Goal: Task Accomplishment & Management: Complete application form

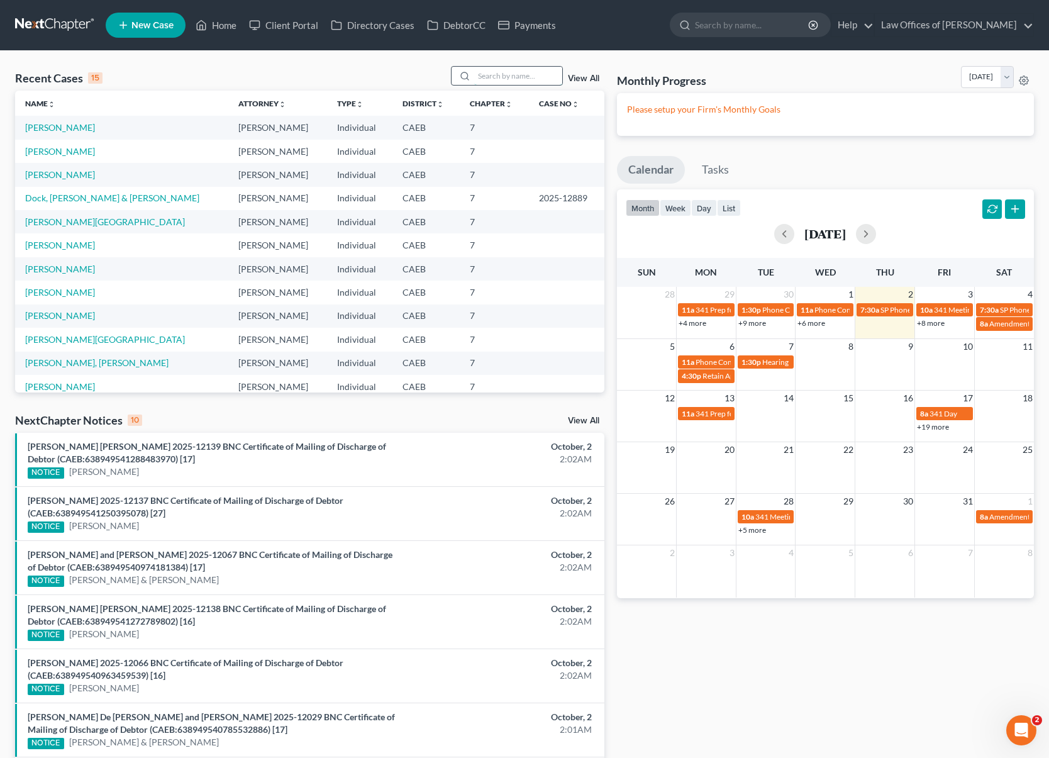
click at [509, 80] on input "search" at bounding box center [518, 76] width 88 height 18
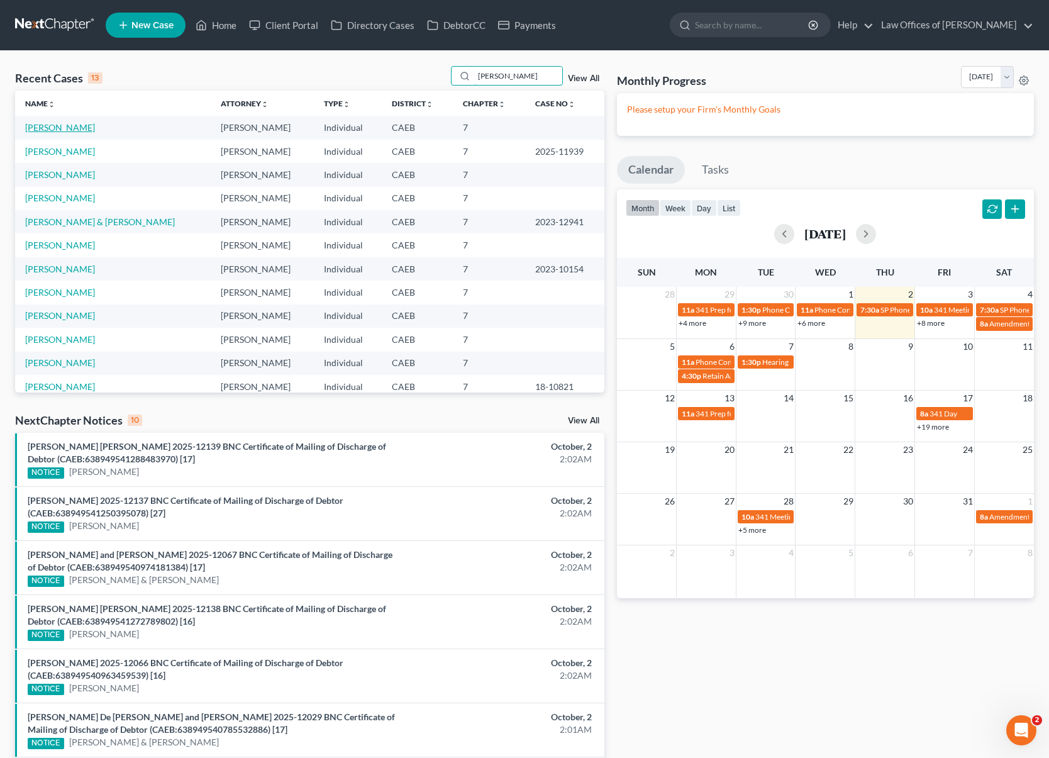
type input "Orona"
click at [74, 126] on link "[PERSON_NAME]" at bounding box center [60, 127] width 70 height 11
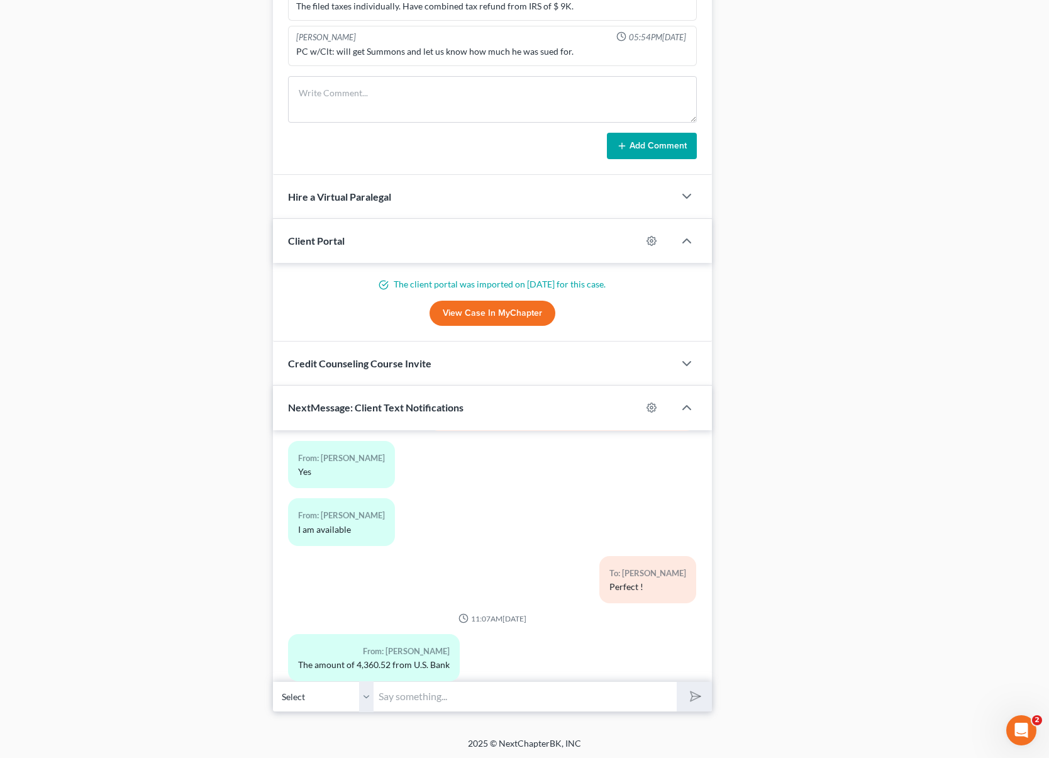
scroll to position [969, 0]
click at [434, 692] on input "text" at bounding box center [524, 695] width 303 height 31
type input "Oh ok."
click at [676, 680] on button "submit" at bounding box center [693, 695] width 35 height 30
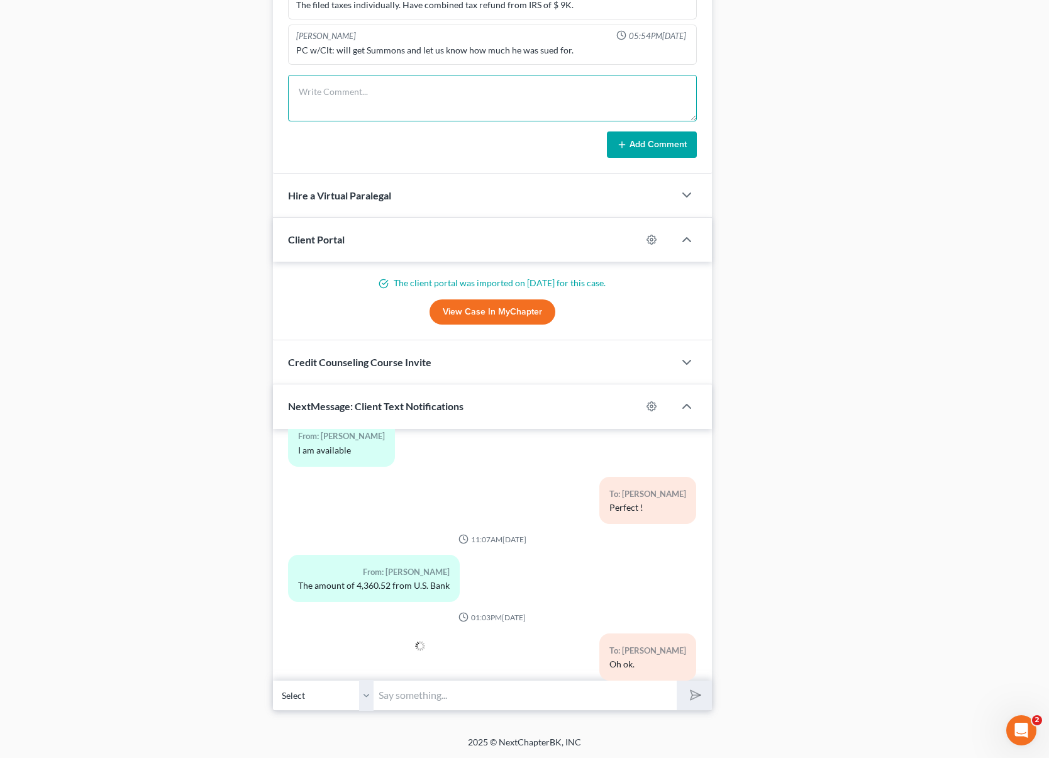
click at [318, 94] on textarea at bounding box center [492, 98] width 409 height 47
type textarea "The lawsuit is for $ 4,360."
click at [653, 150] on button "Add Comment" at bounding box center [652, 144] width 90 height 26
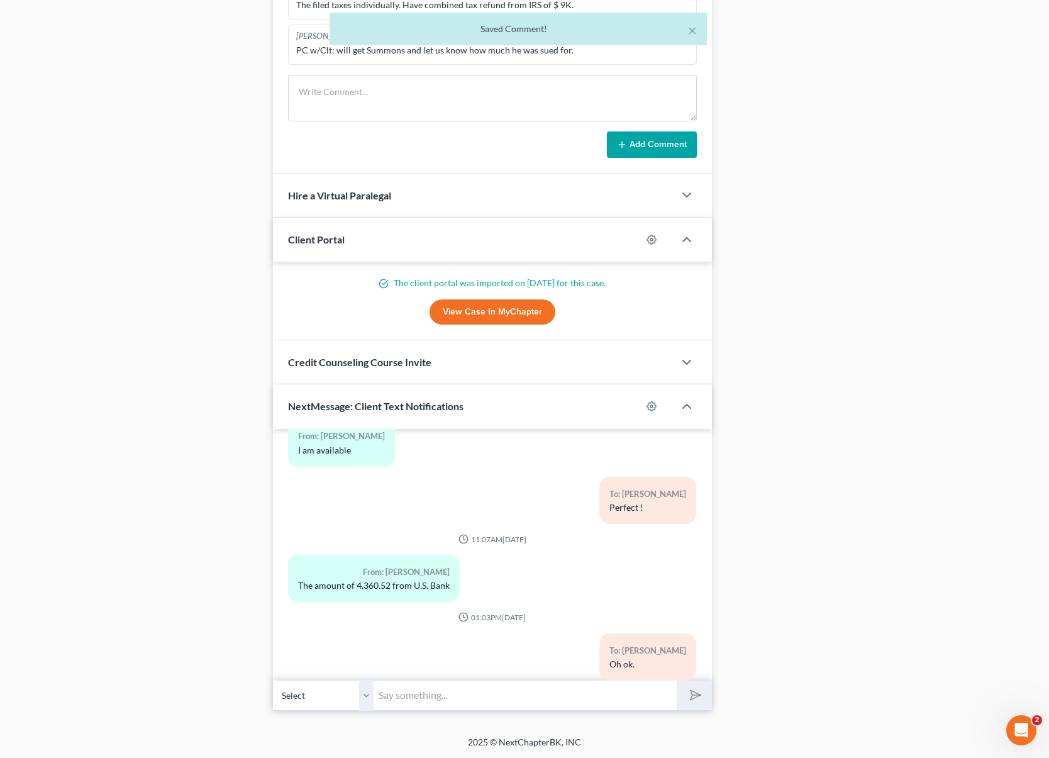
scroll to position [701, 0]
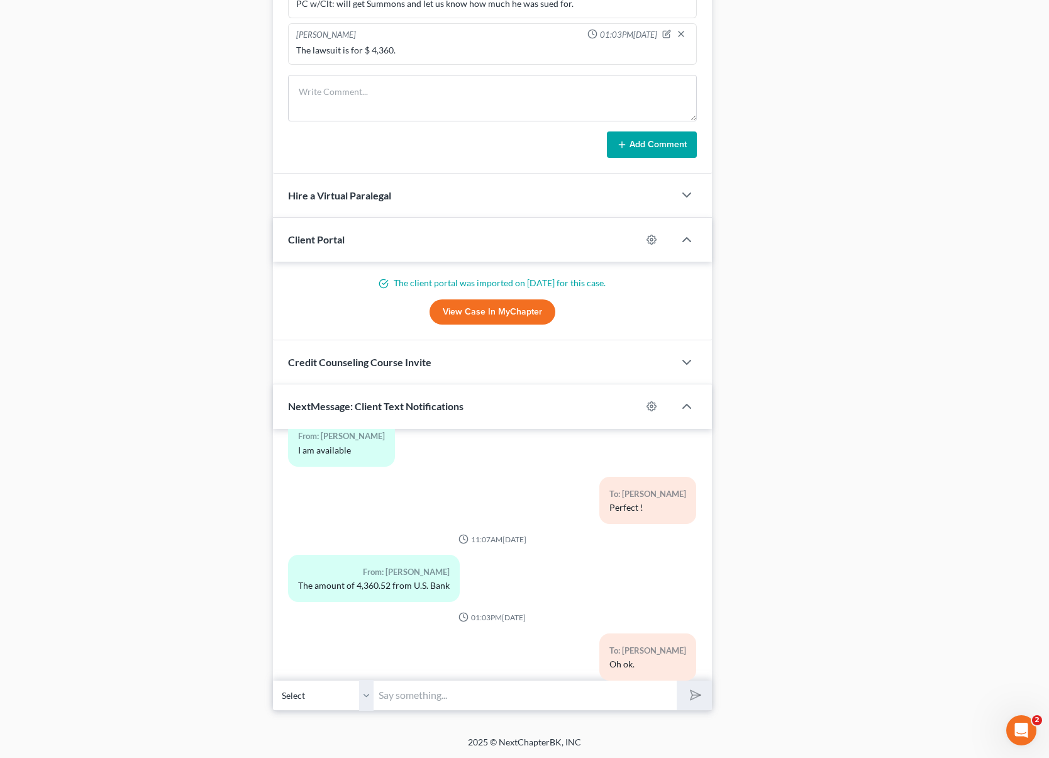
click at [417, 692] on input "text" at bounding box center [524, 695] width 303 height 31
type input "Can you email us the front page of the lawsuit."
click at [676, 680] on button "submit" at bounding box center [693, 695] width 35 height 30
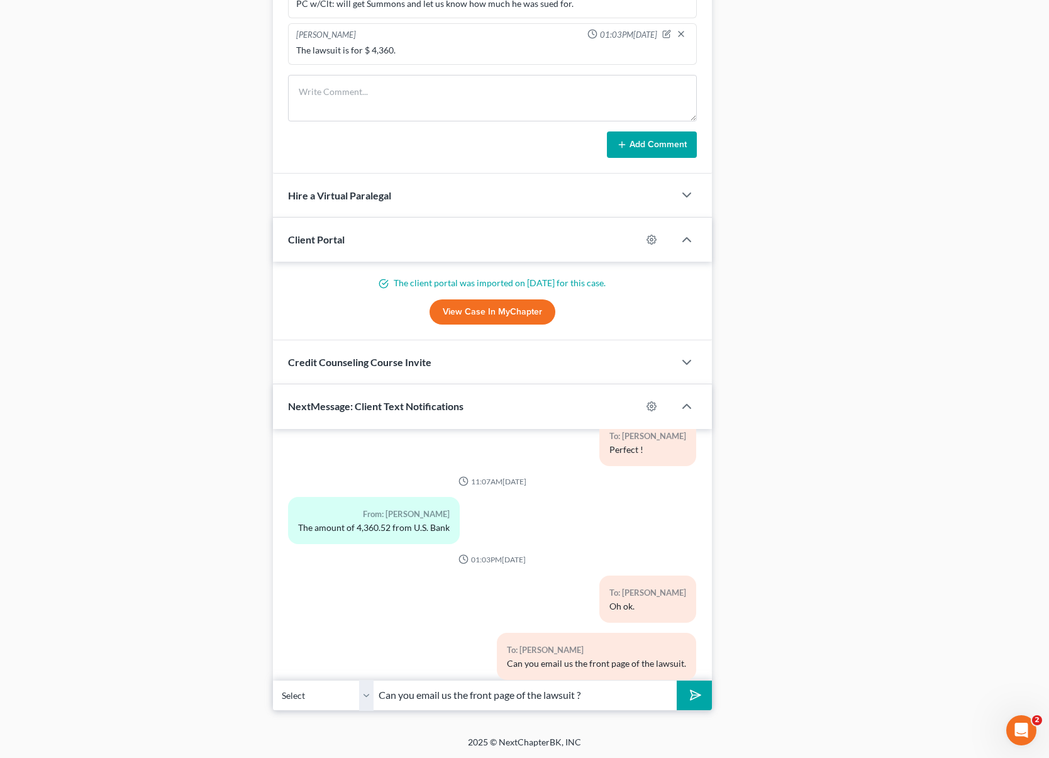
type input "Can you email us the front page of the lawsuit ?"
click at [676, 680] on button "submit" at bounding box center [693, 695] width 35 height 30
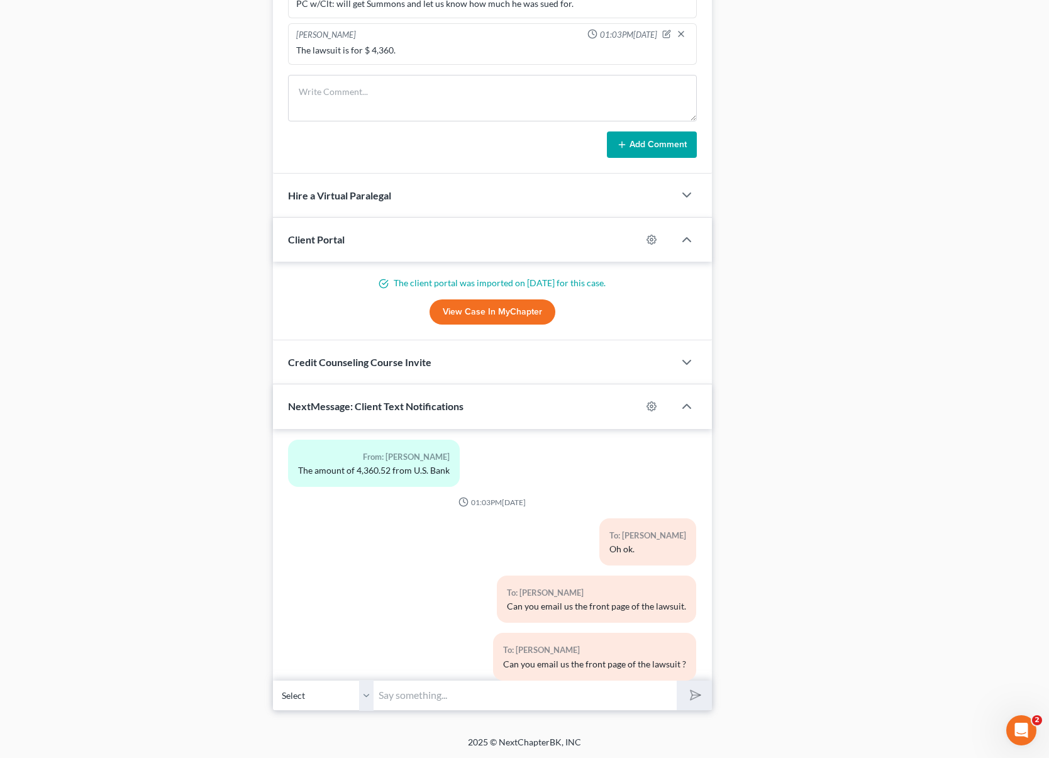
scroll to position [4226, 0]
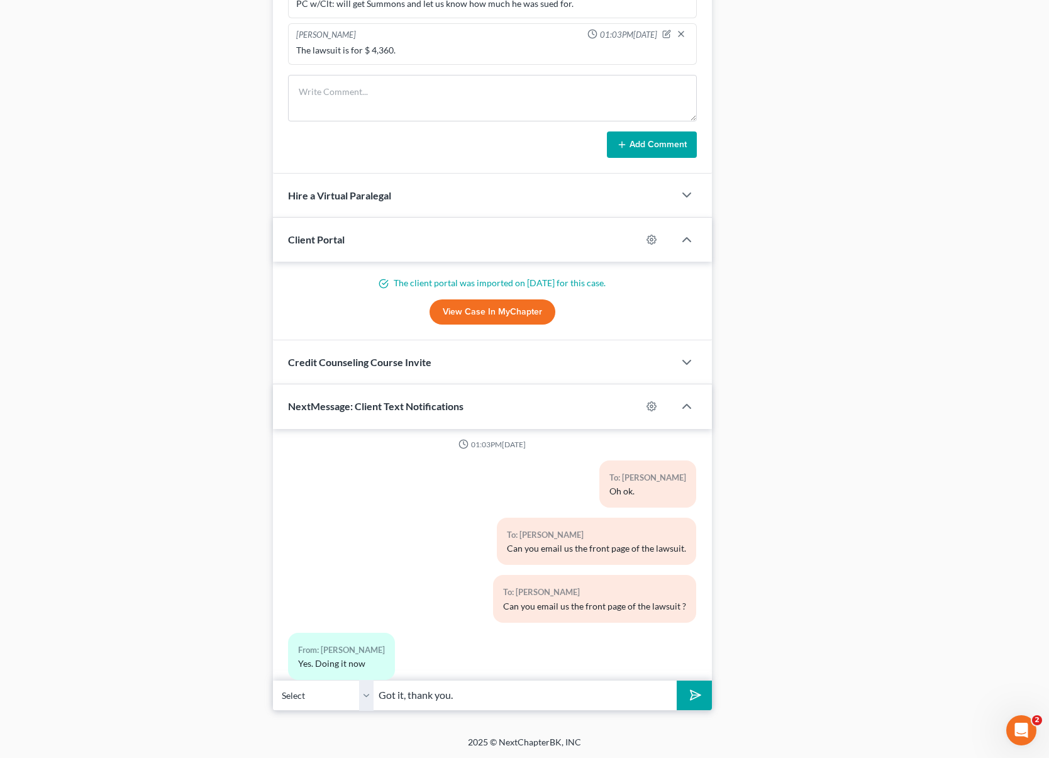
type input "Got it, thank you."
click at [676, 680] on button "submit" at bounding box center [693, 695] width 35 height 30
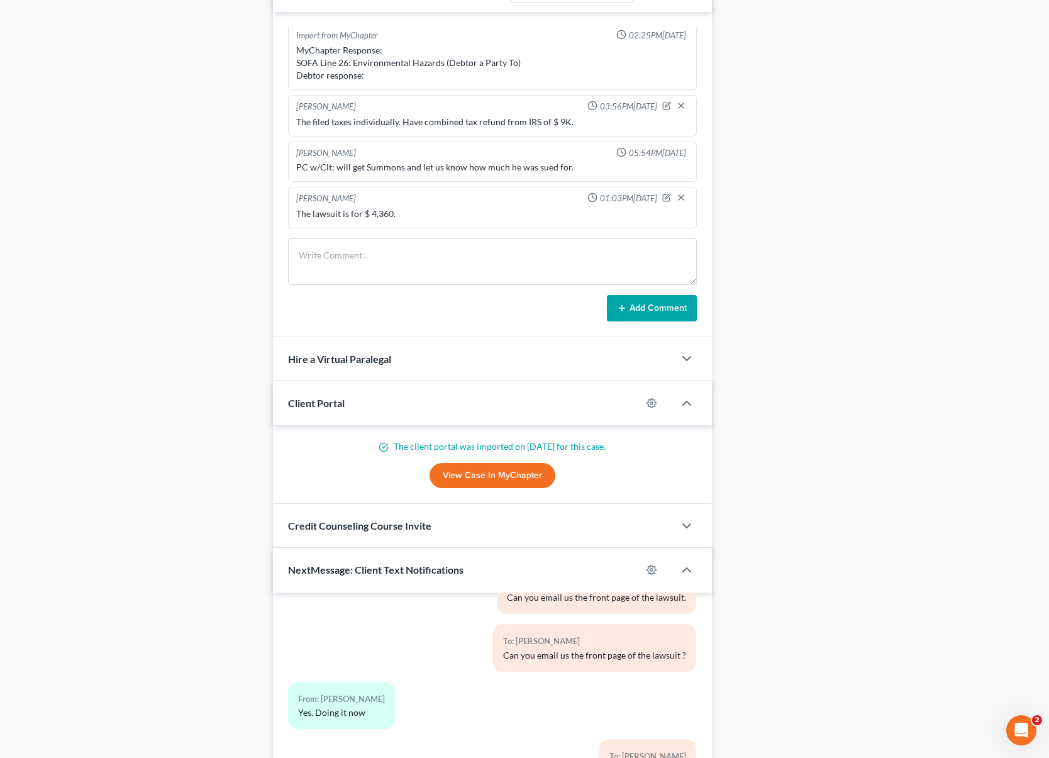
scroll to position [765, 0]
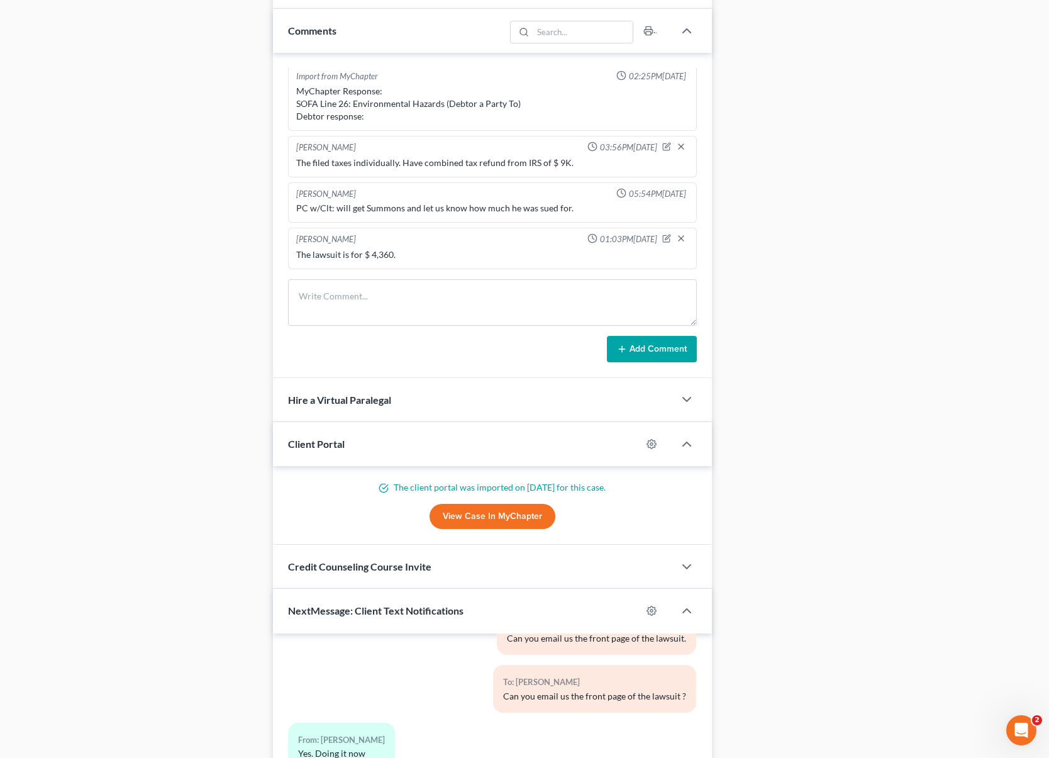
click at [1019, 117] on div "Docs Tasks Events Timer 0% Completed Nothing here yet! Paystubs Income Document…" at bounding box center [879, 135] width 323 height 1559
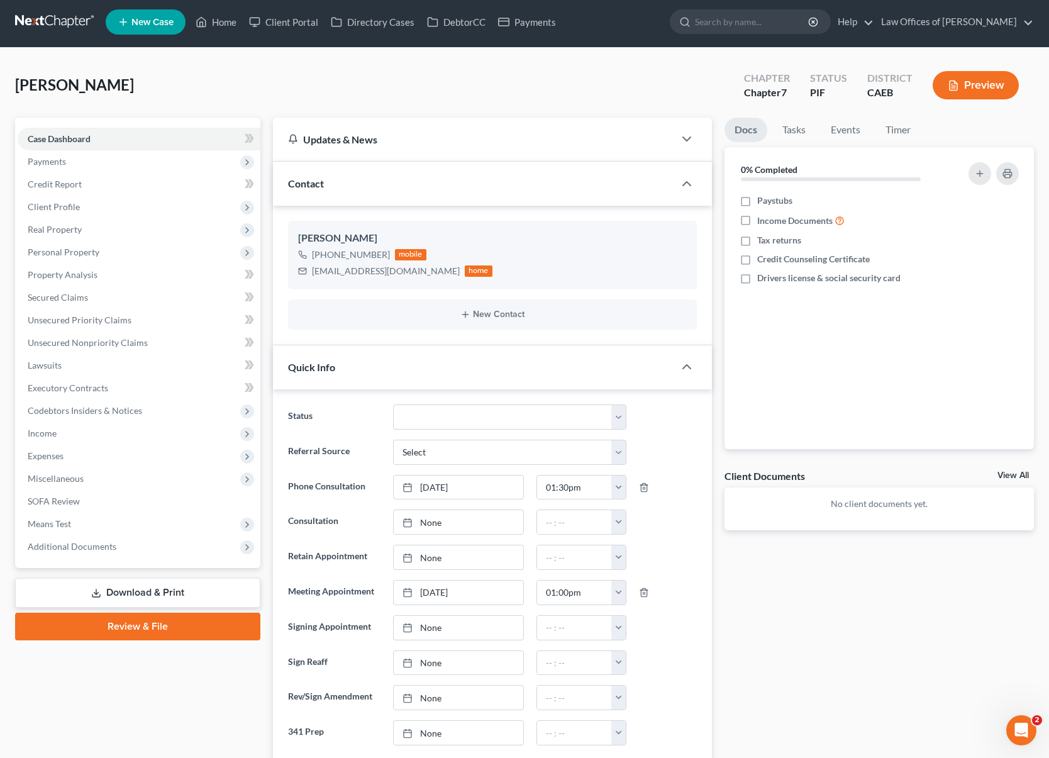
scroll to position [0, 0]
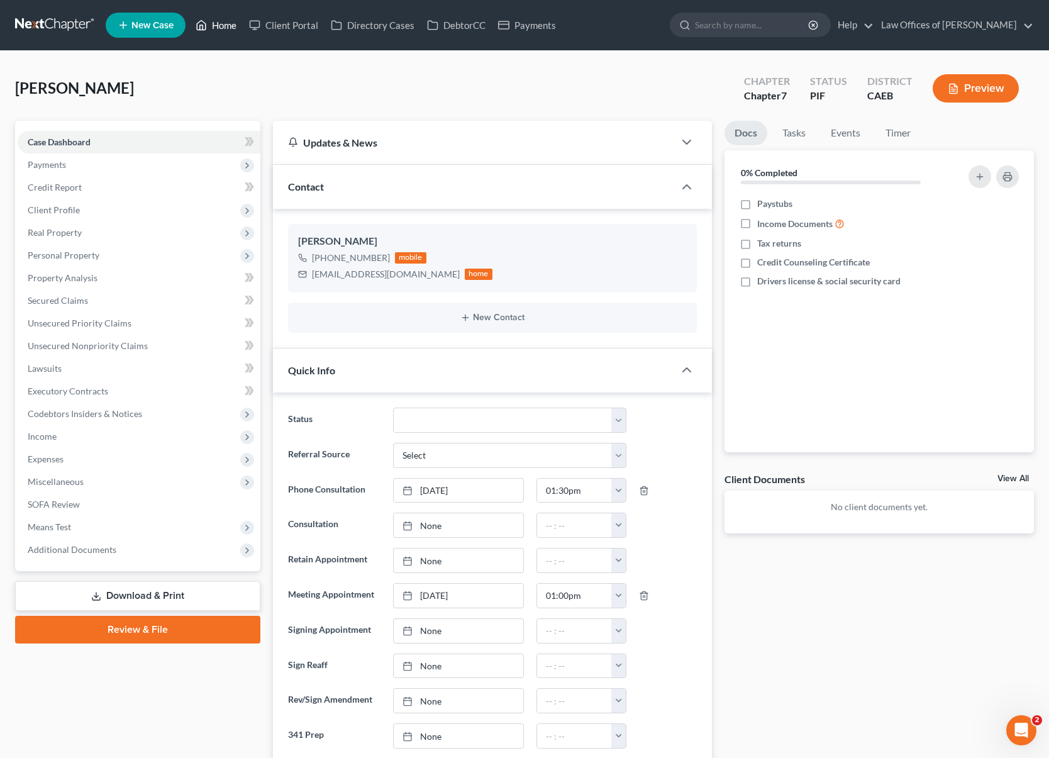
click at [219, 21] on link "Home" at bounding box center [215, 25] width 53 height 23
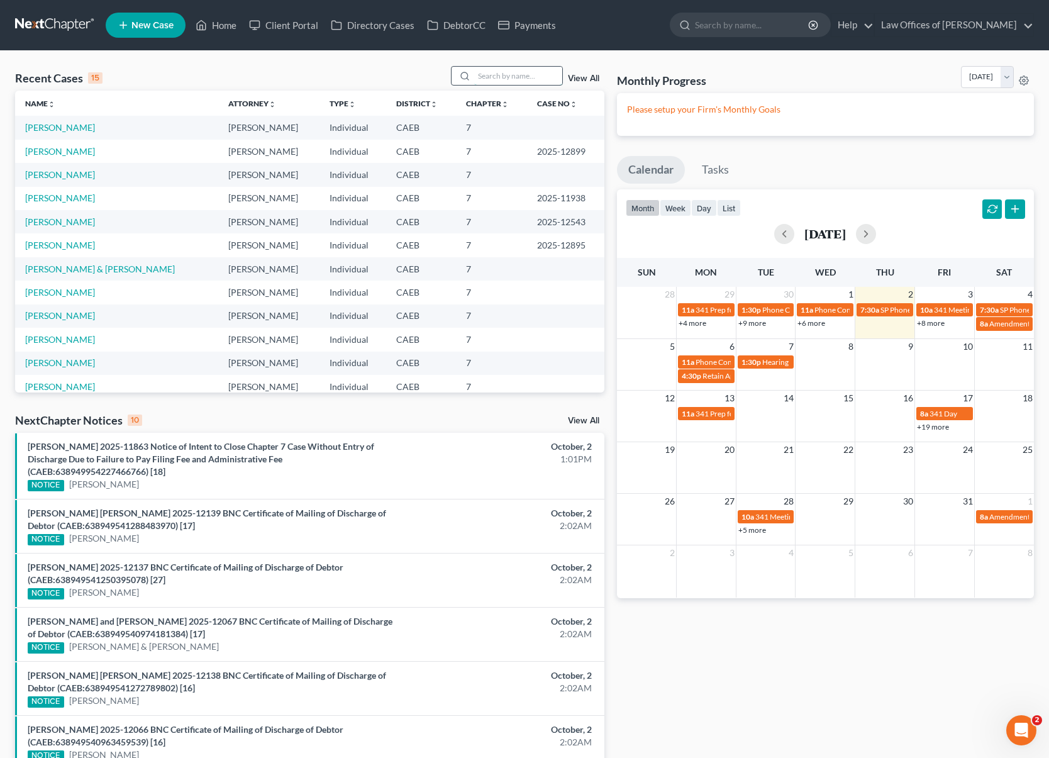
click at [491, 69] on input "search" at bounding box center [518, 76] width 88 height 18
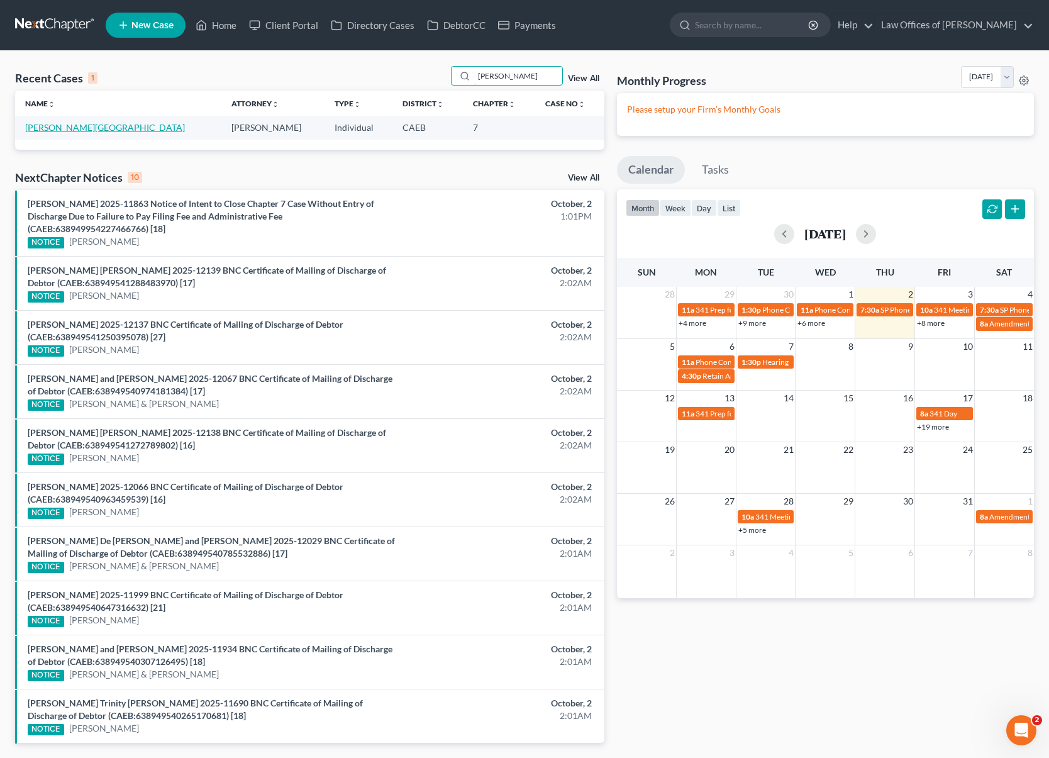
type input "Mekhail"
click at [62, 131] on link "[PERSON_NAME][GEOGRAPHIC_DATA]" at bounding box center [105, 127] width 160 height 11
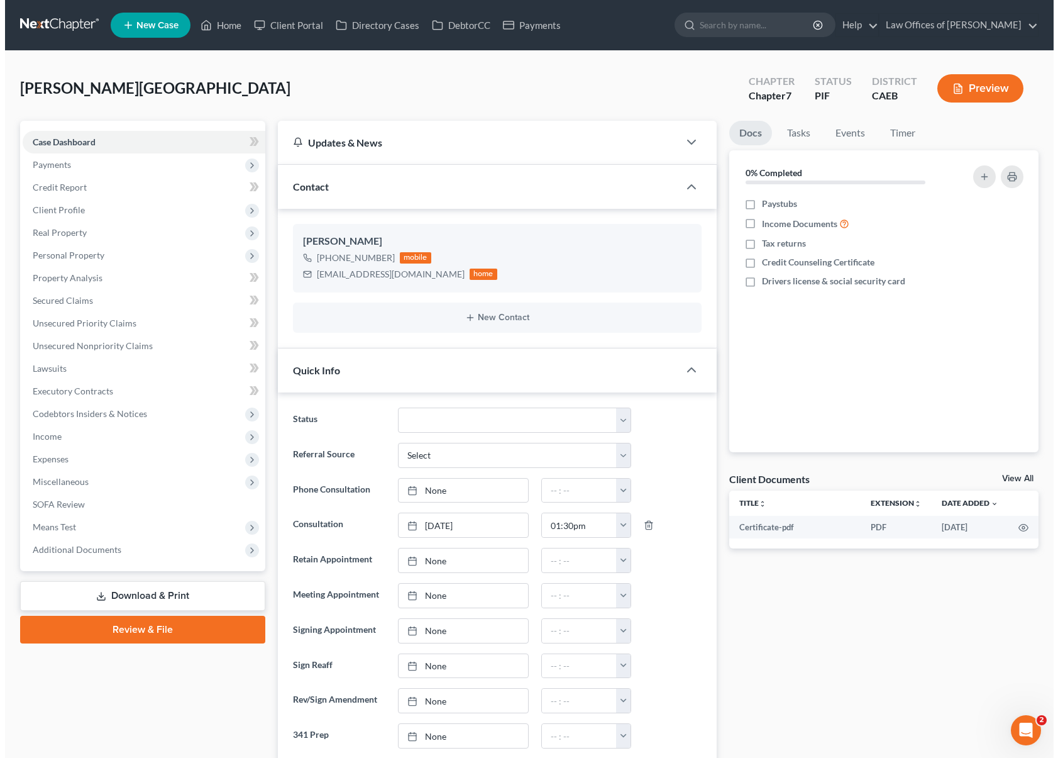
scroll to position [2867, 0]
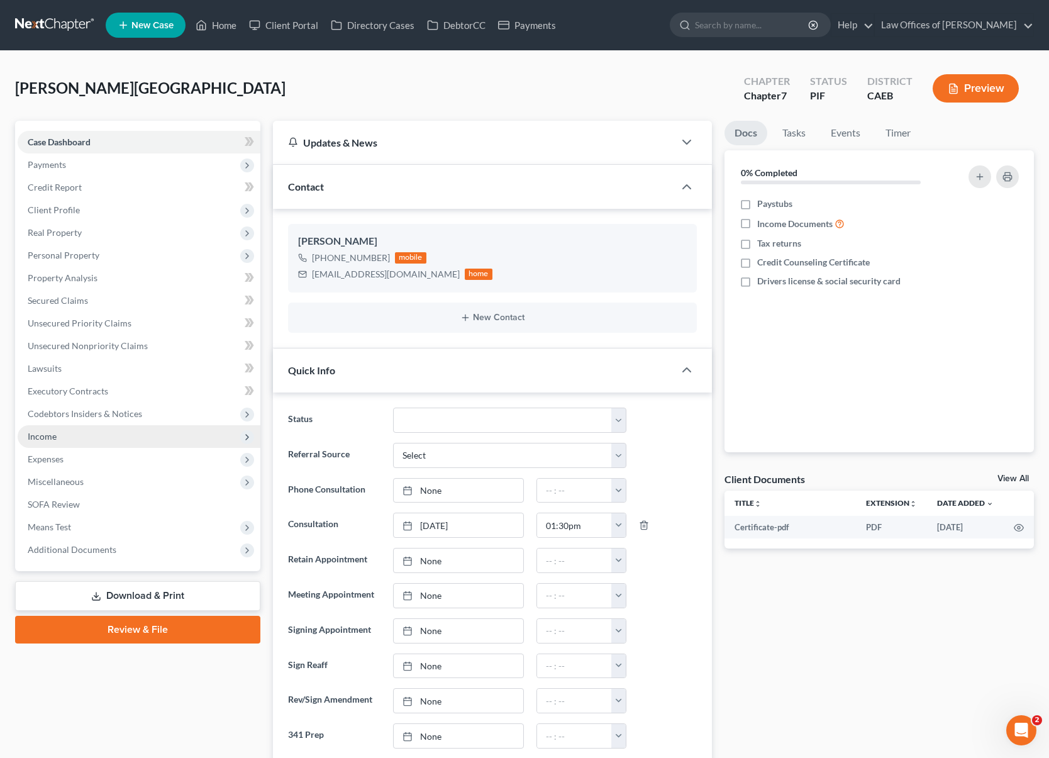
click at [70, 444] on span "Income" at bounding box center [139, 436] width 243 height 23
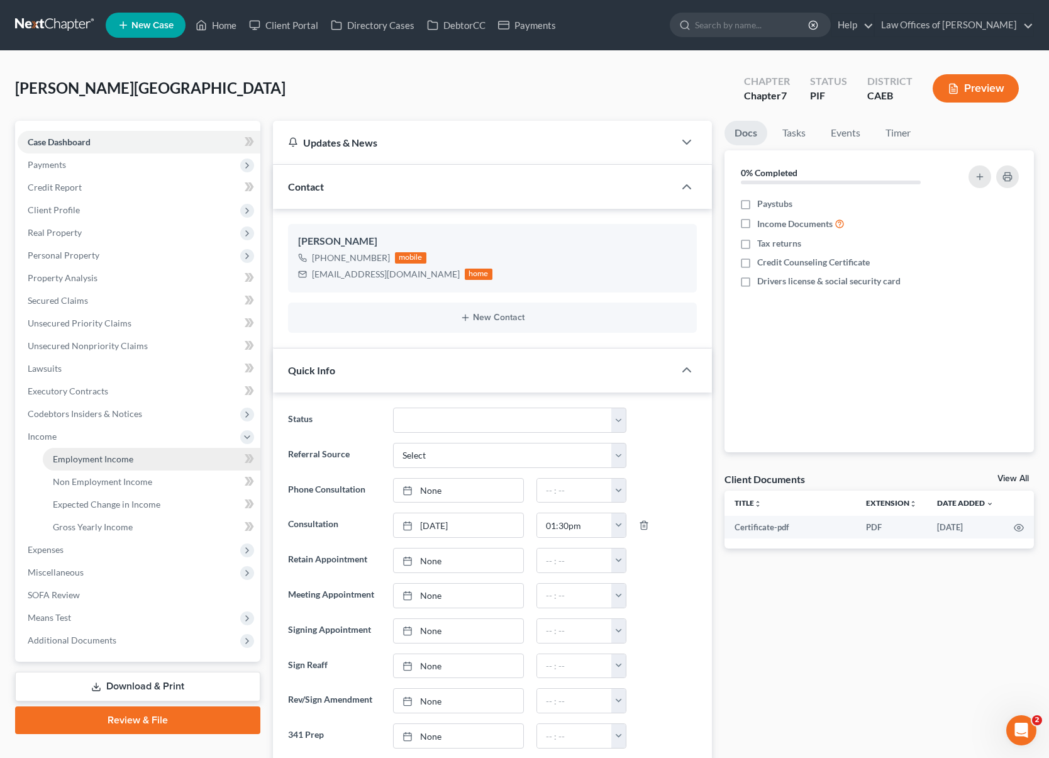
click at [148, 461] on link "Employment Income" at bounding box center [152, 459] width 218 height 23
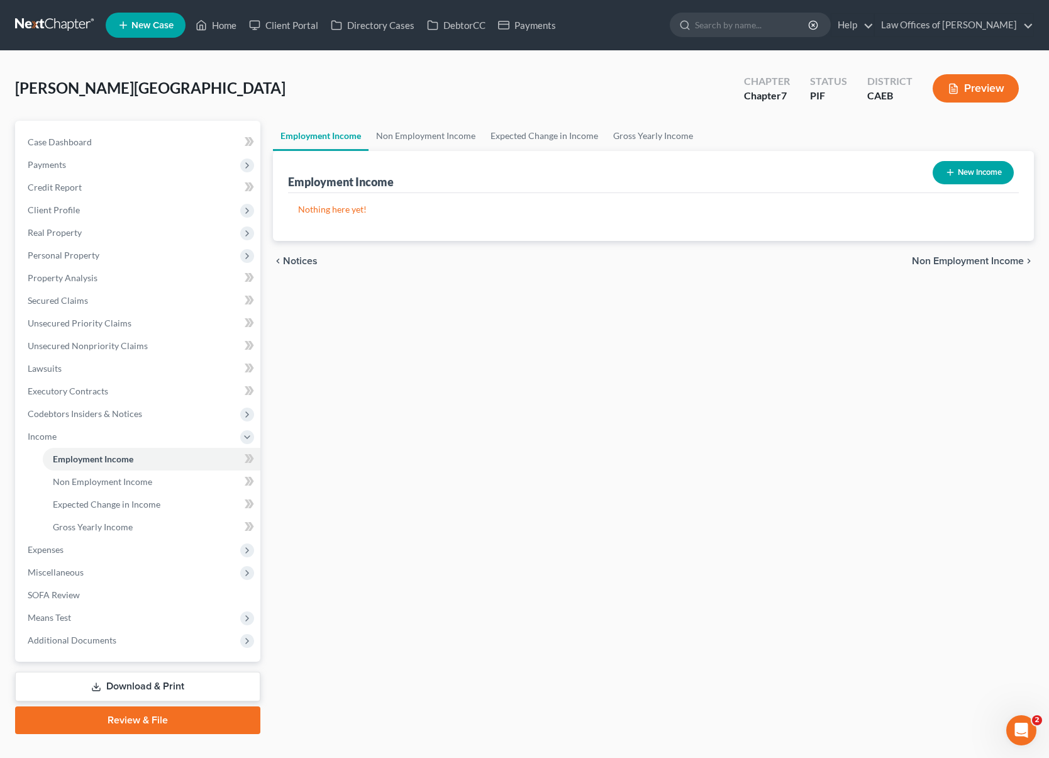
click at [956, 172] on button "New Income" at bounding box center [972, 172] width 81 height 23
select select "0"
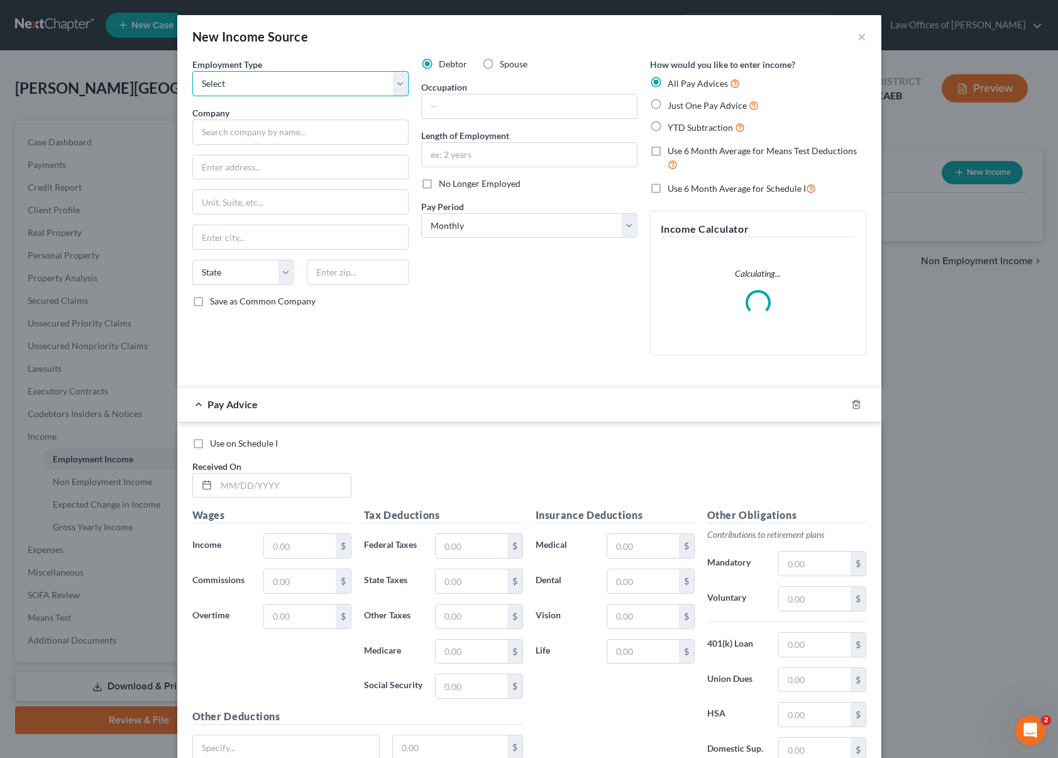
click at [399, 86] on select "Select Full or Part Time Employment Self Employment" at bounding box center [300, 83] width 216 height 25
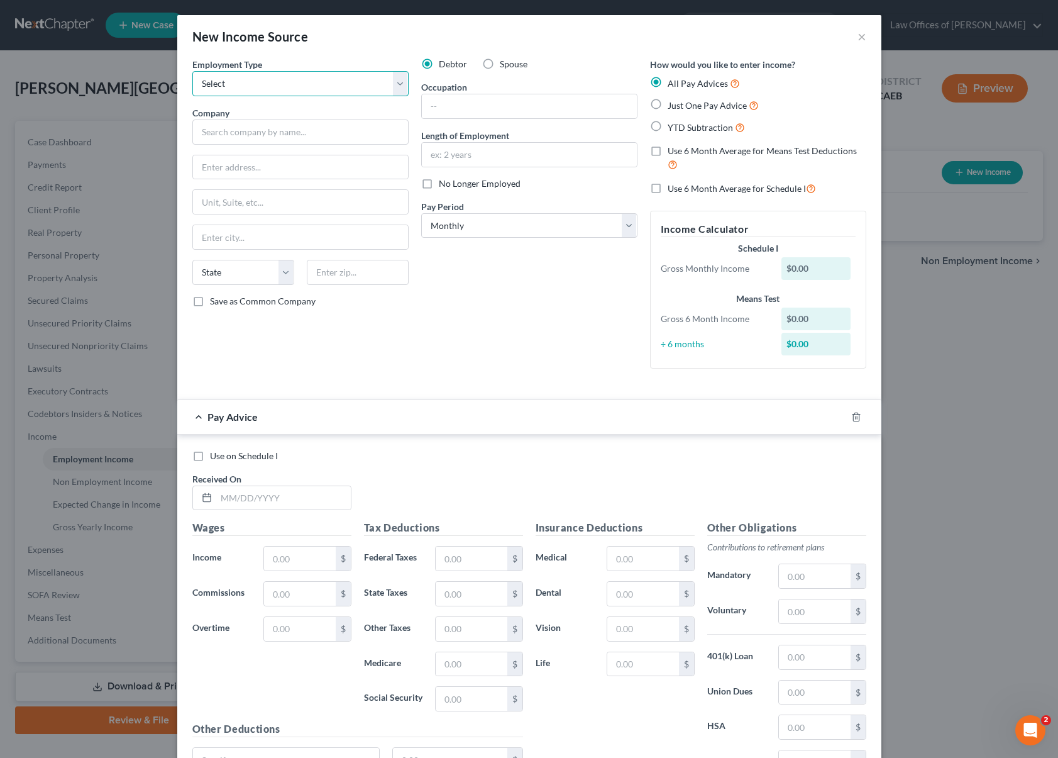
select select "0"
click at [192, 71] on select "Select Full or Part Time Employment Self Employment" at bounding box center [300, 83] width 216 height 25
click at [273, 135] on input "text" at bounding box center [300, 131] width 216 height 25
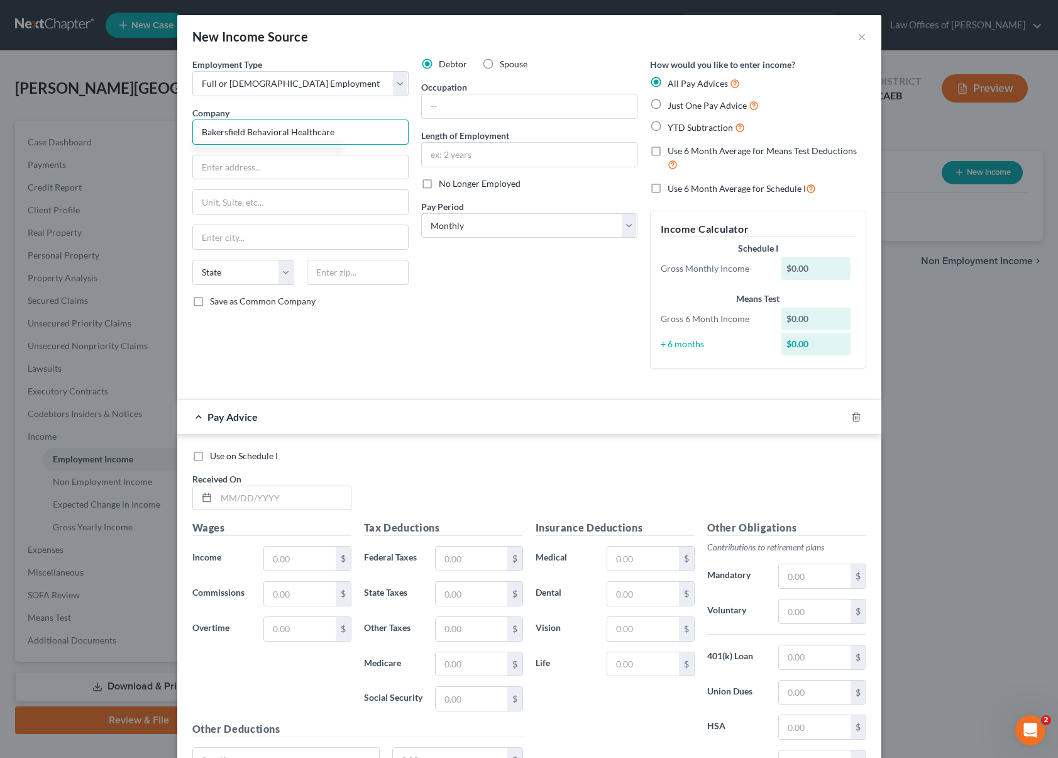
type input "Bakersfield Behavioral Healthcare"
type input "5201 White Lane"
type input "93309"
type input "Bakersfield"
select select "4"
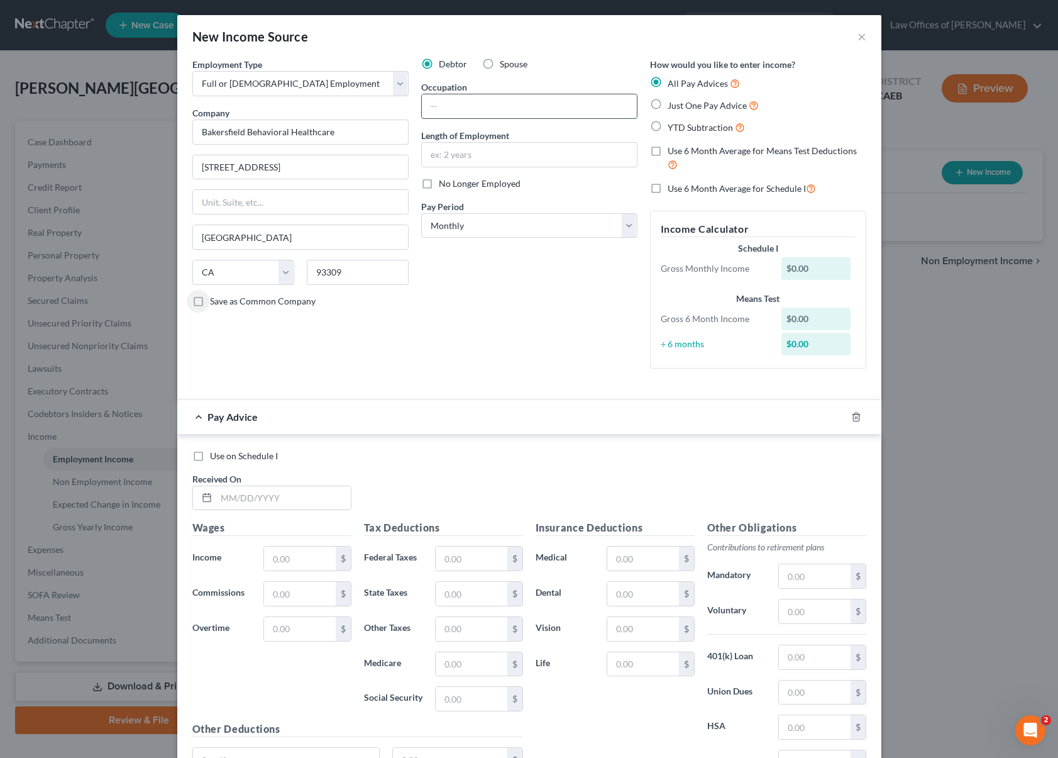
click at [480, 110] on input "text" at bounding box center [529, 106] width 215 height 24
type input "Caregiver"
click at [493, 154] on input "text" at bounding box center [529, 155] width 215 height 24
type input "3 Years"
click at [668, 124] on label "YTD Subtraction" at bounding box center [706, 127] width 77 height 14
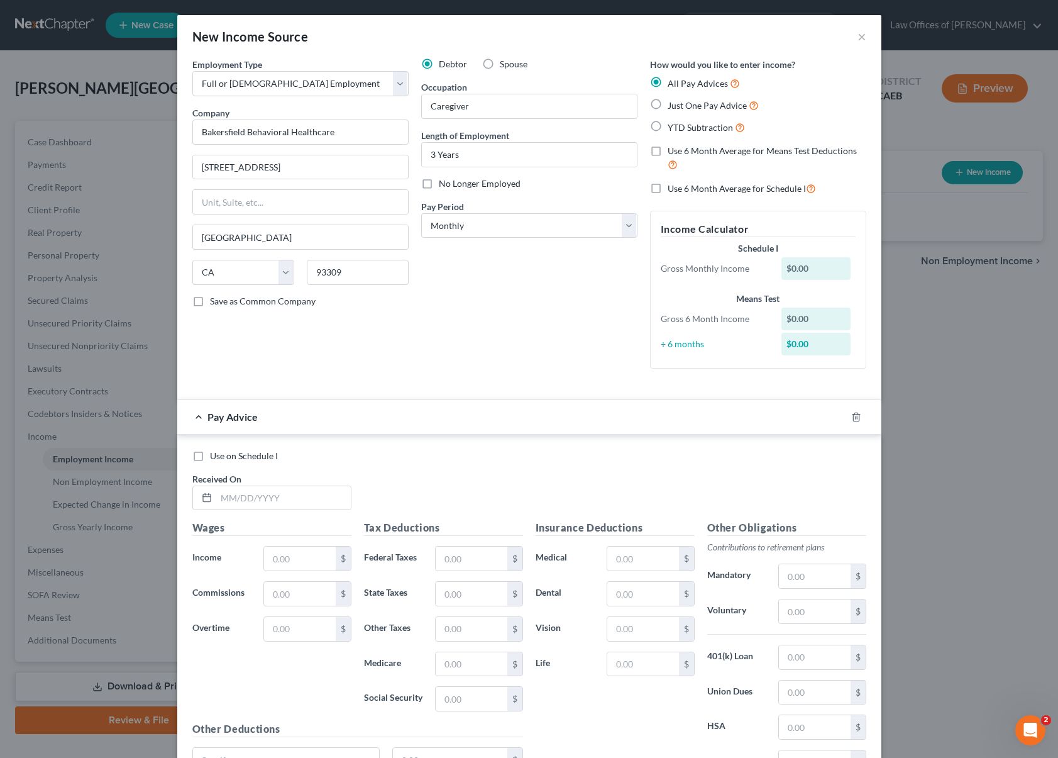
click at [673, 124] on input "YTD Subtraction" at bounding box center [677, 124] width 8 height 8
radio input "true"
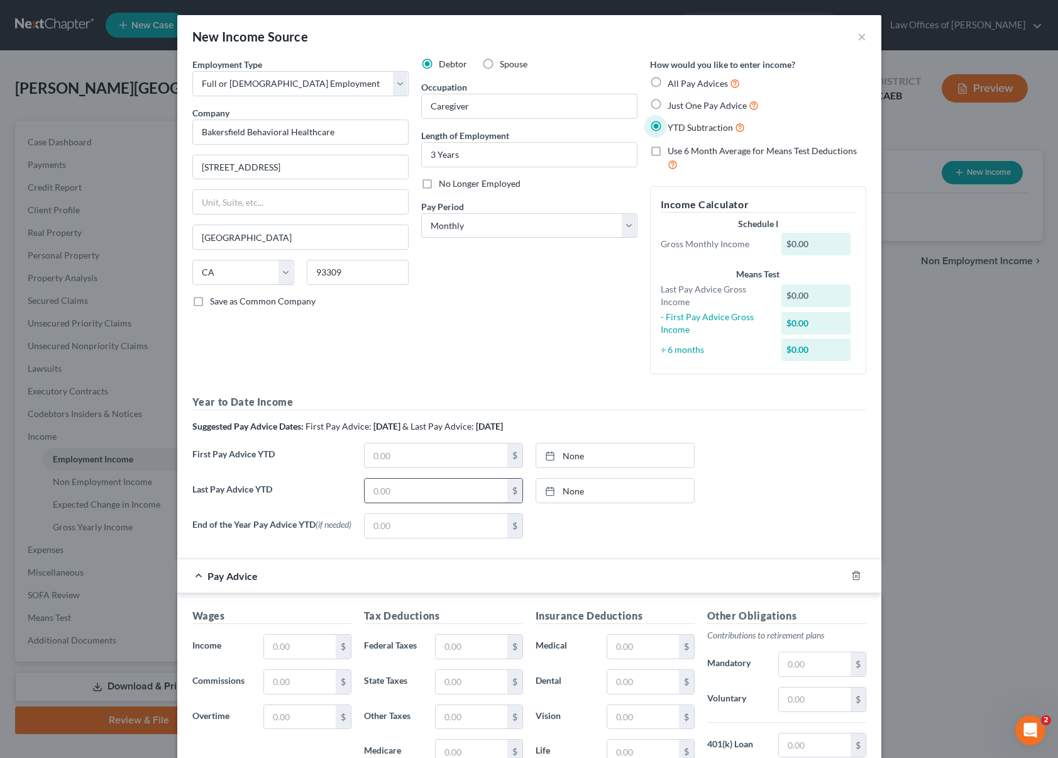
click at [402, 485] on input "text" at bounding box center [436, 490] width 143 height 24
type input "11,321"
click at [291, 648] on input "text" at bounding box center [299, 646] width 71 height 24
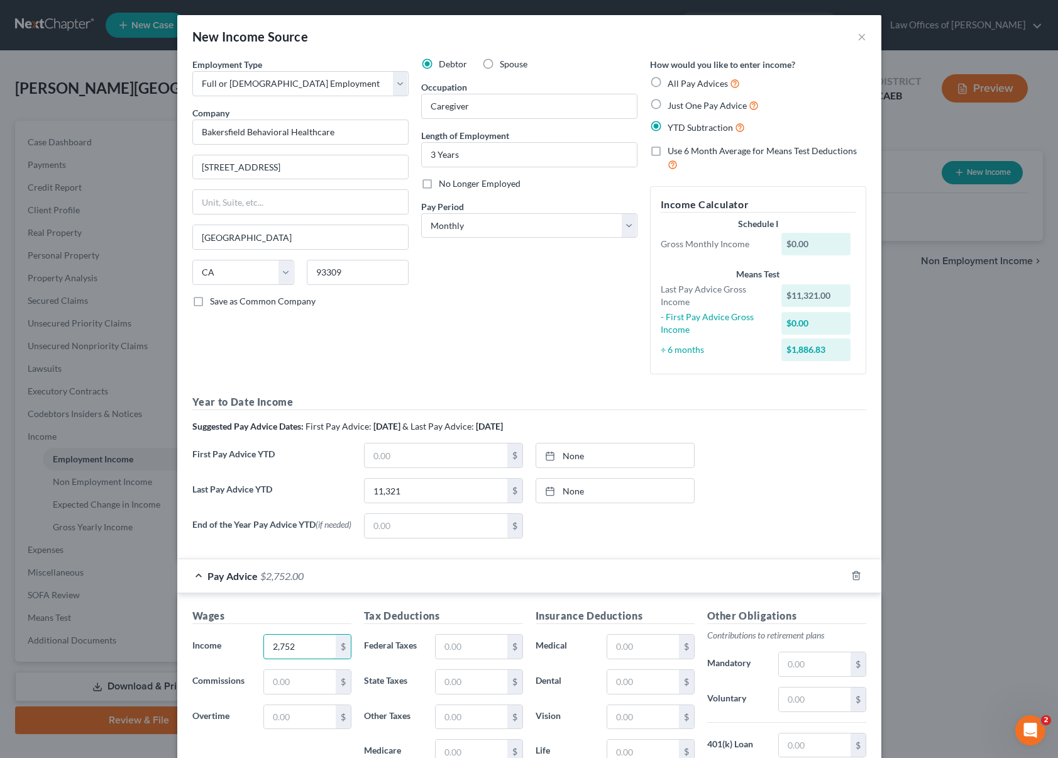
type input "2,752"
click at [467, 649] on input "text" at bounding box center [471, 646] width 71 height 24
type input "298"
click at [807, 668] on input "text" at bounding box center [814, 664] width 71 height 24
type input "270."
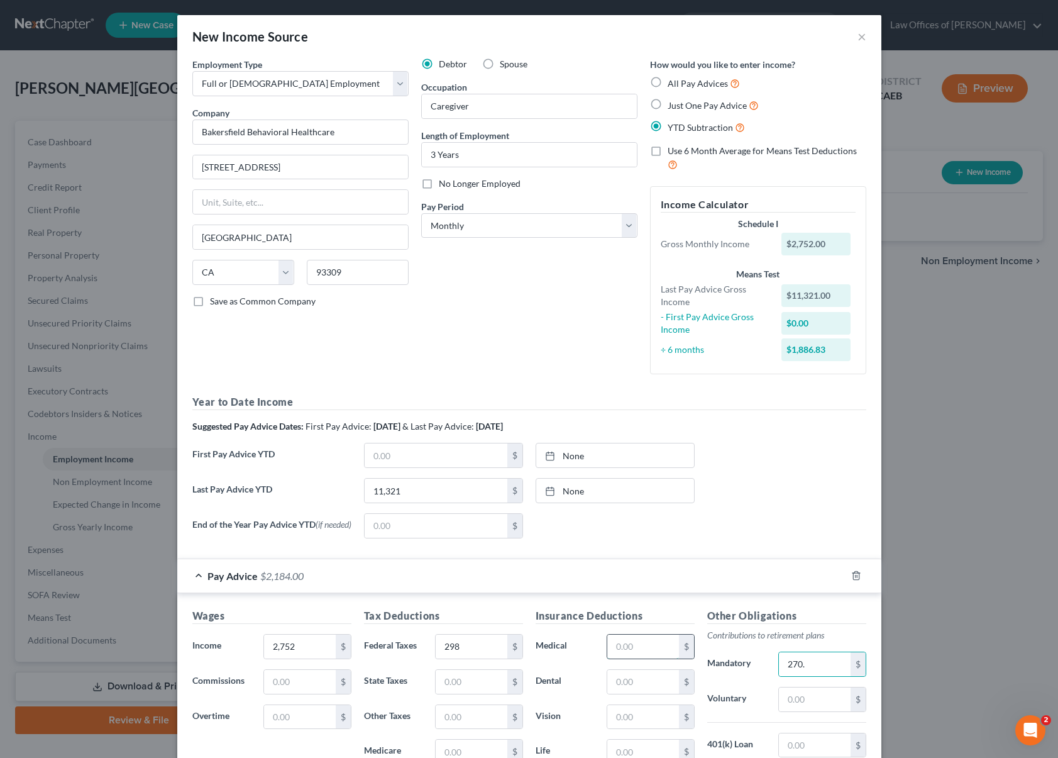
click at [649, 651] on input "text" at bounding box center [642, 646] width 71 height 24
type input "270."
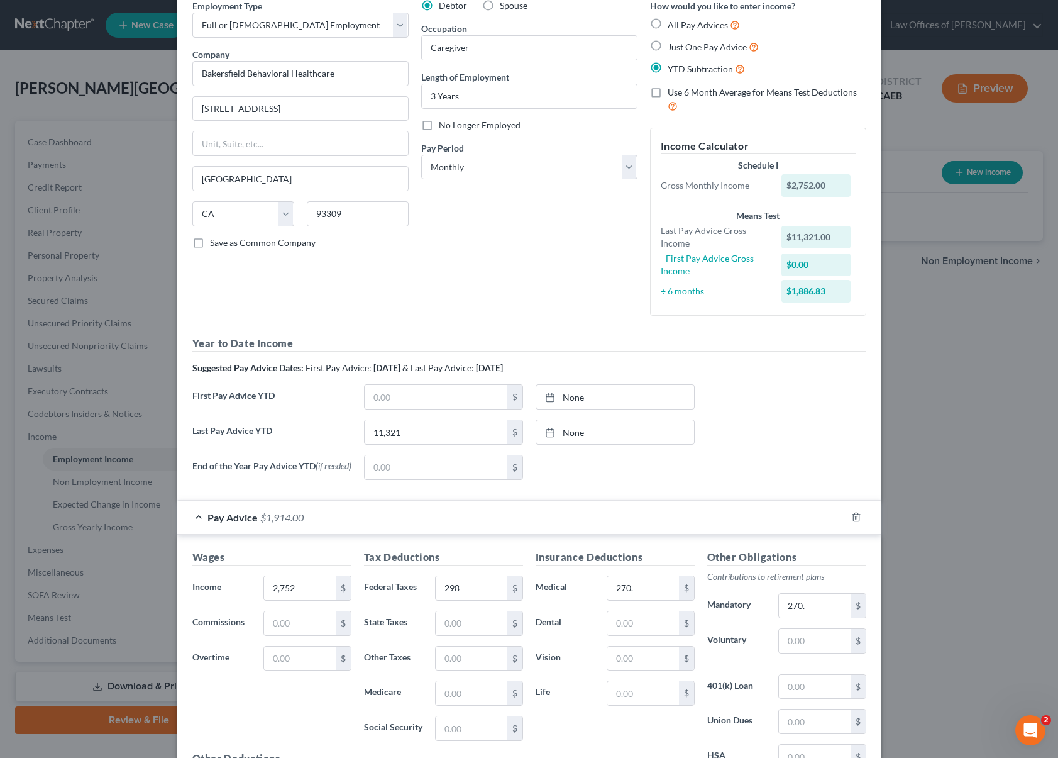
scroll to position [61, 0]
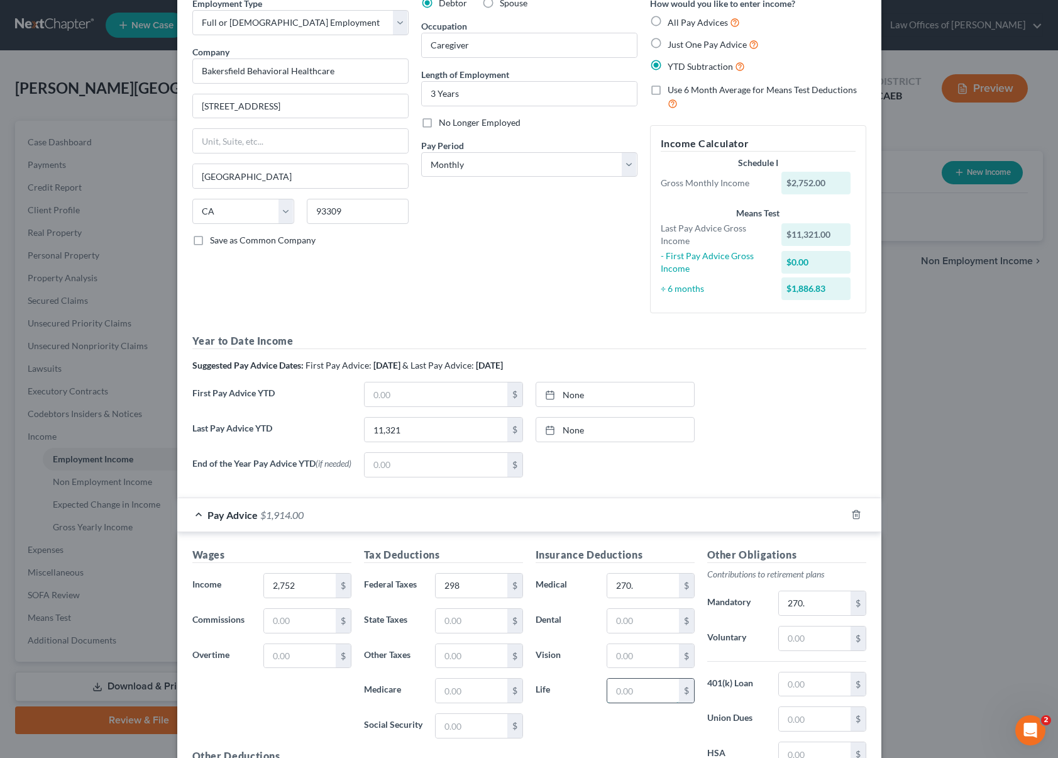
click at [653, 693] on input "text" at bounding box center [642, 690] width 71 height 24
type input "8.00"
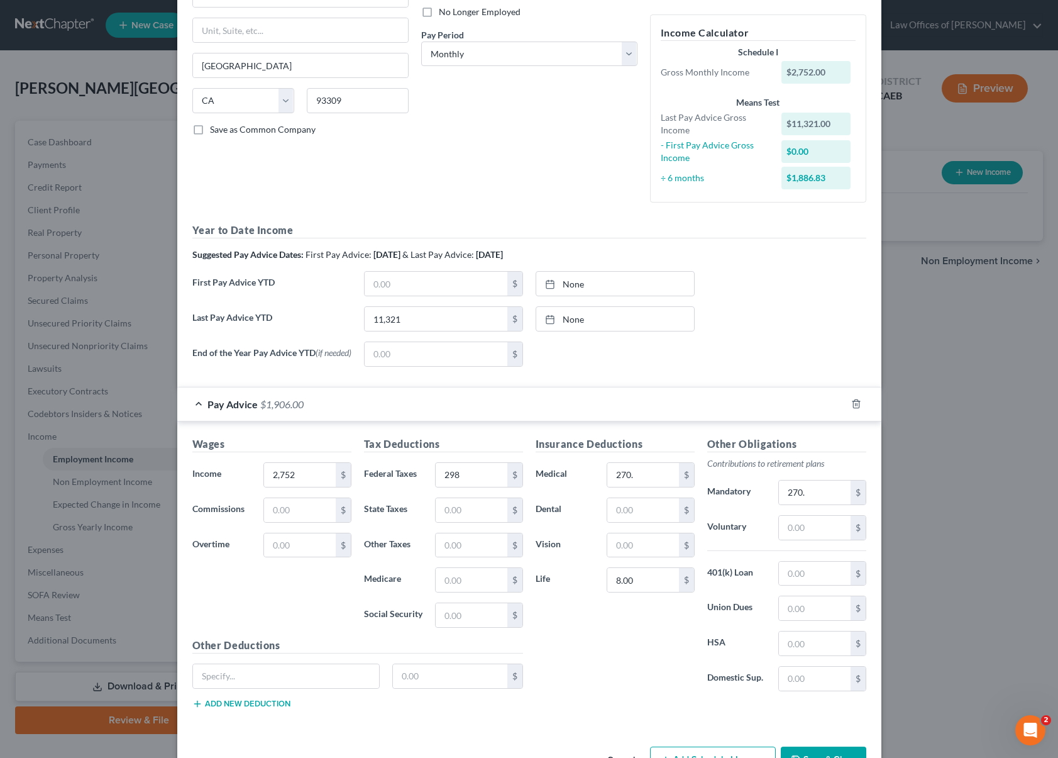
scroll to position [167, 0]
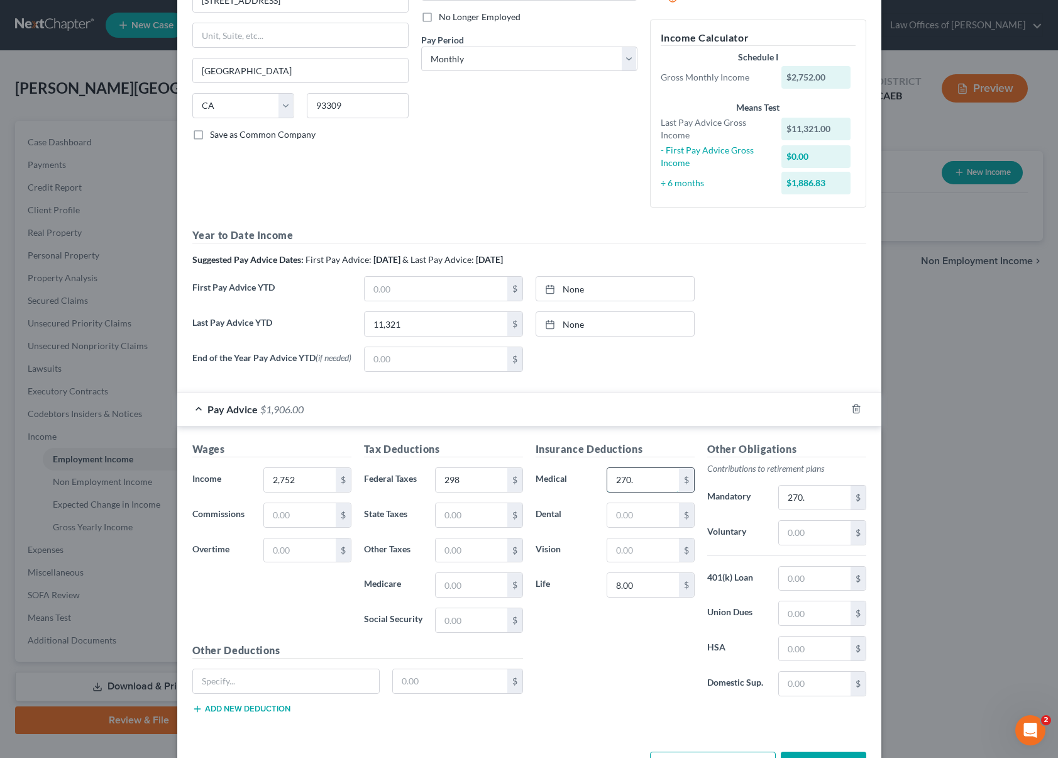
click at [631, 475] on input "270." at bounding box center [642, 480] width 71 height 24
click at [648, 482] on input "270." at bounding box center [642, 480] width 71 height 24
drag, startPoint x: 648, startPoint y: 482, endPoint x: 628, endPoint y: 482, distance: 19.5
click at [627, 483] on input "270." at bounding box center [642, 480] width 71 height 24
type input "2"
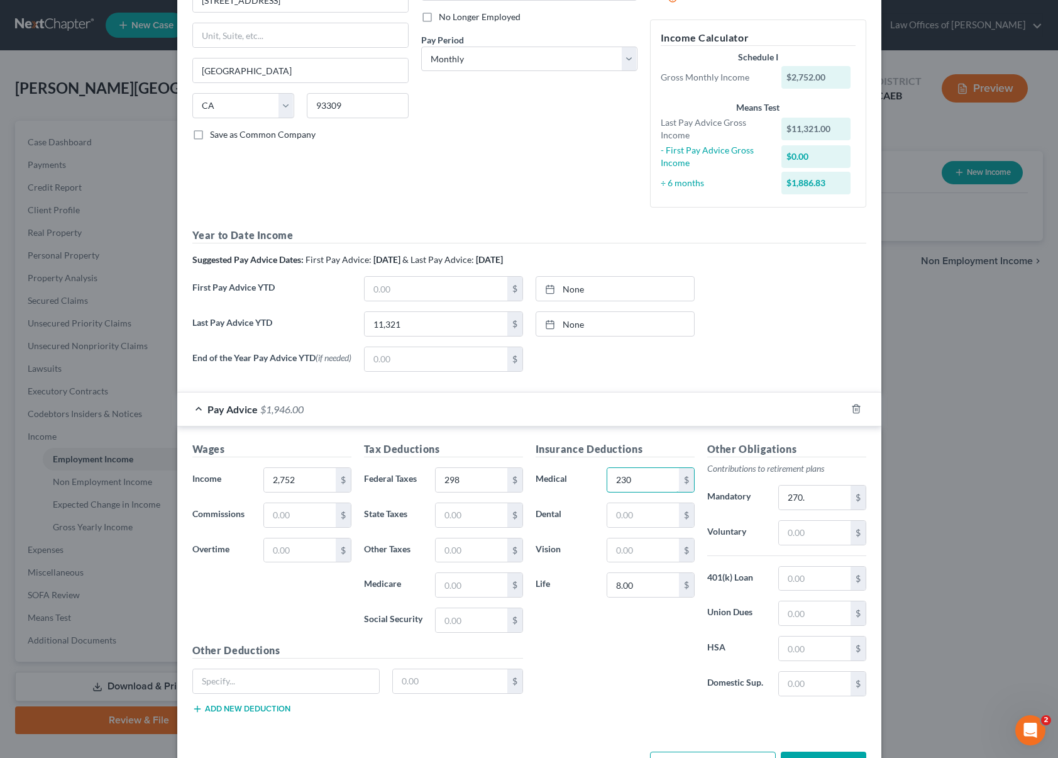
type input "230"
click at [822, 507] on input "270." at bounding box center [814, 497] width 71 height 24
click at [641, 480] on input "230" at bounding box center [642, 480] width 71 height 24
type input "280"
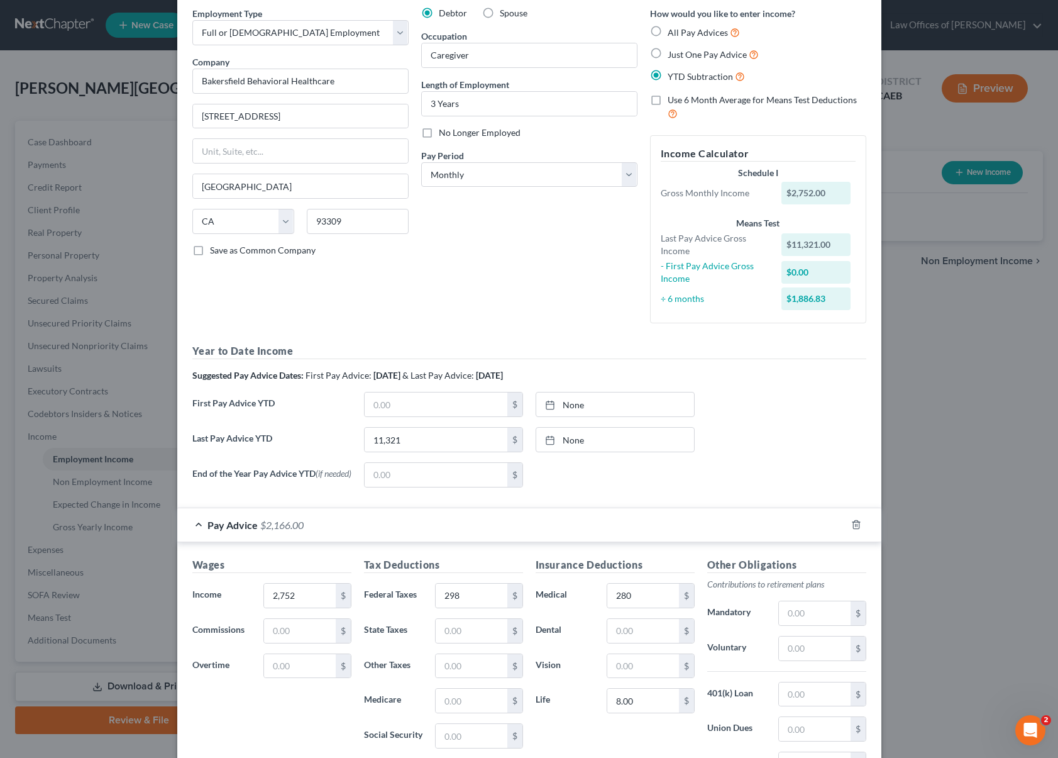
scroll to position [36, 0]
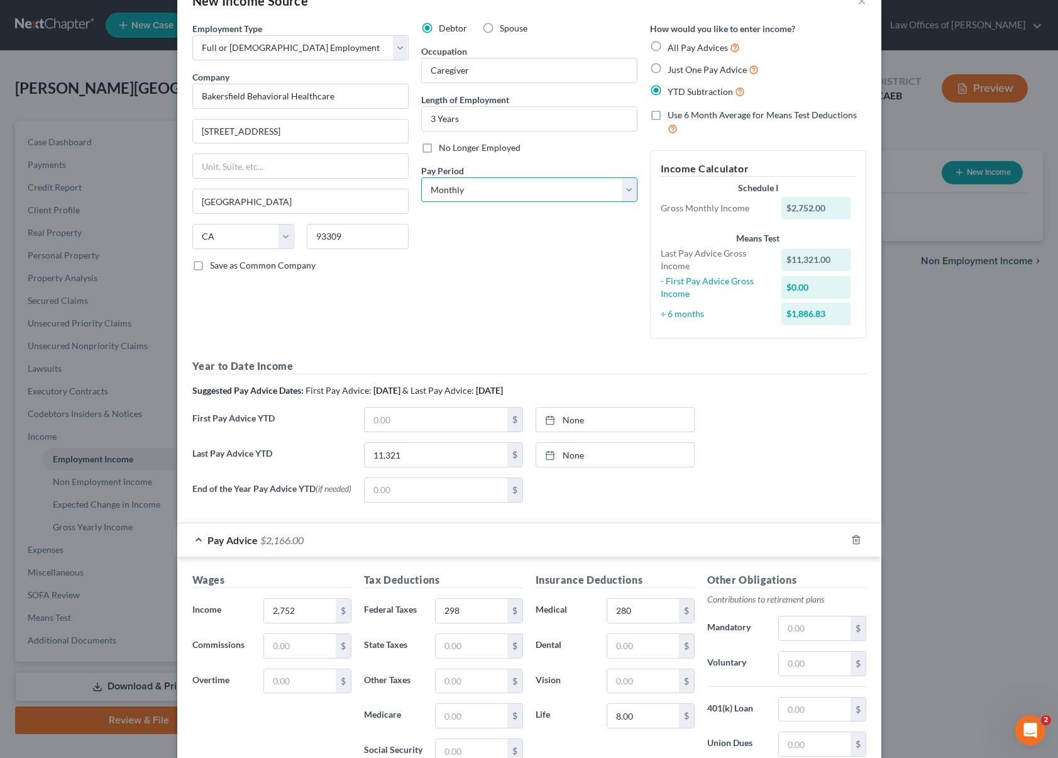
click at [623, 195] on select "Select Monthly Twice Monthly Every Other Week Weekly" at bounding box center [529, 189] width 216 height 25
select select "2"
click at [421, 177] on select "Select Monthly Twice Monthly Every Other Week Weekly" at bounding box center [529, 189] width 216 height 25
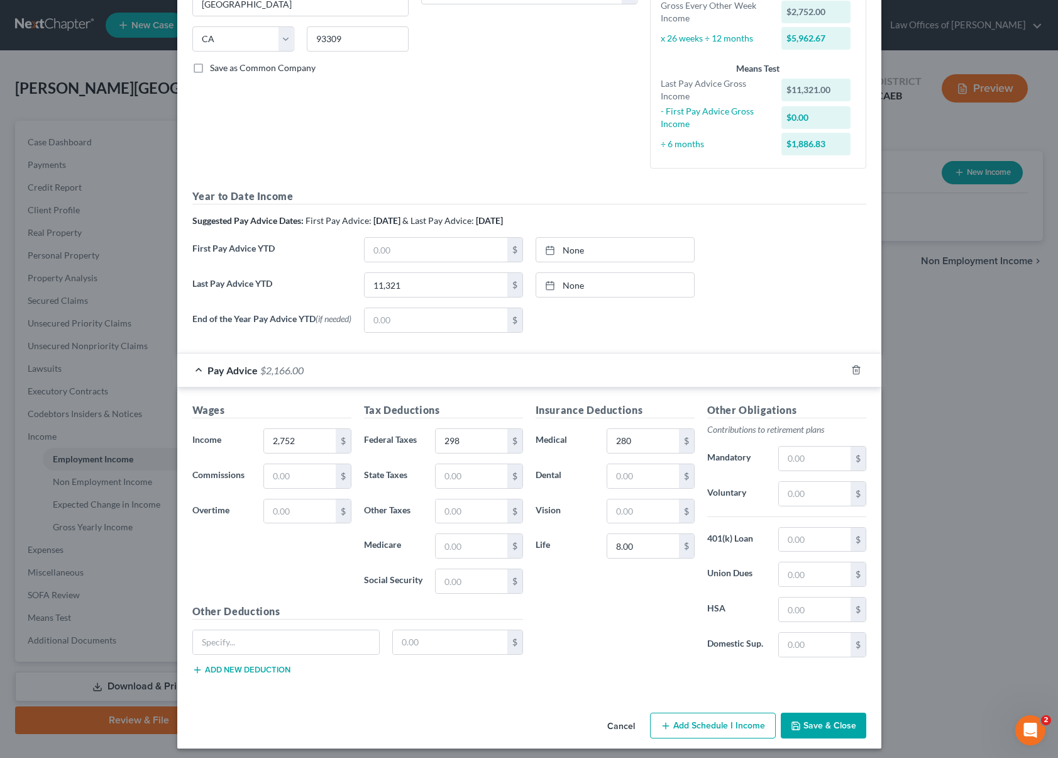
scroll to position [241, 0]
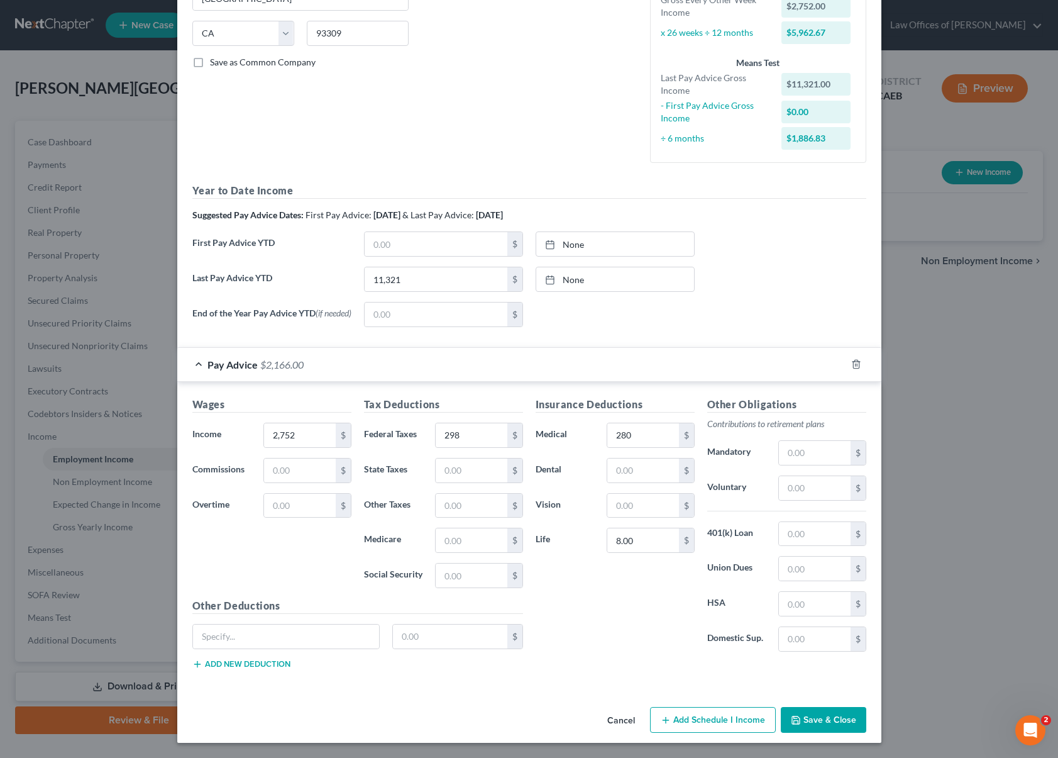
click at [807, 719] on button "Save & Close" at bounding box center [824, 720] width 86 height 26
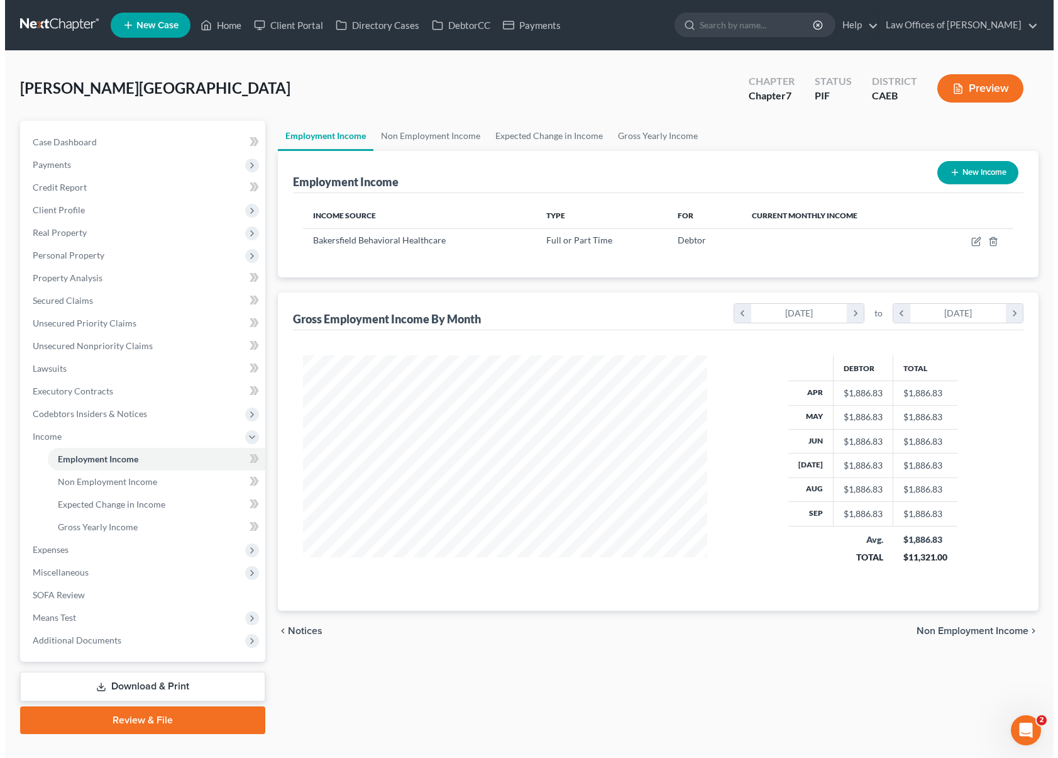
scroll to position [628490, 628286]
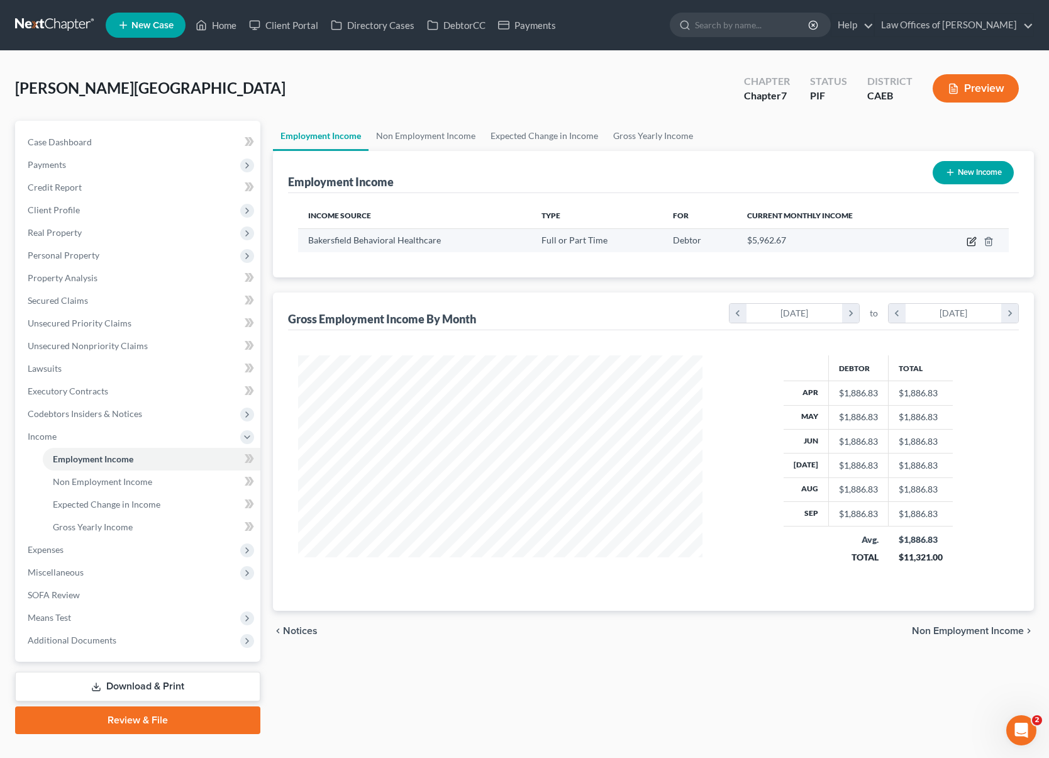
click at [973, 237] on icon "button" at bounding box center [971, 241] width 10 height 10
select select "0"
select select "4"
select select "2"
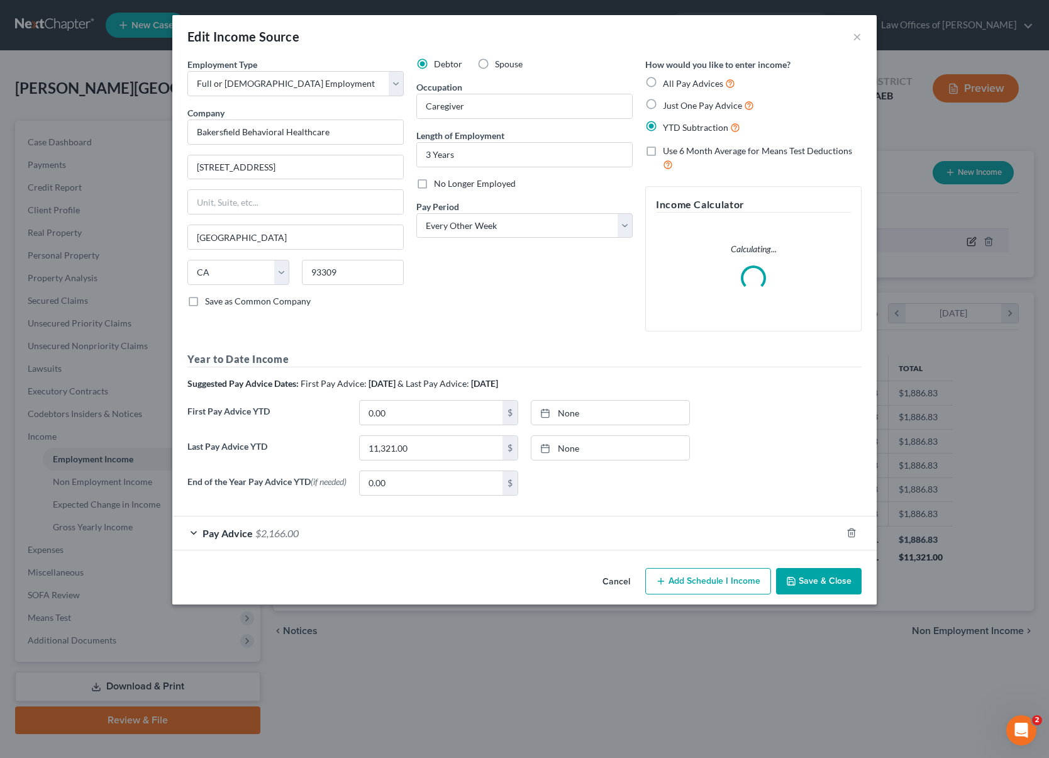
scroll to position [225, 433]
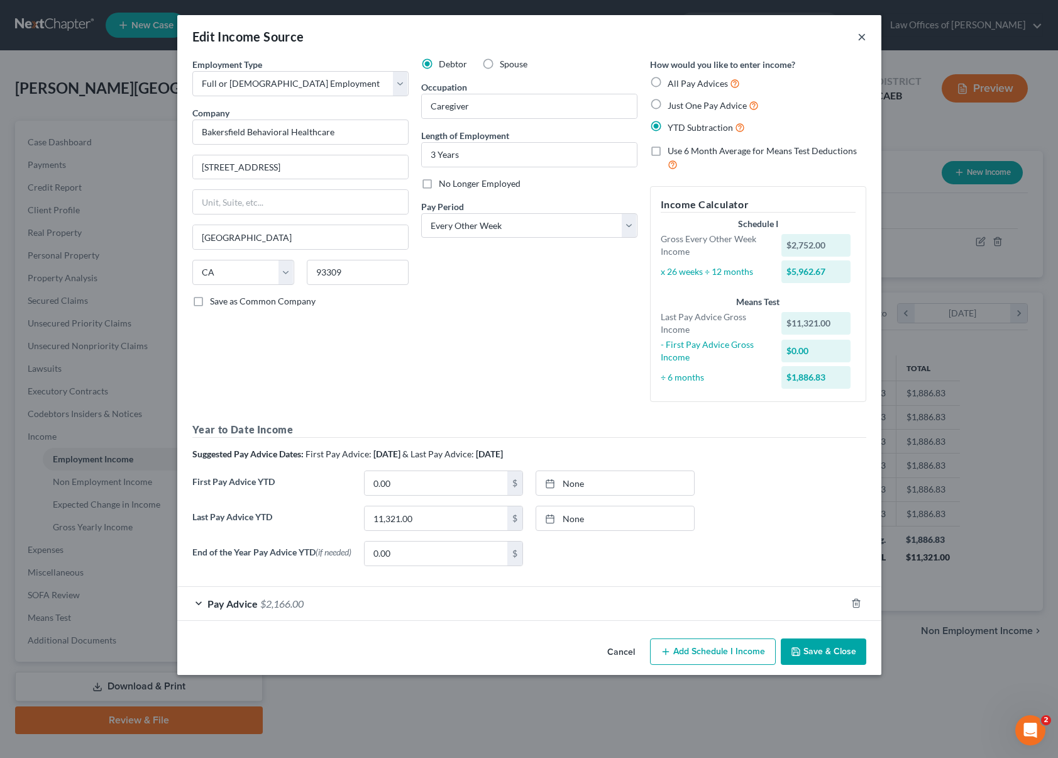
click at [859, 37] on button "×" at bounding box center [862, 36] width 9 height 15
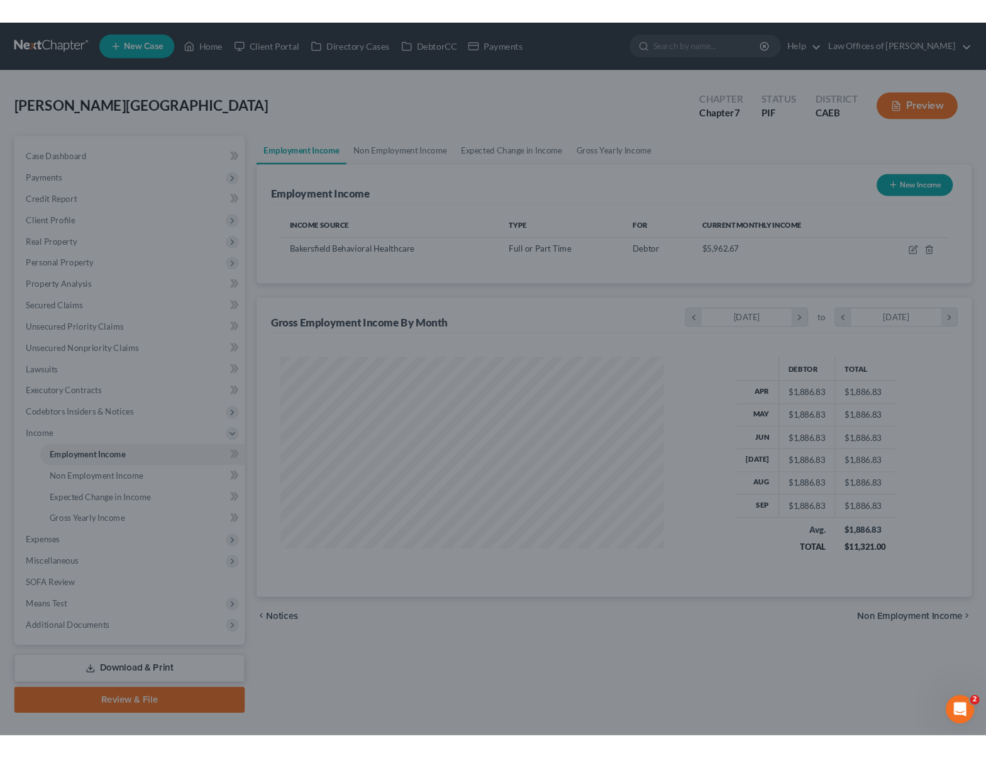
scroll to position [628490, 628286]
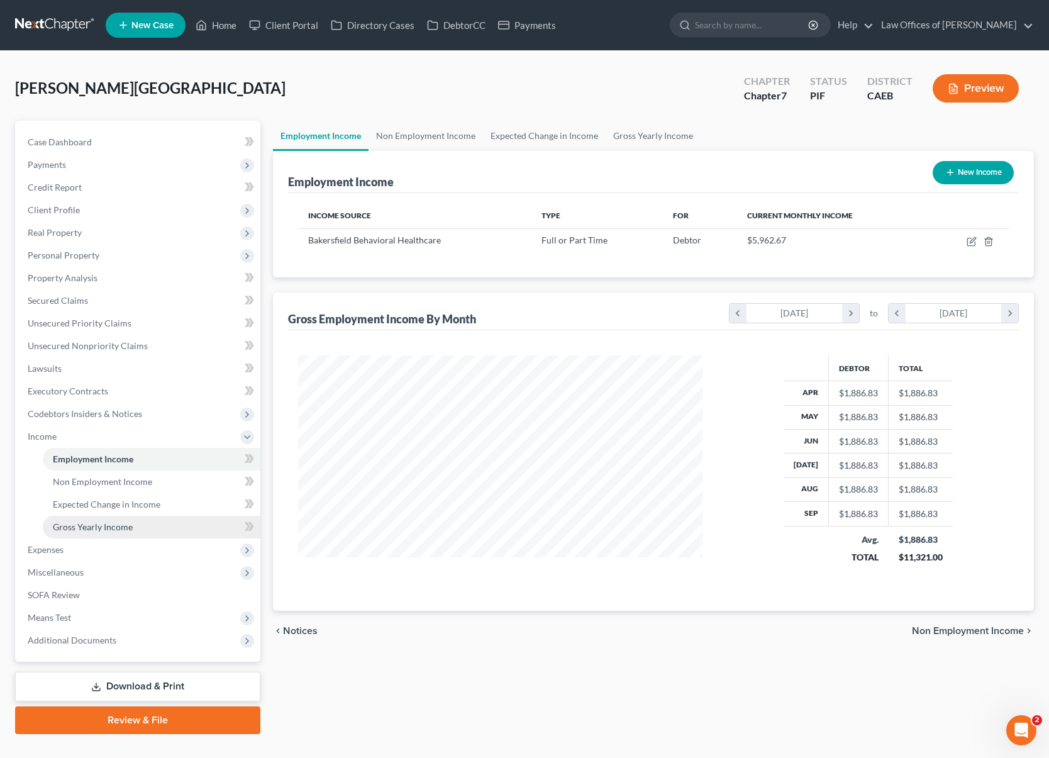
click at [109, 533] on link "Gross Yearly Income" at bounding box center [152, 527] width 218 height 23
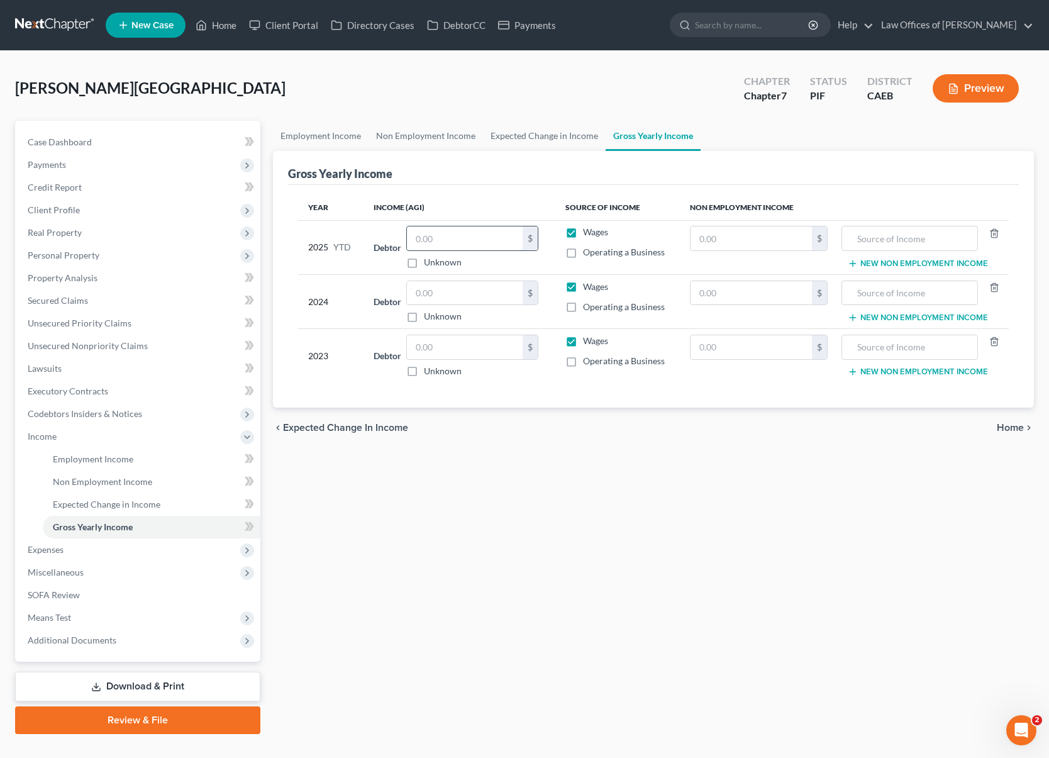
drag, startPoint x: 473, startPoint y: 241, endPoint x: 480, endPoint y: 238, distance: 7.6
click at [472, 240] on input "text" at bounding box center [465, 238] width 116 height 24
type input "11,597"
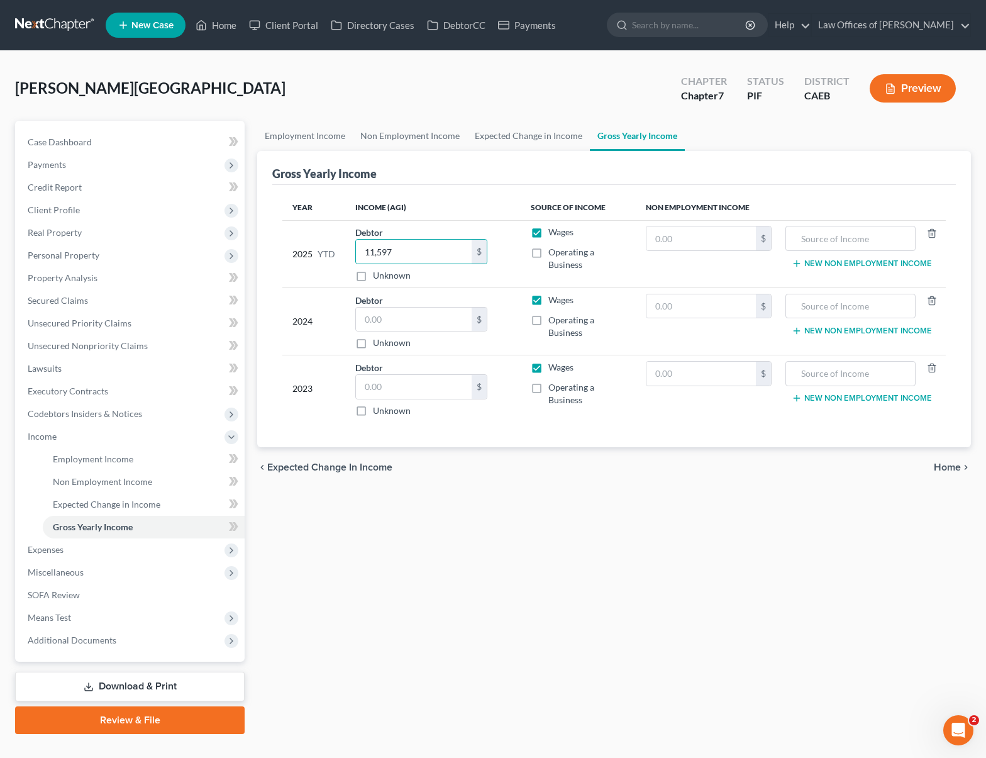
click at [292, 363] on td "2023" at bounding box center [313, 388] width 63 height 67
click at [395, 319] on input "text" at bounding box center [414, 319] width 116 height 24
type input "12,851"
click at [402, 382] on input "text" at bounding box center [414, 387] width 116 height 24
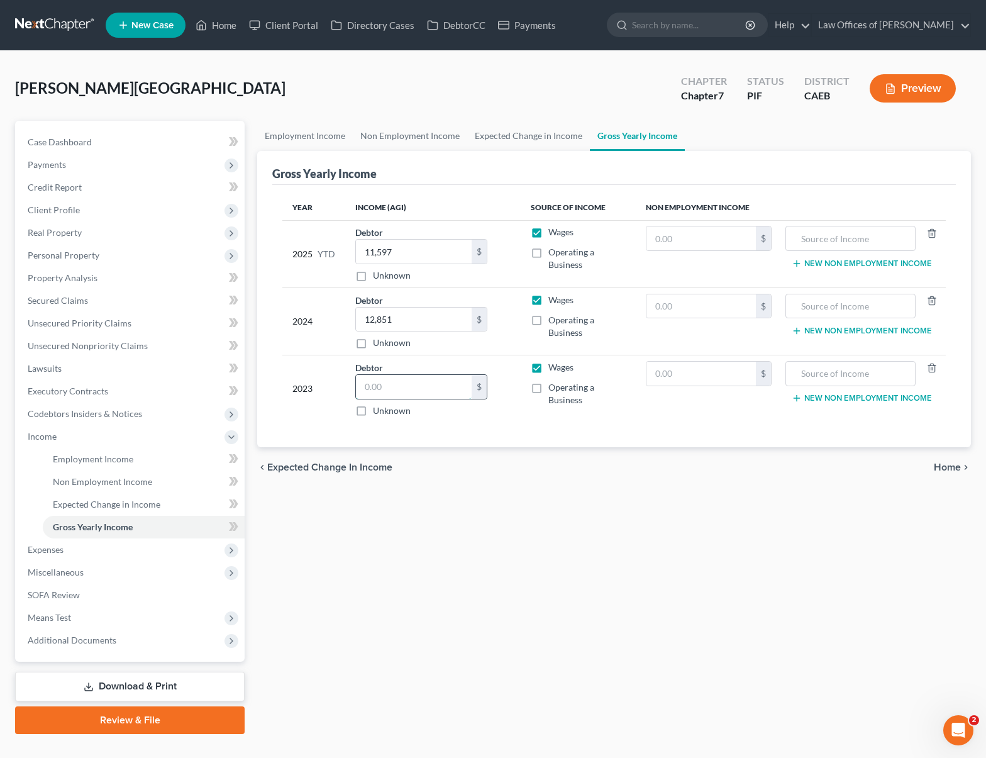
click at [402, 382] on input "text" at bounding box center [414, 387] width 116 height 24
type input "40,778."
click at [89, 141] on span "Case Dashboard" at bounding box center [60, 141] width 64 height 11
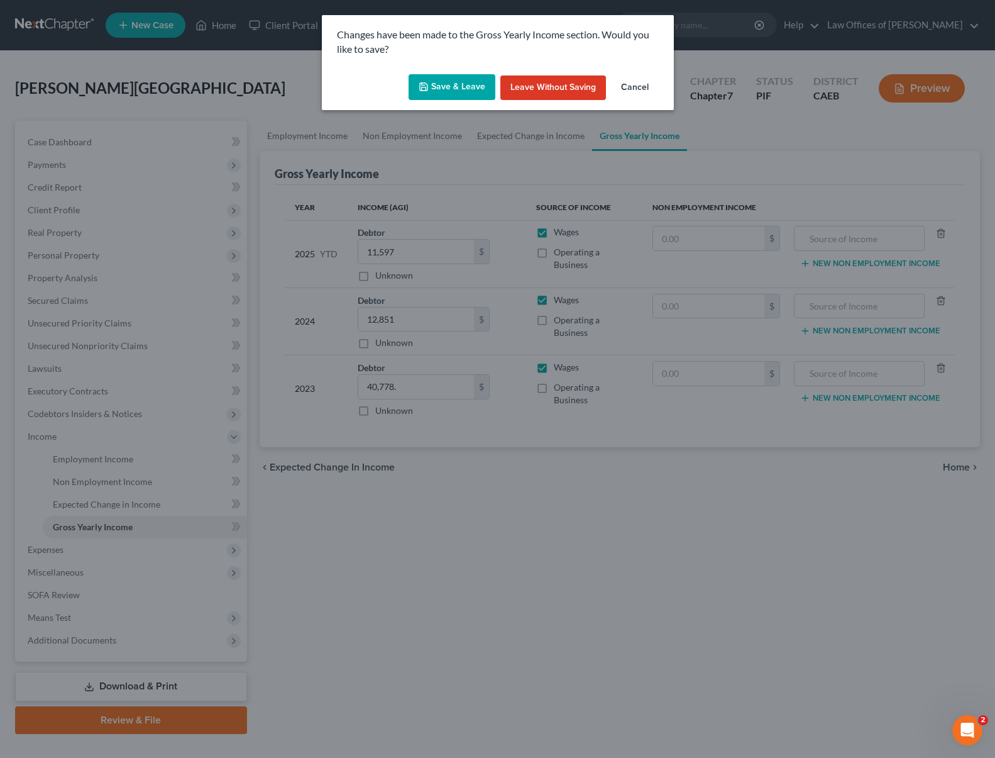
click at [456, 89] on button "Save & Leave" at bounding box center [452, 87] width 87 height 26
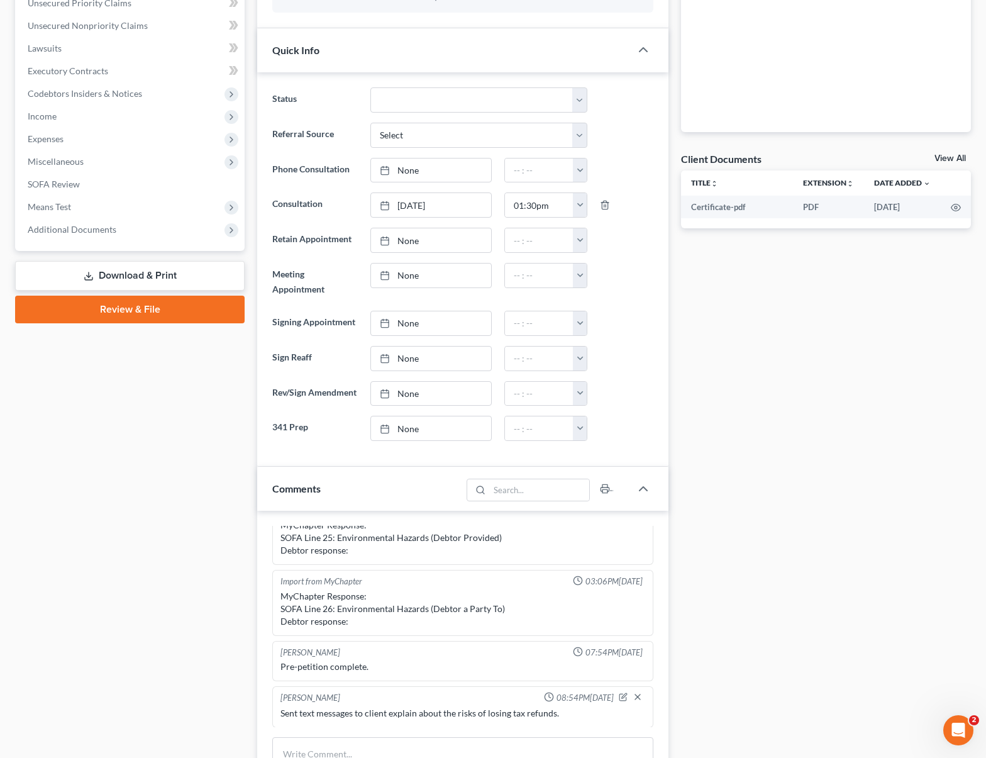
scroll to position [458, 0]
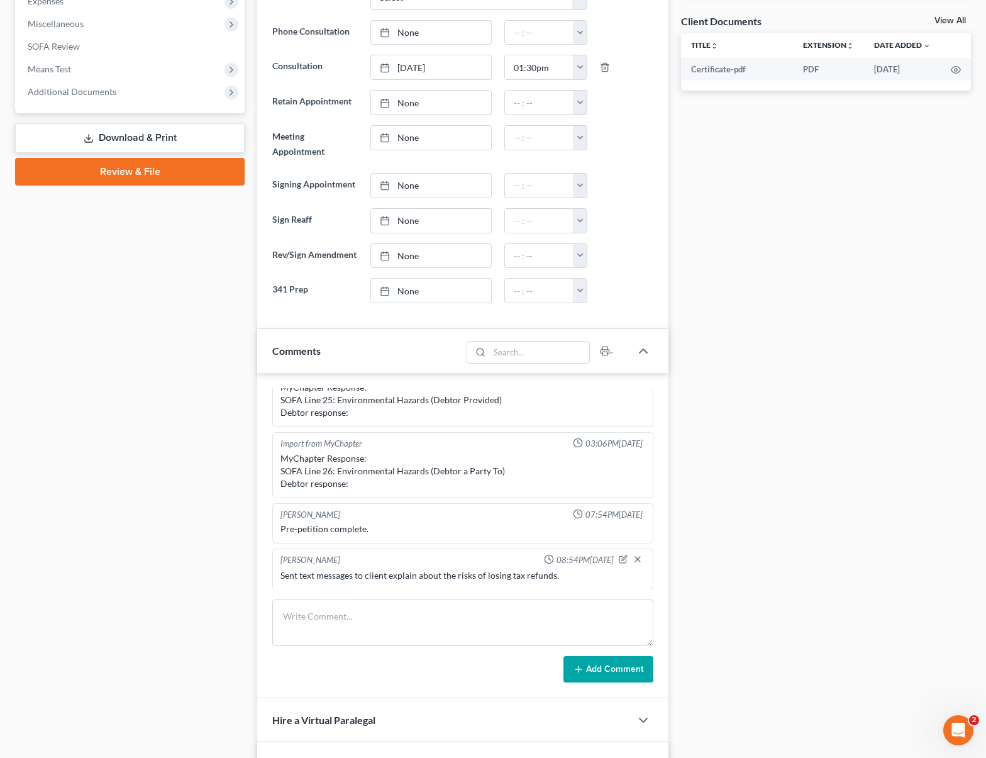
drag, startPoint x: 912, startPoint y: 583, endPoint x: 900, endPoint y: 596, distance: 17.8
click at [900, 596] on div "Docs Tasks Events Timer 0% Completed Nothing here yet! Paystubs Income Document…" at bounding box center [826, 449] width 302 height 1572
click at [365, 594] on div "Scott Bell 05:12PM, 06/03/2025 Married last month. Inc: H=2200, W: Not working …" at bounding box center [462, 535] width 411 height 325
click at [331, 610] on textarea at bounding box center [462, 622] width 381 height 47
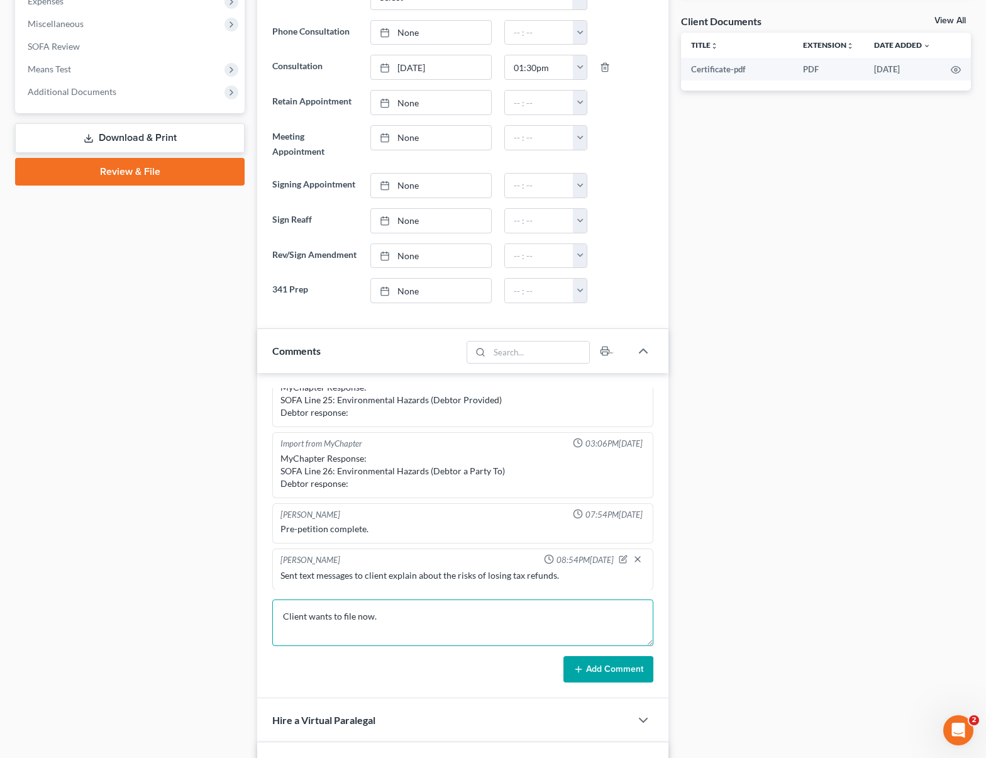
type textarea "Client wants to file now."
click at [616, 666] on button "Add Comment" at bounding box center [608, 669] width 90 height 26
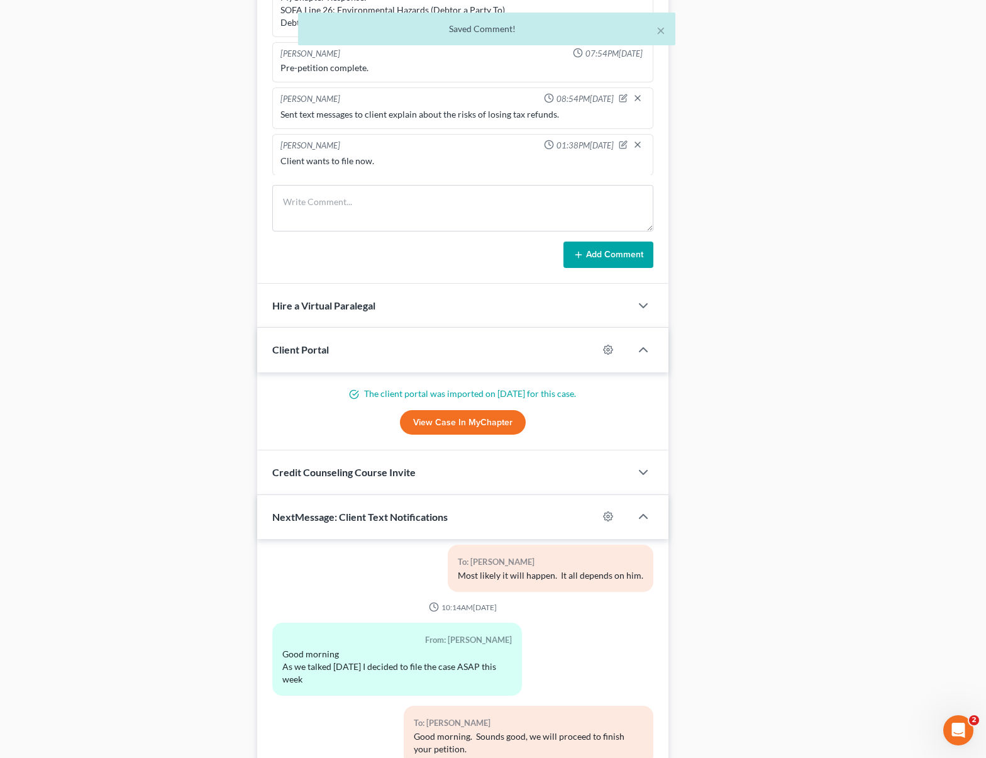
scroll to position [982, 0]
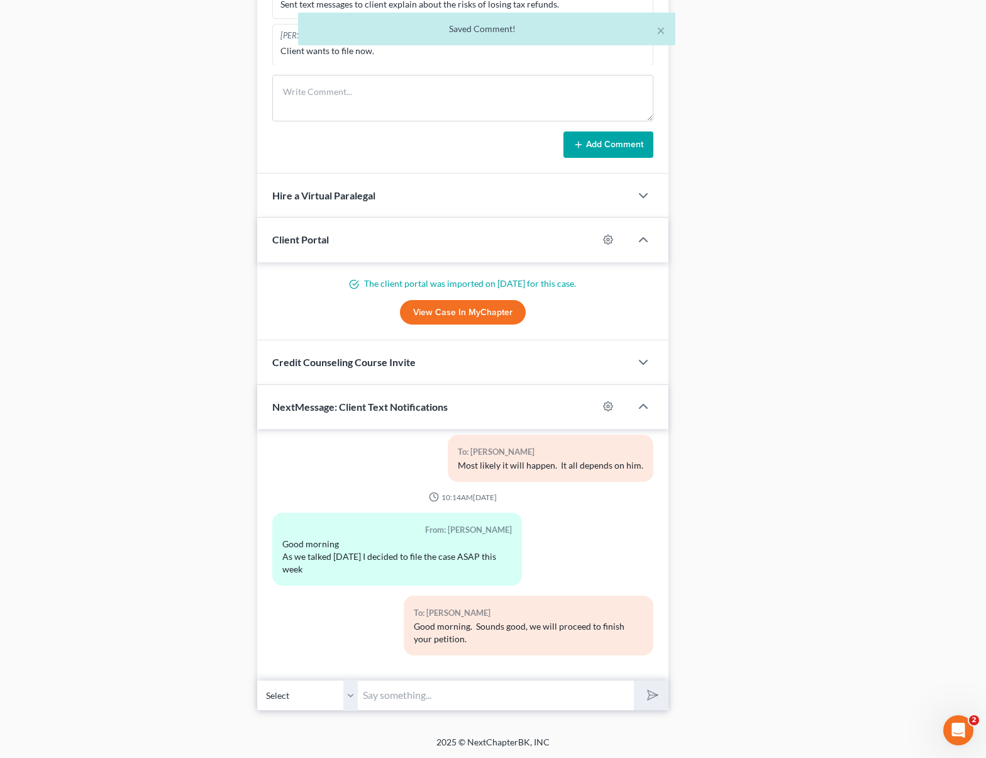
click at [458, 674] on div "01:35PM, 06/03/2025 To: +1 (818) 796-0287 Law Office of Scott Bell looks forwar…" at bounding box center [462, 554] width 411 height 251
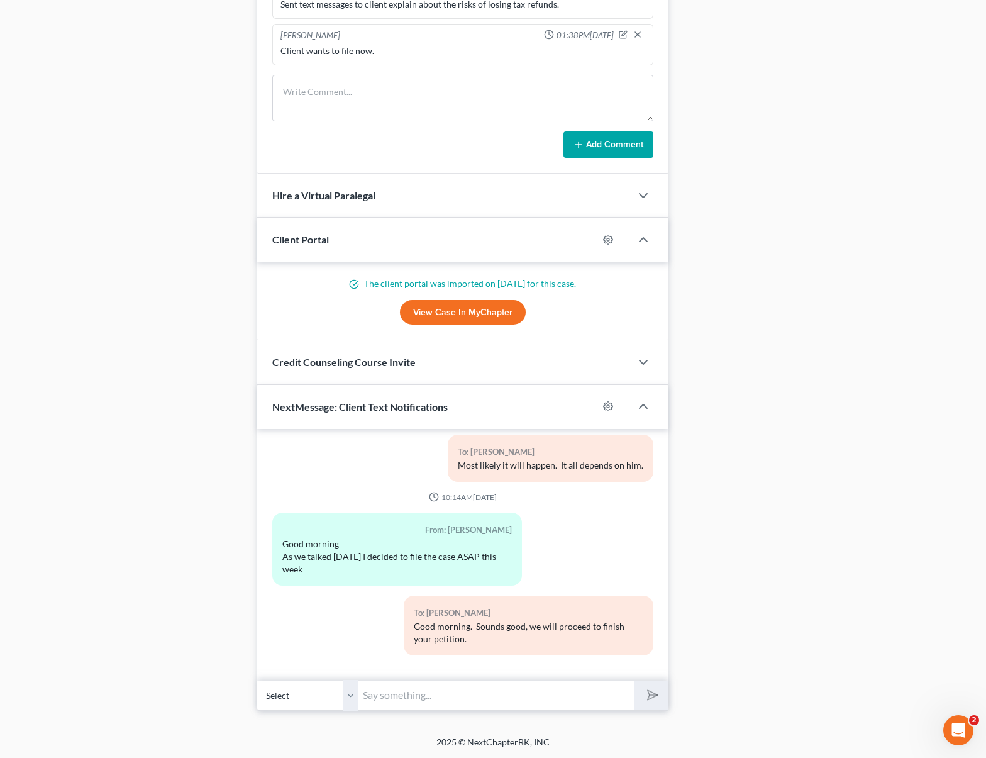
click at [443, 681] on input "text" at bounding box center [496, 695] width 276 height 31
type input "Hi. We have some questions. For the 3 children you receive $ 252 from SS or $ 2…"
click at [634, 680] on button "submit" at bounding box center [651, 695] width 35 height 30
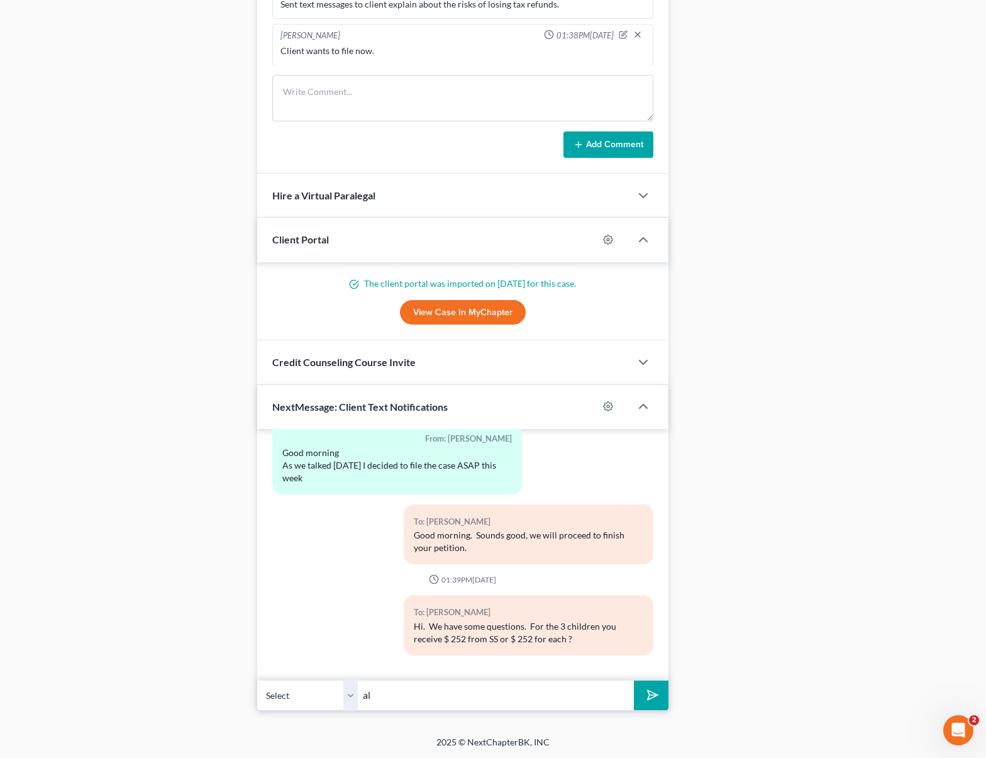
type input "a"
type input "Also from your husband we need his most recent paystubs (last one we have is th…"
click at [634, 680] on button "submit" at bounding box center [651, 695] width 35 height 30
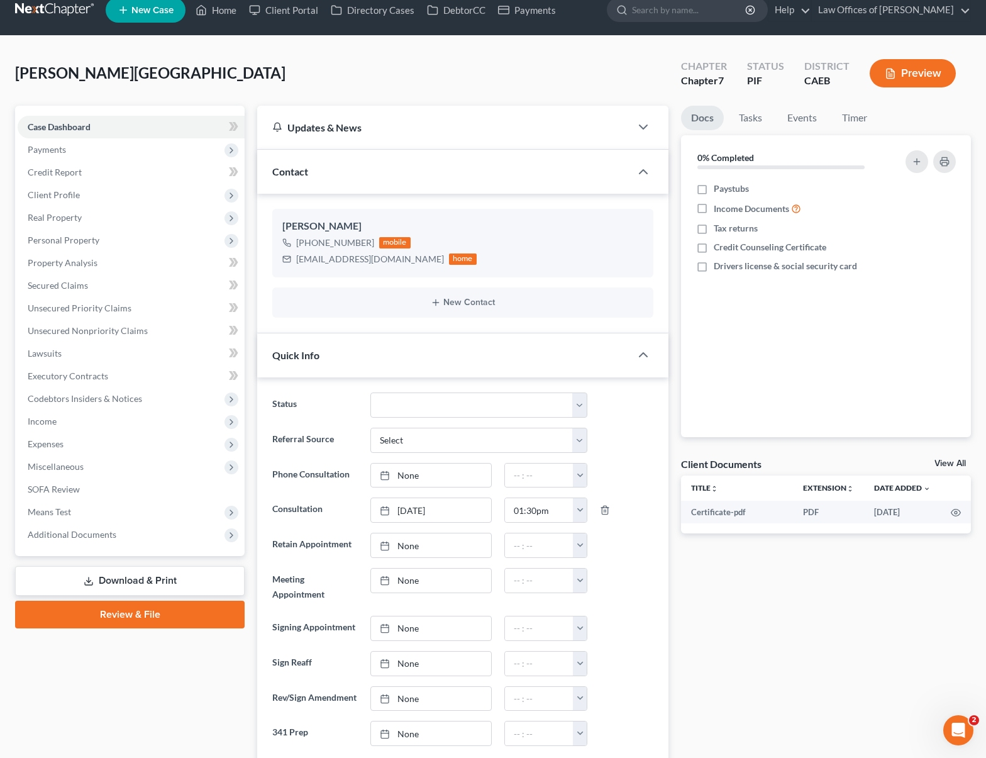
scroll to position [8, 0]
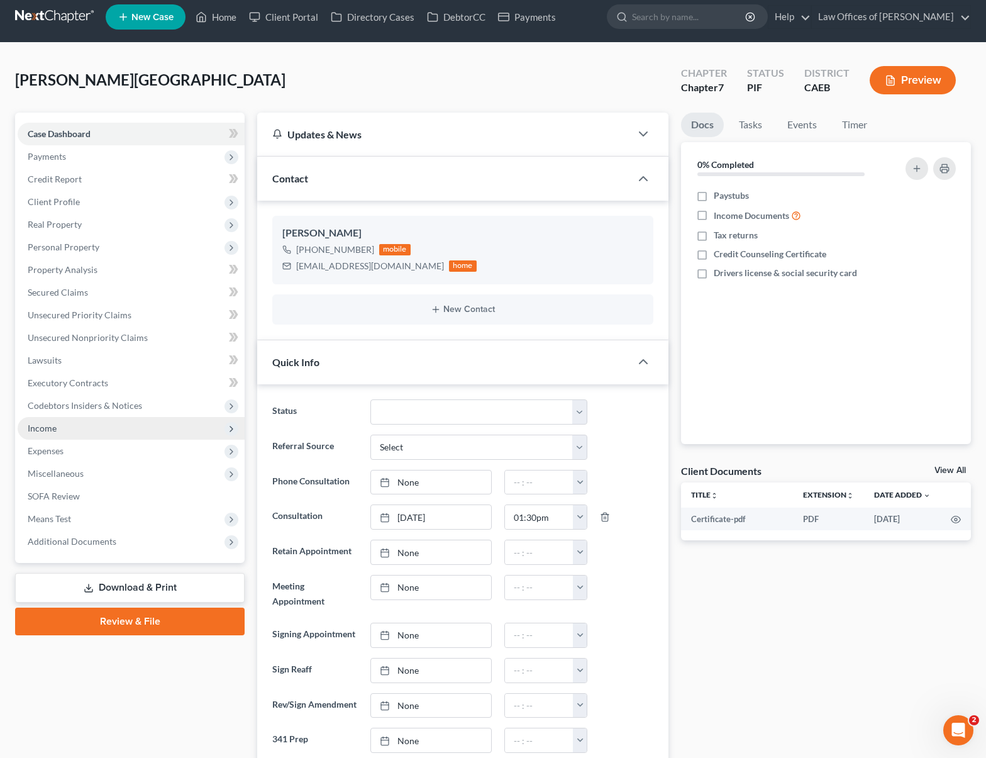
click at [77, 427] on span "Income" at bounding box center [131, 428] width 227 height 23
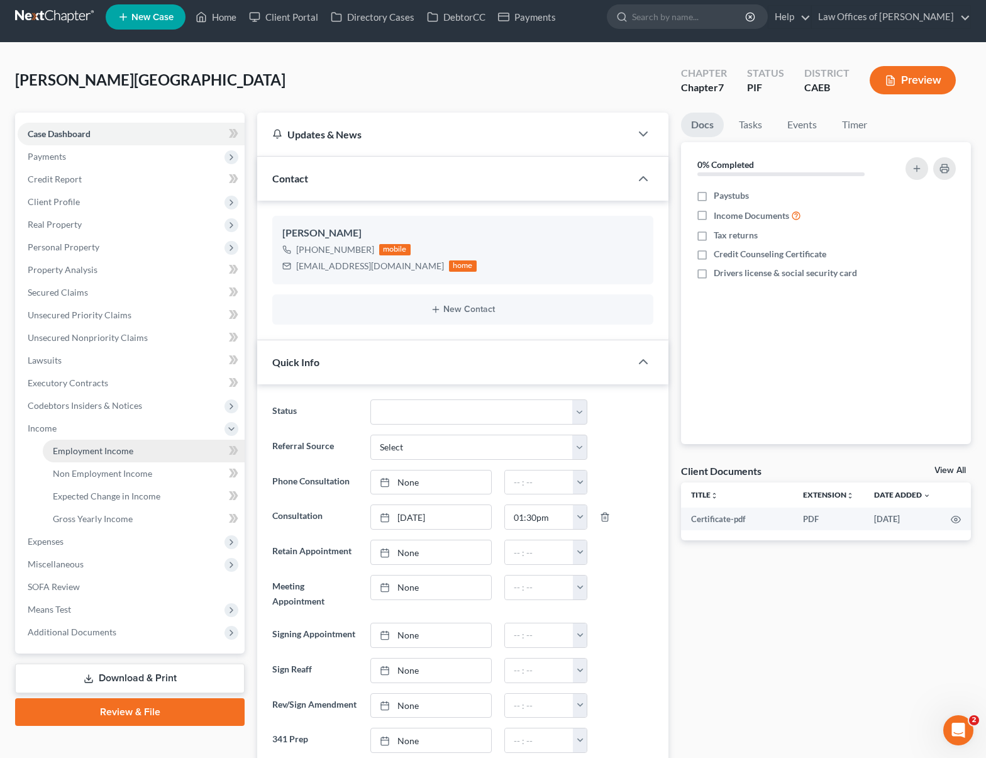
click at [140, 446] on link "Employment Income" at bounding box center [144, 450] width 202 height 23
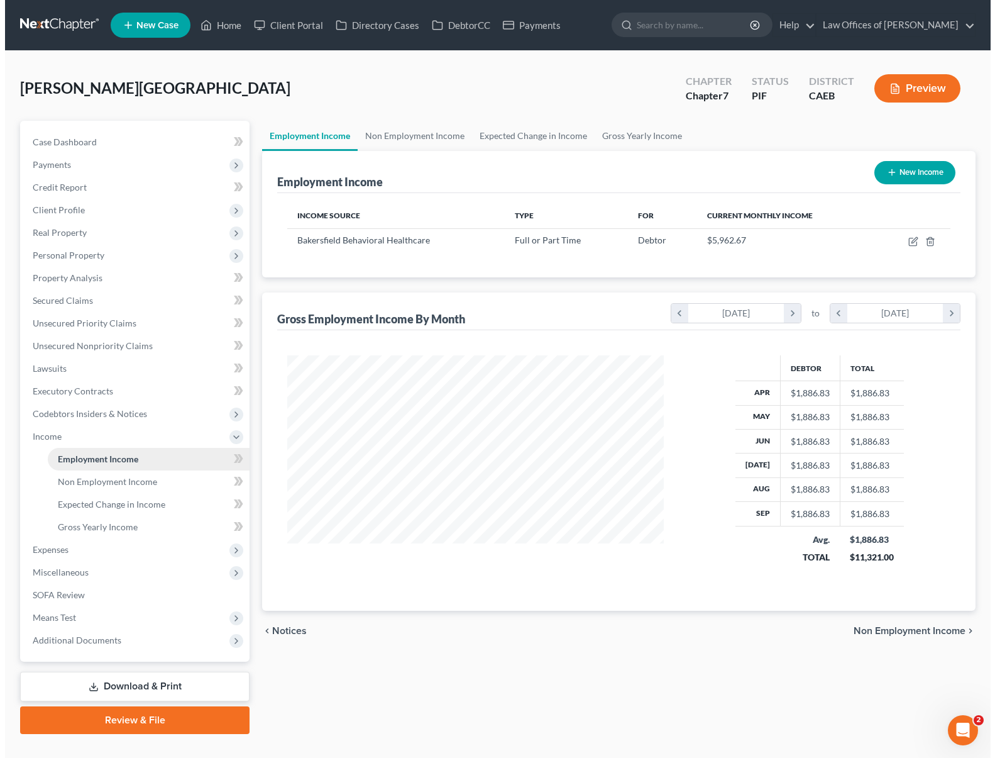
scroll to position [225, 401]
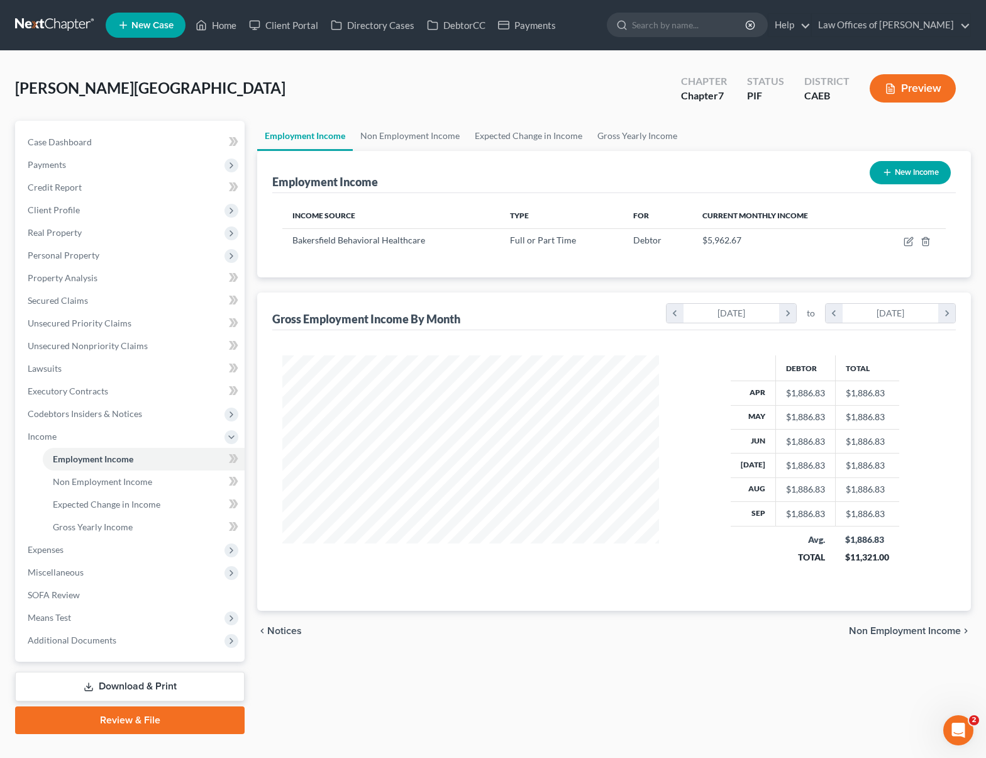
click at [898, 171] on button "New Income" at bounding box center [910, 172] width 81 height 23
select select "0"
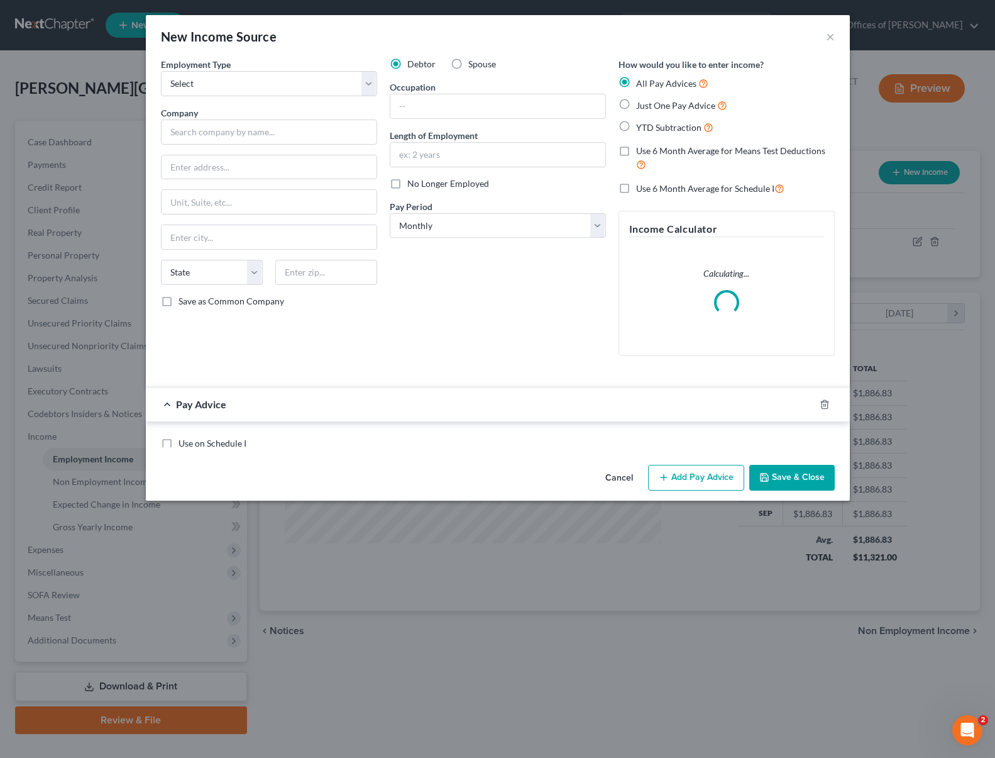
scroll to position [225, 406]
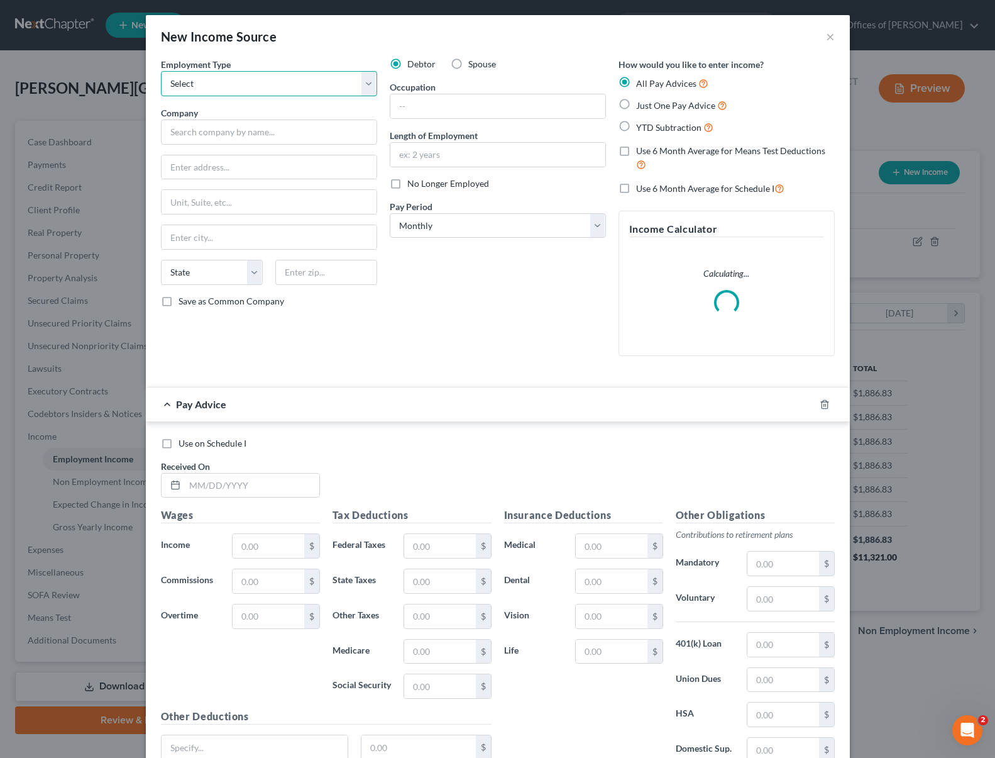
click at [364, 86] on select "Select Full or Part Time Employment Self Employment" at bounding box center [269, 83] width 216 height 25
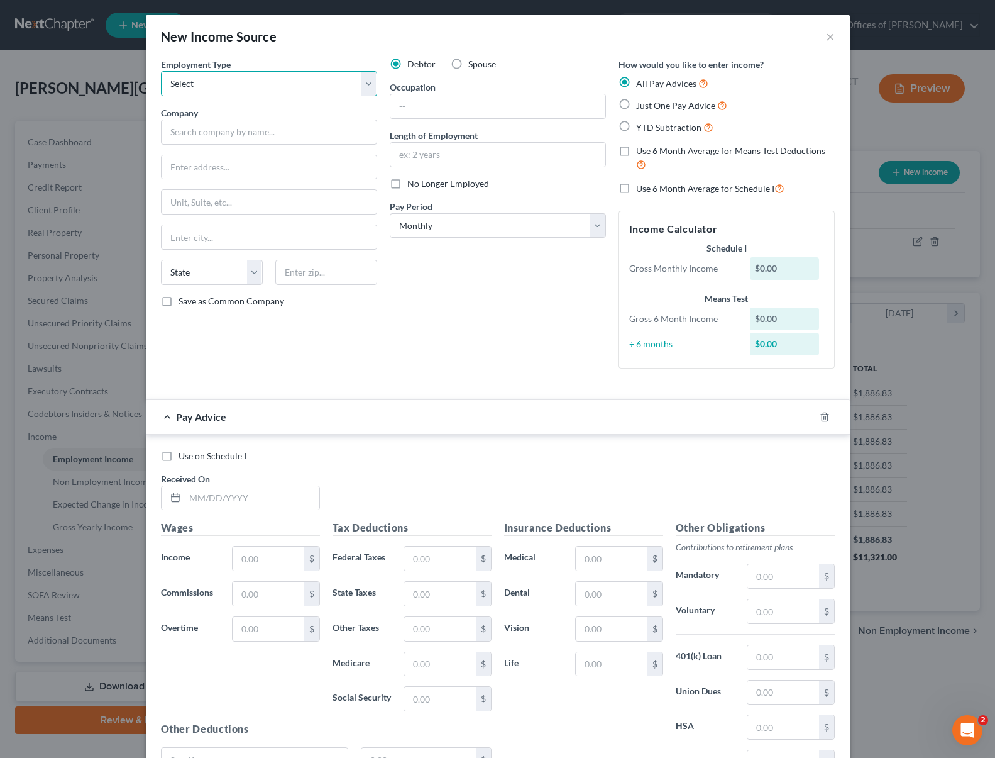
select select "0"
click at [161, 71] on select "Select Full or Part Time Employment Self Employment" at bounding box center [269, 83] width 216 height 25
click at [255, 138] on input "text" at bounding box center [269, 131] width 216 height 25
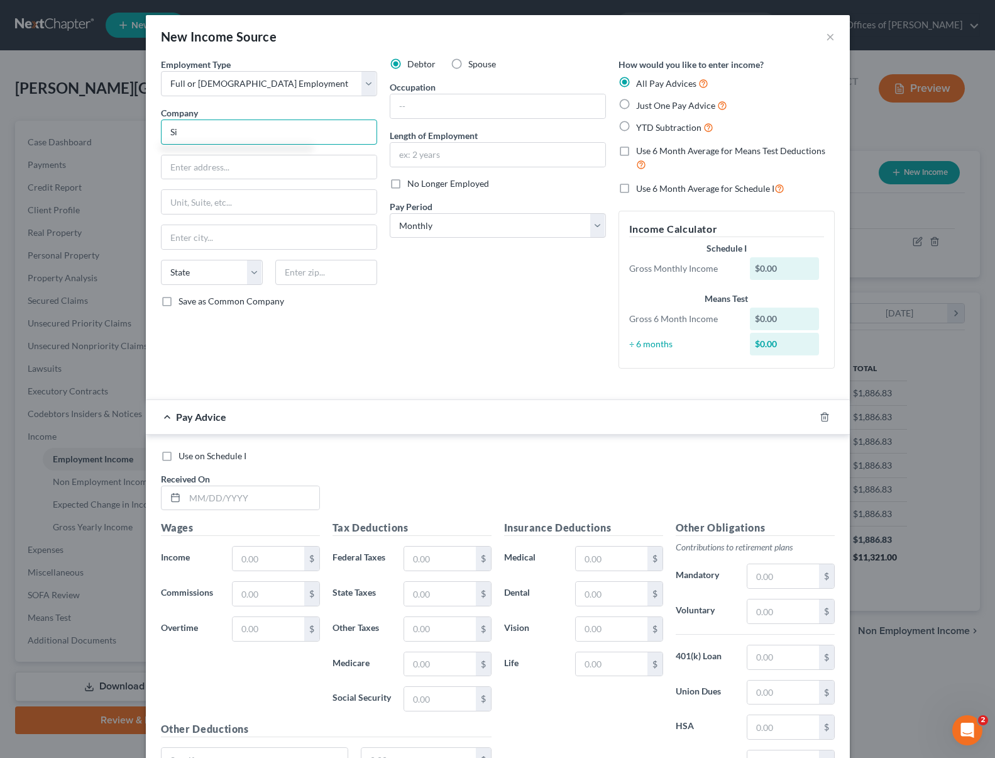
type input "S"
click at [237, 153] on div "Dignity Health" at bounding box center [236, 154] width 131 height 13
type input "Dignity Health"
type input "185 Berry St., Suite 300"
type input "San Francisco"
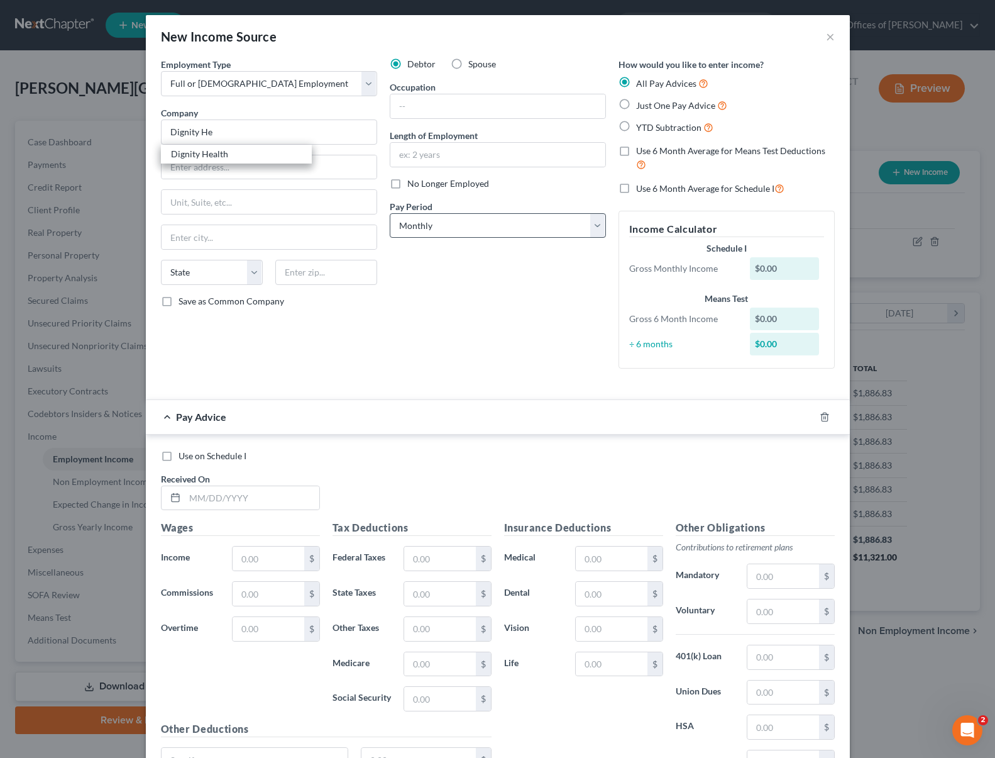
select select "4"
type input "94107"
click at [421, 104] on input "text" at bounding box center [497, 106] width 215 height 24
type input "Caregiver"
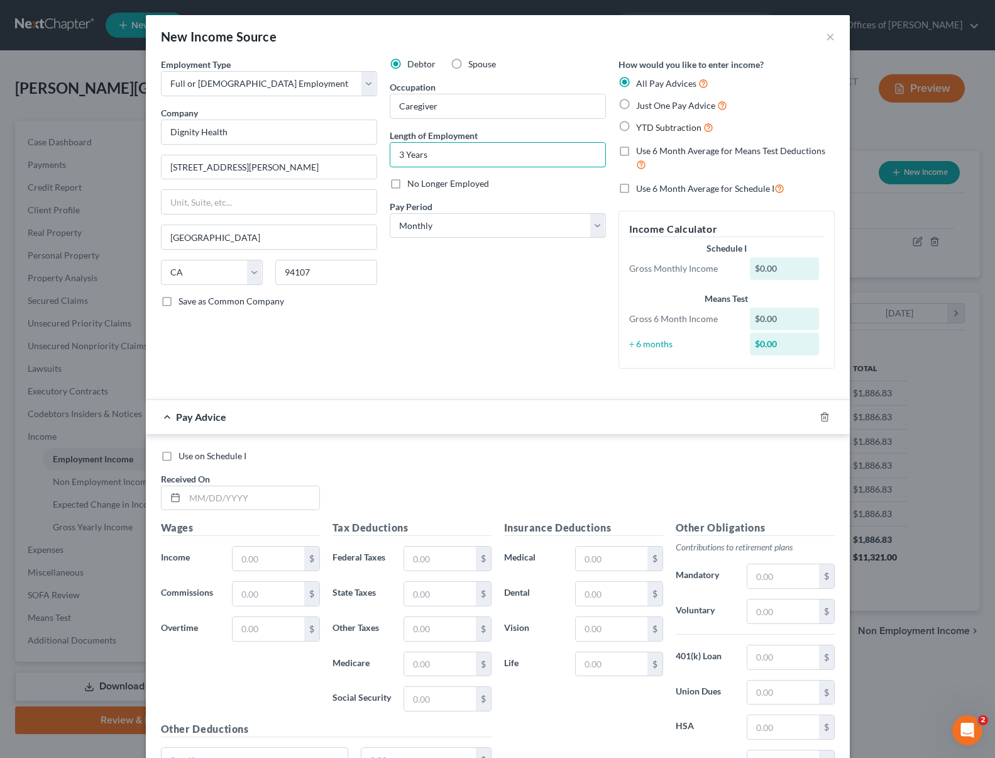
type input "3 Years"
click at [589, 227] on select "Select Monthly Twice Monthly Every Other Week Weekly" at bounding box center [498, 225] width 216 height 25
select select "2"
click at [390, 213] on select "Select Monthly Twice Monthly Every Other Week Weekly" at bounding box center [498, 225] width 216 height 25
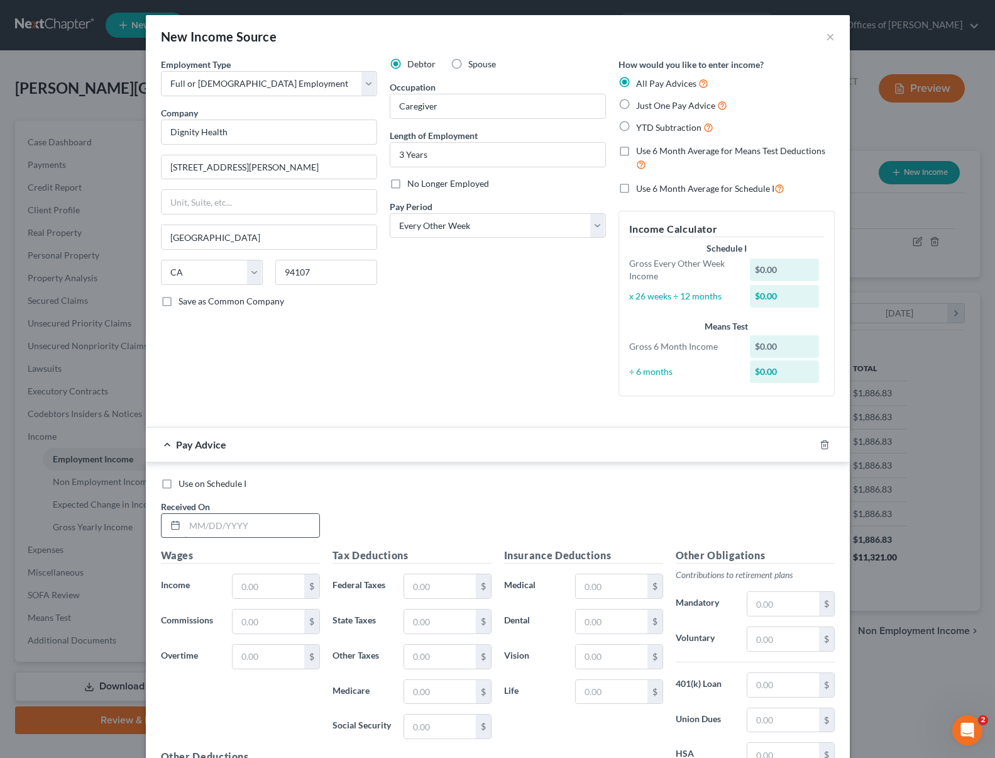
click at [267, 524] on input "text" at bounding box center [252, 526] width 135 height 24
type input "08/08/2025"
click at [276, 585] on input "141." at bounding box center [268, 586] width 71 height 24
type input "1,786"
click at [445, 587] on input "text" at bounding box center [439, 586] width 71 height 24
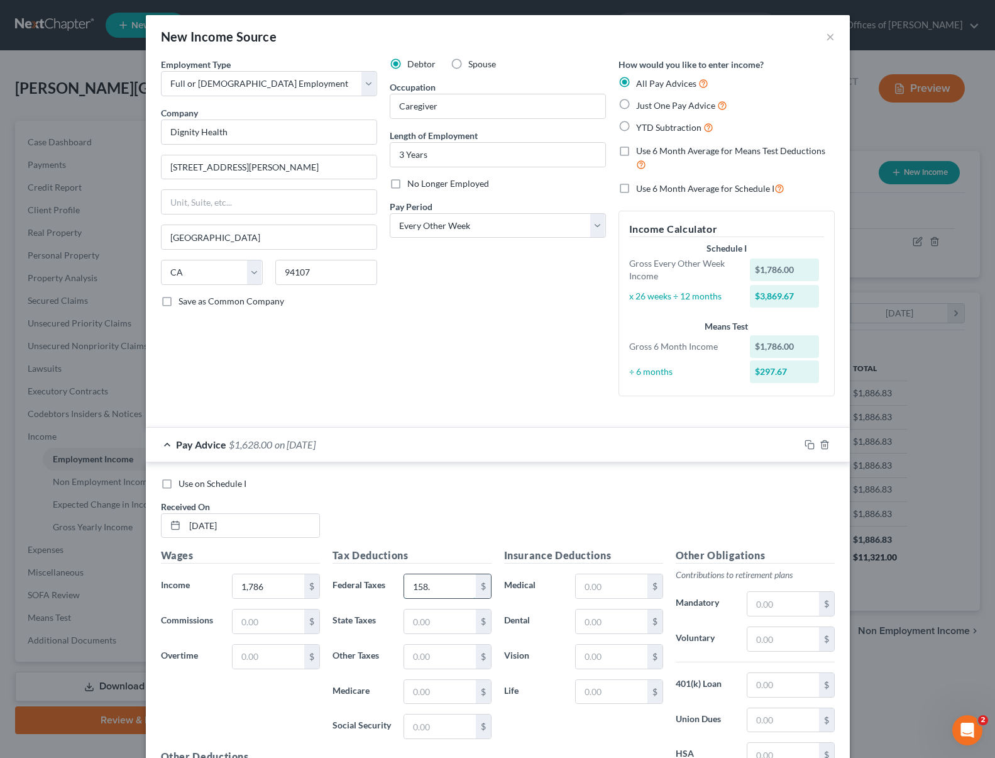
type input "158."
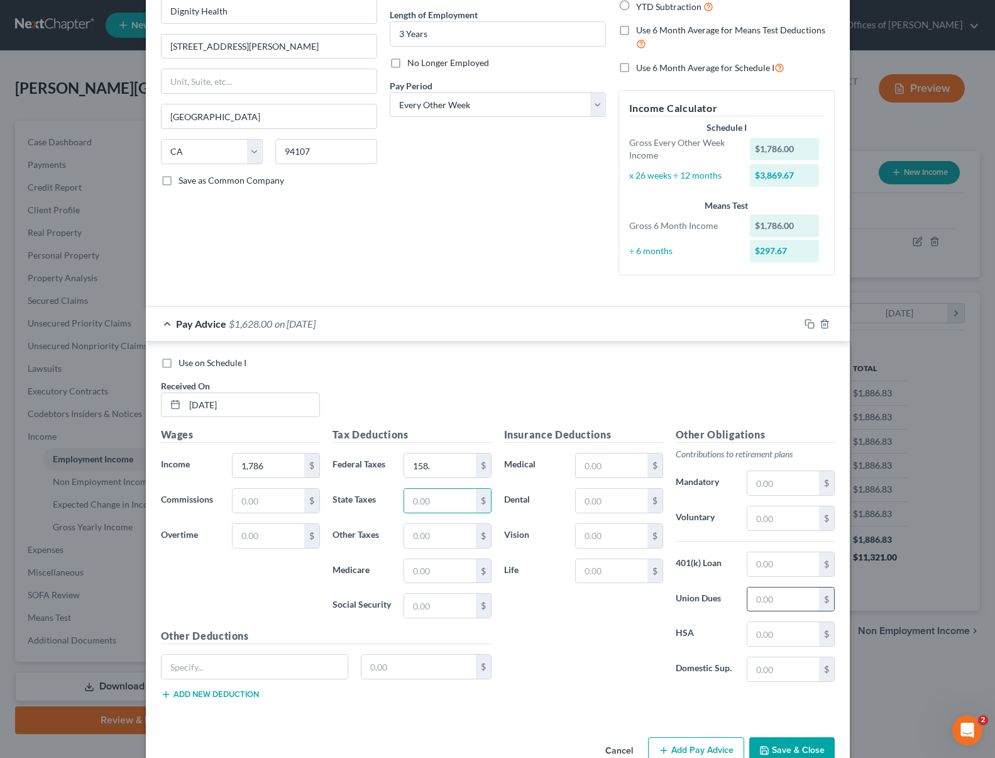
click at [787, 597] on input "text" at bounding box center [783, 599] width 71 height 24
type input "26"
click at [265, 467] on input "1,786" at bounding box center [268, 465] width 71 height 24
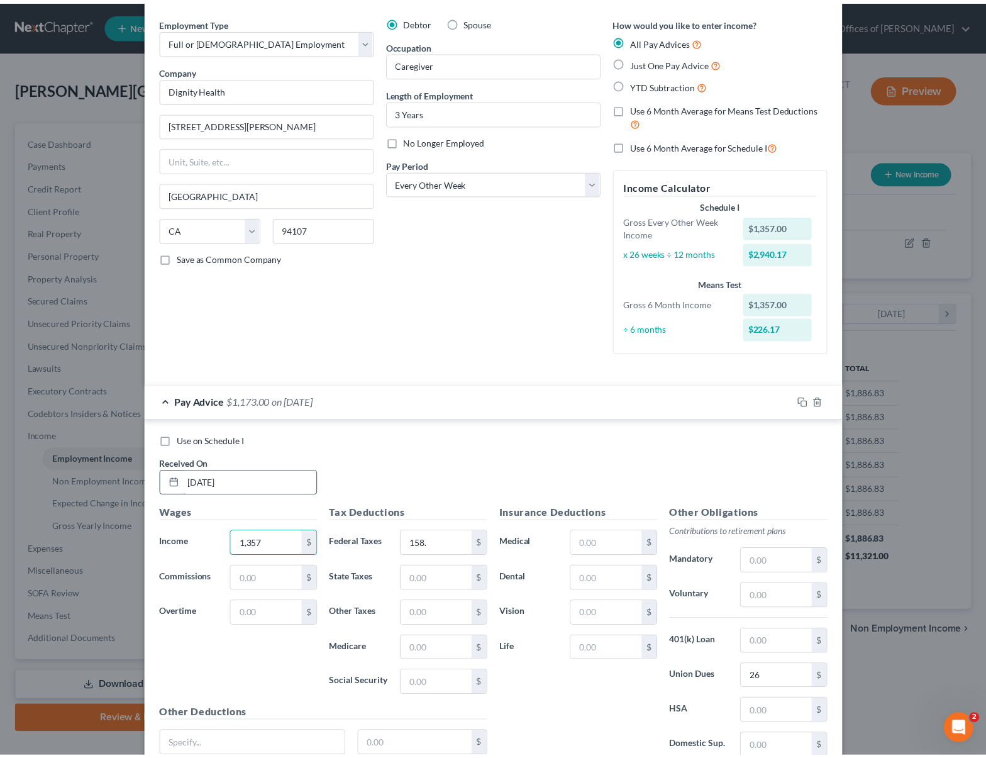
scroll to position [152, 0]
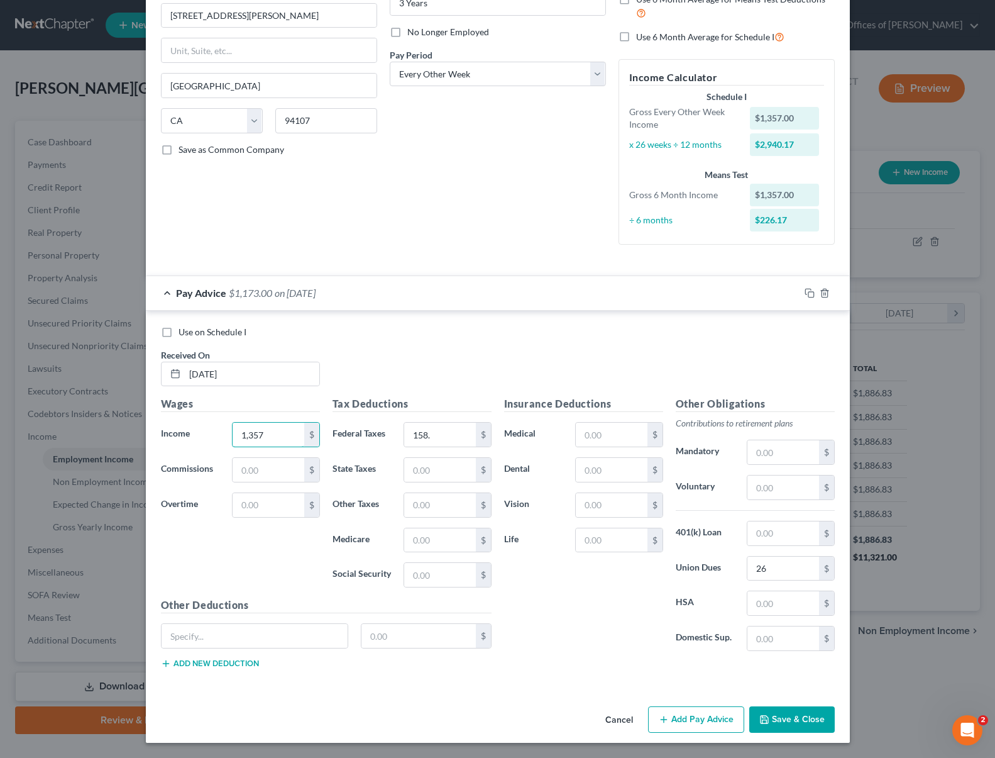
type input "1,357"
click at [778, 722] on button "Save & Close" at bounding box center [792, 719] width 86 height 26
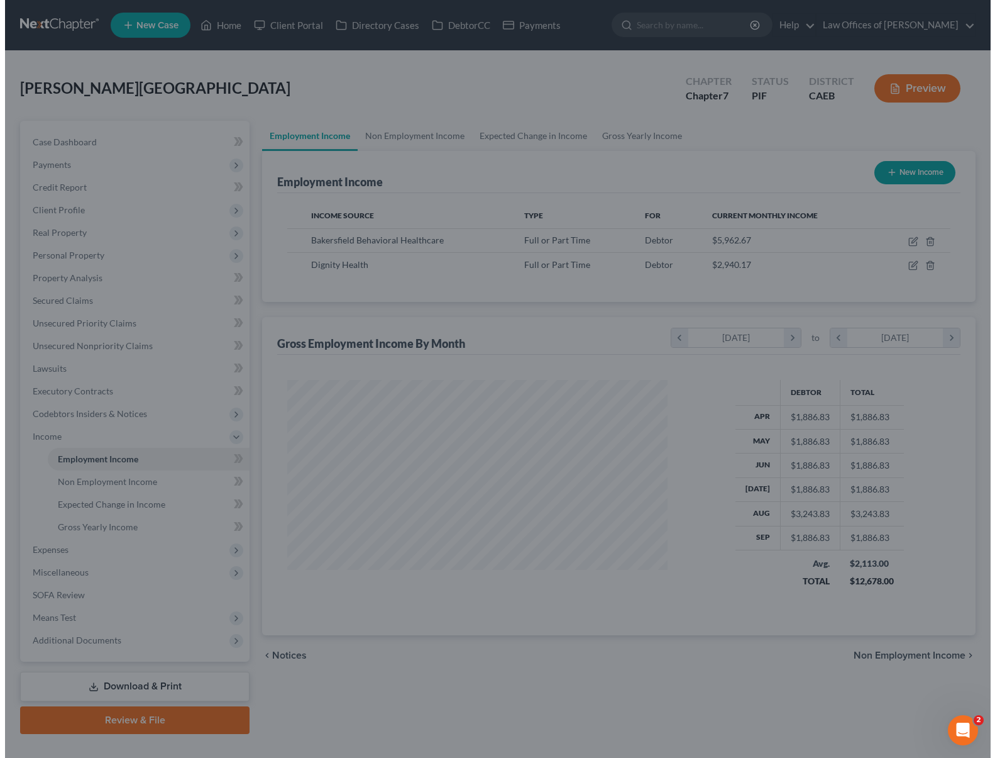
scroll to position [628490, 628314]
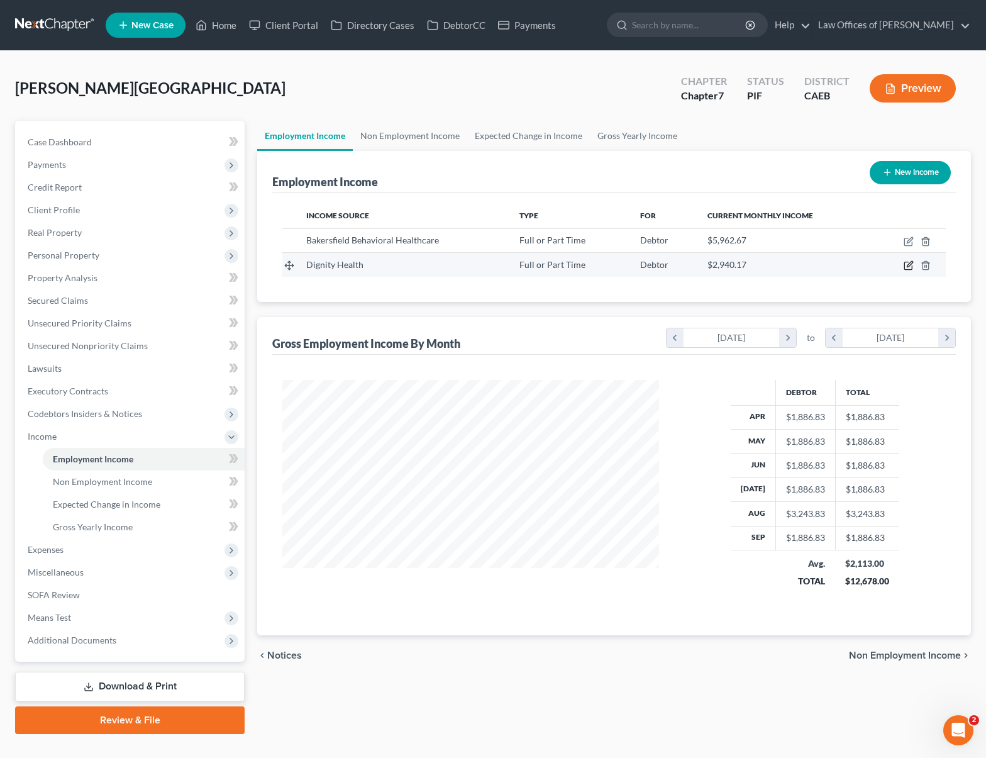
click at [910, 269] on icon "button" at bounding box center [908, 266] width 8 height 8
select select "0"
select select "4"
select select "2"
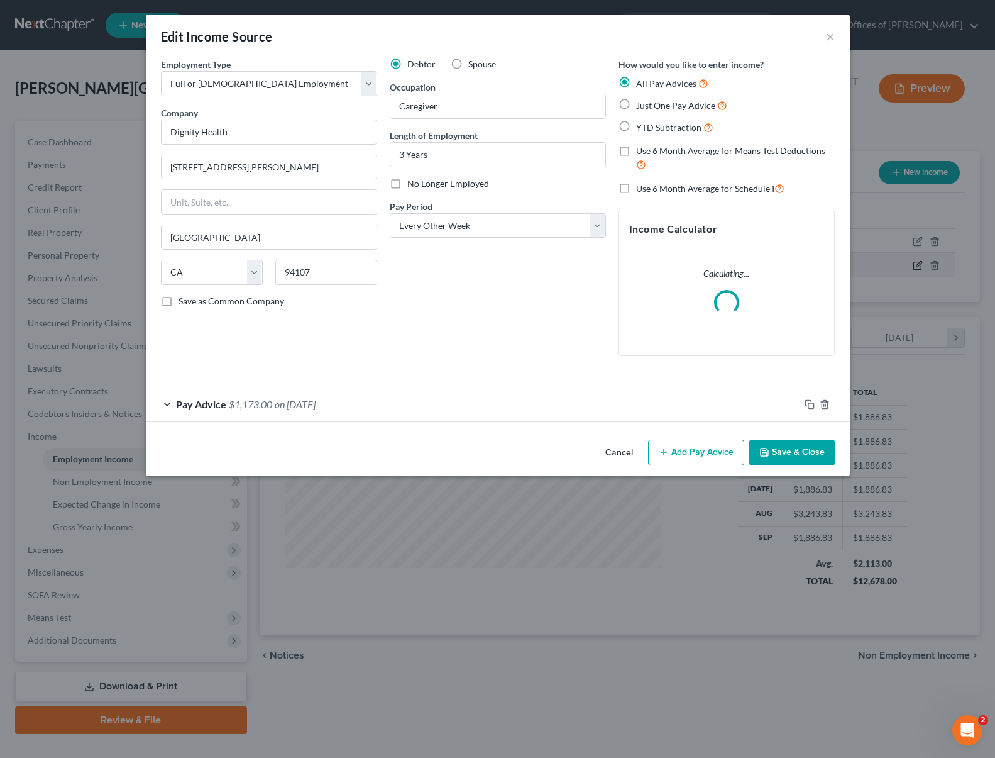
scroll to position [225, 406]
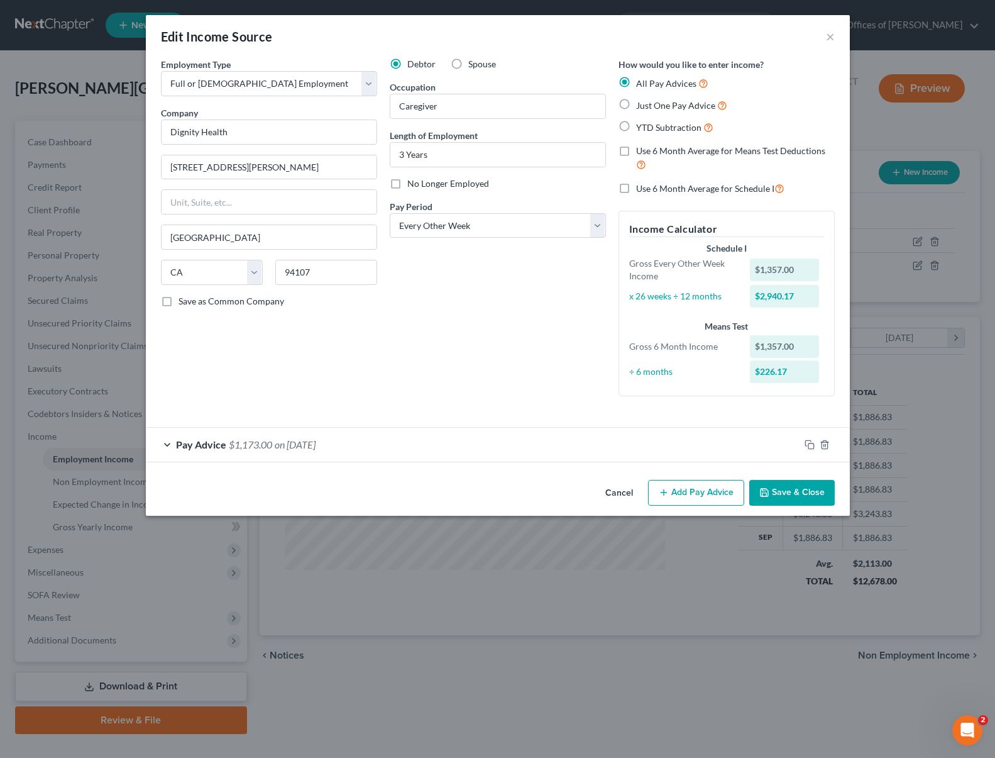
click at [297, 444] on span "on 08/08/2025" at bounding box center [295, 444] width 41 height 12
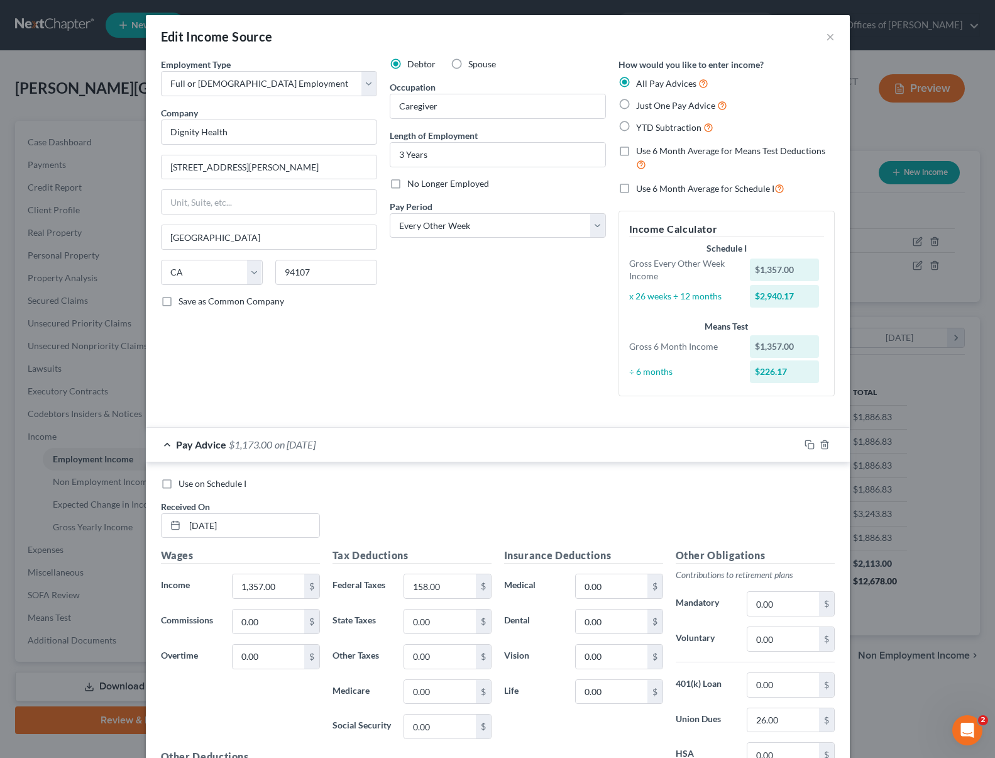
click at [179, 488] on label "Use on Schedule I" at bounding box center [213, 483] width 68 height 13
click at [184, 485] on input "Use on Schedule I" at bounding box center [188, 481] width 8 height 8
checkbox input "true"
click at [636, 124] on label "YTD Subtraction" at bounding box center [674, 127] width 77 height 14
click at [641, 124] on input "YTD Subtraction" at bounding box center [645, 124] width 8 height 8
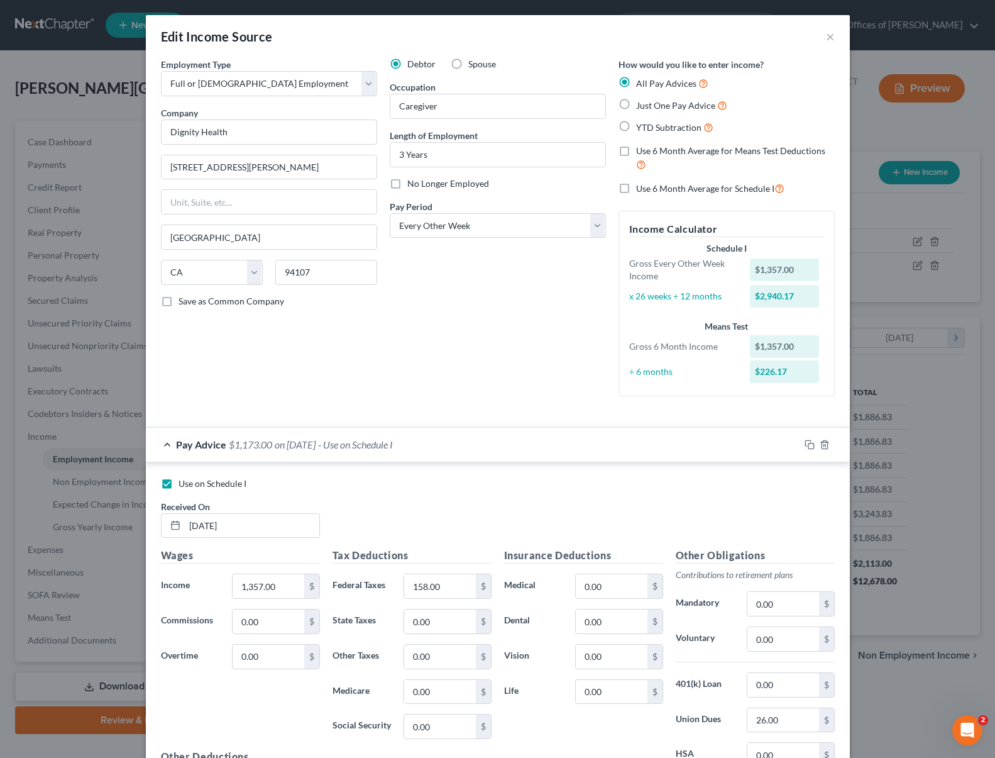
radio input "true"
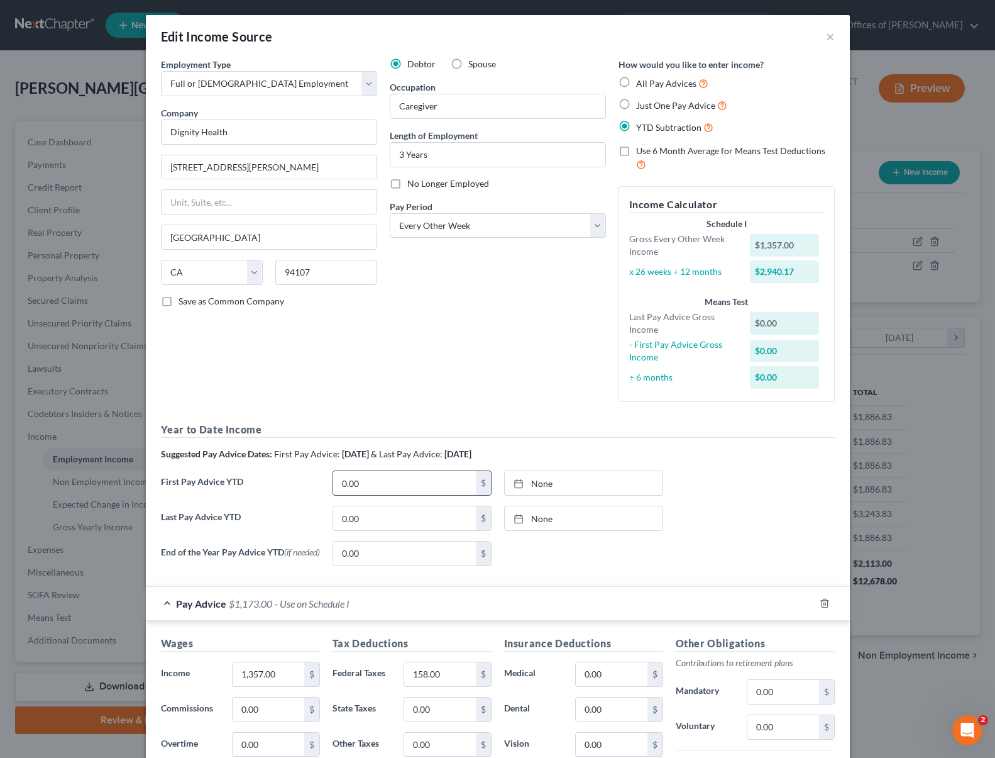
click at [383, 473] on input "0.00" at bounding box center [404, 483] width 143 height 24
click at [358, 483] on input "0.00" at bounding box center [404, 483] width 143 height 24
drag, startPoint x: 358, startPoint y: 483, endPoint x: 397, endPoint y: 475, distance: 40.0
click at [307, 474] on div "First Pay Advice YTD 0.00 $ None close Date Time chevron_left October 2025 chev…" at bounding box center [498, 487] width 687 height 35
type input "2,769."
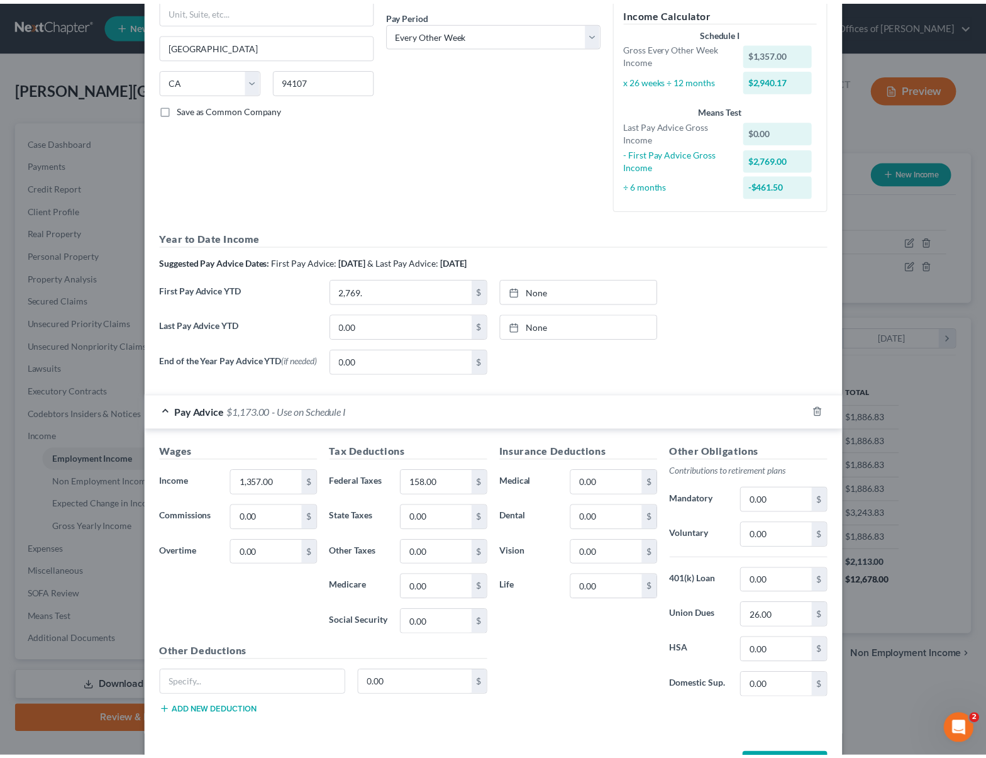
scroll to position [241, 0]
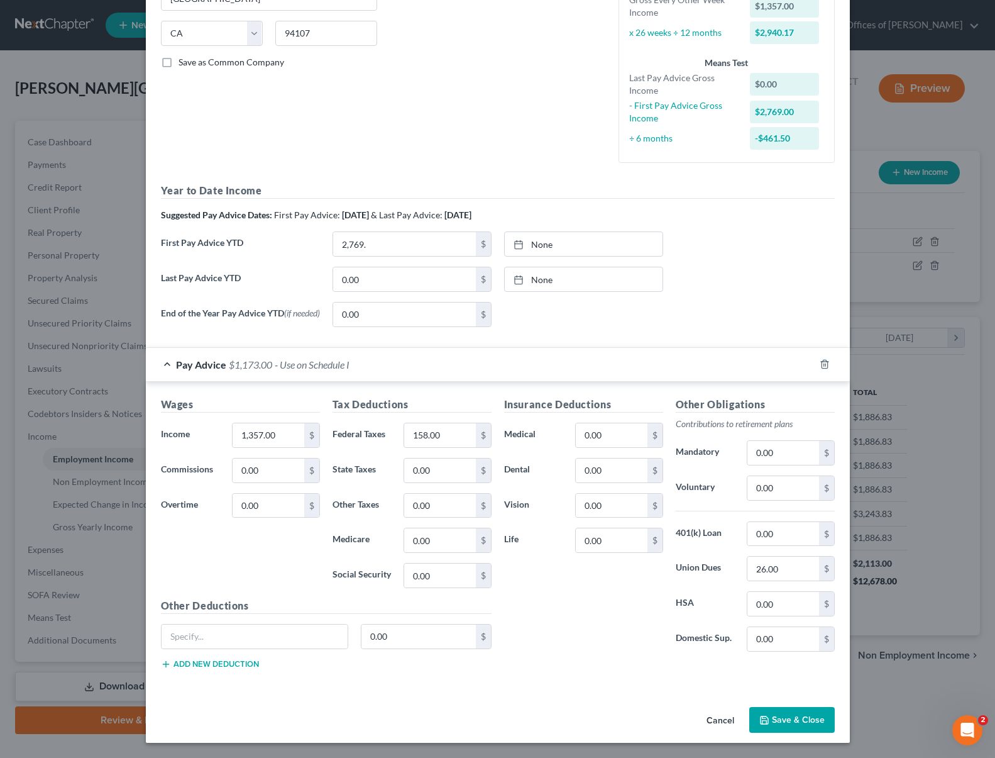
click at [791, 720] on button "Save & Close" at bounding box center [792, 720] width 86 height 26
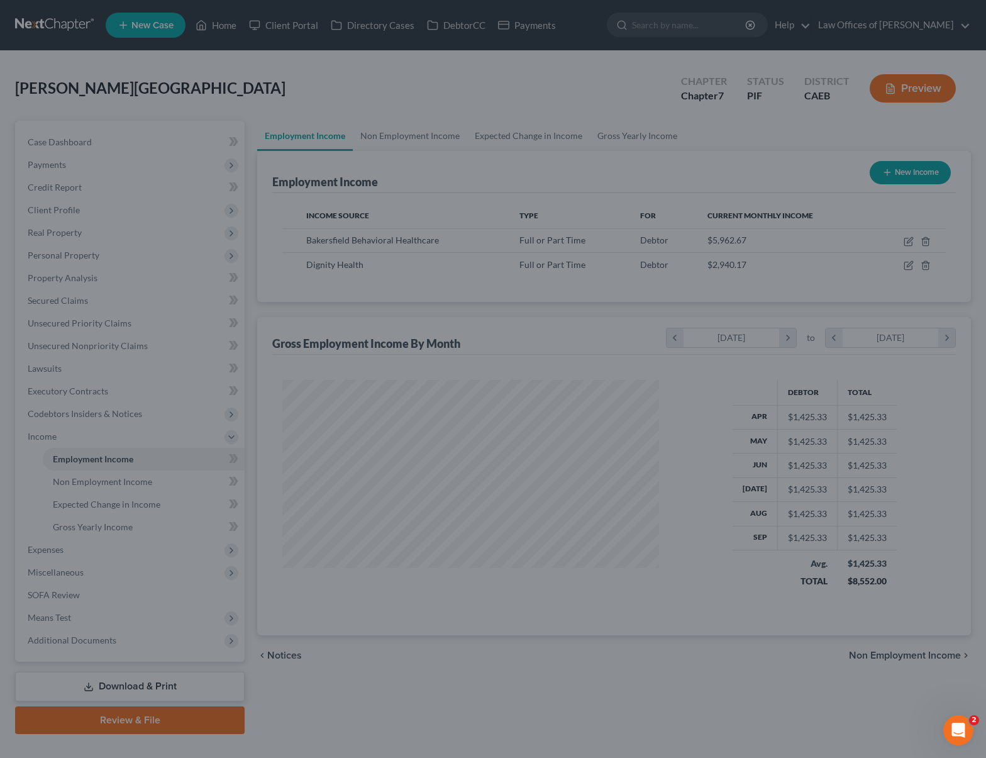
scroll to position [628490, 628314]
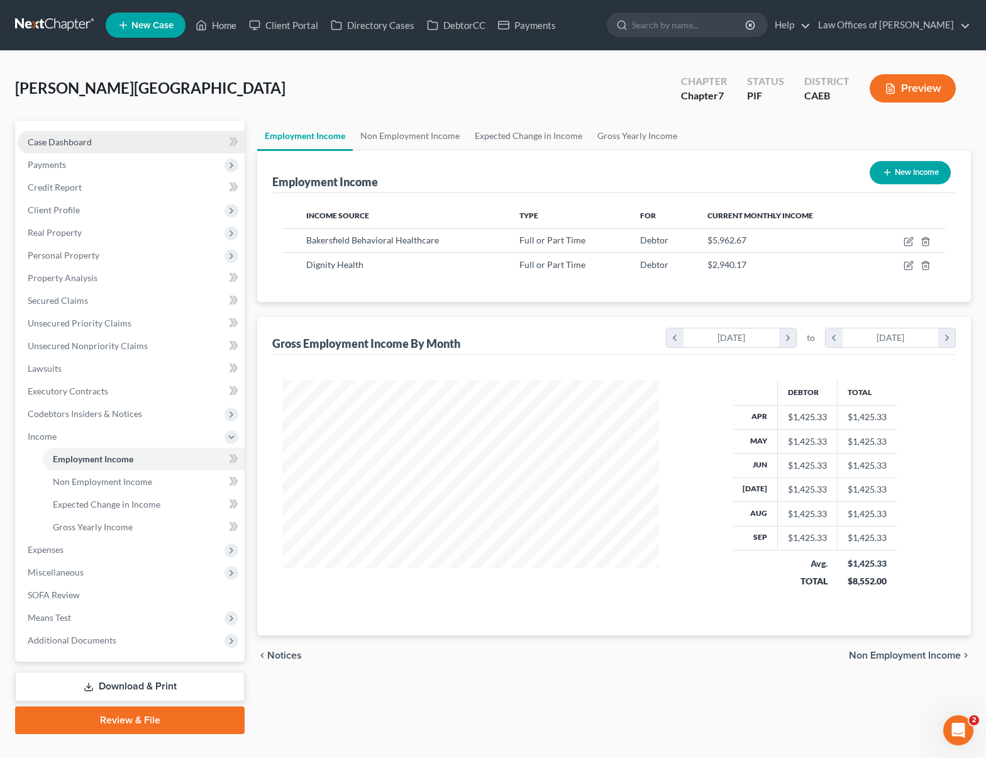
click at [108, 148] on link "Case Dashboard" at bounding box center [131, 142] width 227 height 23
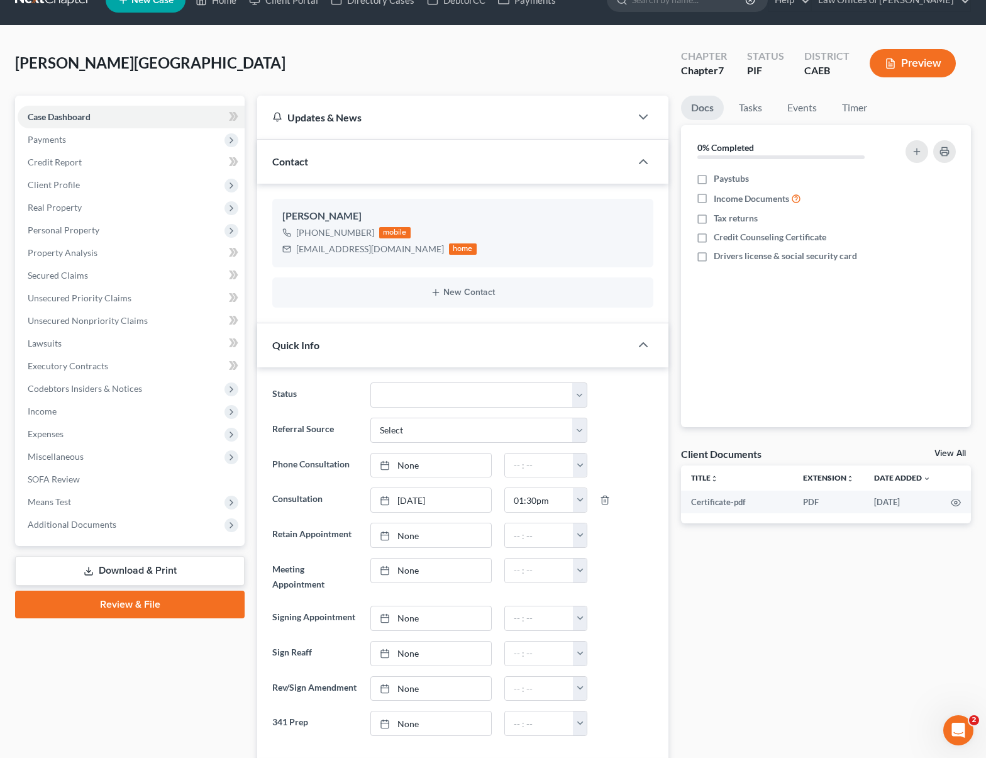
scroll to position [26, 0]
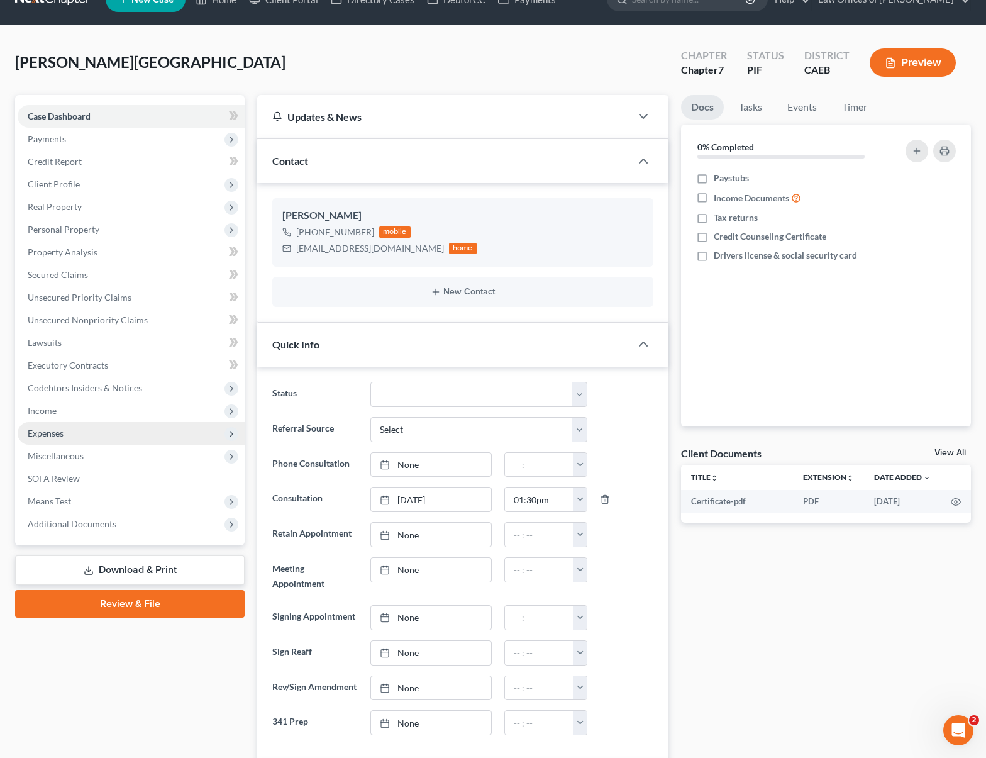
click at [75, 437] on span "Expenses" at bounding box center [131, 433] width 227 height 23
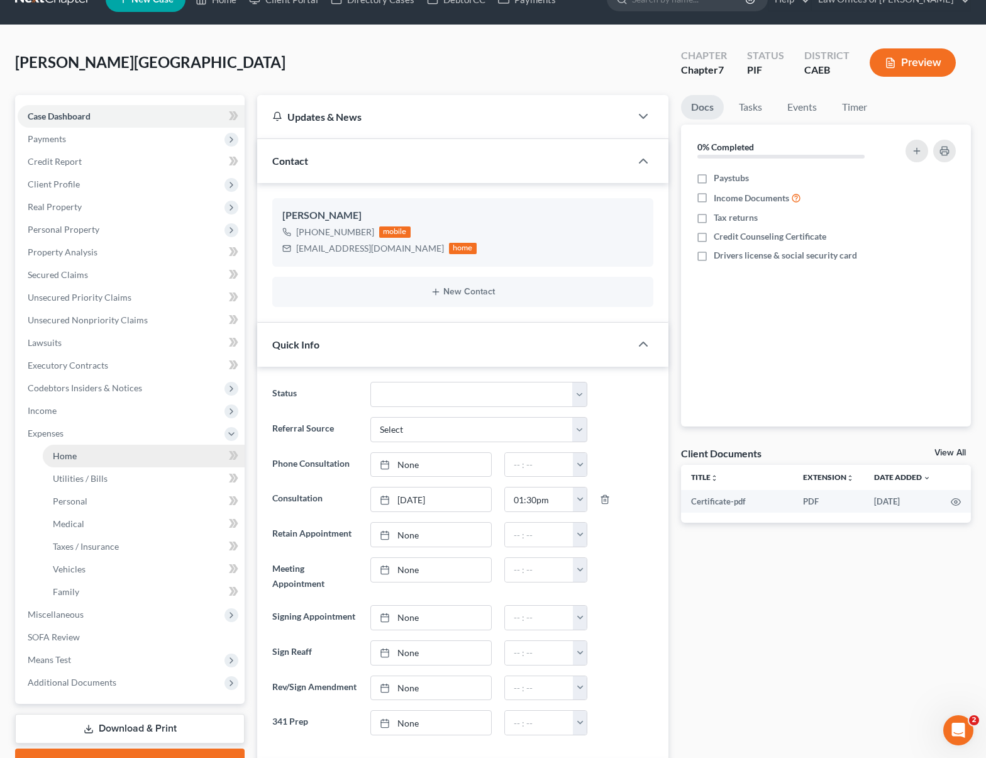
click at [76, 451] on link "Home" at bounding box center [144, 456] width 202 height 23
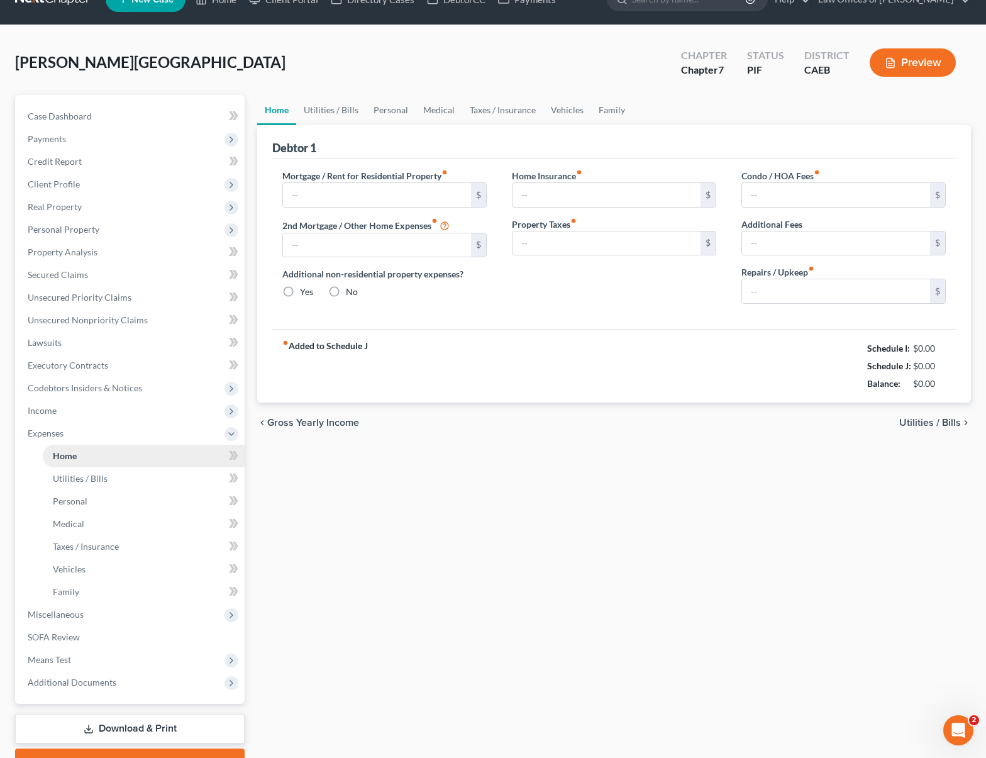
scroll to position [1, 0]
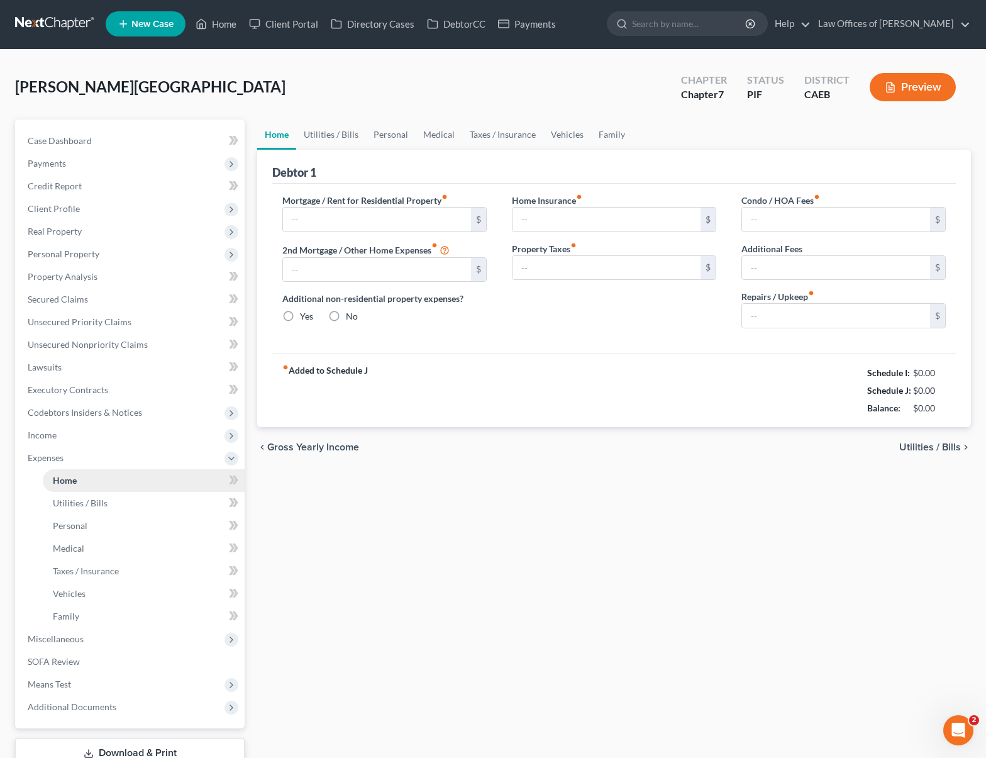
radio input "true"
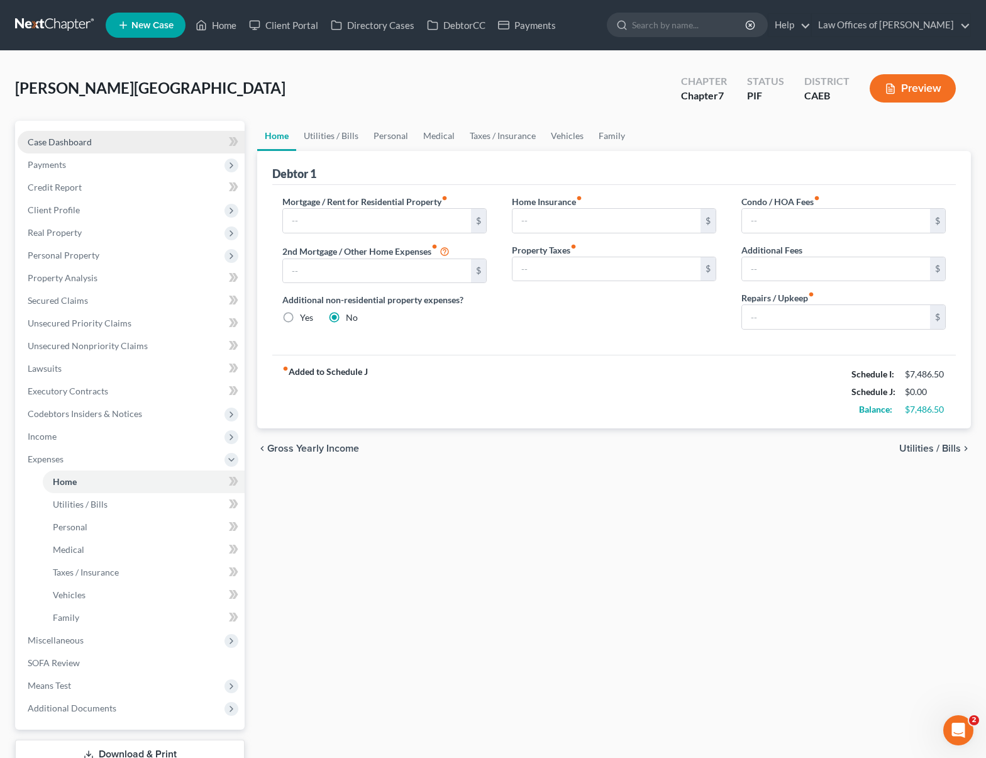
click at [113, 139] on link "Case Dashboard" at bounding box center [131, 142] width 227 height 23
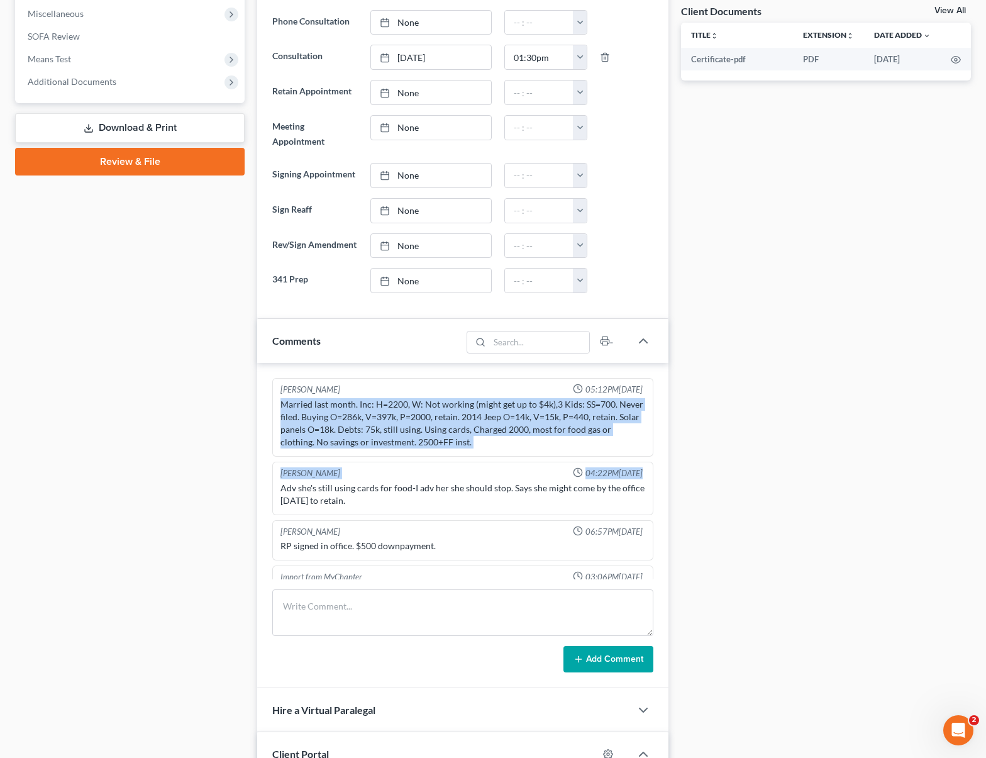
drag, startPoint x: 279, startPoint y: 402, endPoint x: 644, endPoint y: 460, distance: 369.7
click at [644, 460] on div "Scott Bell 05:12PM, 06/03/2025 Married last month. Inc: H=2200, W: Not working …" at bounding box center [462, 478] width 381 height 201
copy ng-include "Married last month. Inc: H=2200, W: Not working (might get up to $4k),3 Kids: S…"
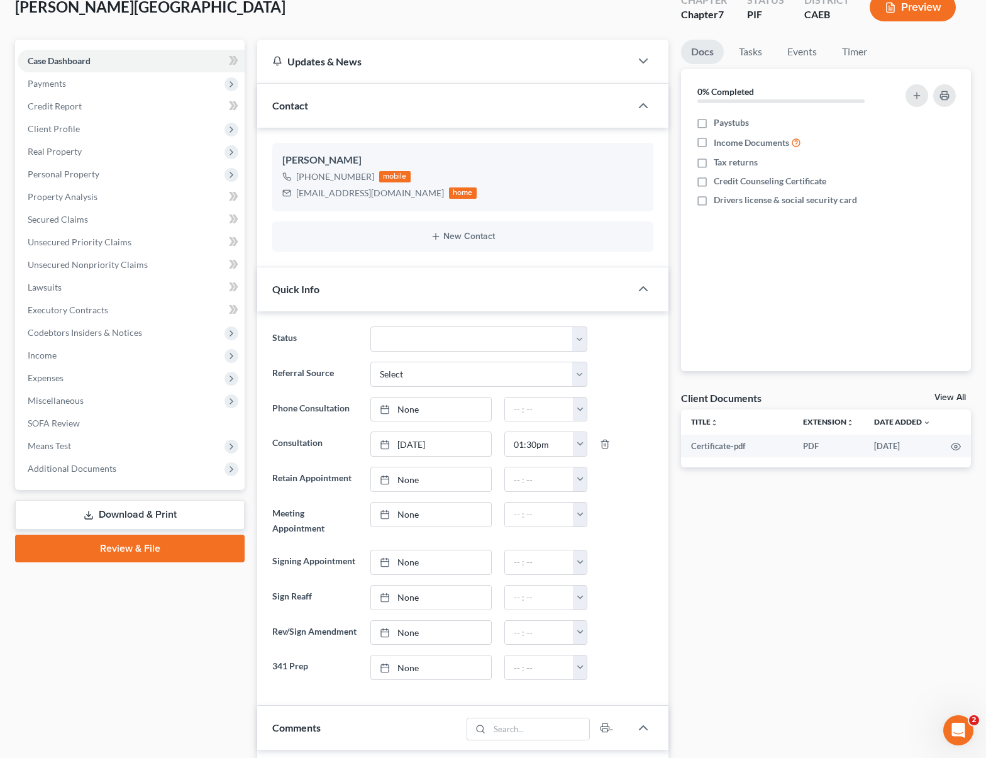
scroll to position [79, 0]
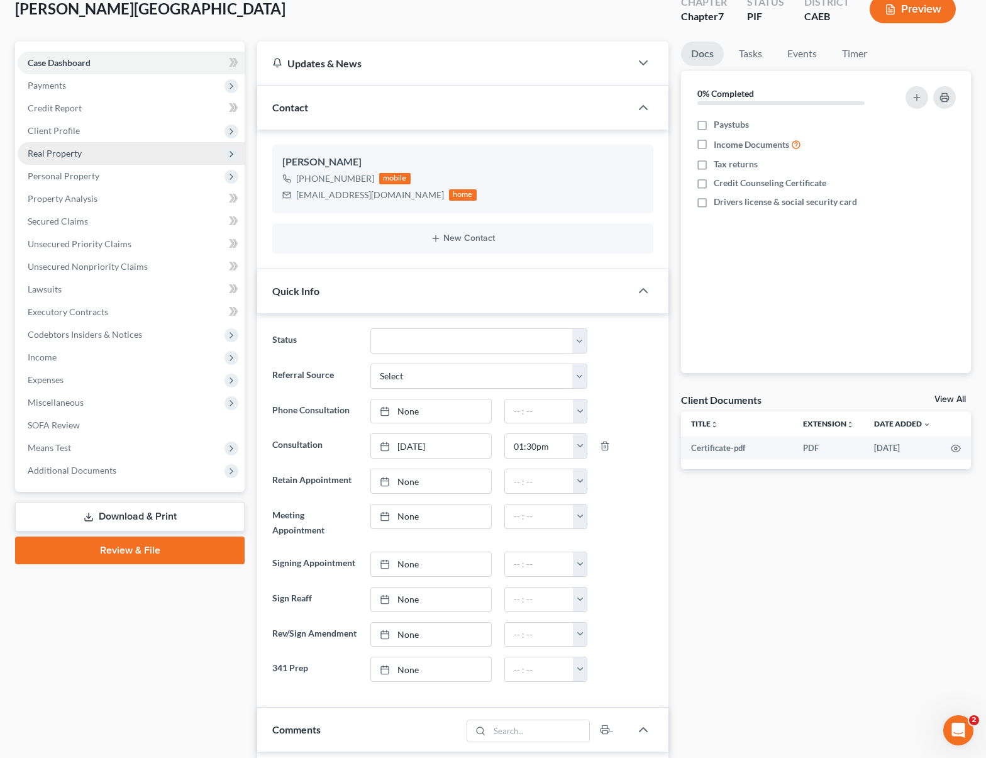
click at [92, 158] on span "Real Property" at bounding box center [131, 153] width 227 height 23
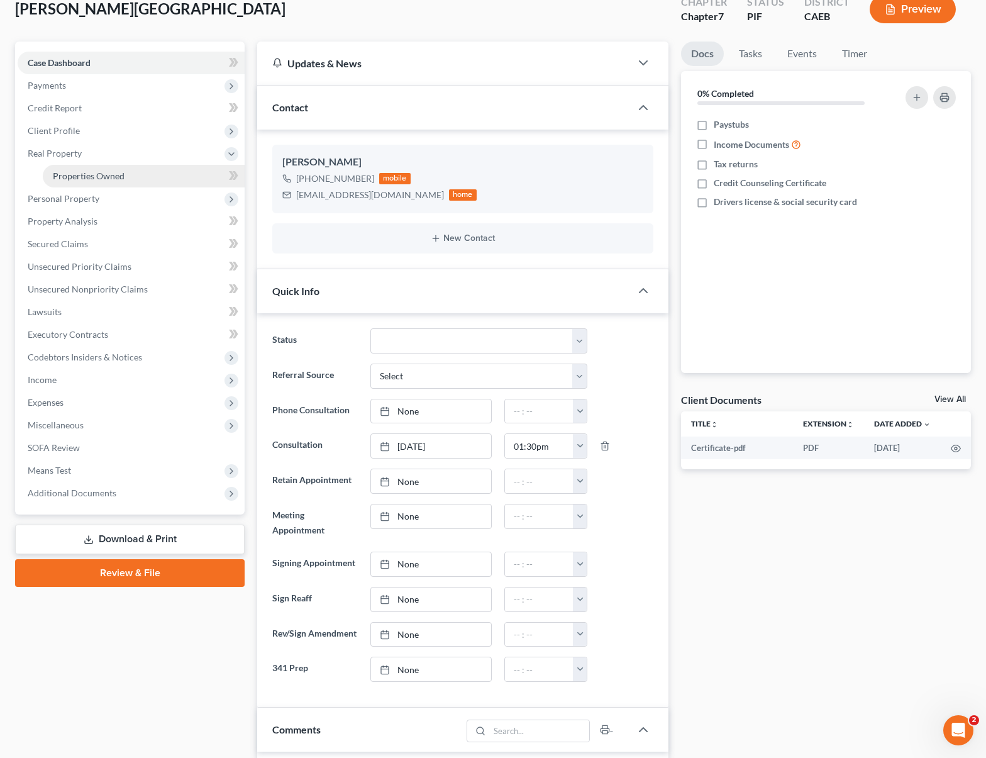
click at [131, 174] on link "Properties Owned" at bounding box center [144, 176] width 202 height 23
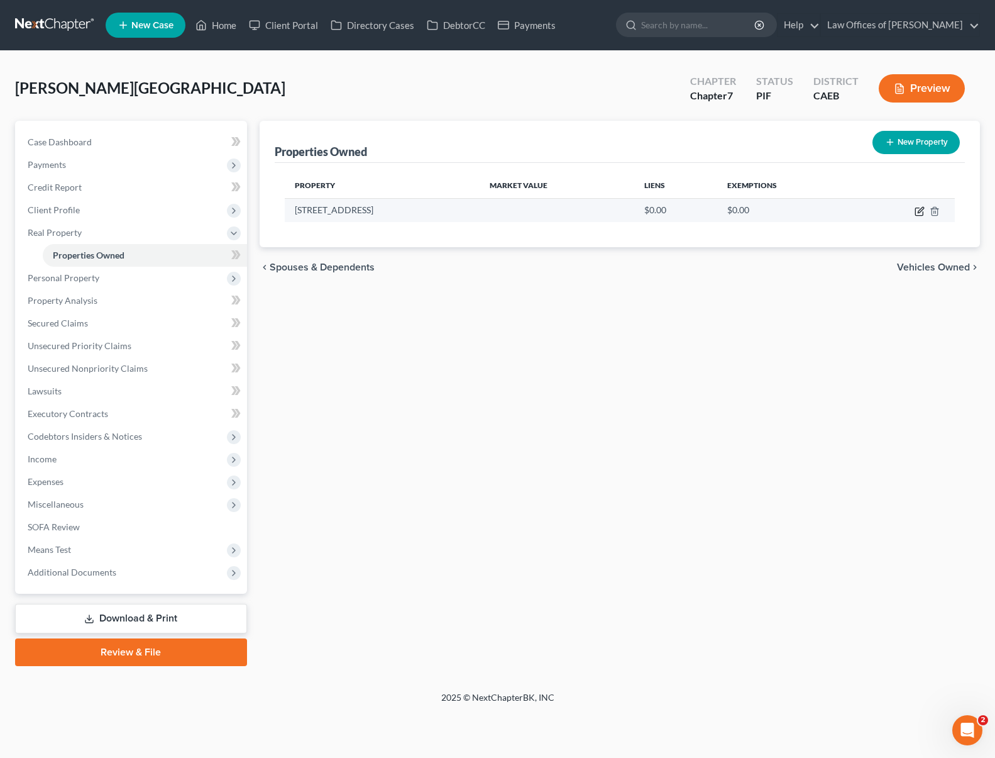
click at [921, 211] on icon "button" at bounding box center [920, 211] width 10 height 10
select select "4"
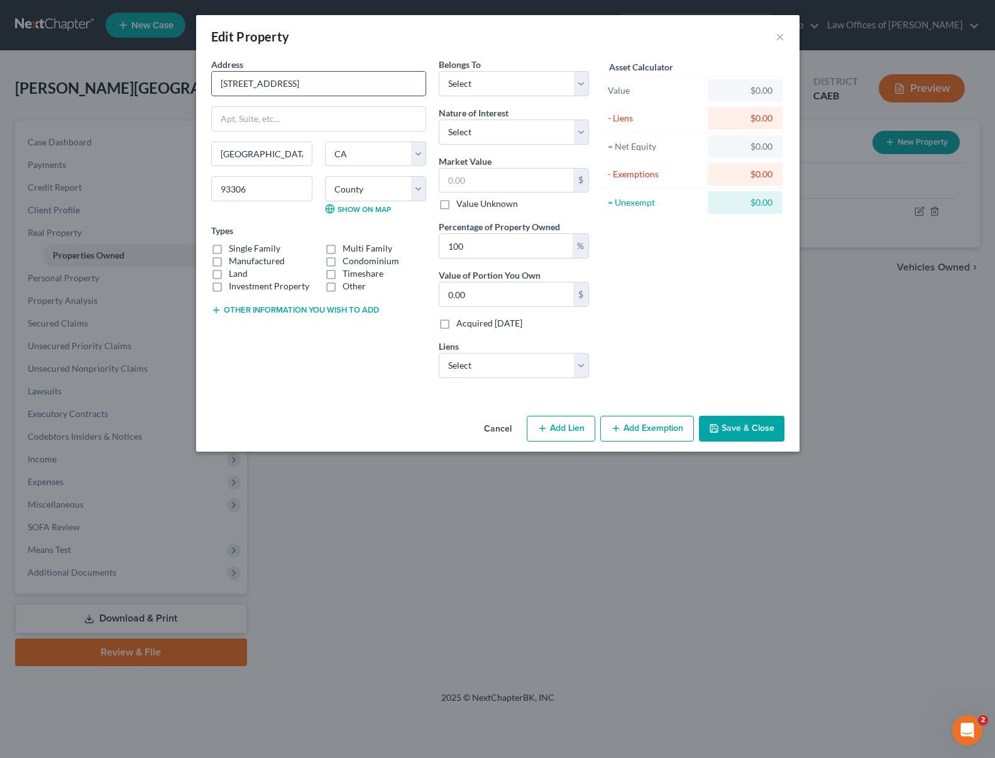
click at [299, 86] on input "3004 Maywood Dr" at bounding box center [319, 84] width 214 height 24
type input "3004 Maywood Dr."
click at [422, 189] on select "County Alameda County Alpine County Amador County Butte County Calaveras County…" at bounding box center [375, 188] width 101 height 25
select select "14"
click at [325, 176] on select "County Alameda County Alpine County Amador County Butte County Calaveras County…" at bounding box center [375, 188] width 101 height 25
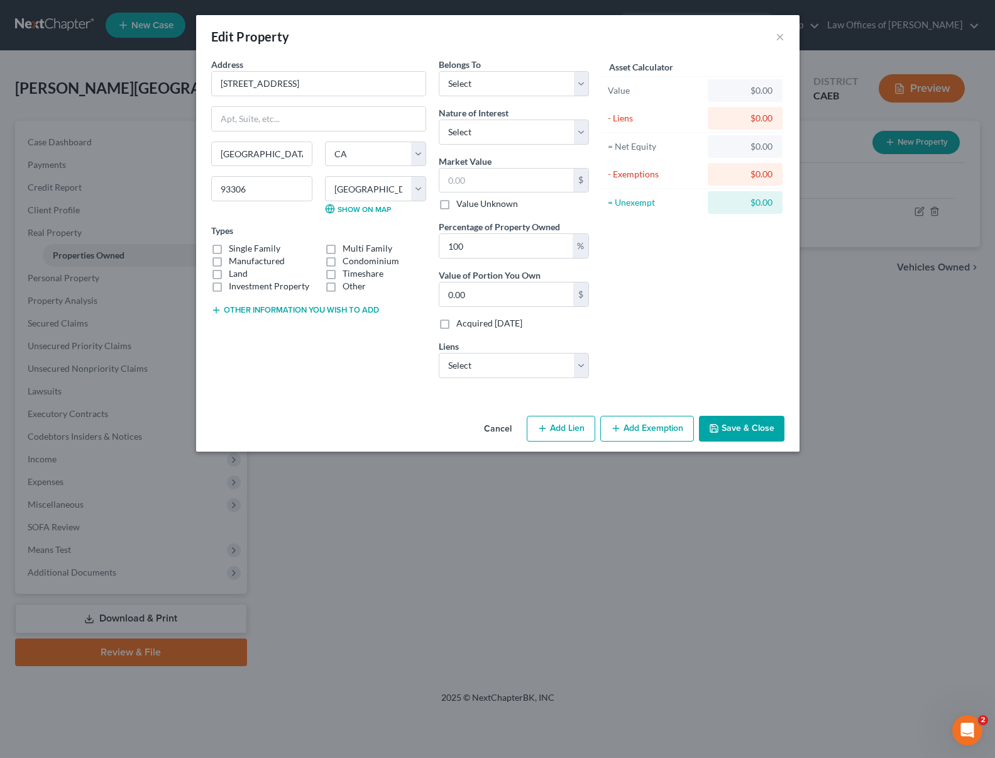
click at [229, 250] on label "Single Family" at bounding box center [255, 248] width 52 height 13
click at [234, 250] on input "Single Family" at bounding box center [238, 246] width 8 height 8
checkbox input "true"
click at [487, 184] on input "text" at bounding box center [506, 180] width 134 height 24
type input "3"
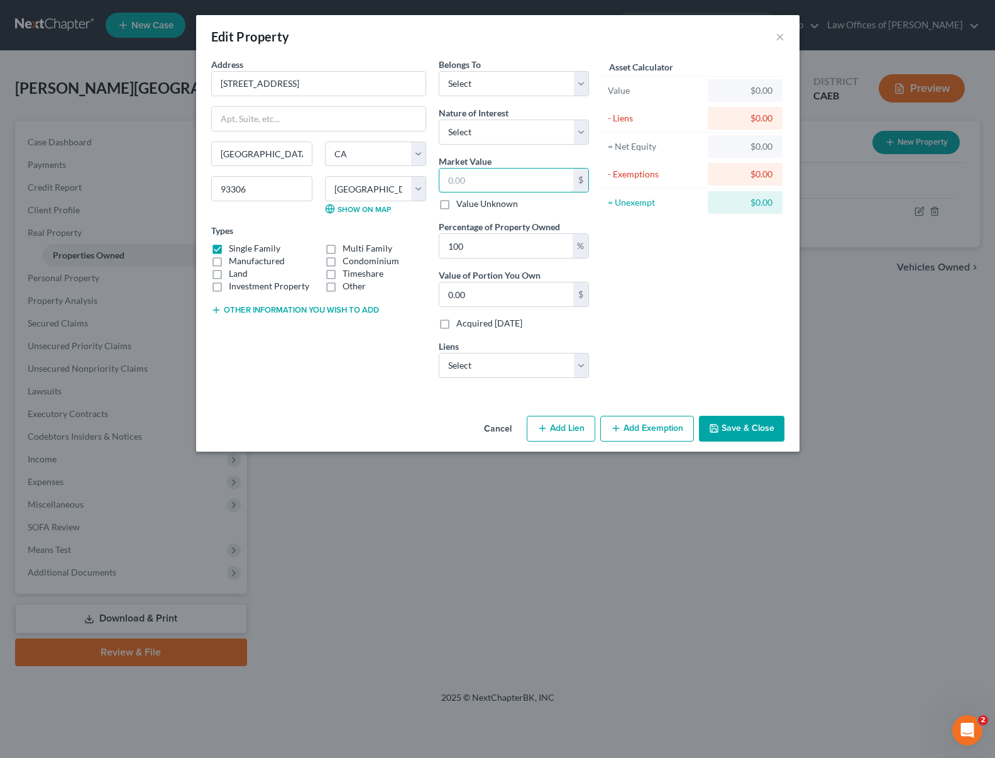
type input "3.00"
type input "35"
type input "35.00"
type input "359"
type input "359.00"
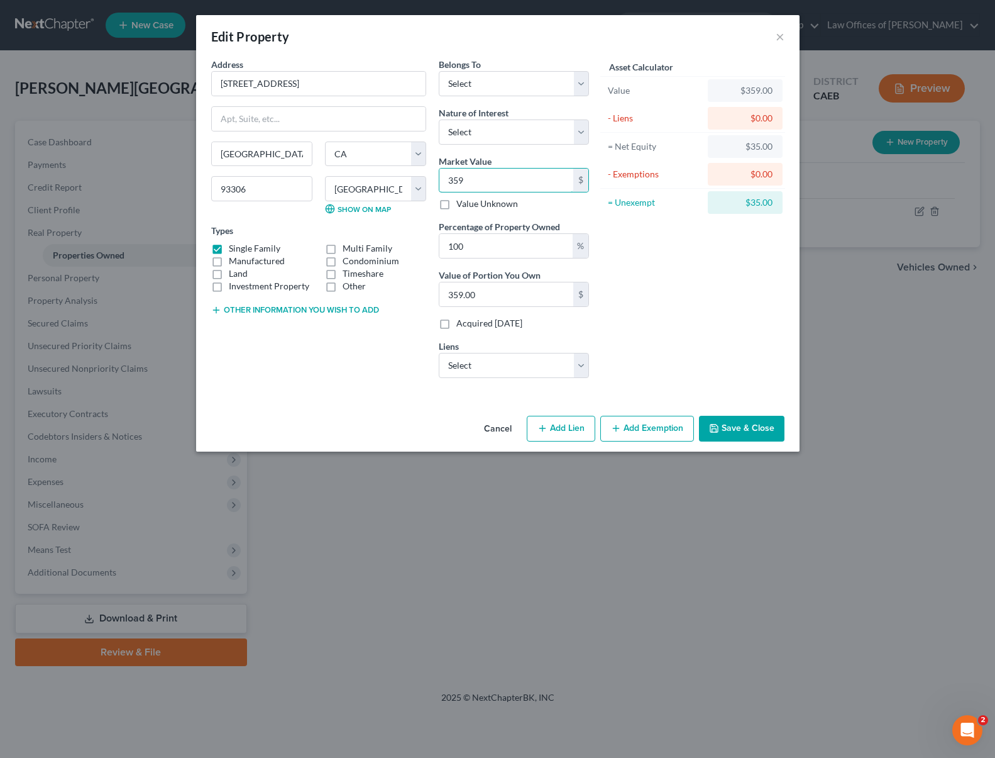
type input "3590"
type input "3,590.00"
type input "3,5900"
type input "35,900.00"
type input "35,9000"
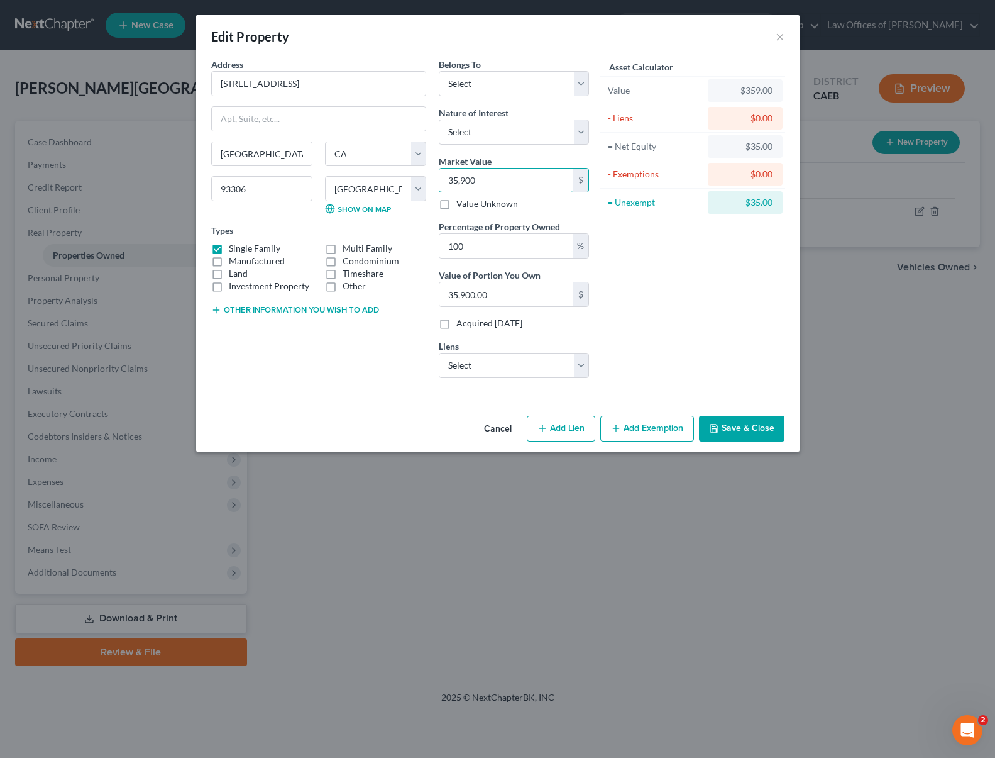
type input "359,000.00"
type input "359,000"
click at [579, 131] on select "Select Fee Simple Joint Tenant Life Estate Equitable Interest Future Interest T…" at bounding box center [514, 131] width 150 height 25
select select "0"
click at [439, 119] on select "Select Fee Simple Joint Tenant Life Estate Equitable Interest Future Interest T…" at bounding box center [514, 131] width 150 height 25
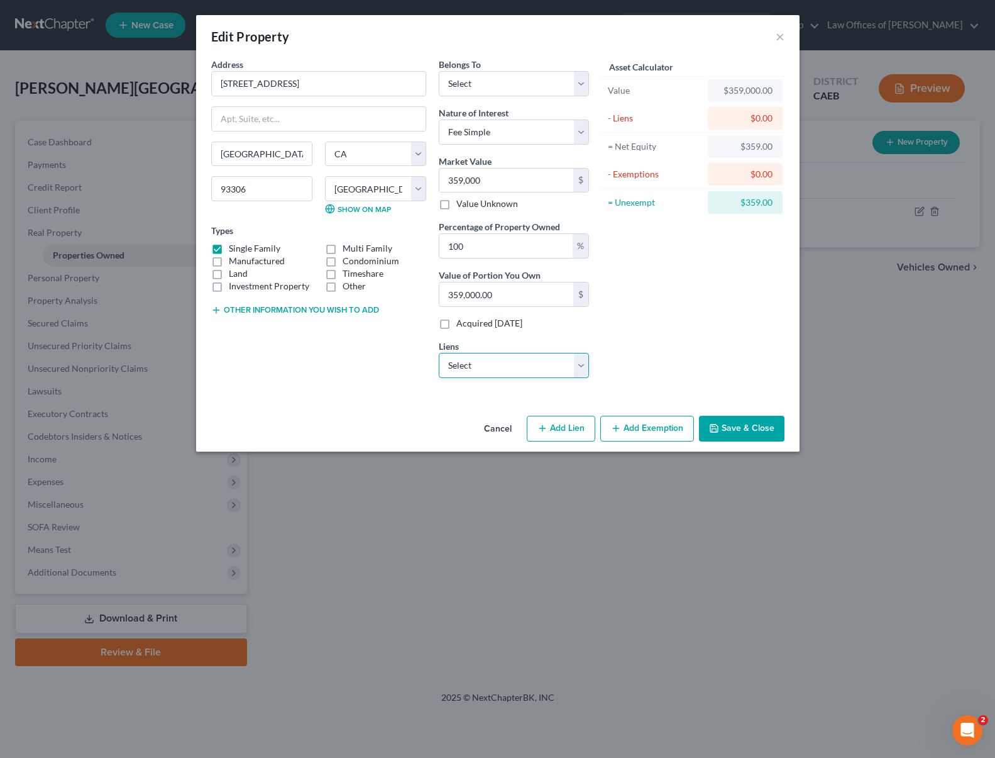
click at [577, 364] on select "Select Freedom Mtg - $283,147.00 Solar Mosaic - $17,357.00 Vly Strong - $12,687…" at bounding box center [514, 365] width 150 height 25
select select "0"
click at [439, 353] on select "Select Freedom Mtg - $283,147.00 Solar Mosaic - $17,357.00 Vly Strong - $12,687…" at bounding box center [514, 365] width 150 height 25
select select
select select "15"
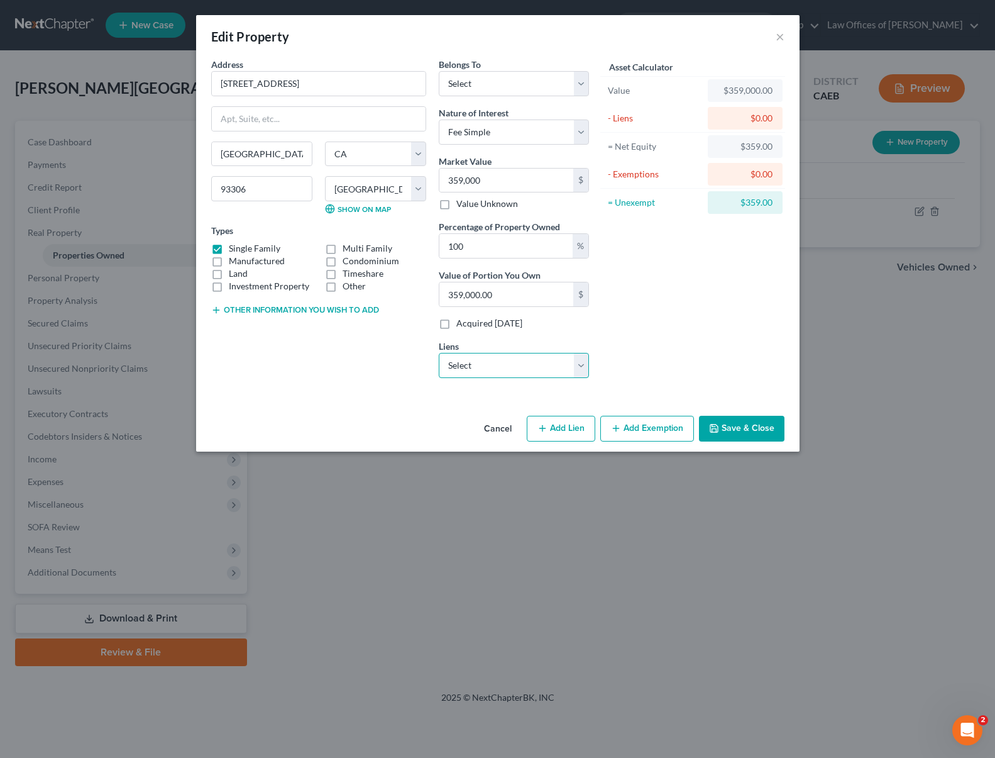
select select "0"
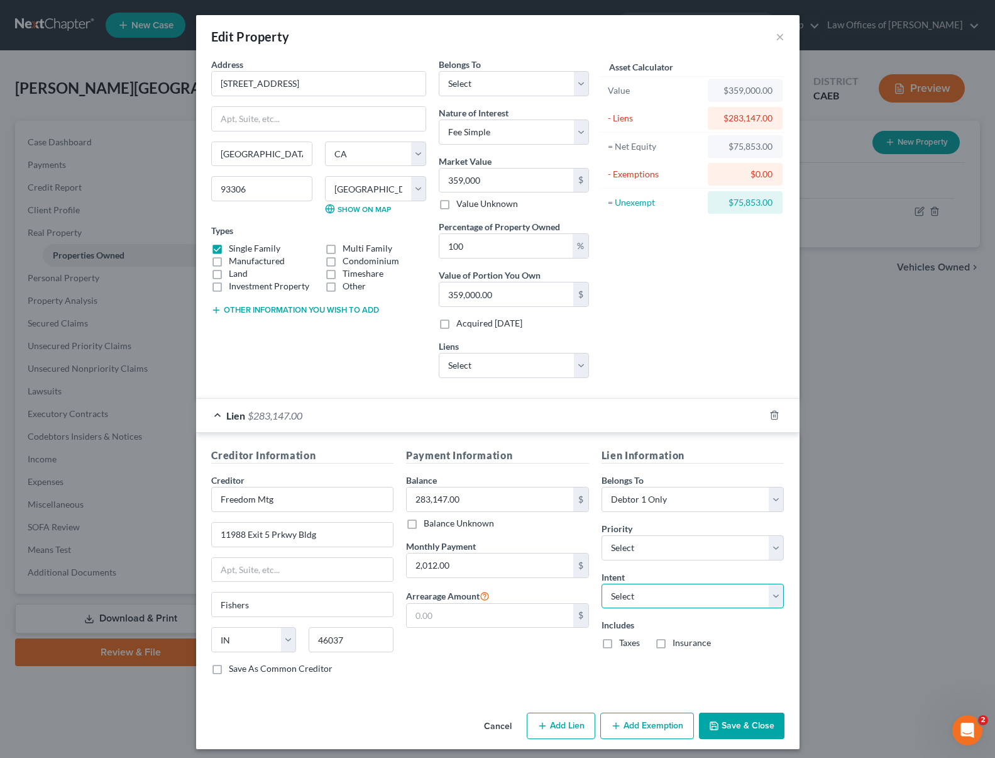
click at [771, 595] on select "Select Surrender Redeem Reaffirm Avoid Other" at bounding box center [693, 595] width 183 height 25
select select "2"
click at [602, 583] on select "Select Surrender Redeem Reaffirm Avoid Other" at bounding box center [693, 595] width 183 height 25
click at [773, 547] on select "Select 1st 2nd 3rd 4th 5th 6th 7th 8th 9th 10th 11th 12th 13th 14th 15th 16th 1…" at bounding box center [693, 547] width 183 height 25
select select "0"
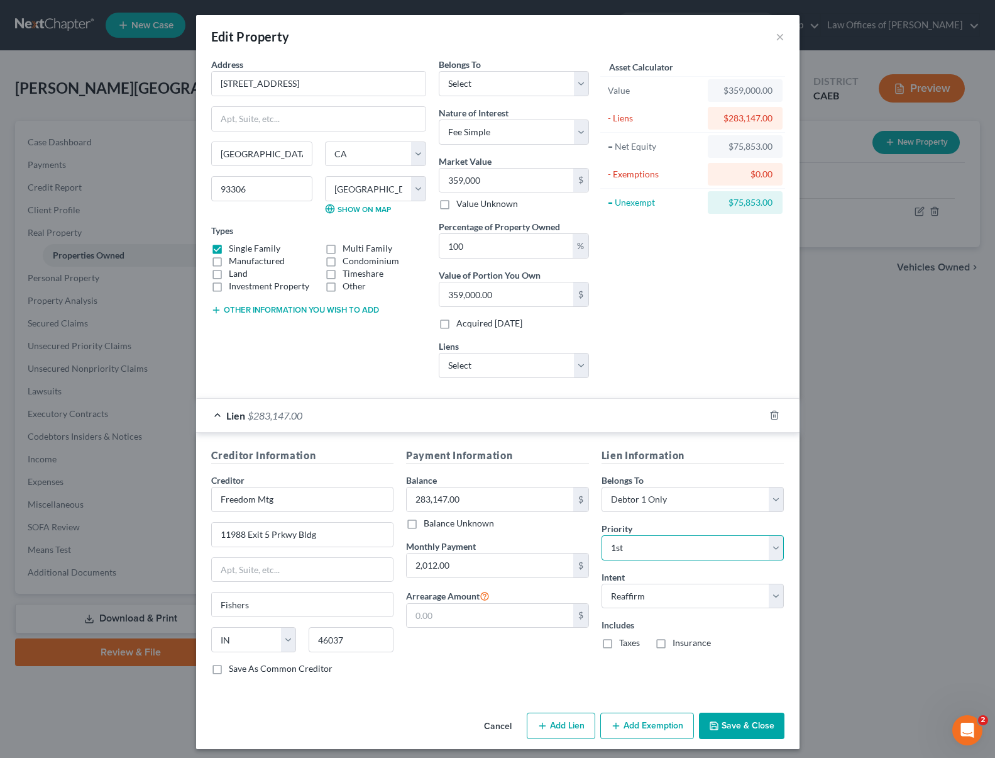
click at [602, 535] on select "Select 1st 2nd 3rd 4th 5th 6th 7th 8th 9th 10th 11th 12th 13th 14th 15th 16th 1…" at bounding box center [693, 547] width 183 height 25
click at [722, 728] on button "Save & Close" at bounding box center [742, 725] width 86 height 26
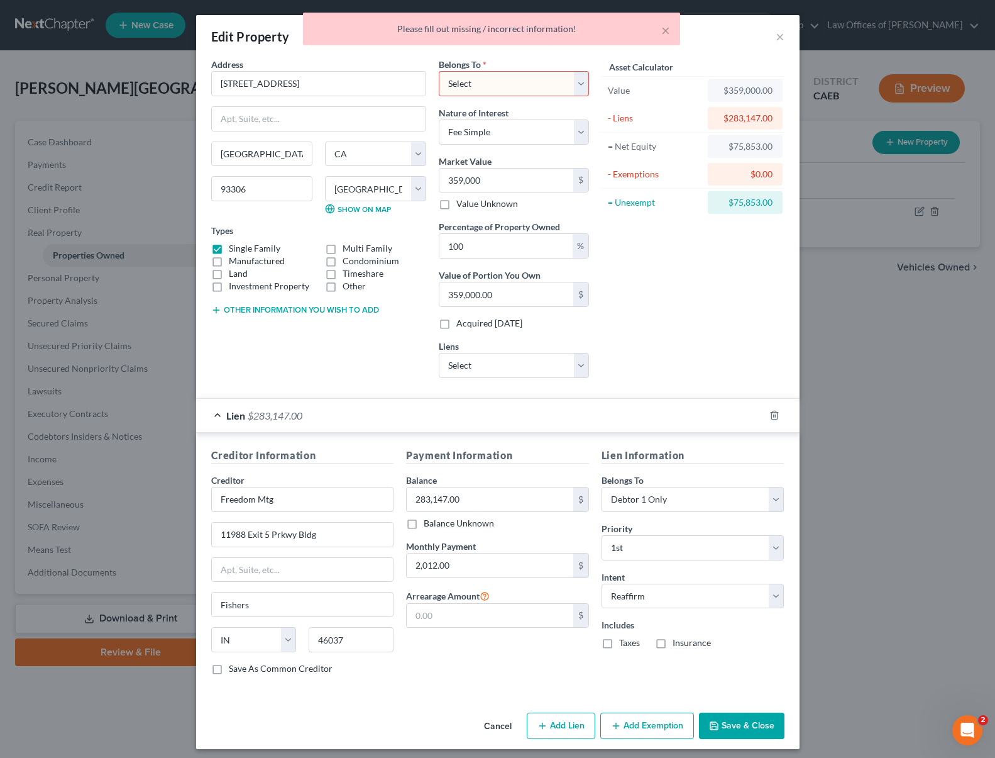
click at [732, 724] on button "Save & Close" at bounding box center [742, 725] width 86 height 26
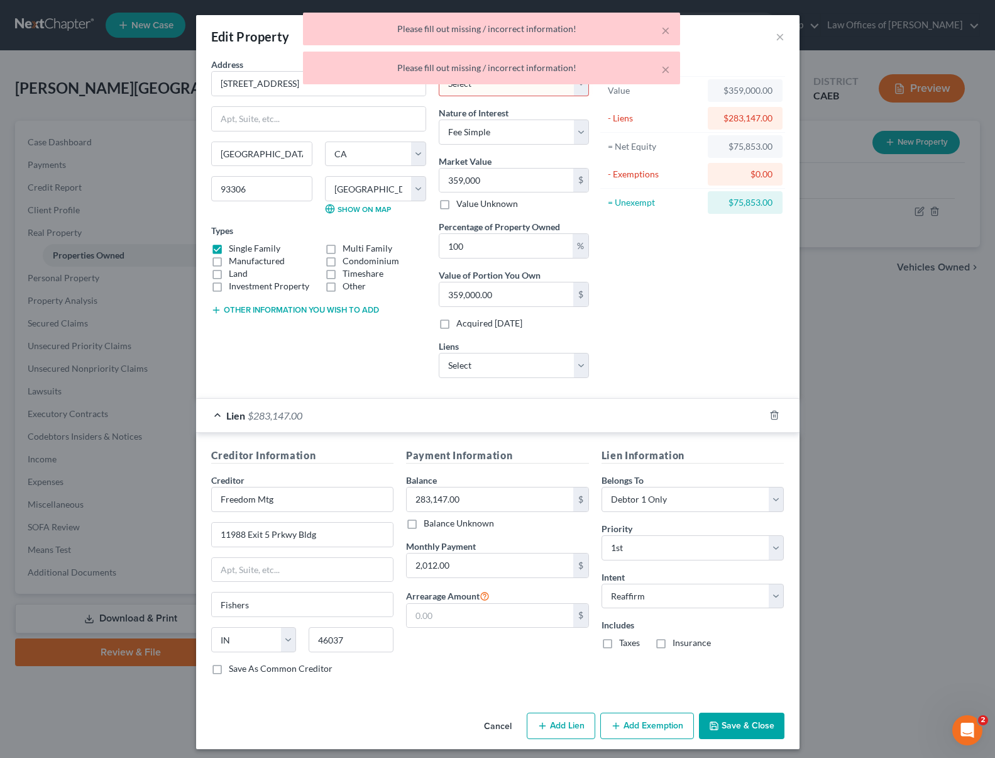
click at [610, 248] on div "Asset Calculator Value $359,000.00 - Liens $283,147.00 = Net Equity $75,853.00 …" at bounding box center [693, 223] width 196 height 330
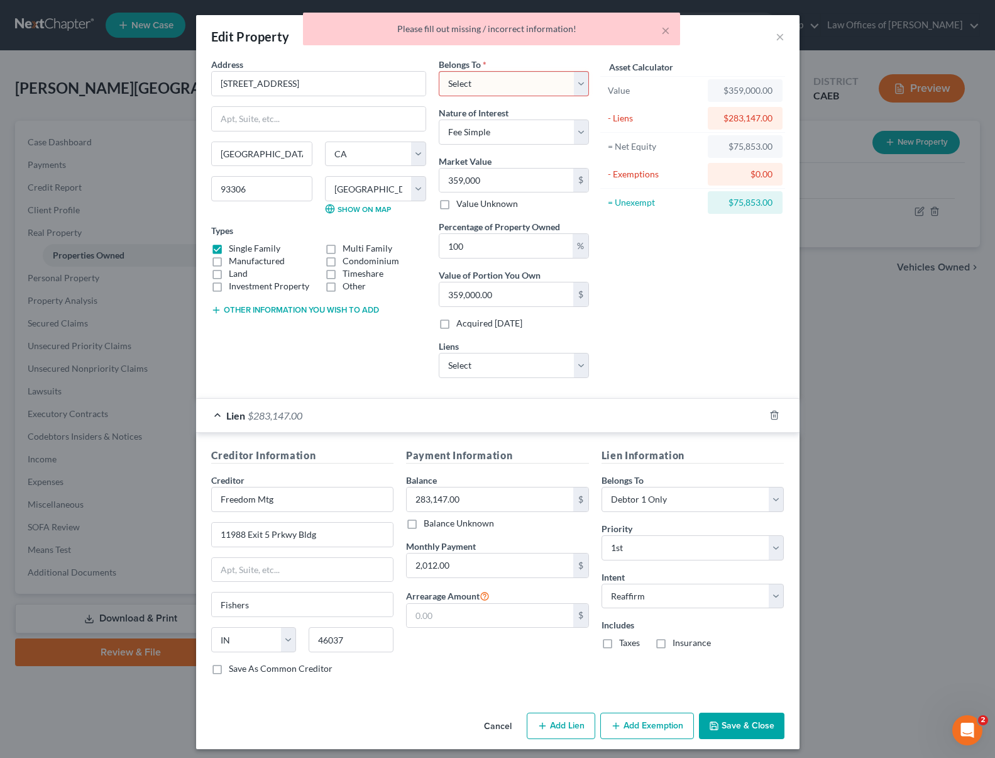
click at [663, 68] on label "Asset Calculator" at bounding box center [641, 66] width 64 height 13
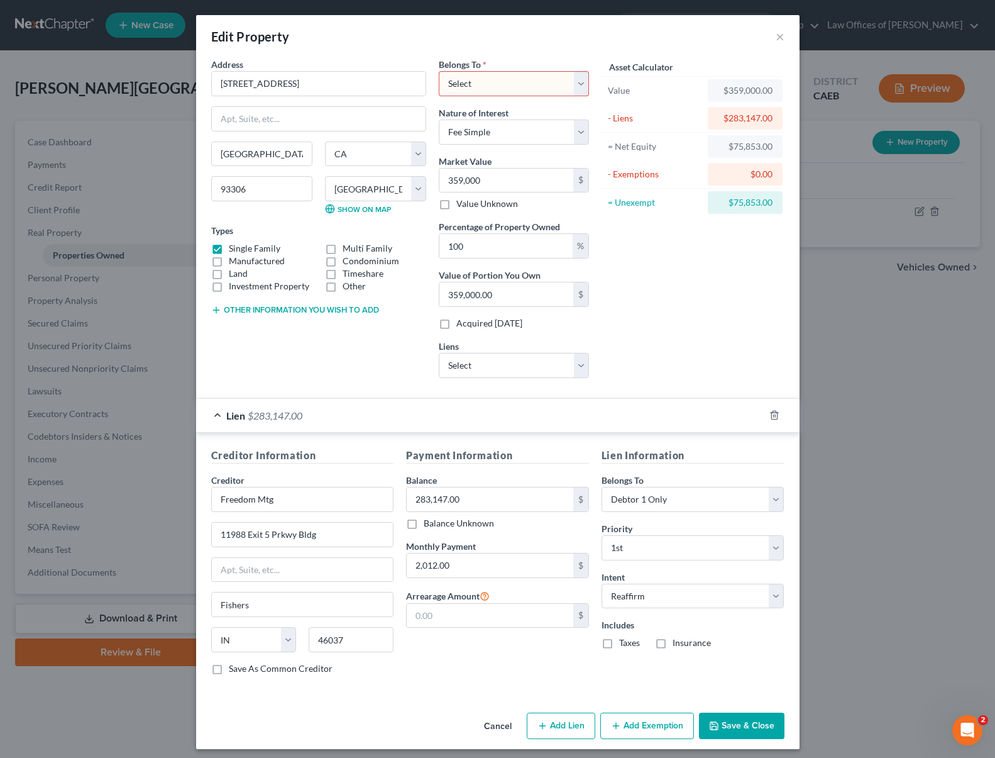
click at [577, 84] on select "Select Debtor 1 Only Debtor 2 Only Debtor 1 And Debtor 2 Only At Least One Of T…" at bounding box center [514, 83] width 150 height 25
select select "0"
click at [439, 71] on select "Select Debtor 1 Only Debtor 2 Only Debtor 1 And Debtor 2 Only At Least One Of T…" at bounding box center [514, 83] width 150 height 25
click at [749, 727] on button "Save & Close" at bounding box center [742, 725] width 86 height 26
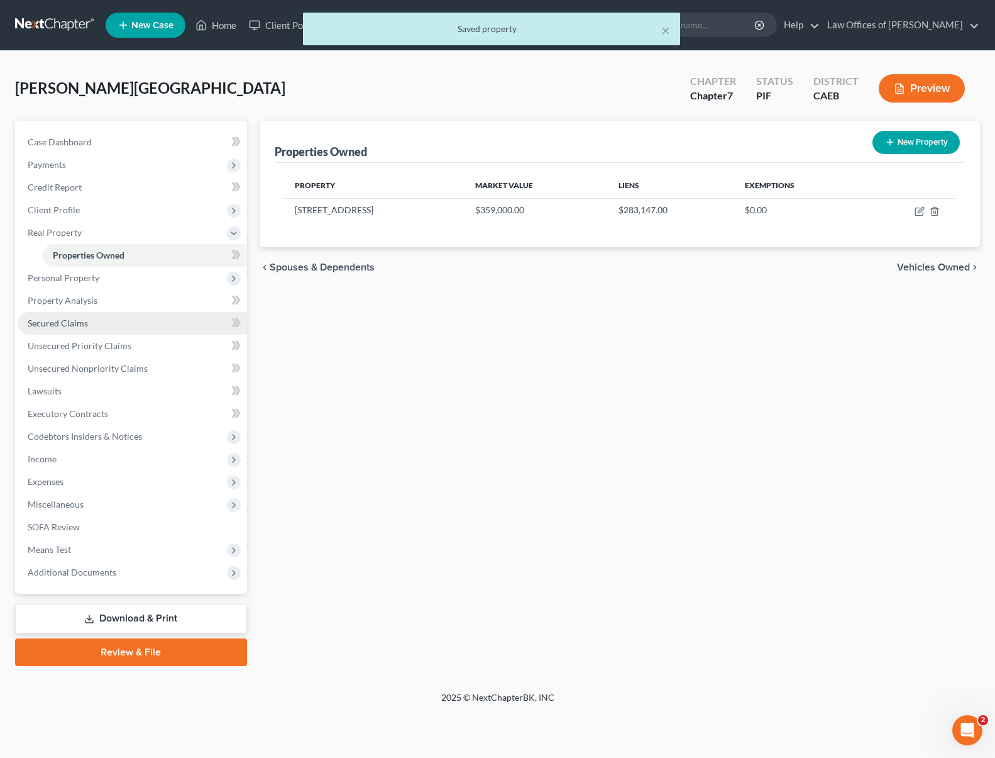
click at [83, 327] on span "Secured Claims" at bounding box center [58, 323] width 60 height 11
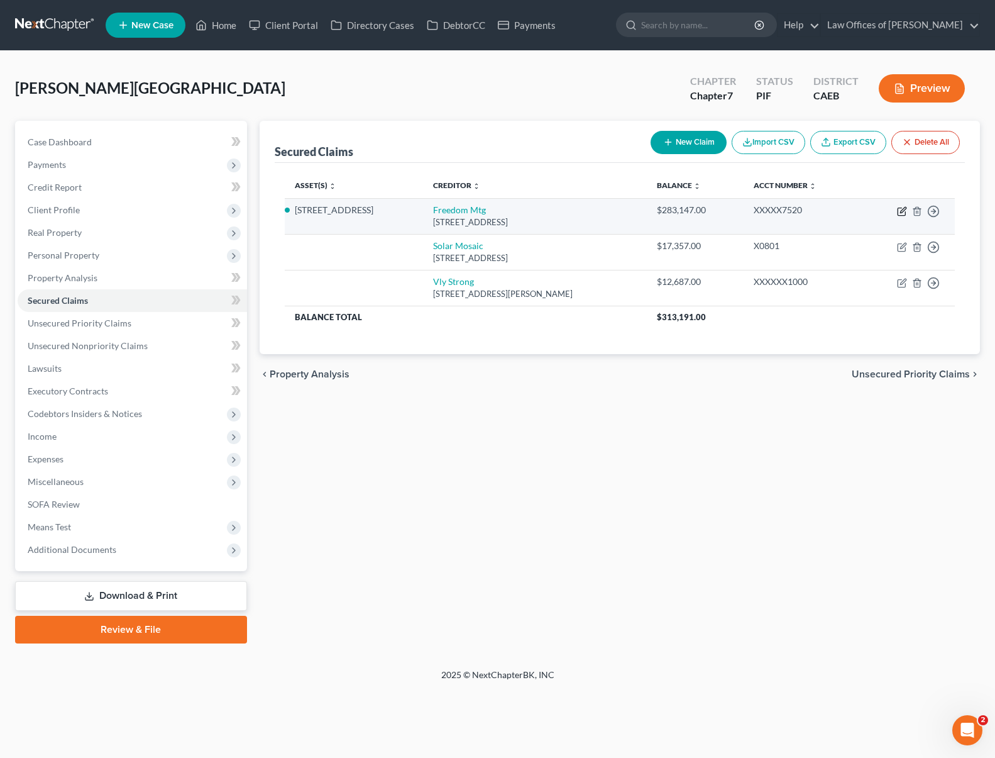
click at [900, 210] on icon "button" at bounding box center [902, 211] width 10 height 10
select select "15"
select select "2"
select select "0"
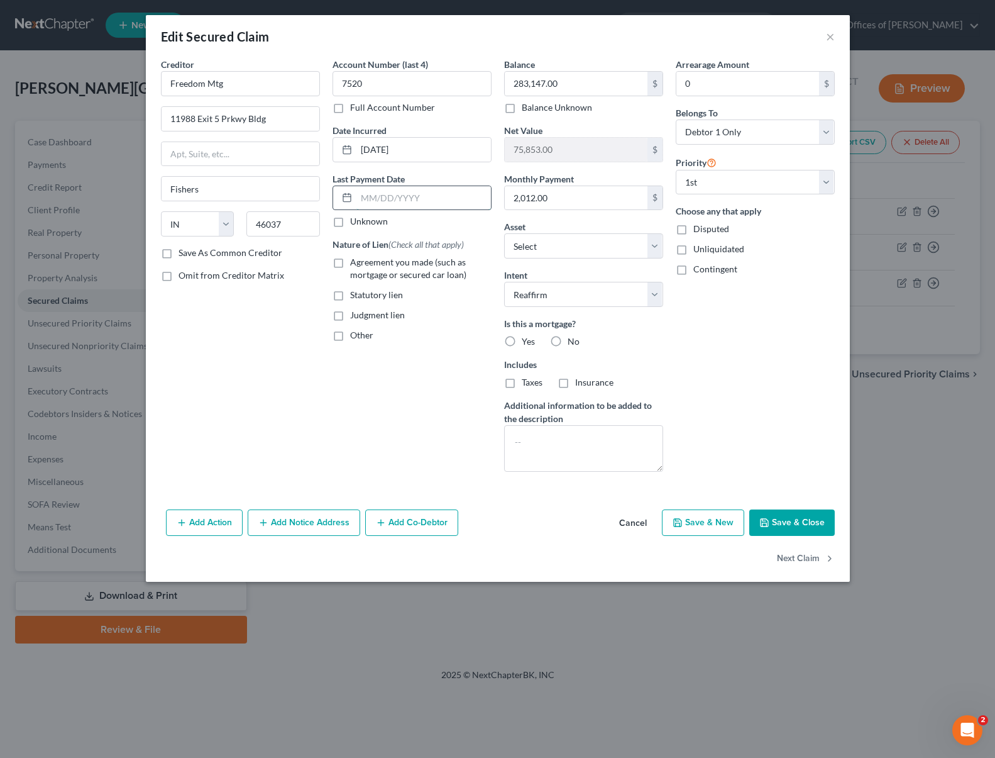
click at [436, 197] on input "text" at bounding box center [423, 198] width 135 height 24
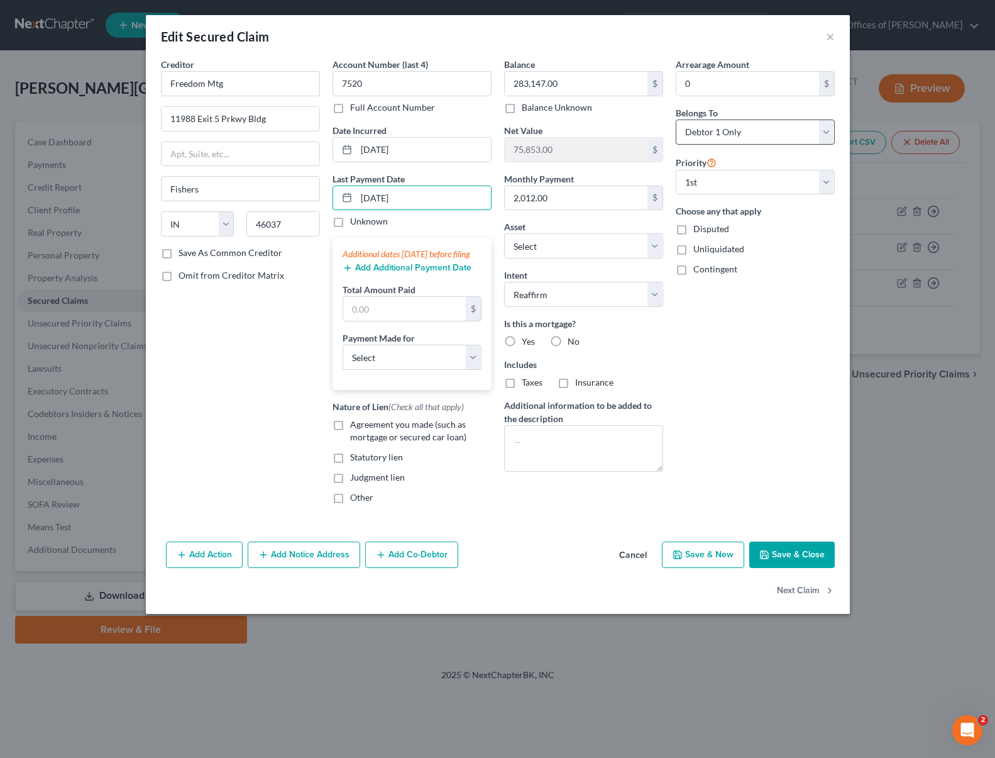
type input "[DATE]"
type input "6,036."
click at [471, 370] on select "Select Car Credit Card Loan Repayment Mortgage Other Suppliers Or Vendors" at bounding box center [412, 357] width 139 height 25
select select "3"
click at [343, 357] on select "Select Car Credit Card Loan Repayment Mortgage Other Suppliers Or Vendors" at bounding box center [412, 357] width 139 height 25
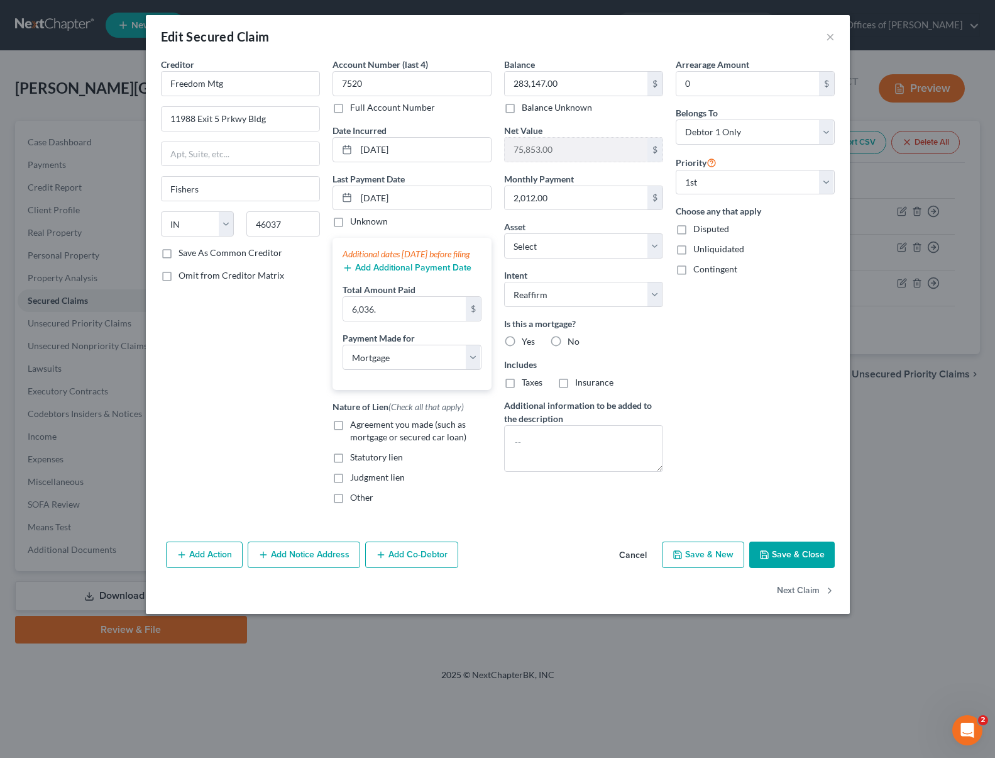
click at [350, 441] on label "Agreement you made (such as mortgage or secured car loan)" at bounding box center [420, 430] width 141 height 25
click at [355, 426] on input "Agreement you made (such as mortgage or secured car loan)" at bounding box center [359, 422] width 8 height 8
checkbox input "true"
click at [811, 568] on button "Save & Close" at bounding box center [792, 554] width 86 height 26
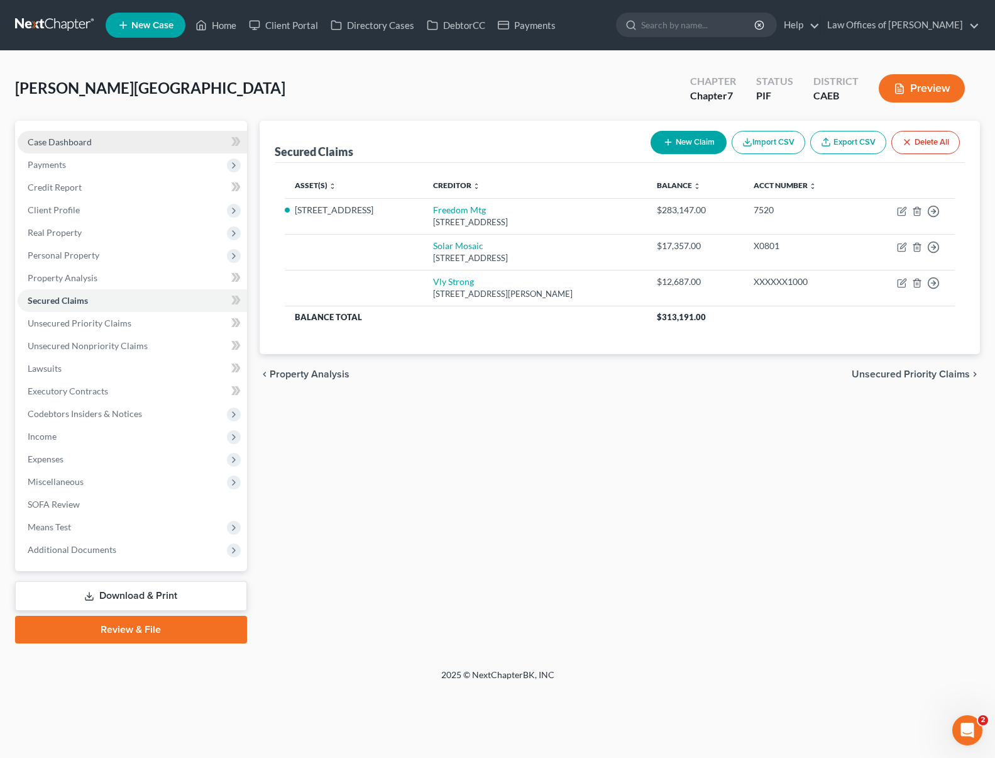
click at [86, 143] on span "Case Dashboard" at bounding box center [60, 141] width 64 height 11
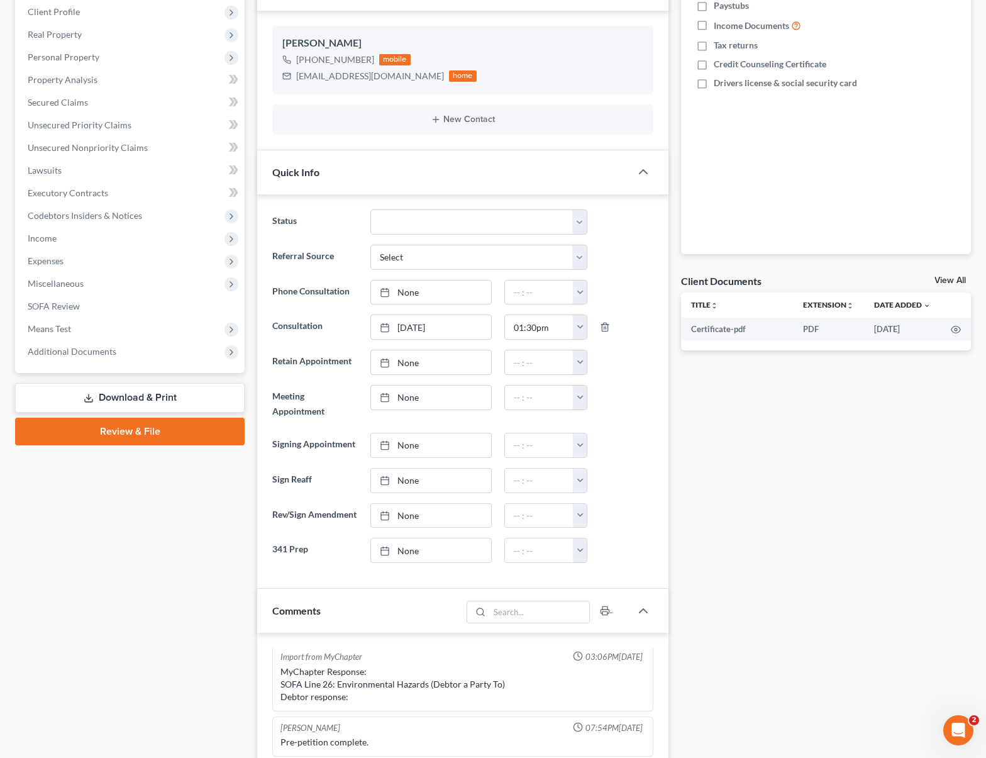
scroll to position [33, 0]
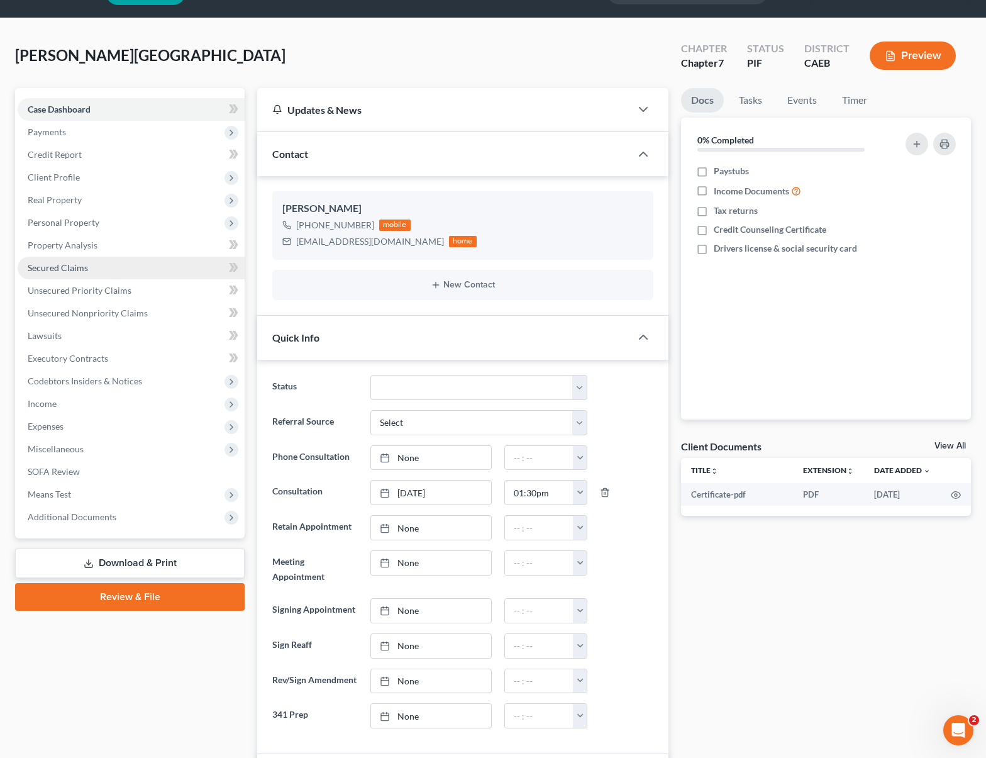
click at [53, 270] on span "Secured Claims" at bounding box center [58, 267] width 60 height 11
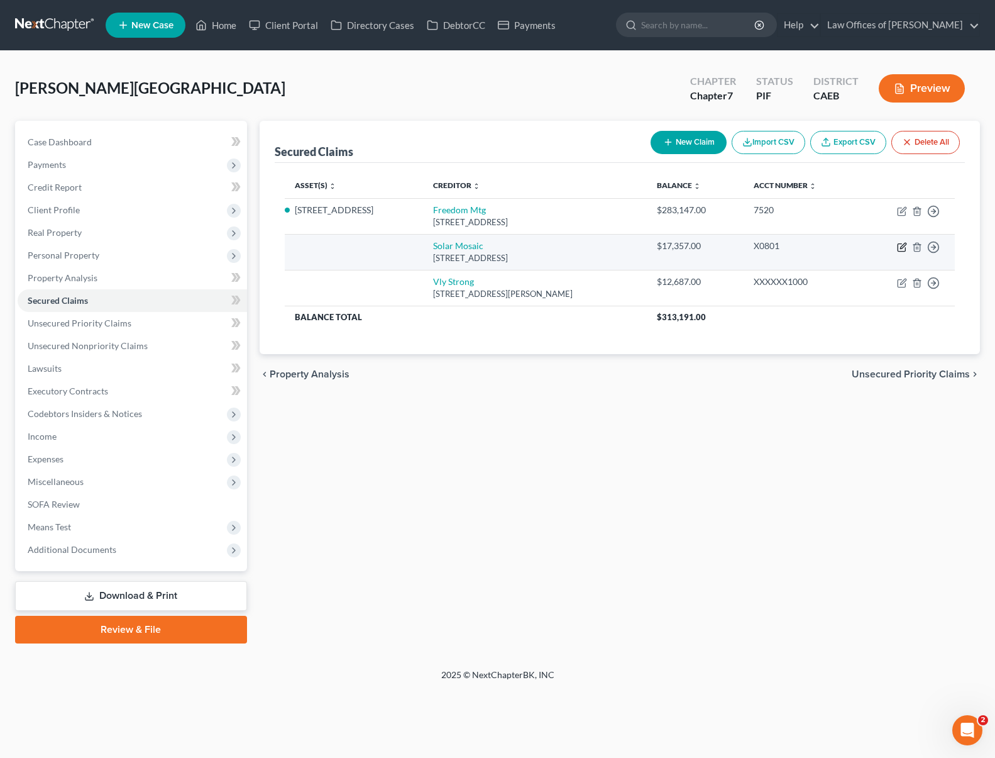
click at [902, 243] on icon "button" at bounding box center [902, 247] width 10 height 10
select select "4"
select select "0"
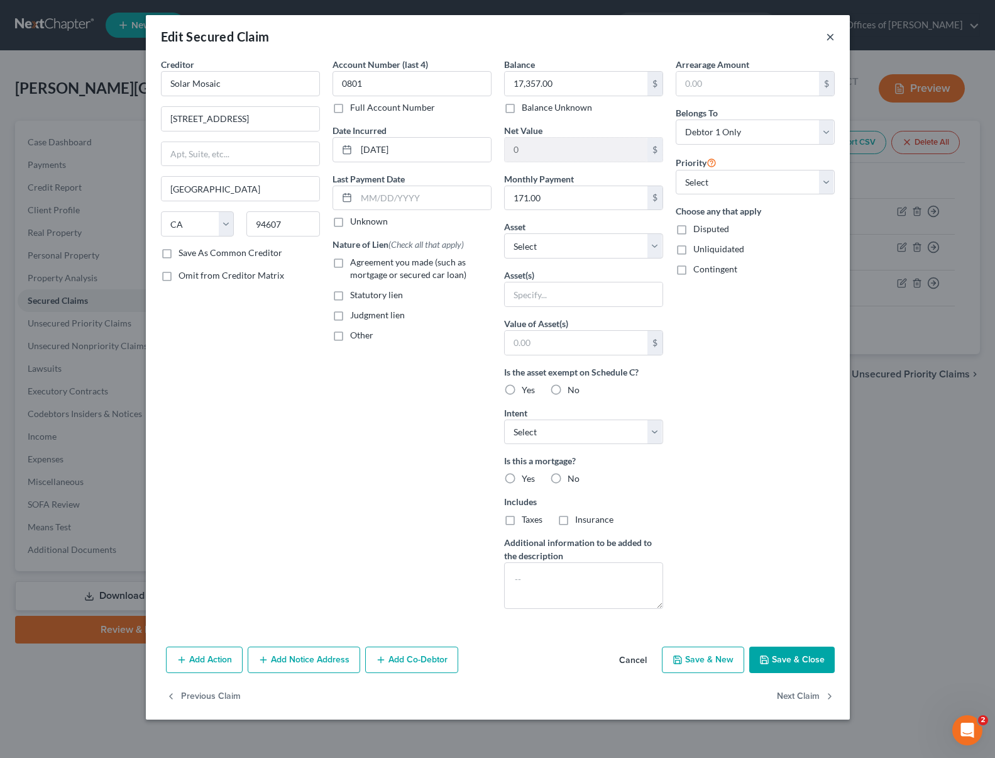
click at [831, 39] on button "×" at bounding box center [830, 36] width 9 height 15
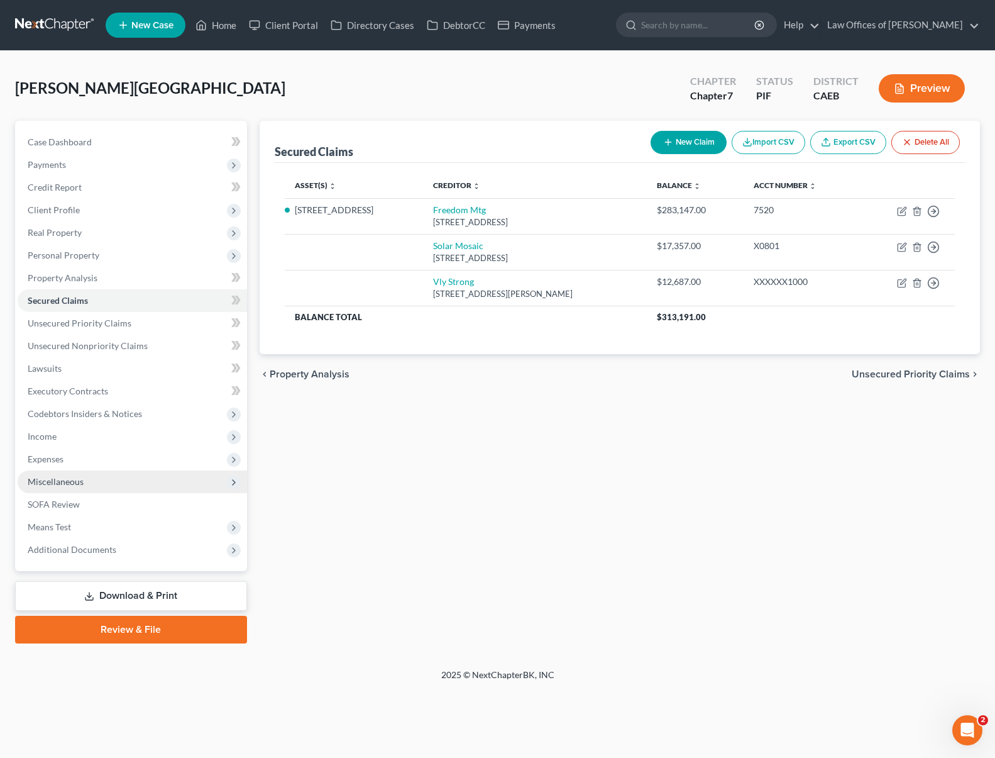
click at [97, 483] on span "Miscellaneous" at bounding box center [132, 481] width 229 height 23
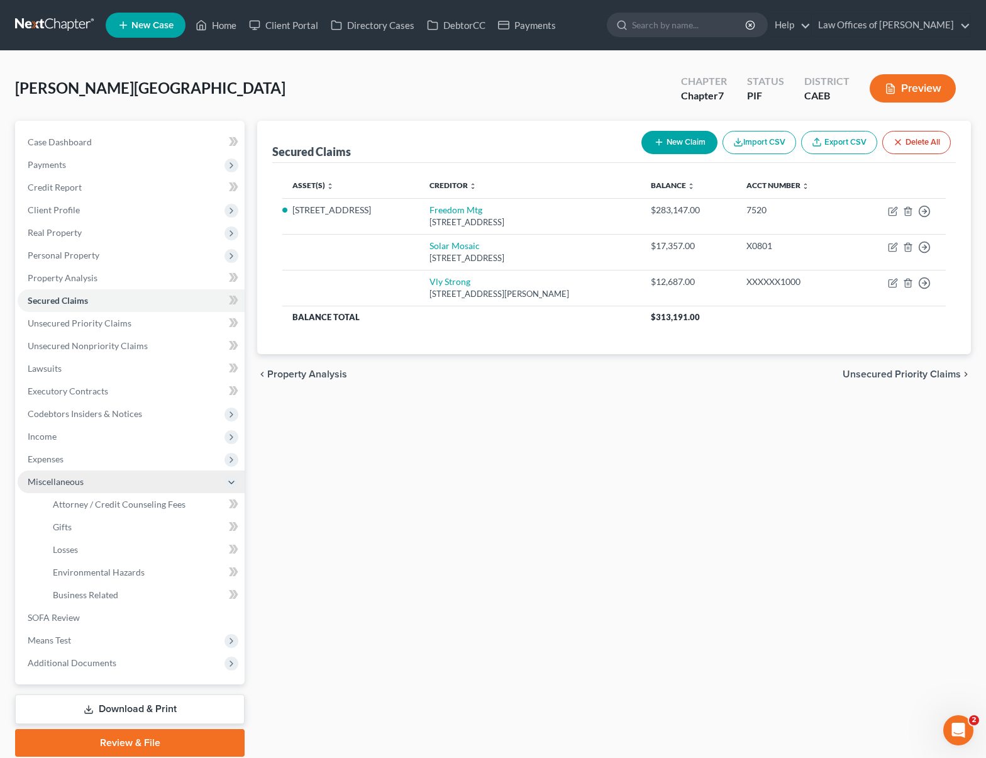
click at [55, 487] on span "Miscellaneous" at bounding box center [131, 481] width 227 height 23
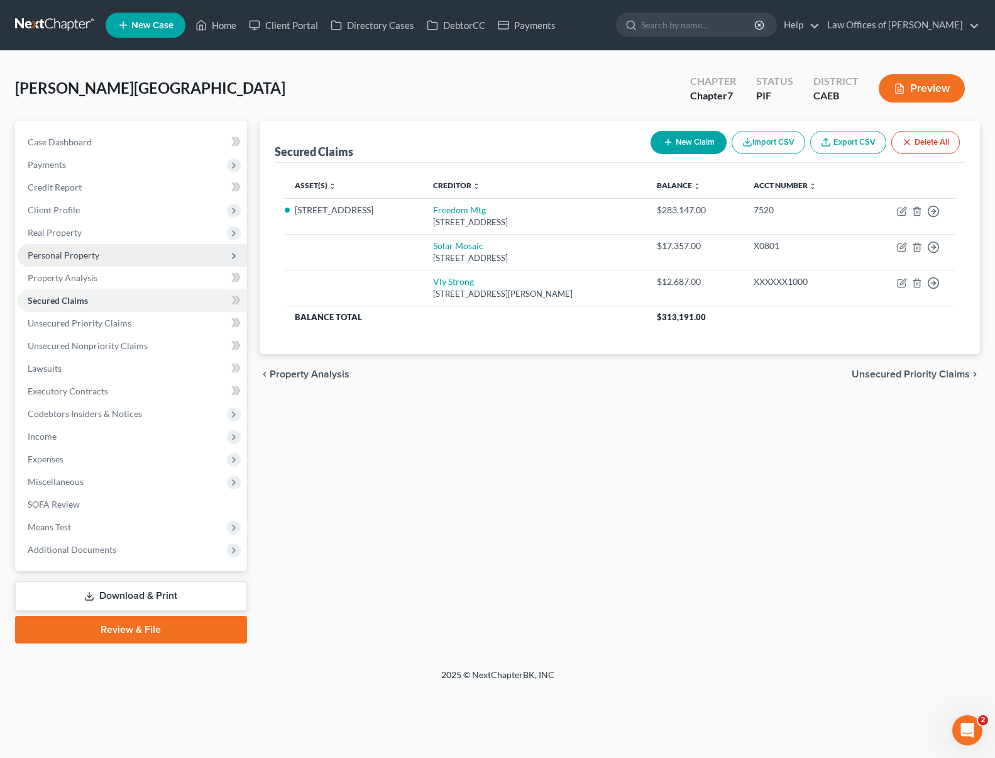
click at [97, 258] on span "Personal Property" at bounding box center [64, 255] width 72 height 11
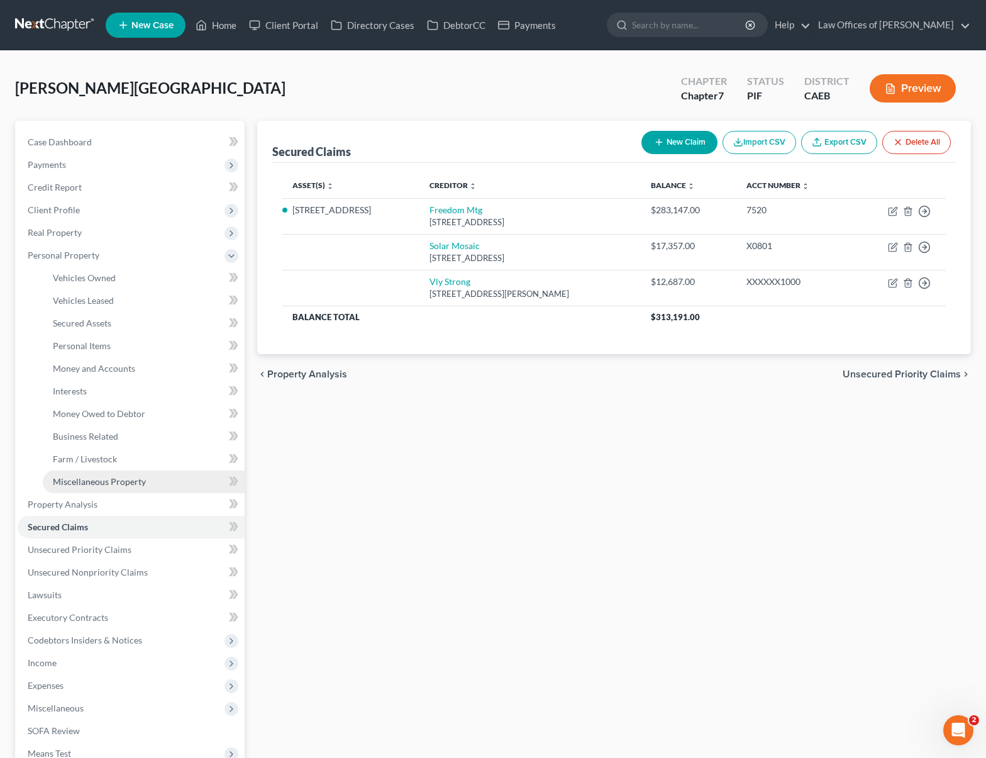
click at [141, 485] on span "Miscellaneous Property" at bounding box center [99, 481] width 93 height 11
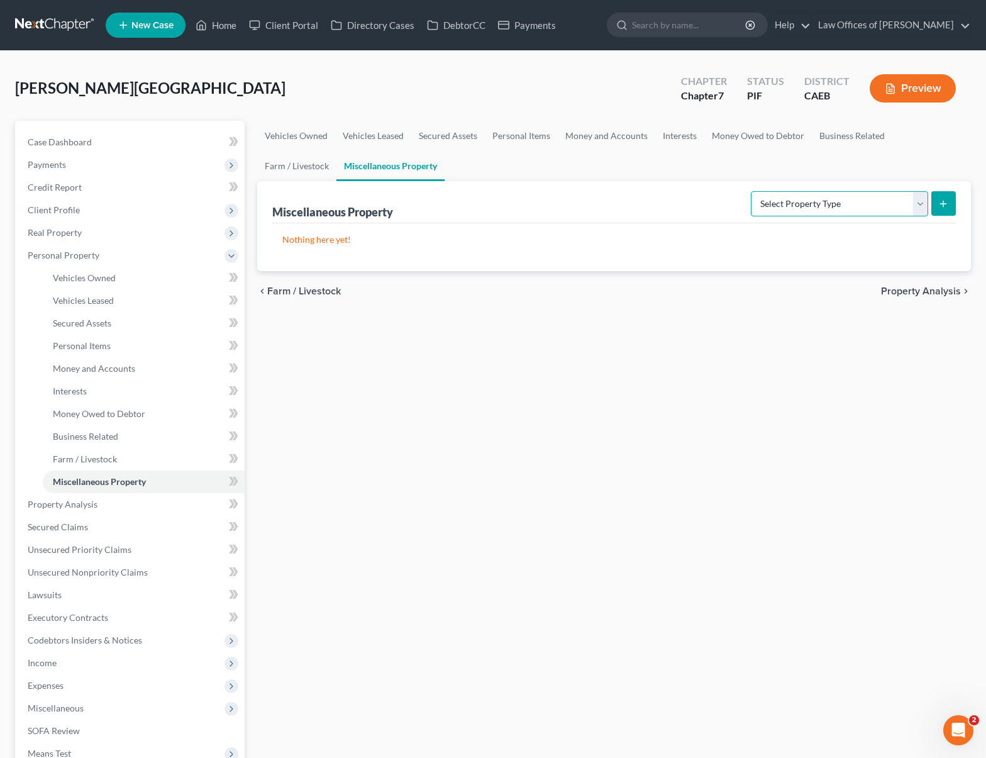
click at [920, 201] on select "Select Property Type Assigned for Creditor Benefit Within 1 Year Holding for An…" at bounding box center [839, 203] width 177 height 25
select select "not_yet_listed"
click at [751, 191] on select "Select Property Type Assigned for Creditor Benefit Within 1 Year Holding for An…" at bounding box center [839, 203] width 177 height 25
click at [932, 201] on button "submit" at bounding box center [943, 203] width 25 height 25
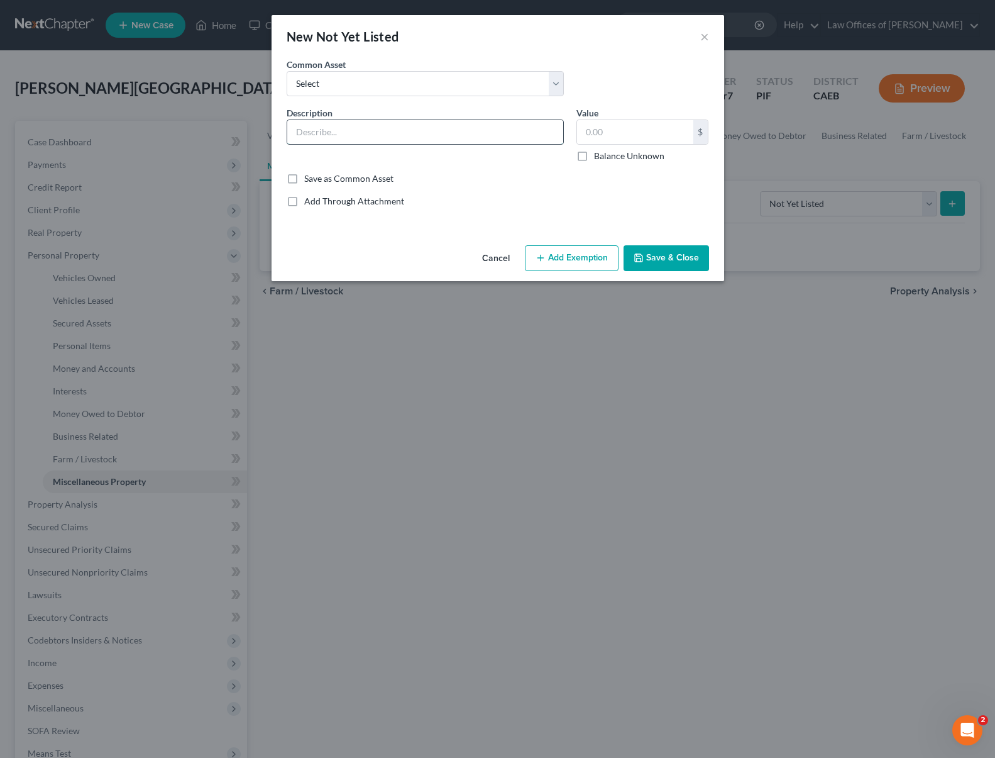
click at [383, 132] on input "text" at bounding box center [425, 132] width 276 height 24
type input "Solar Panels"
click at [619, 136] on input "text" at bounding box center [635, 132] width 116 height 24
type input "12,000"
click at [644, 256] on button "Save & Close" at bounding box center [667, 258] width 86 height 26
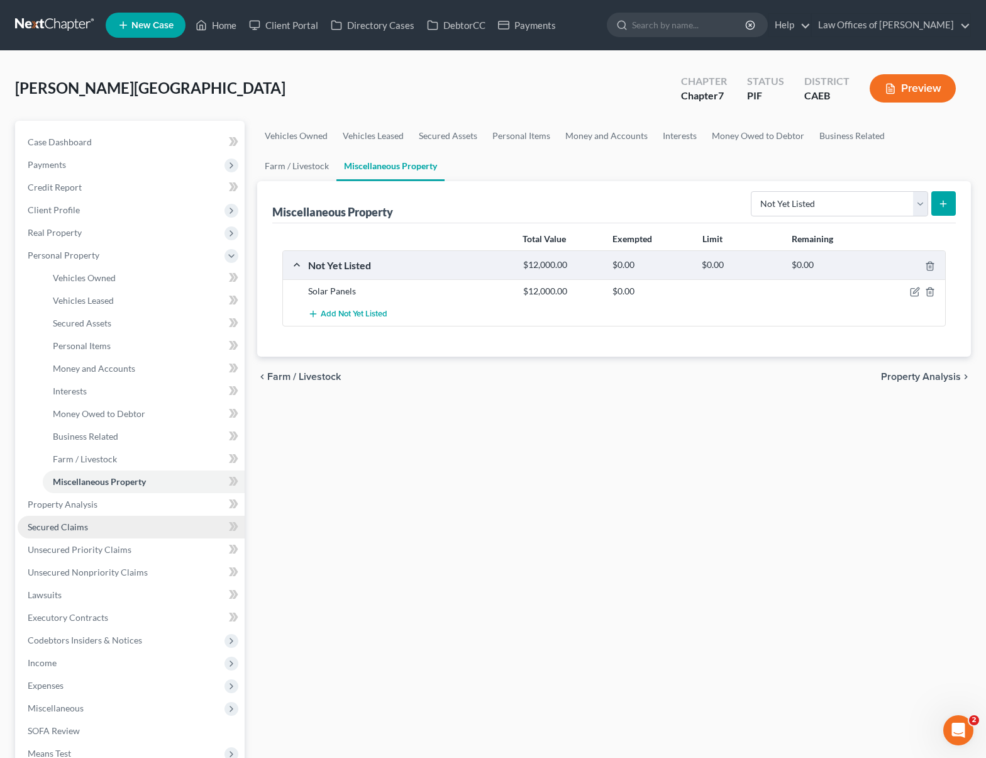
click at [101, 528] on link "Secured Claims" at bounding box center [131, 527] width 227 height 23
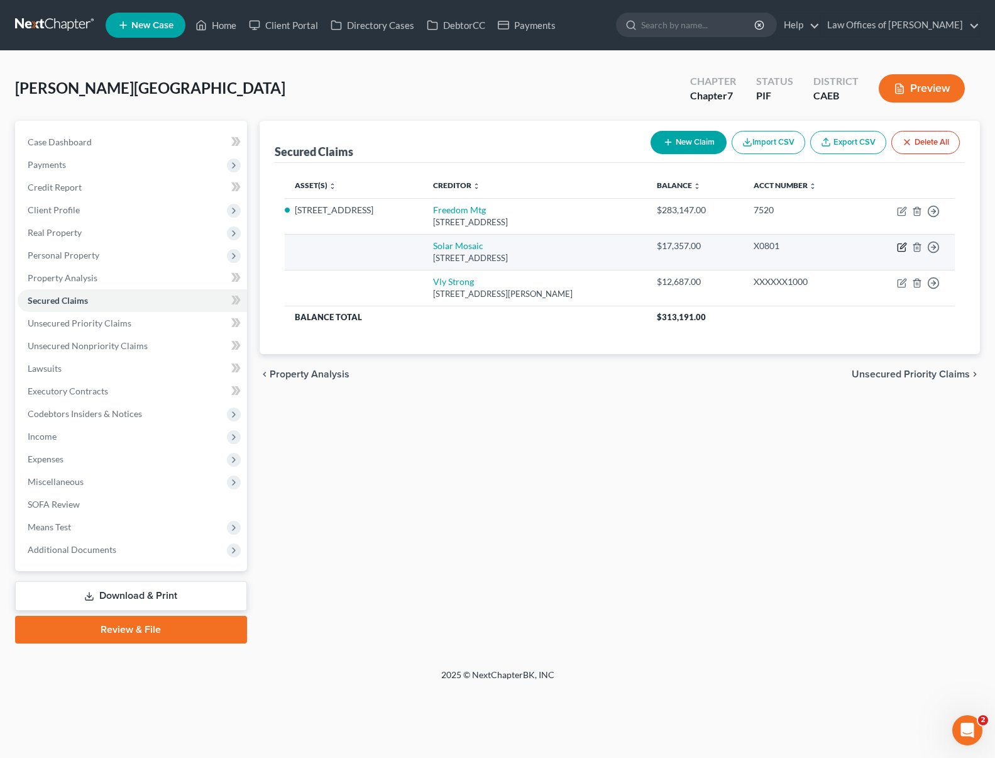
click at [903, 248] on icon "button" at bounding box center [902, 247] width 10 height 10
select select "4"
select select "0"
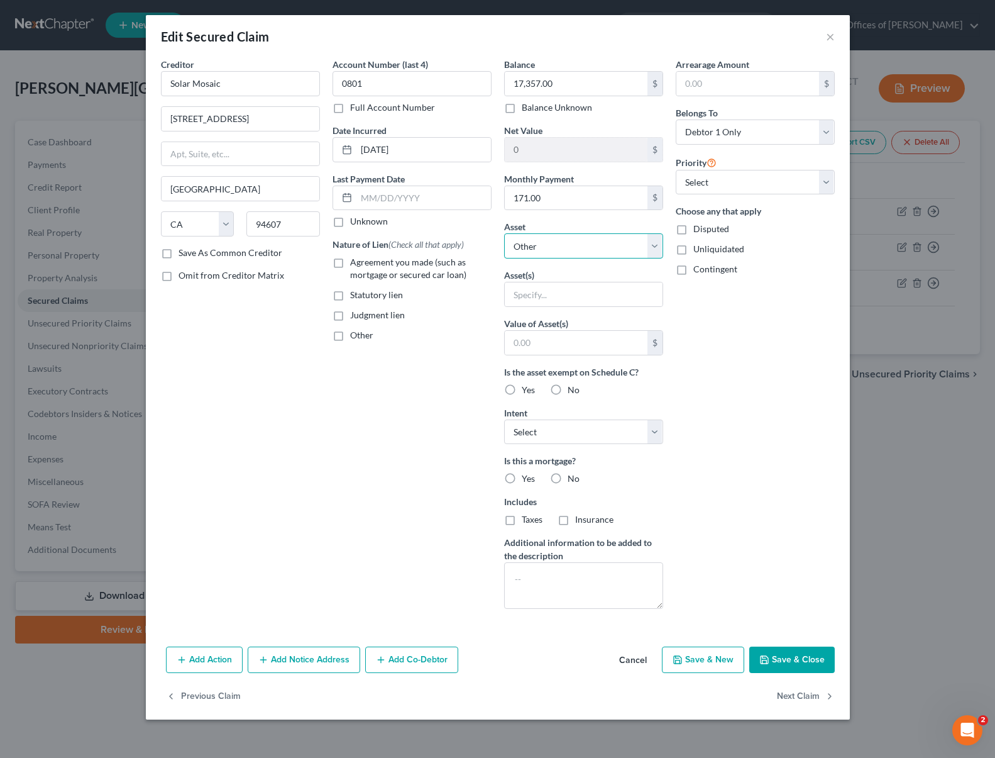
click at [654, 246] on select "Select Other Multiple Assets Household Goods - Furniture and furnishings - $120…" at bounding box center [583, 245] width 159 height 25
select select "10"
click at [504, 233] on select "Select Other Multiple Assets Household Goods - Furniture and furnishings - $120…" at bounding box center [583, 245] width 159 height 25
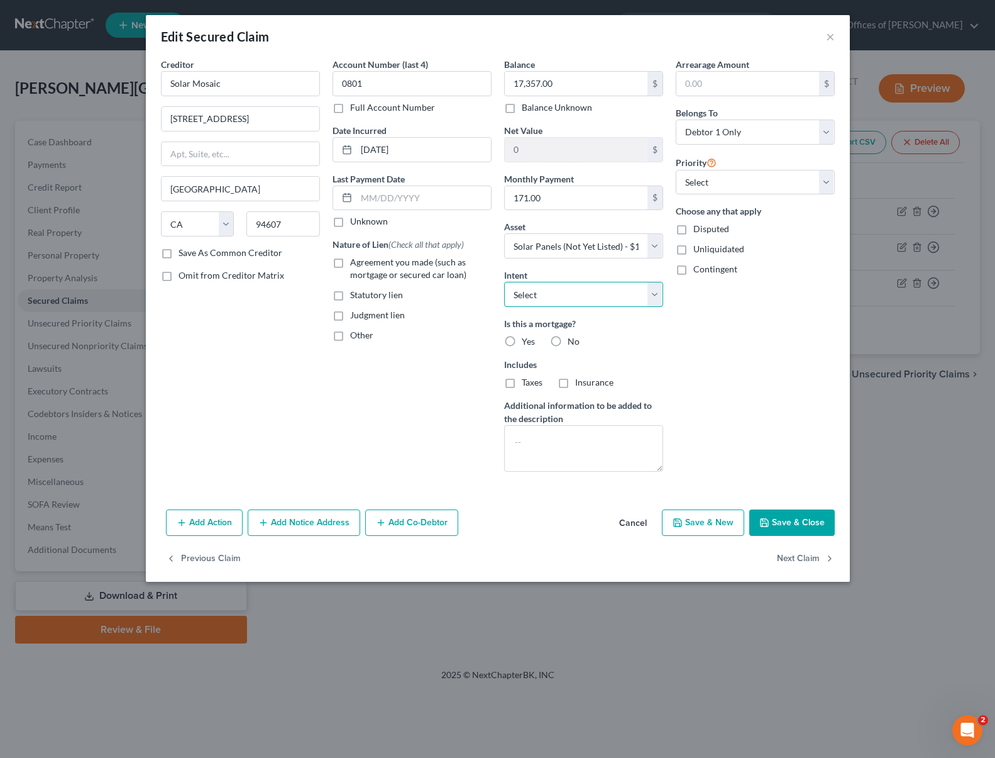
click at [656, 293] on select "Select Surrender Redeem Reaffirm Avoid Other" at bounding box center [583, 294] width 159 height 25
select select "4"
click at [504, 282] on select "Select Surrender Redeem Reaffirm Avoid Other" at bounding box center [583, 294] width 159 height 25
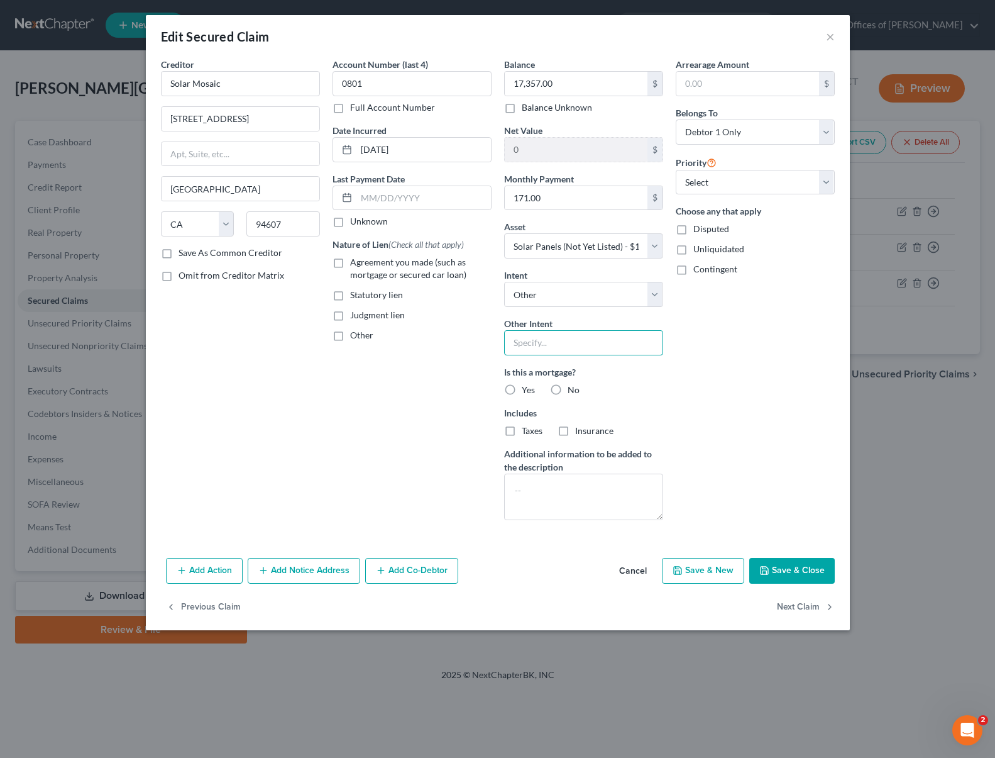
click at [558, 344] on input "text" at bounding box center [583, 342] width 159 height 25
type input "Retain & Pay"
click at [821, 184] on select "Select 1st 2nd 3rd 4th 5th 6th 7th 8th 9th 10th 11th 12th 13th 14th 15th 16th 1…" at bounding box center [755, 182] width 159 height 25
select select "0"
click at [676, 170] on select "Select 1st 2nd 3rd 4th 5th 6th 7th 8th 9th 10th 11th 12th 13th 14th 15th 16th 1…" at bounding box center [755, 182] width 159 height 25
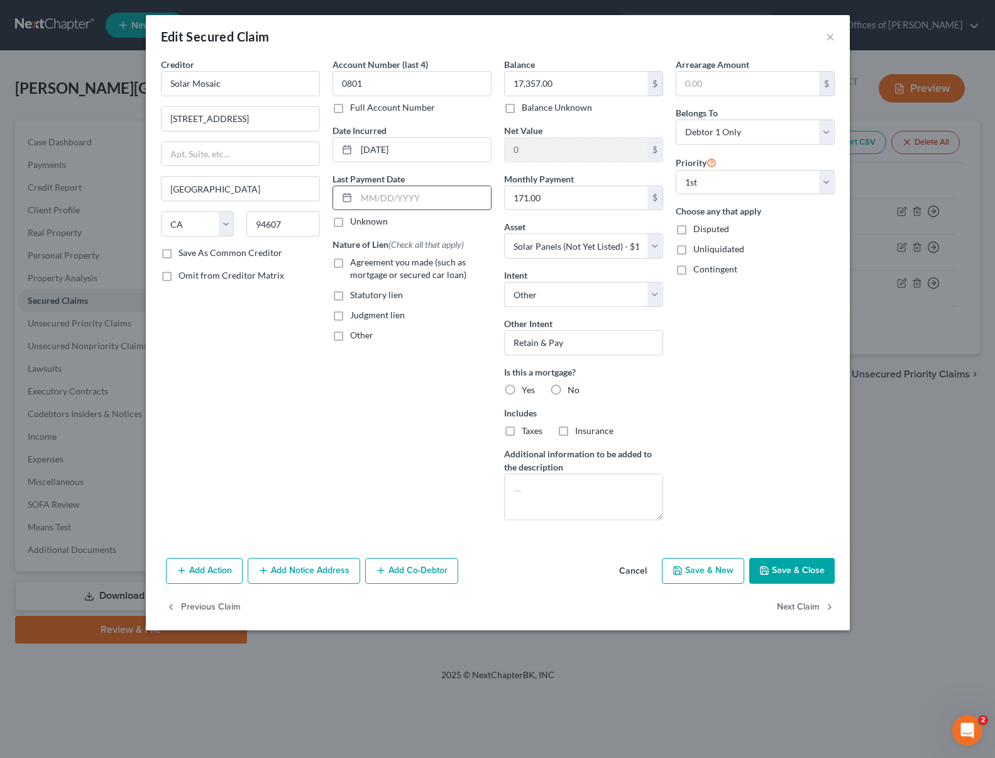
click at [459, 204] on input "text" at bounding box center [423, 198] width 135 height 24
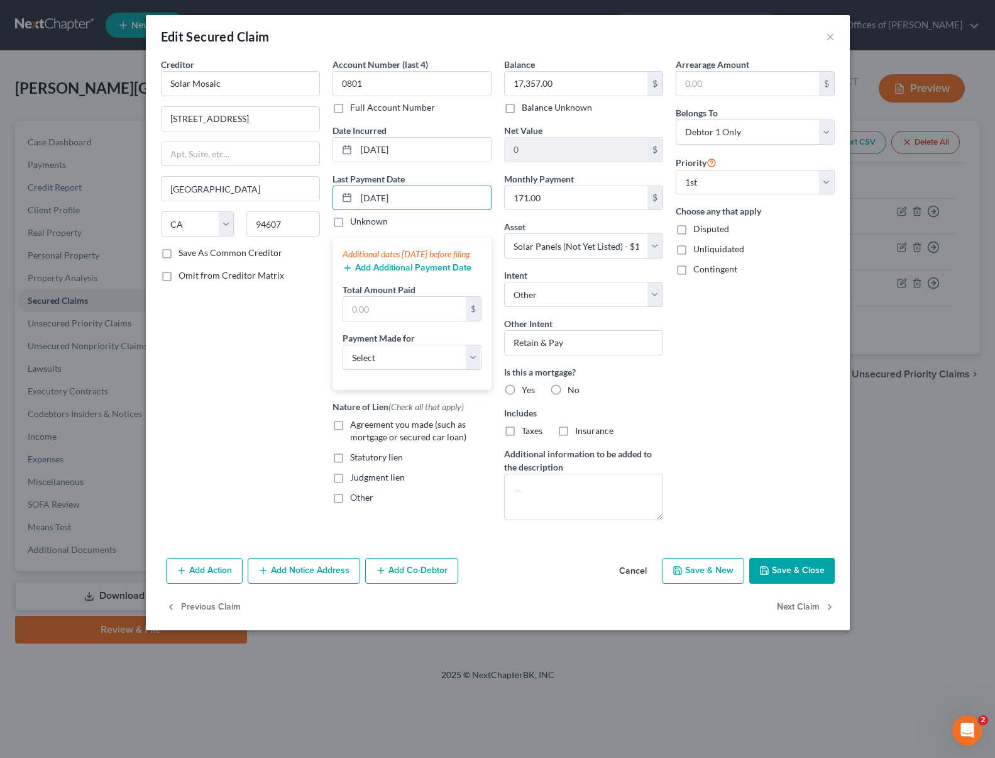
type input "09/01/2025"
click at [385, 321] on input "text" at bounding box center [404, 309] width 123 height 24
type input "513"
click at [470, 363] on select "Select Car Credit Card Loan Repayment Mortgage Other Suppliers Or Vendors" at bounding box center [412, 357] width 139 height 25
select select "4"
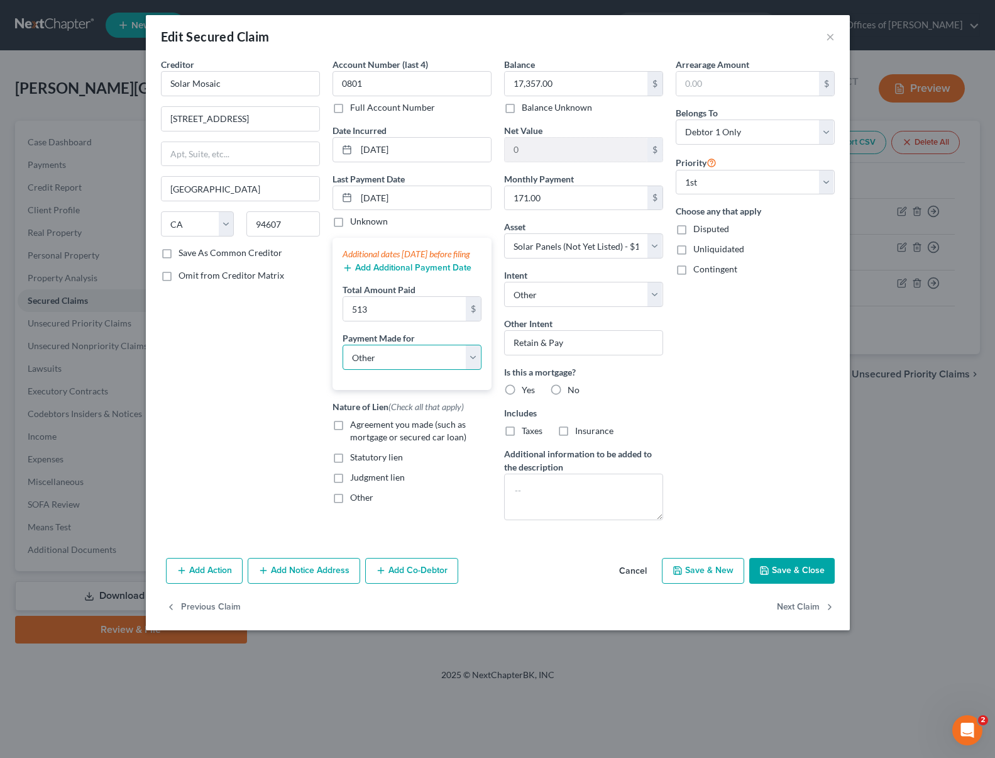
click at [343, 357] on select "Select Car Credit Card Loan Repayment Mortgage Other Suppliers Or Vendors" at bounding box center [412, 357] width 139 height 25
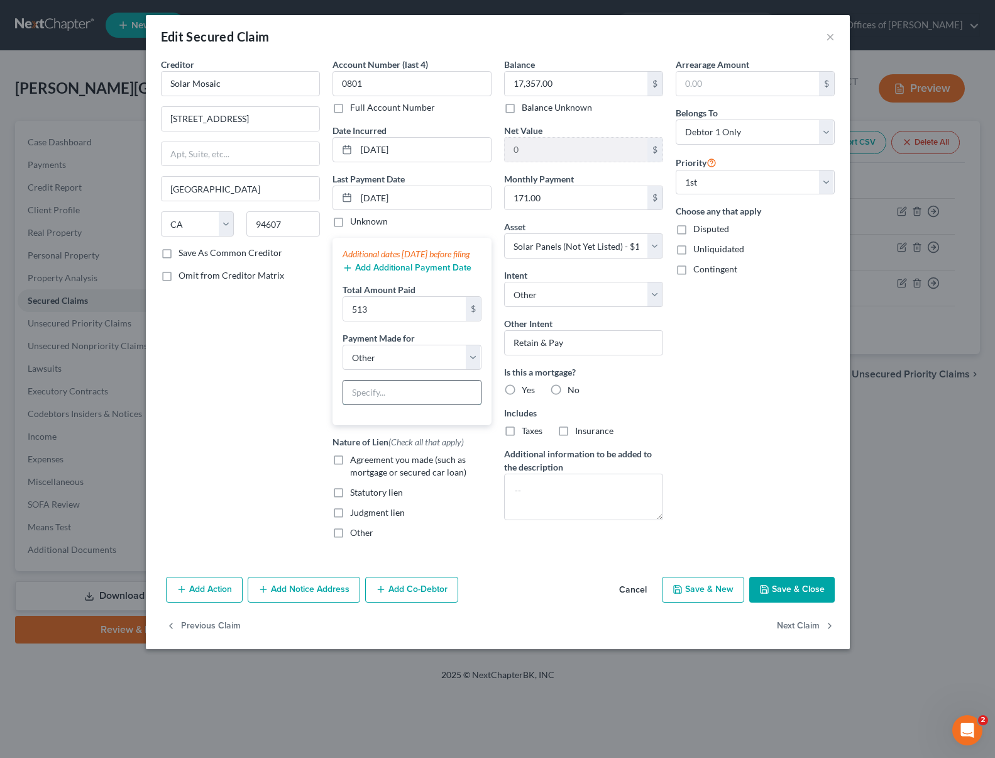
click at [374, 404] on input "text" at bounding box center [412, 392] width 138 height 24
type input "Solar Panels"
click at [350, 475] on label "Agreement you made (such as mortgage or secured car loan)" at bounding box center [420, 465] width 141 height 25
click at [355, 461] on input "Agreement you made (such as mortgage or secured car loan)" at bounding box center [359, 457] width 8 height 8
checkbox input "true"
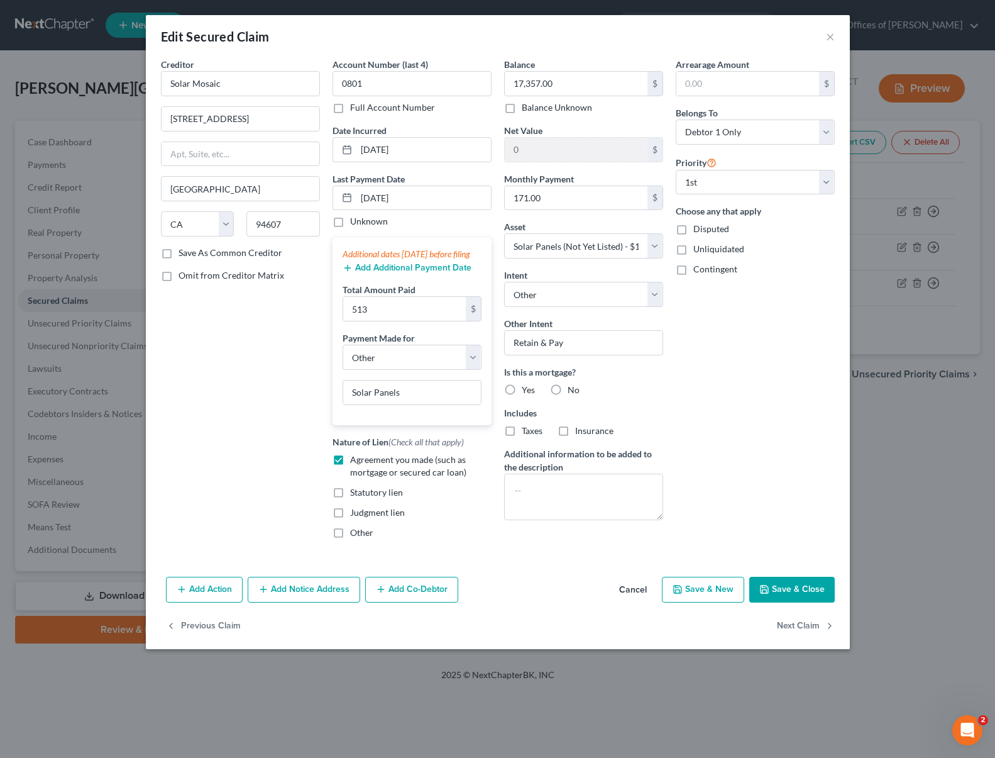
click at [793, 600] on button "Save & Close" at bounding box center [792, 590] width 86 height 26
select select
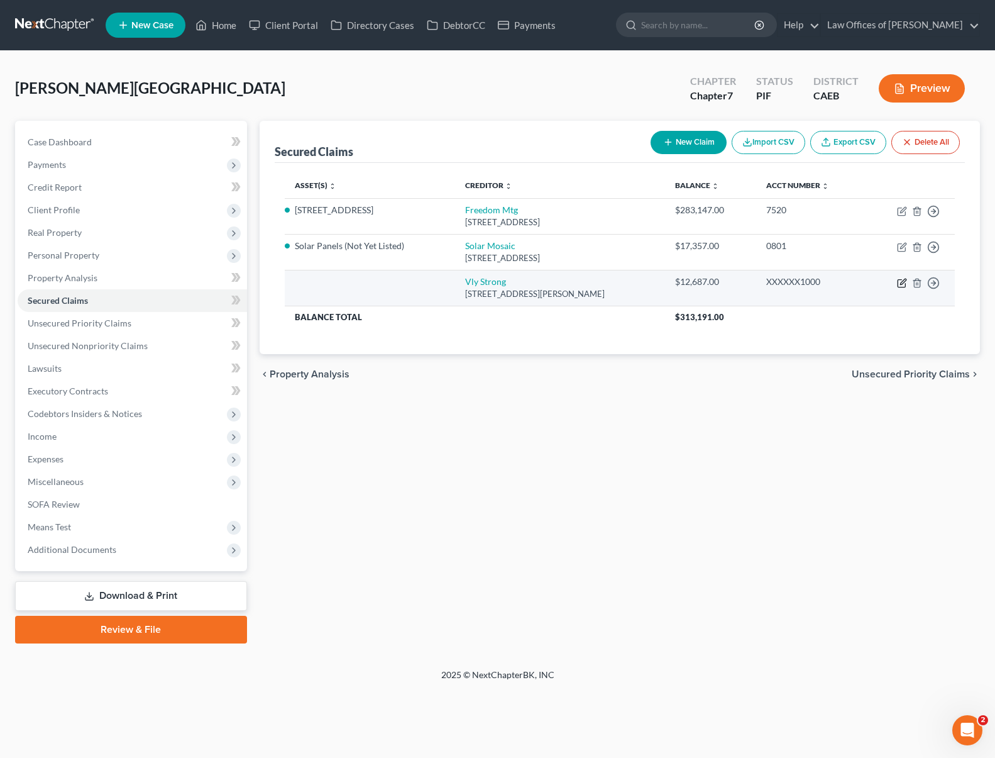
click at [902, 282] on icon "button" at bounding box center [902, 283] width 10 height 10
select select "4"
select select "0"
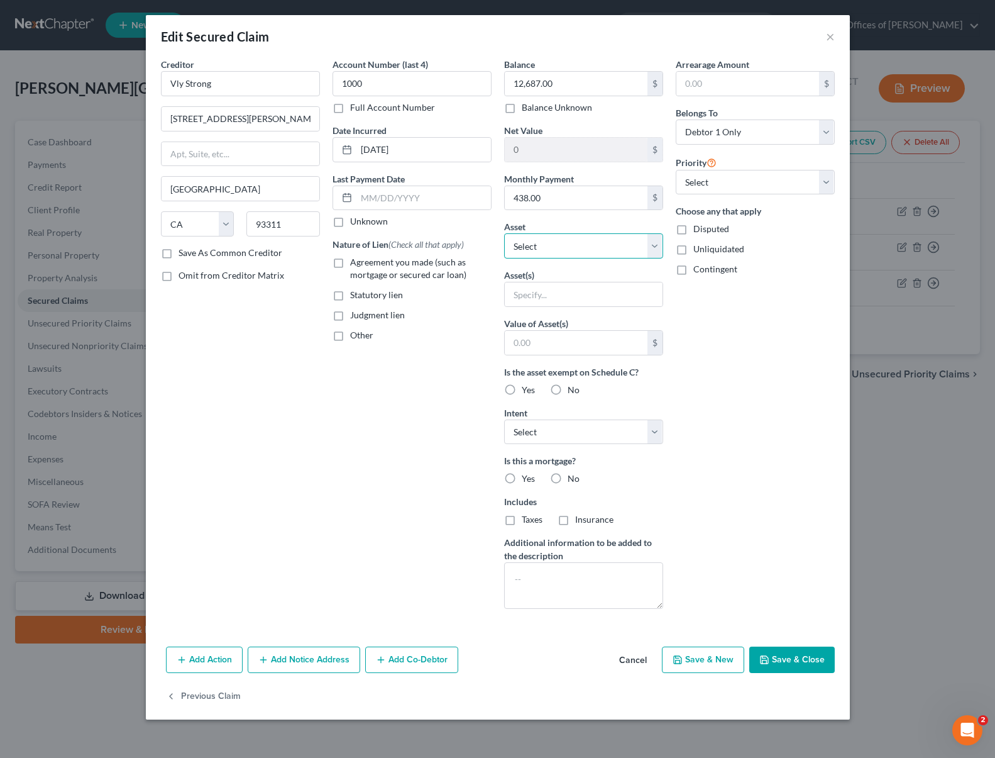
click at [656, 248] on select "Select Other Multiple Assets Household Goods - Furniture and furnishings - $120…" at bounding box center [583, 245] width 159 height 25
select select "9"
click at [504, 233] on select "Select Other Multiple Assets Household Goods - Furniture and furnishings - $120…" at bounding box center [583, 245] width 159 height 25
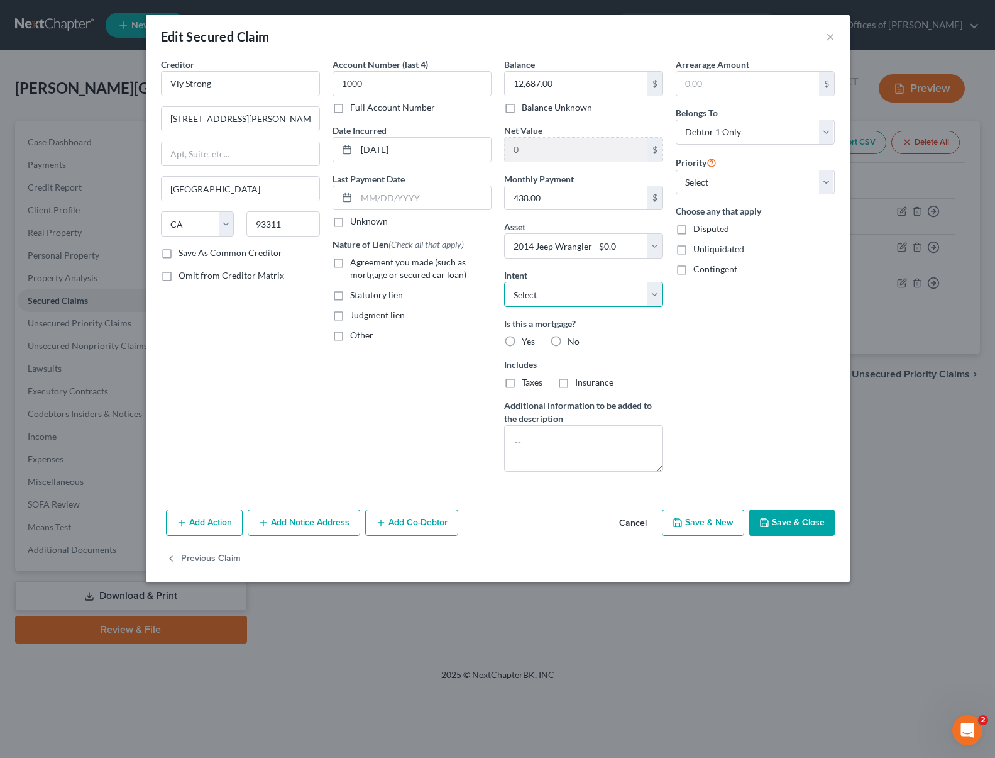
click at [663, 288] on select "Select Surrender Redeem Reaffirm Avoid Other" at bounding box center [583, 294] width 159 height 25
select select "4"
click at [504, 282] on select "Select Surrender Redeem Reaffirm Avoid Other" at bounding box center [583, 294] width 159 height 25
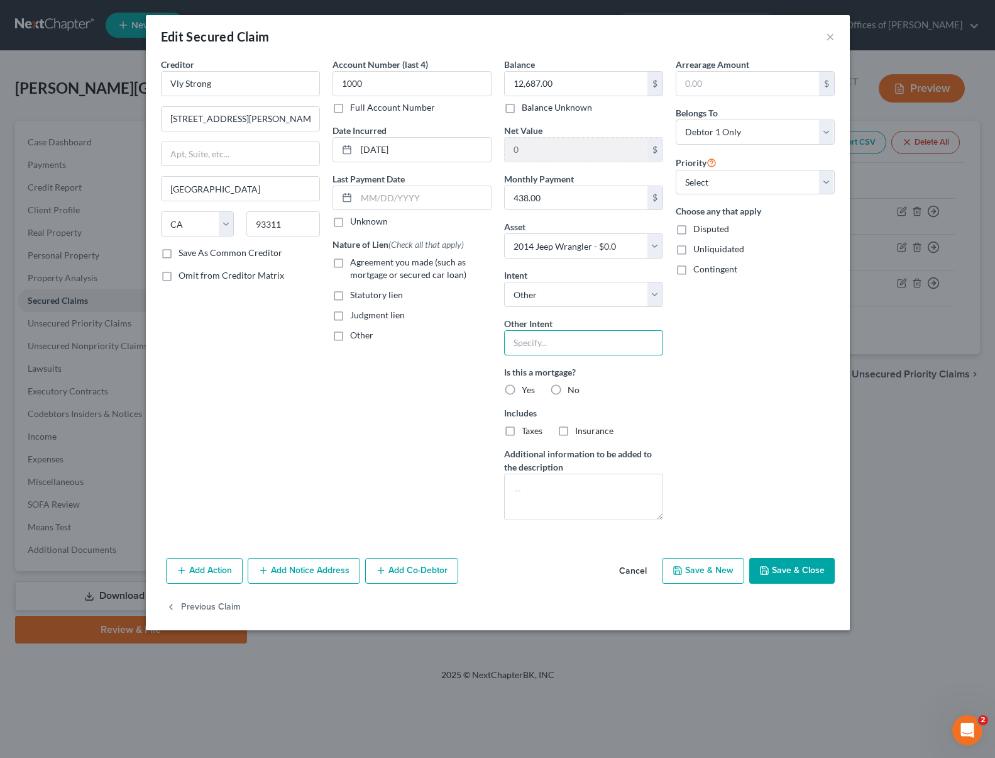
click at [592, 334] on input "text" at bounding box center [583, 342] width 159 height 25
type input "Retain & Pay"
click at [440, 196] on input "text" at bounding box center [423, 198] width 135 height 24
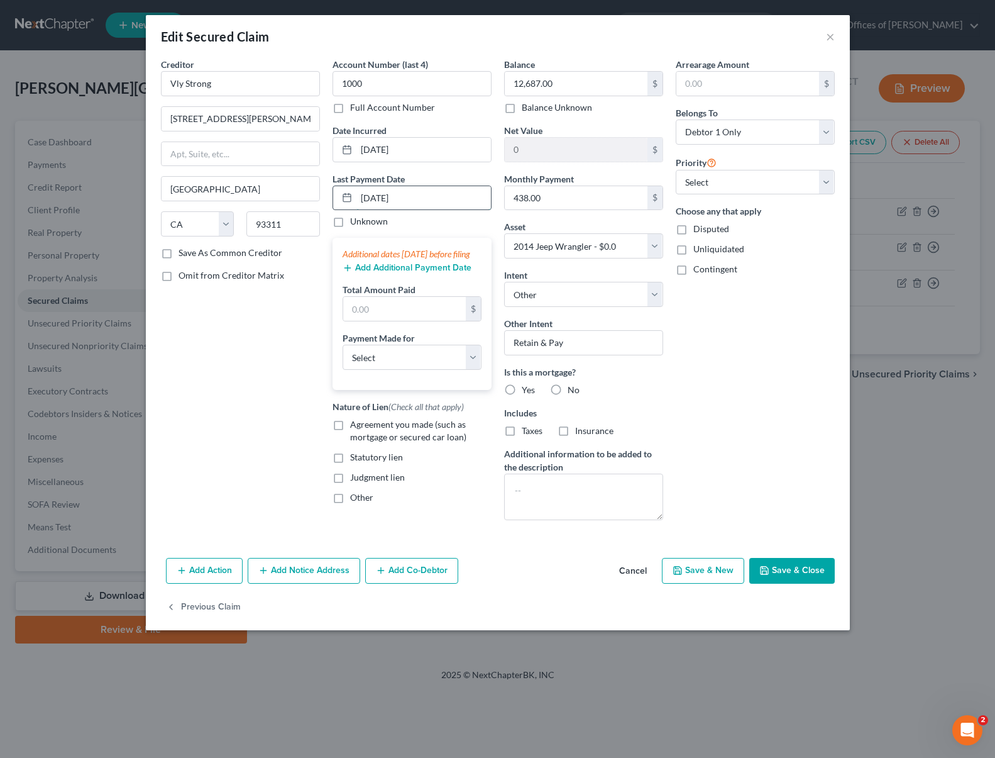
type input "09/01/2025"
click at [409, 321] on input "text" at bounding box center [404, 309] width 123 height 24
type input "1,314."
click at [471, 370] on select "Select Car Credit Card Loan Repayment Mortgage Other Suppliers Or Vendors" at bounding box center [412, 357] width 139 height 25
select select "0"
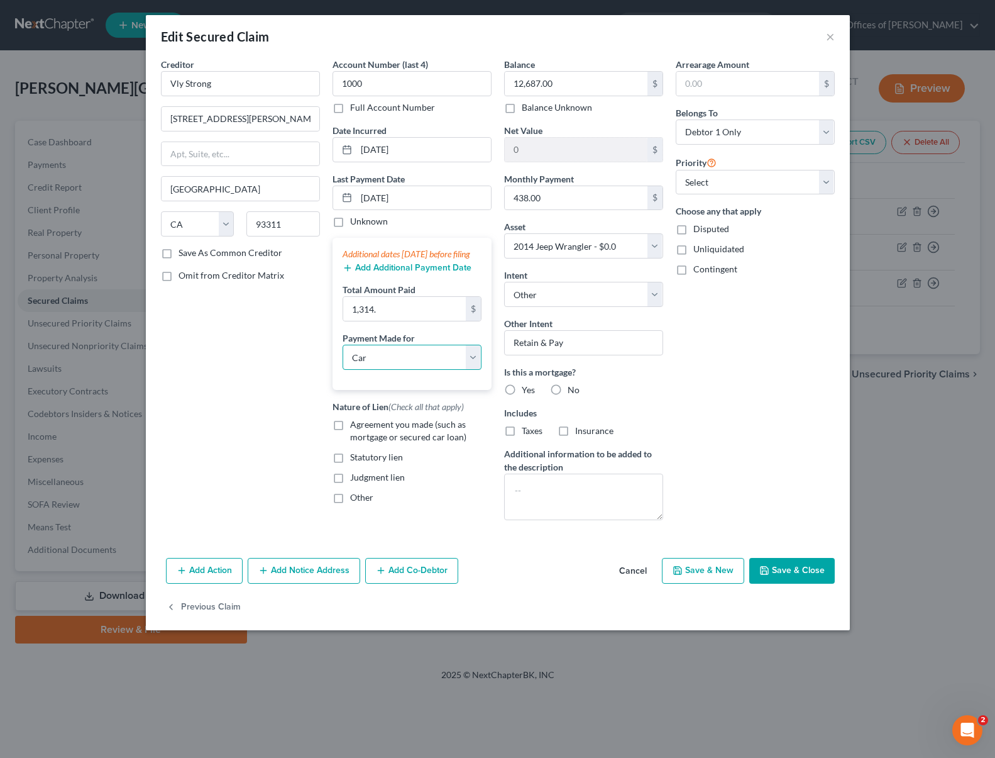
click at [343, 357] on select "Select Car Credit Card Loan Repayment Mortgage Other Suppliers Or Vendors" at bounding box center [412, 357] width 139 height 25
click at [350, 437] on label "Agreement you made (such as mortgage or secured car loan)" at bounding box center [420, 430] width 141 height 25
click at [355, 426] on input "Agreement you made (such as mortgage or secured car loan)" at bounding box center [359, 422] width 8 height 8
checkbox input "true"
click at [829, 182] on select "Select 1st 2nd 3rd 4th 5th 6th 7th 8th 9th 10th 11th 12th 13th 14th 15th 16th 1…" at bounding box center [755, 182] width 159 height 25
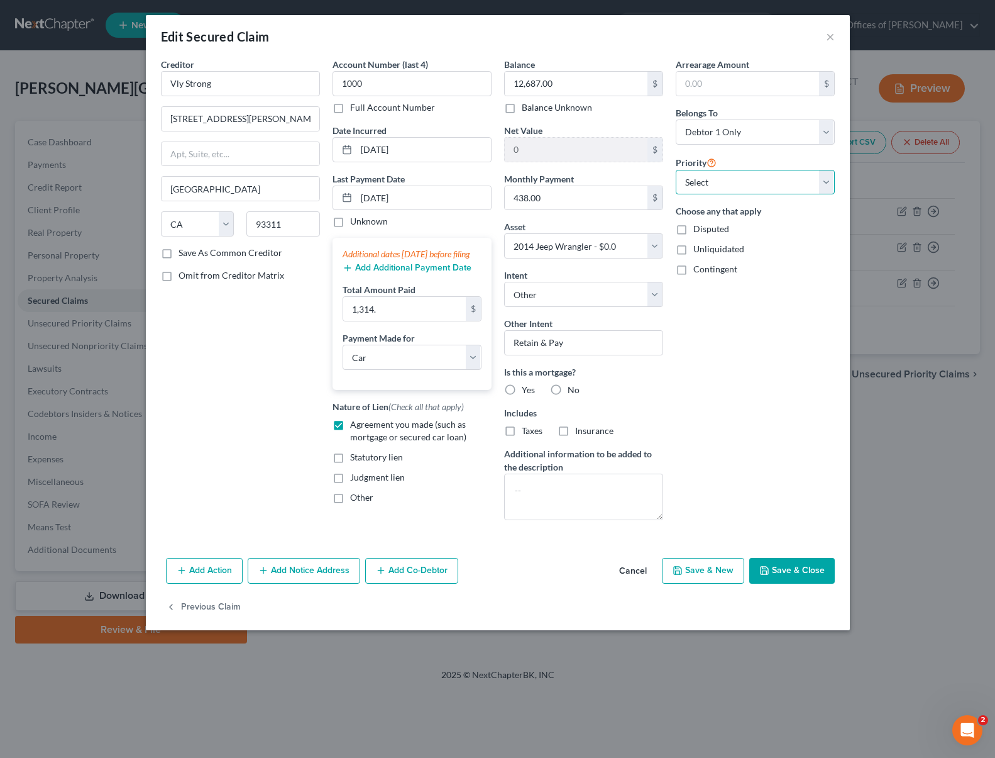
select select "0"
click at [676, 170] on select "Select 1st 2nd 3rd 4th 5th 6th 7th 8th 9th 10th 11th 12th 13th 14th 15th 16th 1…" at bounding box center [755, 182] width 159 height 25
click at [776, 564] on button "Save & Close" at bounding box center [792, 571] width 86 height 26
select select
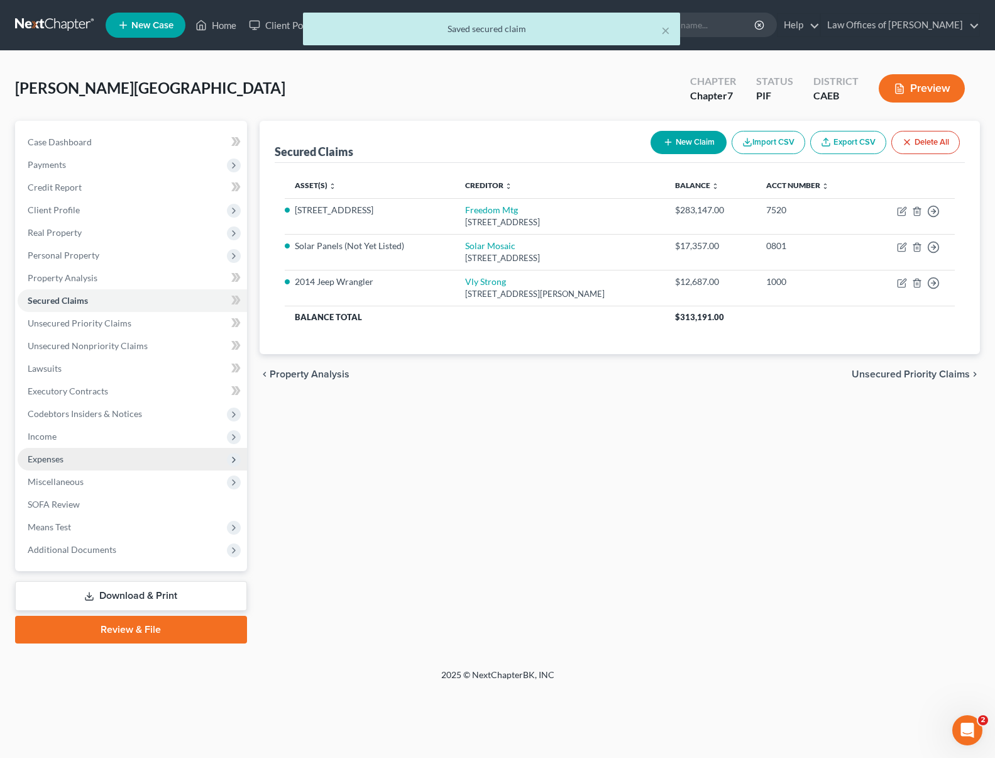
click at [89, 463] on span "Expenses" at bounding box center [132, 459] width 229 height 23
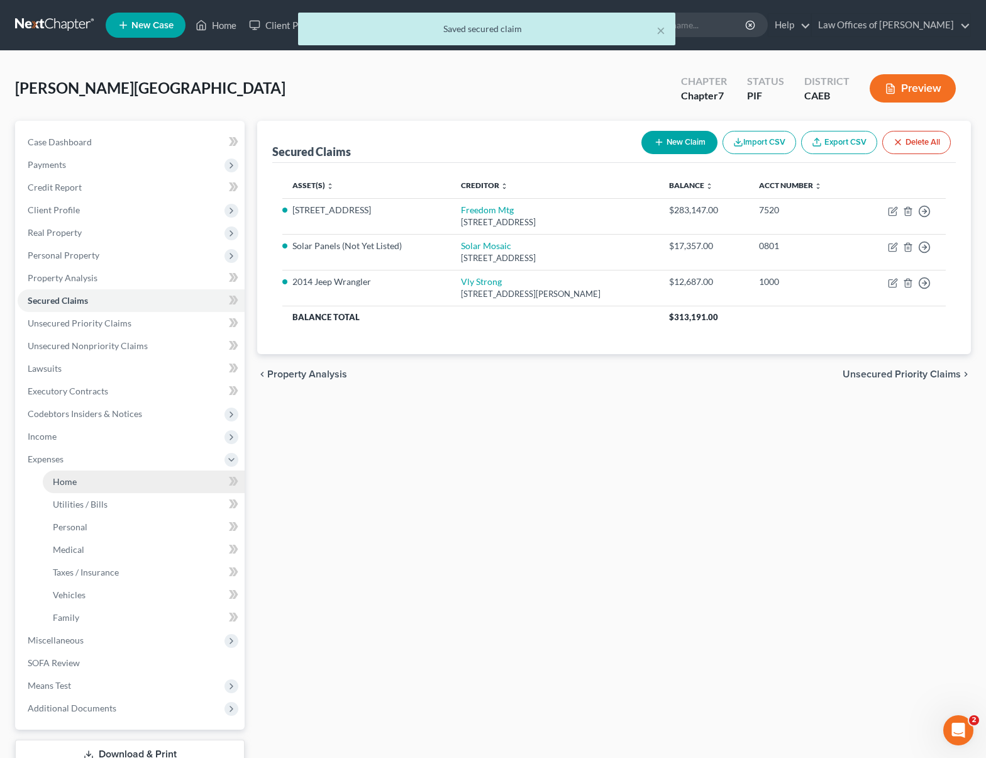
click at [91, 480] on link "Home" at bounding box center [144, 481] width 202 height 23
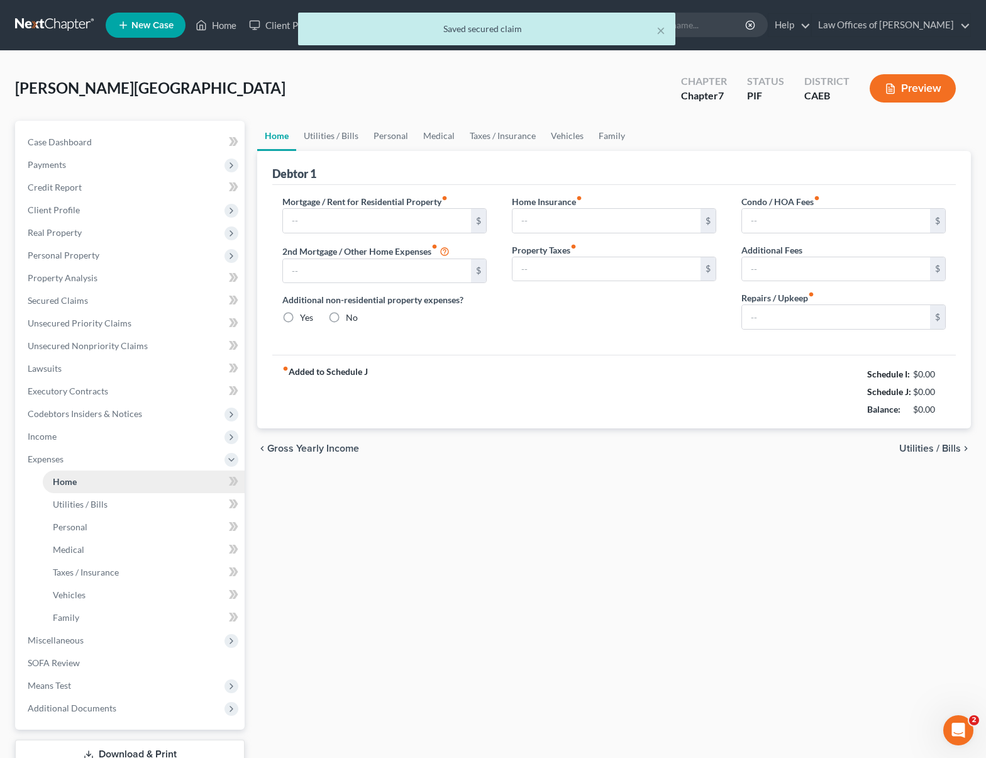
radio input "true"
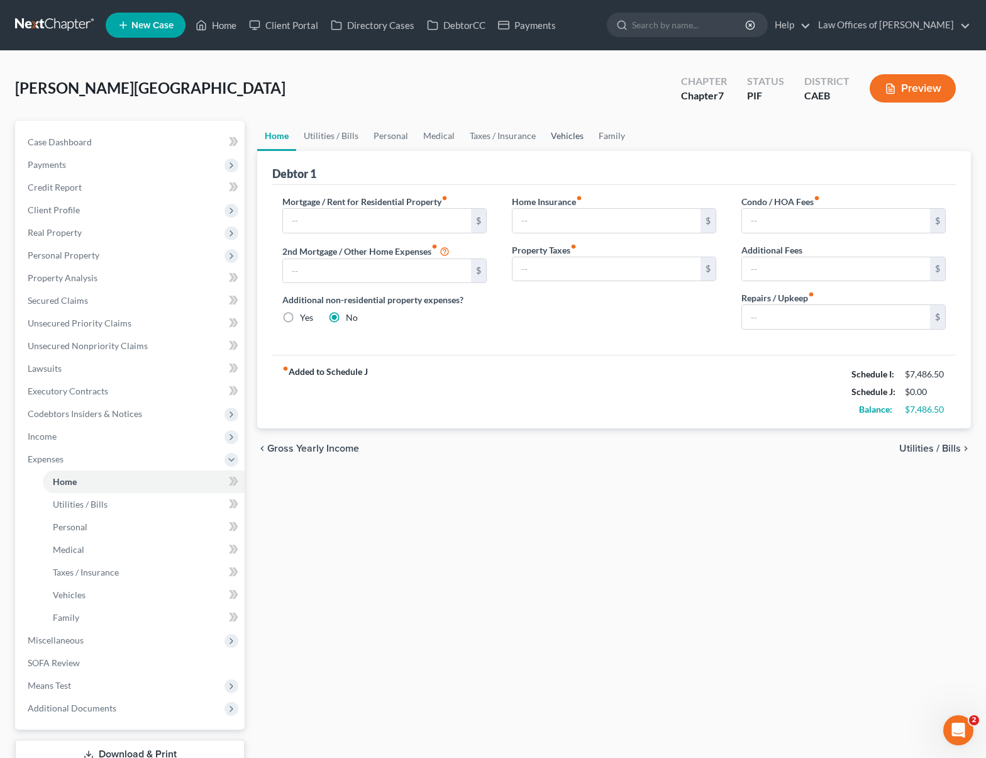
click at [568, 138] on link "Vehicles" at bounding box center [567, 136] width 48 height 30
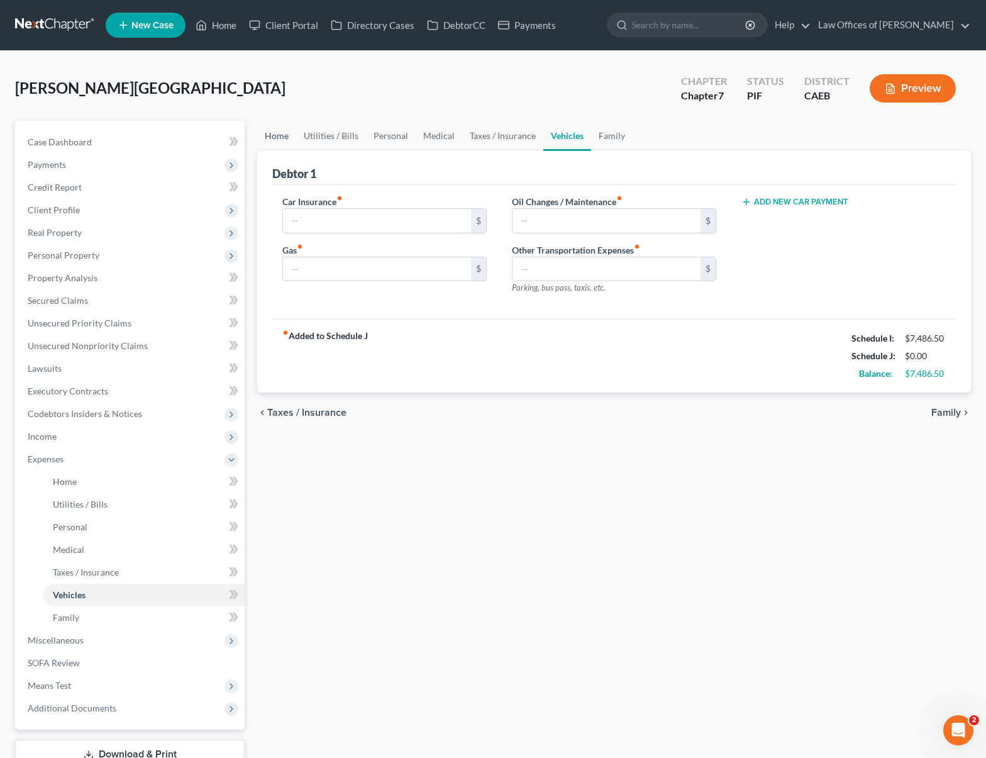
click at [265, 136] on link "Home" at bounding box center [276, 136] width 39 height 30
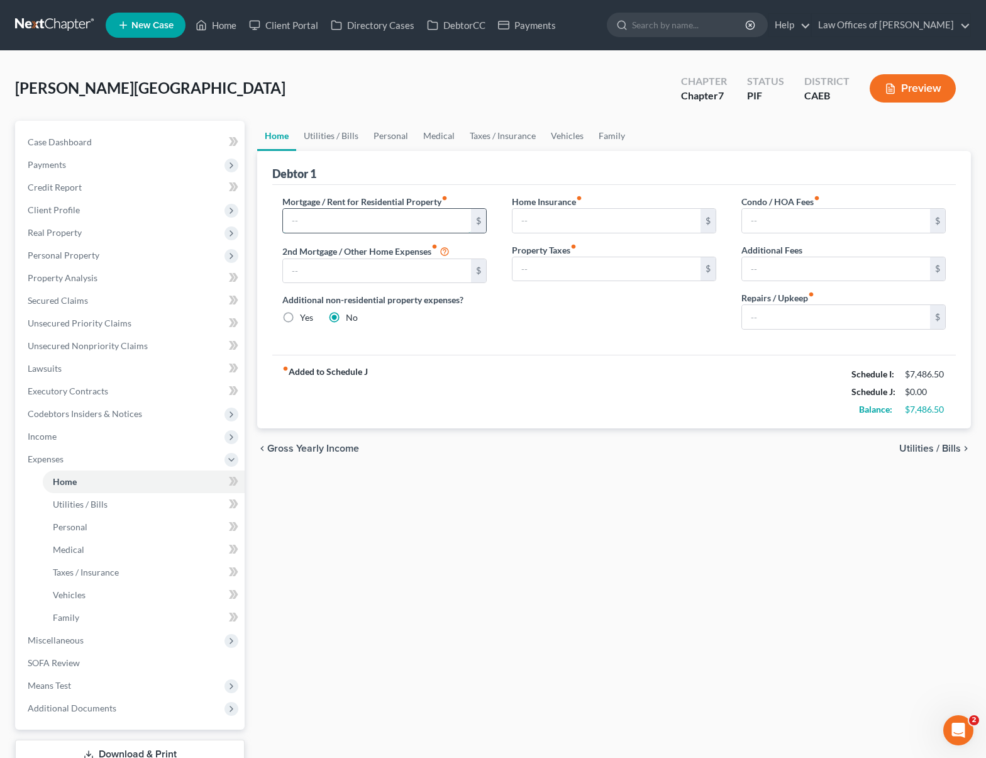
click at [328, 224] on input "text" at bounding box center [377, 221] width 188 height 24
type input "2,200"
type input "200."
click at [316, 132] on link "Utilities / Bills" at bounding box center [331, 136] width 70 height 30
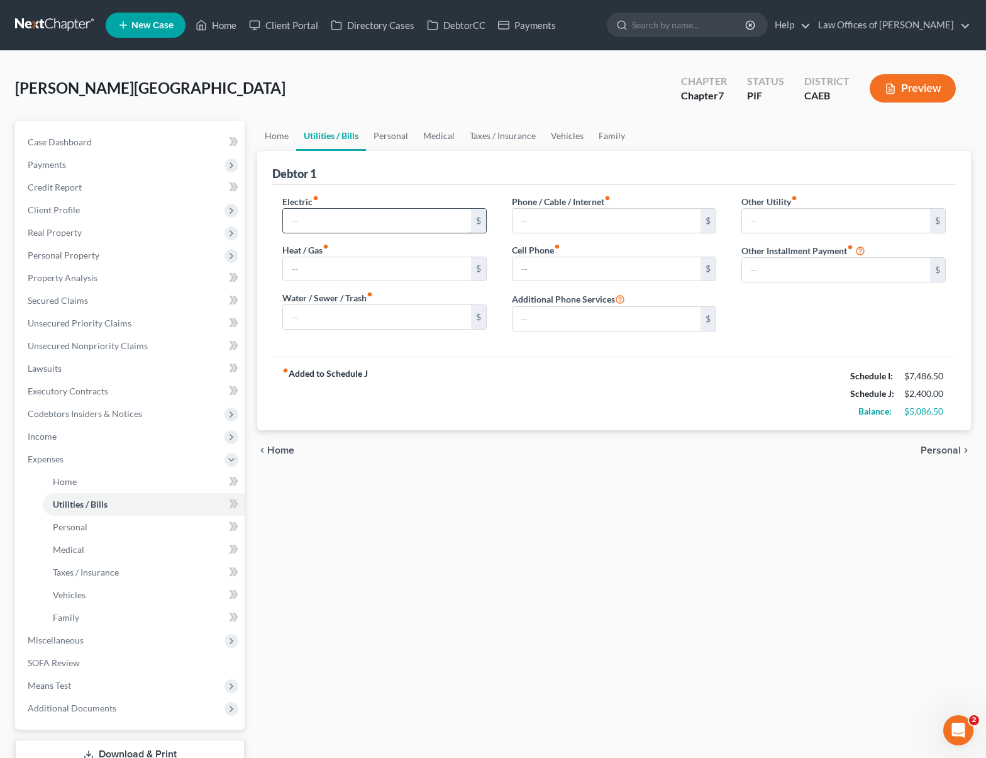
click at [323, 224] on input "text" at bounding box center [377, 221] width 188 height 24
type input "250"
type input "125"
type input "110"
type input "285"
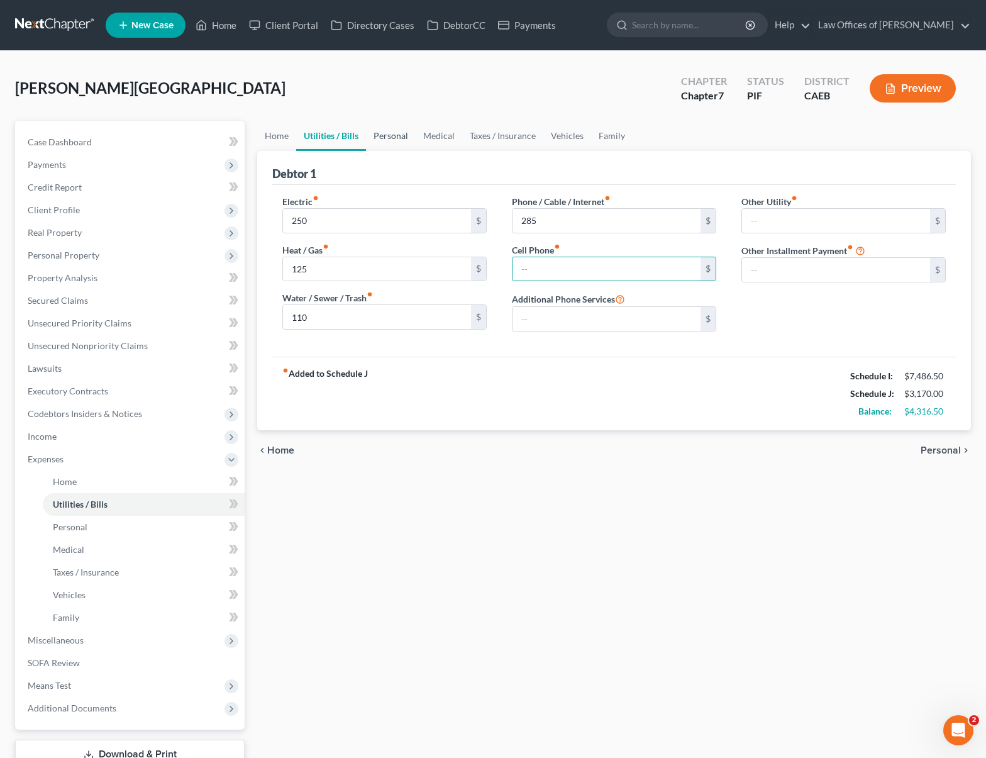
click at [381, 139] on link "Personal" at bounding box center [391, 136] width 50 height 30
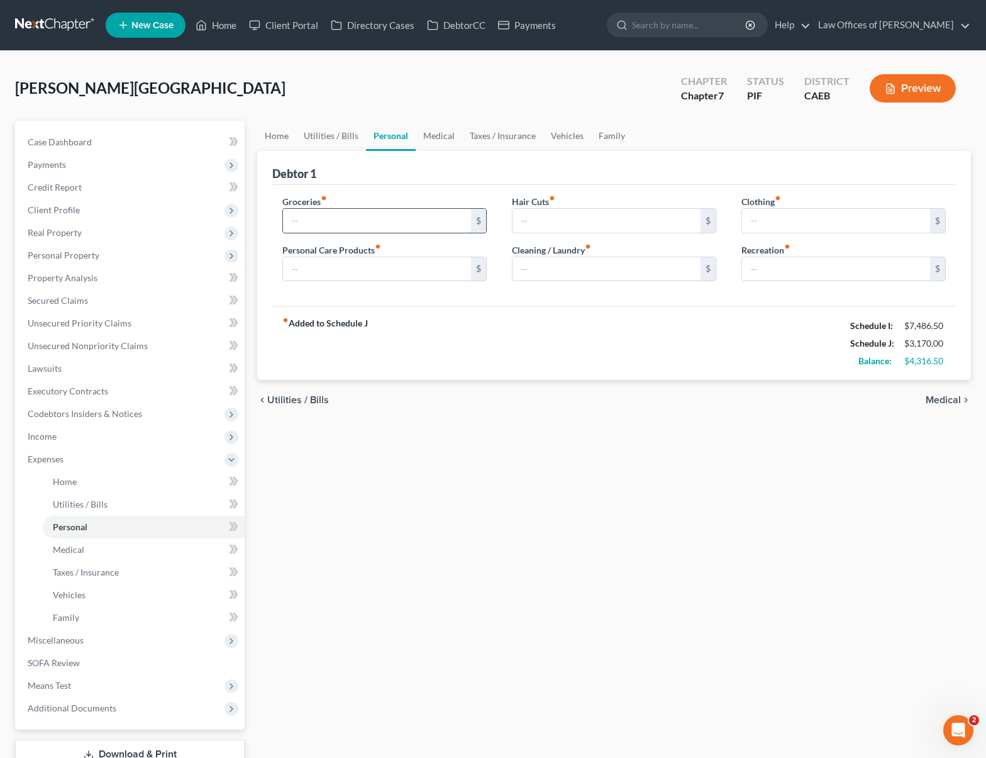
click at [343, 218] on input "text" at bounding box center [377, 221] width 188 height 24
type input "1,500"
type input "200."
type input "125"
type input "300"
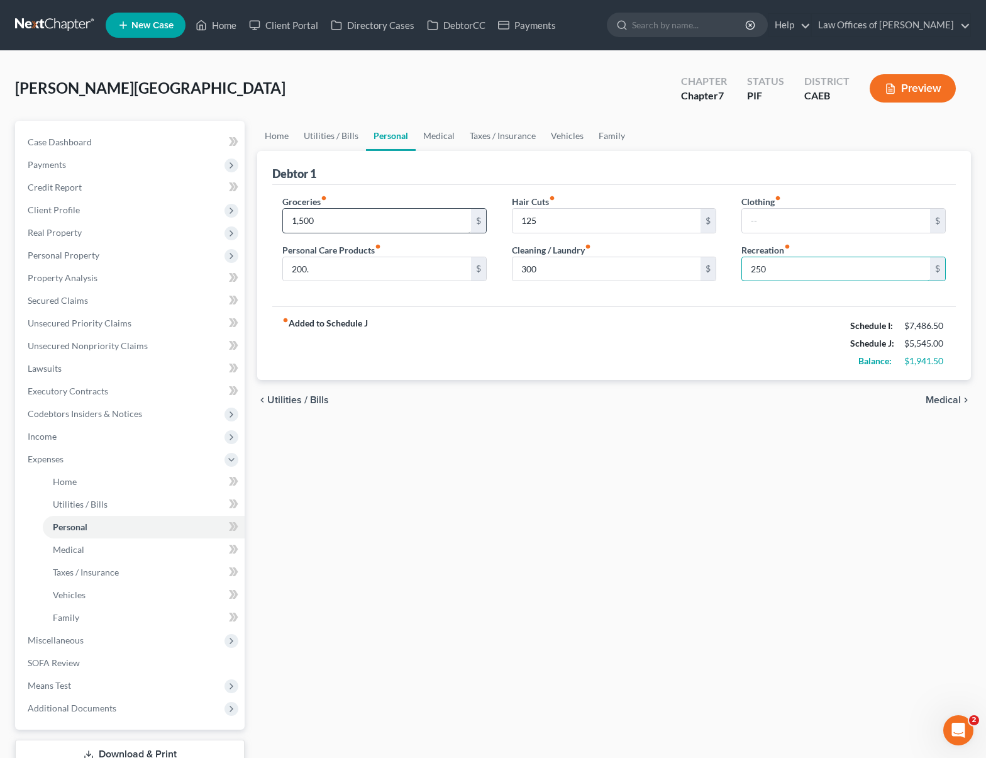
type input "250"
click at [434, 135] on link "Medical" at bounding box center [439, 136] width 47 height 30
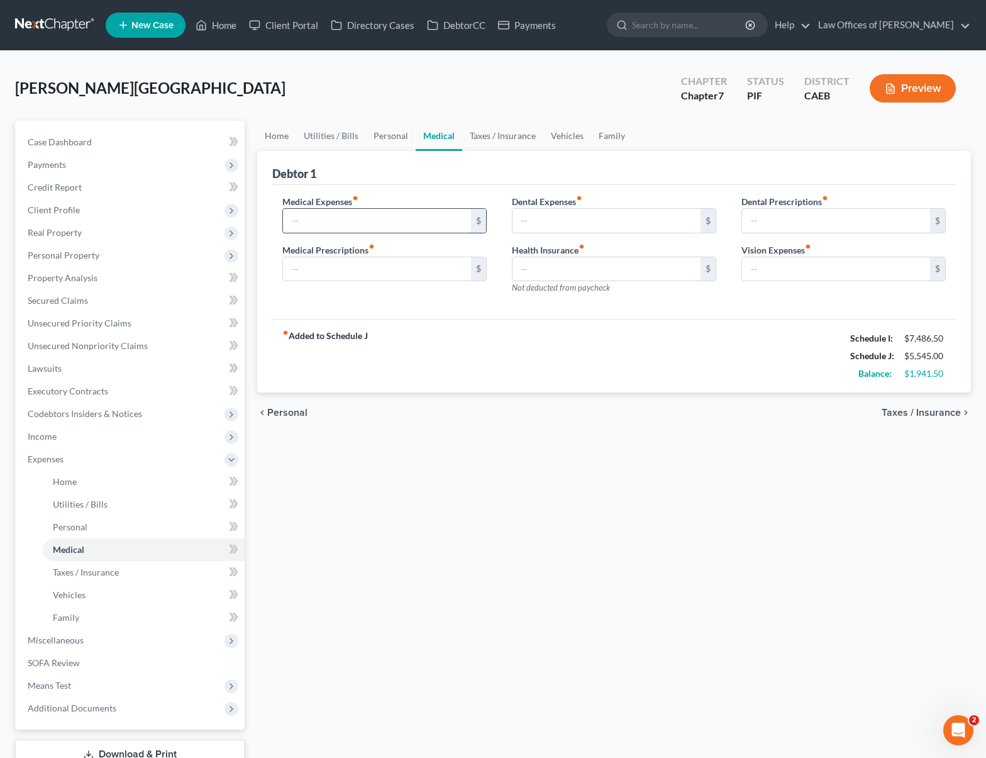
click at [367, 219] on input "text" at bounding box center [377, 221] width 188 height 24
type input "150"
click at [571, 135] on link "Vehicles" at bounding box center [567, 136] width 48 height 30
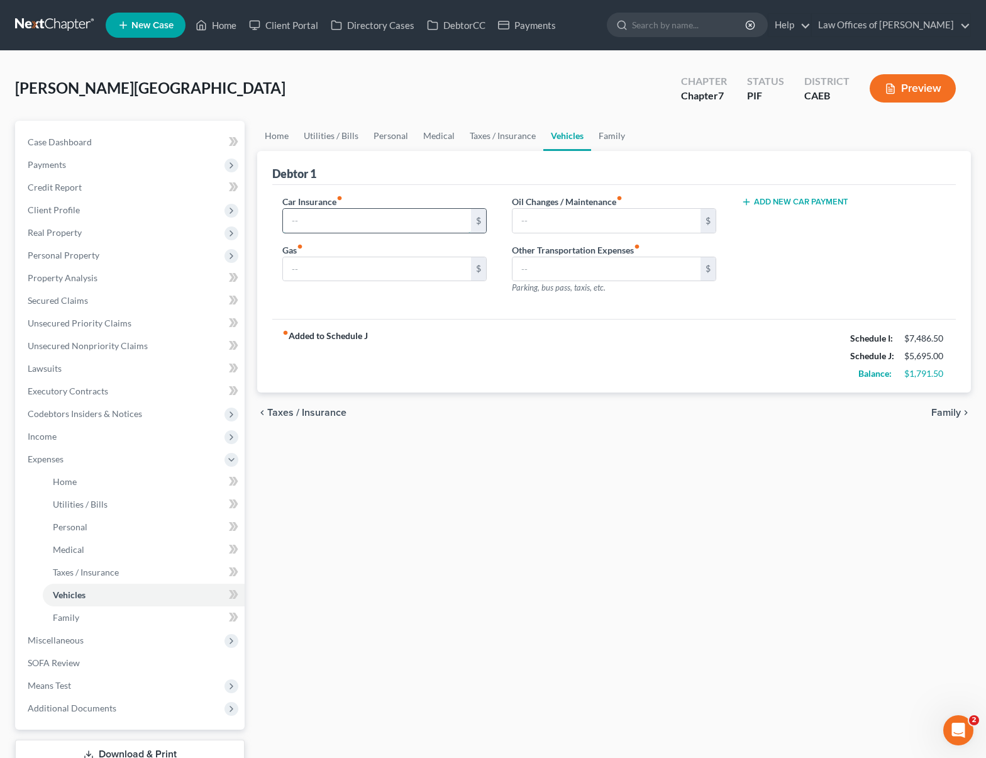
click at [318, 216] on input "text" at bounding box center [377, 221] width 188 height 24
type input "220"
type input "450"
click at [600, 132] on link "Family" at bounding box center [611, 136] width 41 height 30
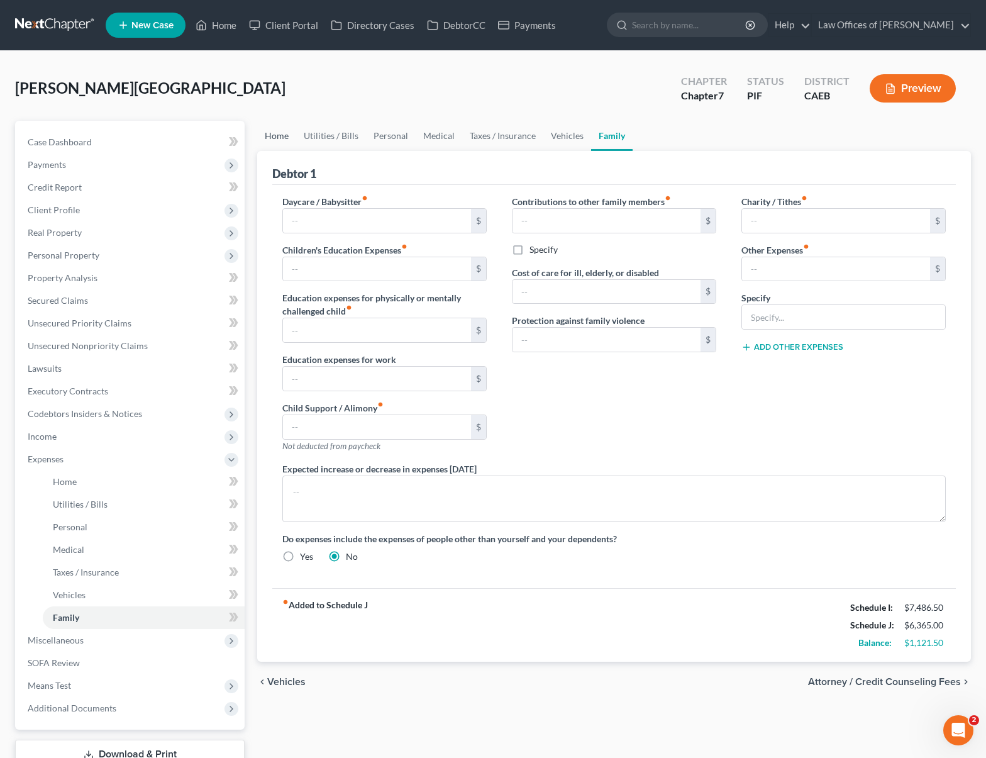
click at [272, 136] on link "Home" at bounding box center [276, 136] width 39 height 30
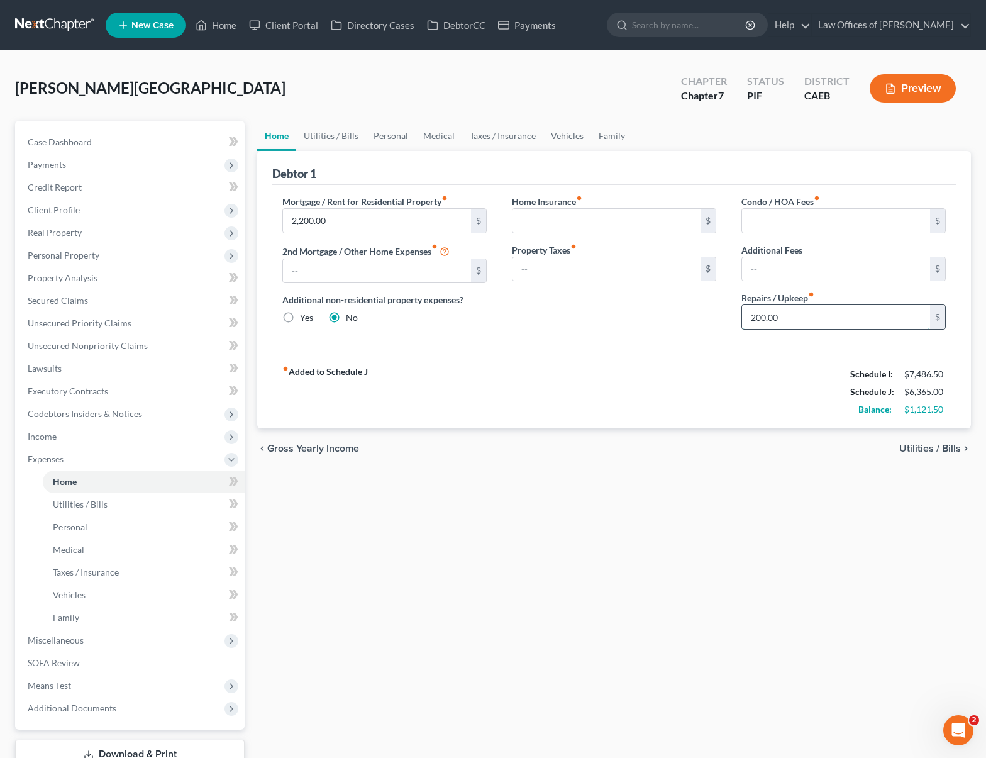
click at [788, 316] on input "200.00" at bounding box center [836, 317] width 188 height 24
type input "300."
click at [329, 138] on link "Utilities / Bills" at bounding box center [331, 136] width 70 height 30
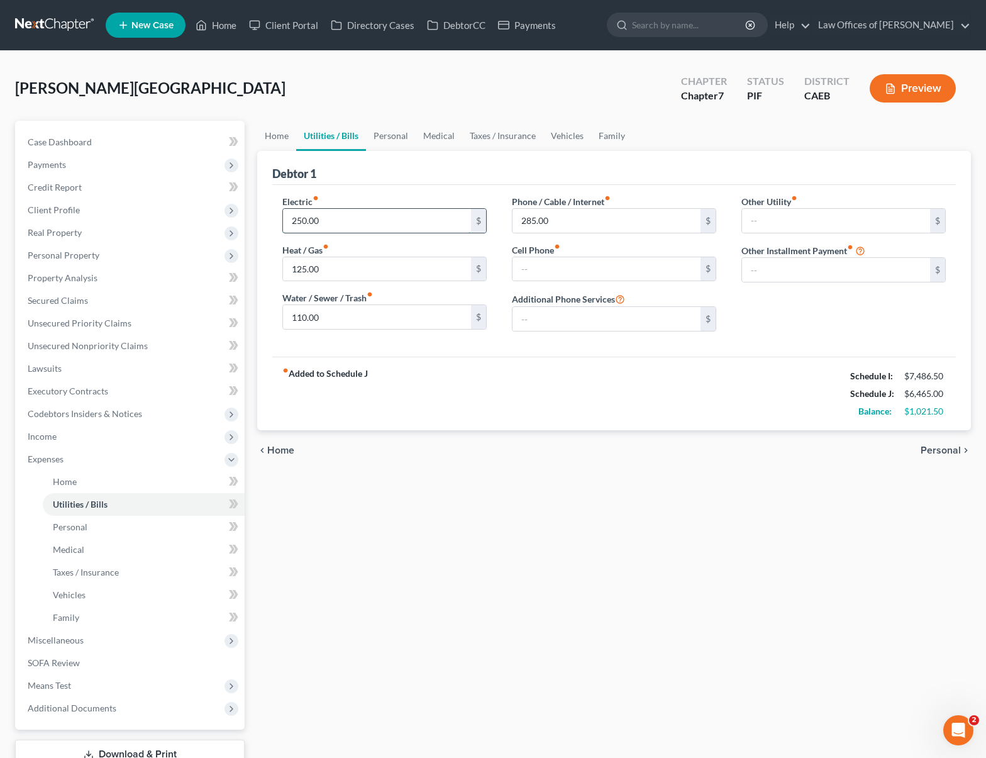
click at [334, 224] on input "250.00" at bounding box center [377, 221] width 188 height 24
type input "5"
click at [76, 304] on span "Secured Claims" at bounding box center [58, 300] width 60 height 11
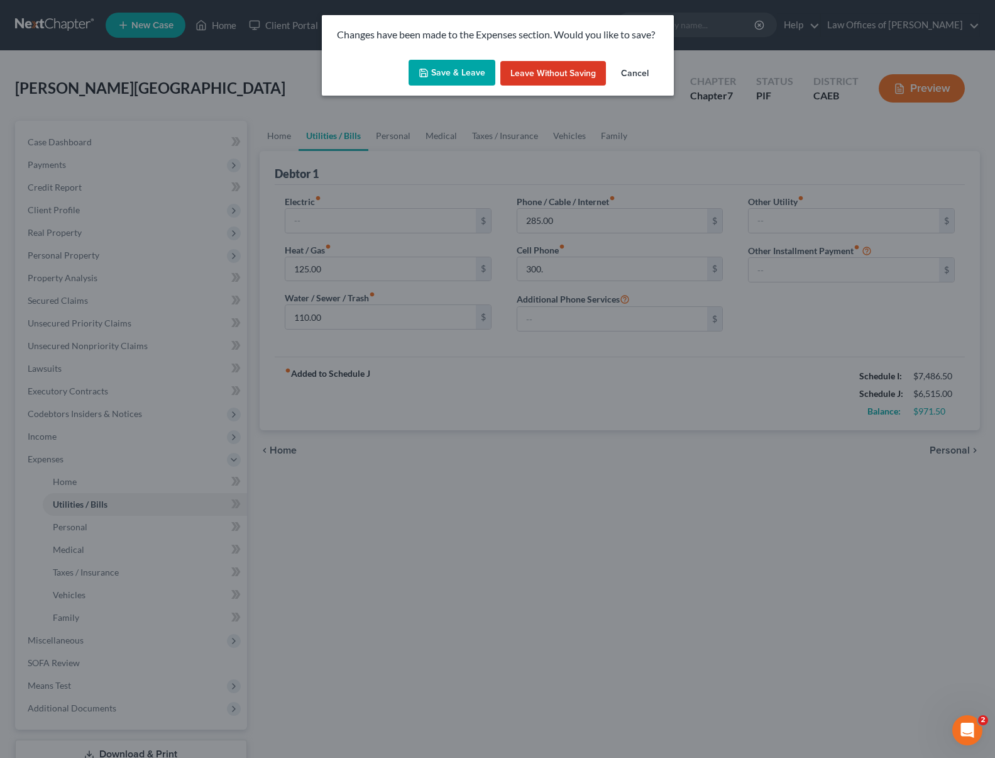
click at [437, 73] on button "Save & Leave" at bounding box center [452, 73] width 87 height 26
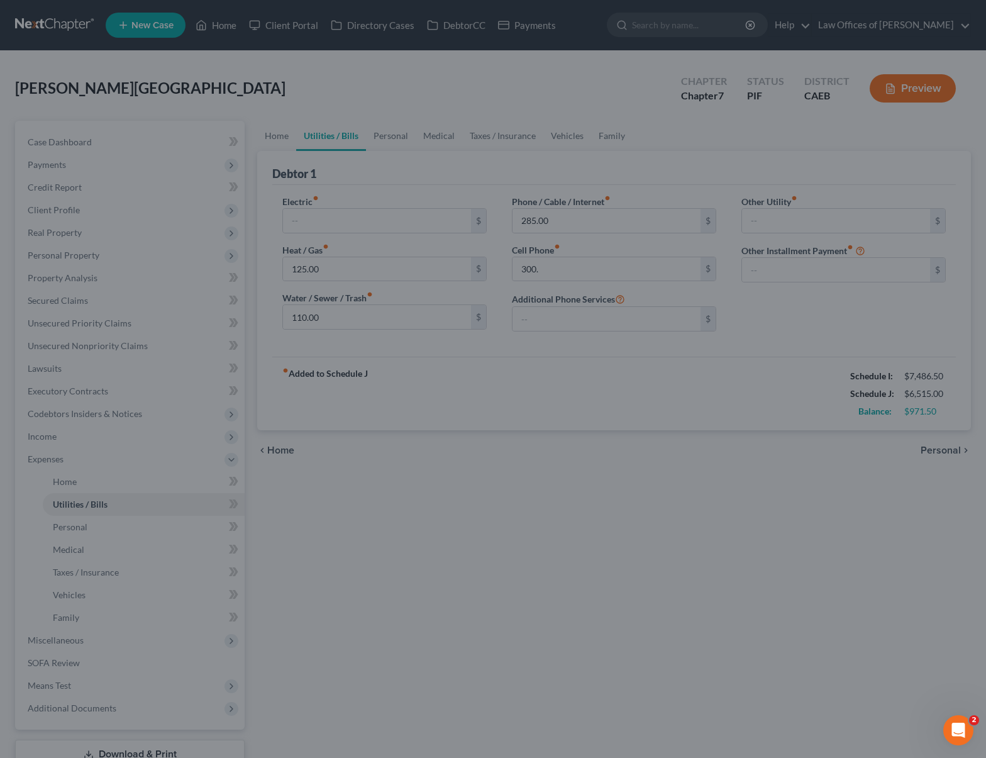
type input "300.00"
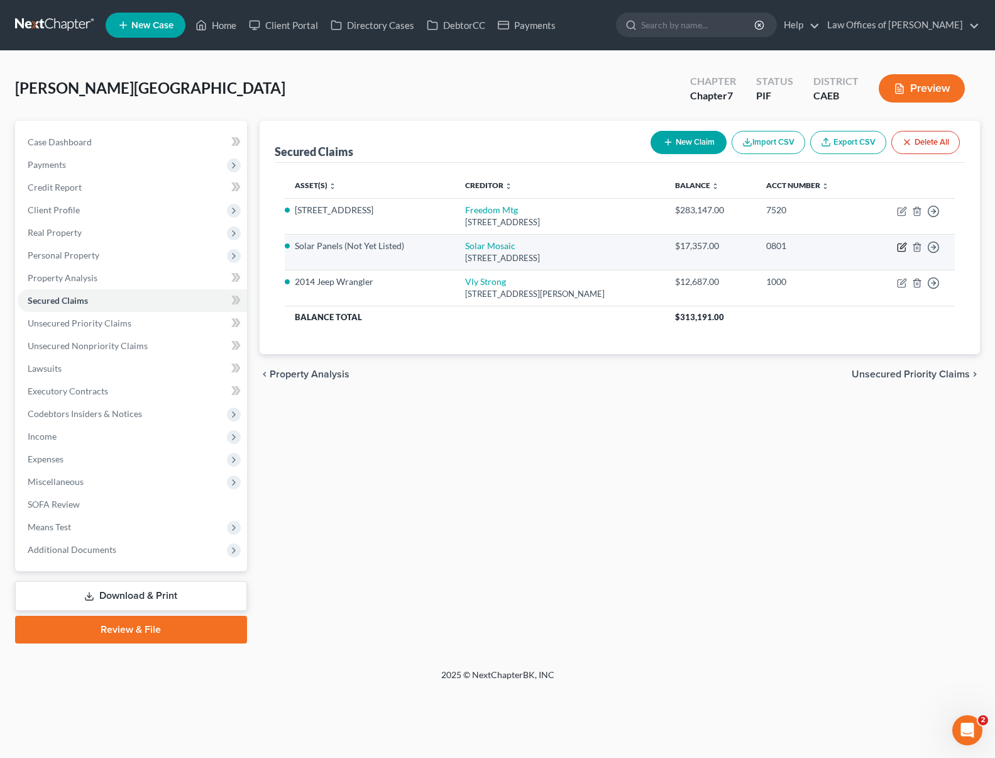
click at [902, 247] on icon "button" at bounding box center [903, 246] width 6 height 6
select select "4"
select select "0"
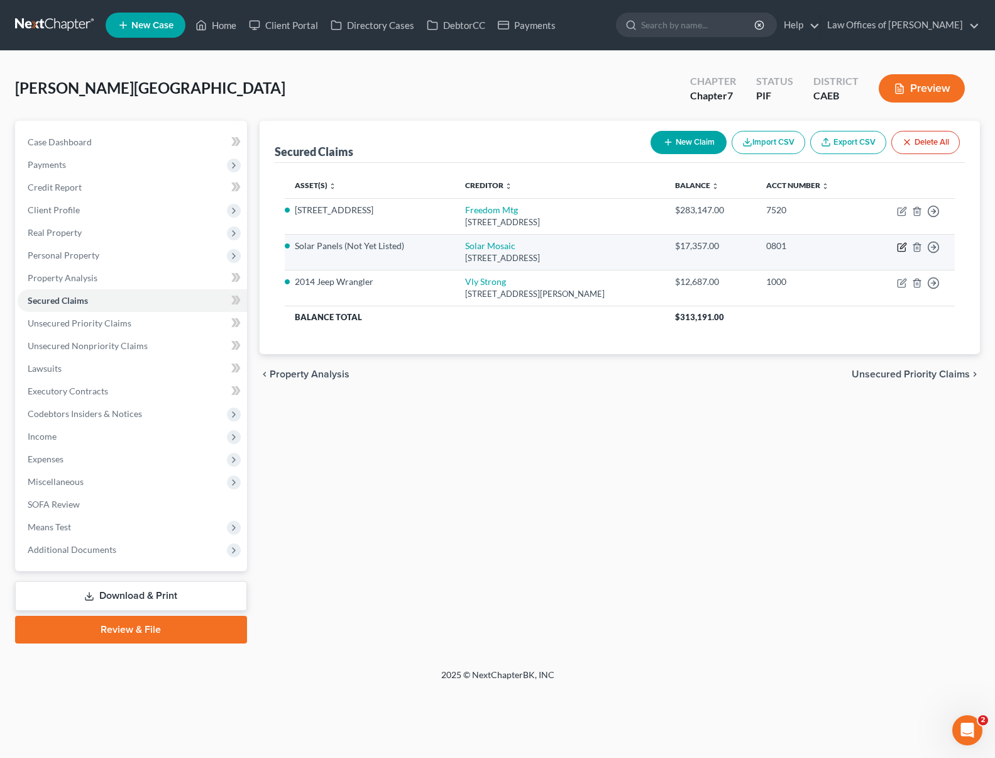
select select "0"
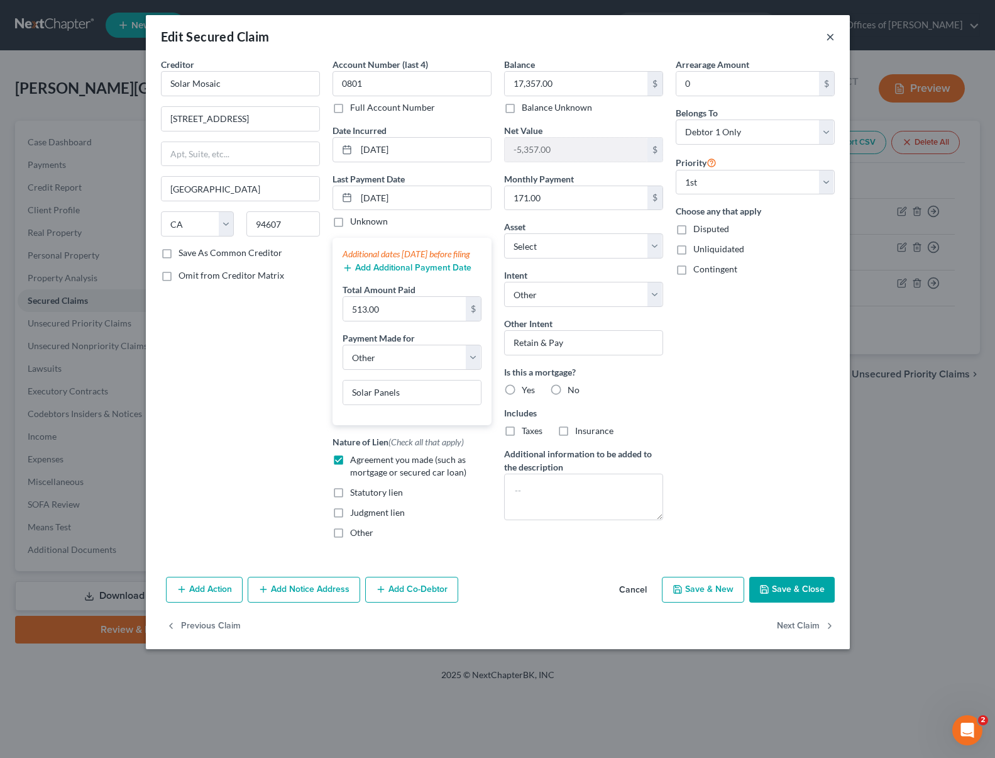
click at [829, 39] on button "×" at bounding box center [830, 36] width 9 height 15
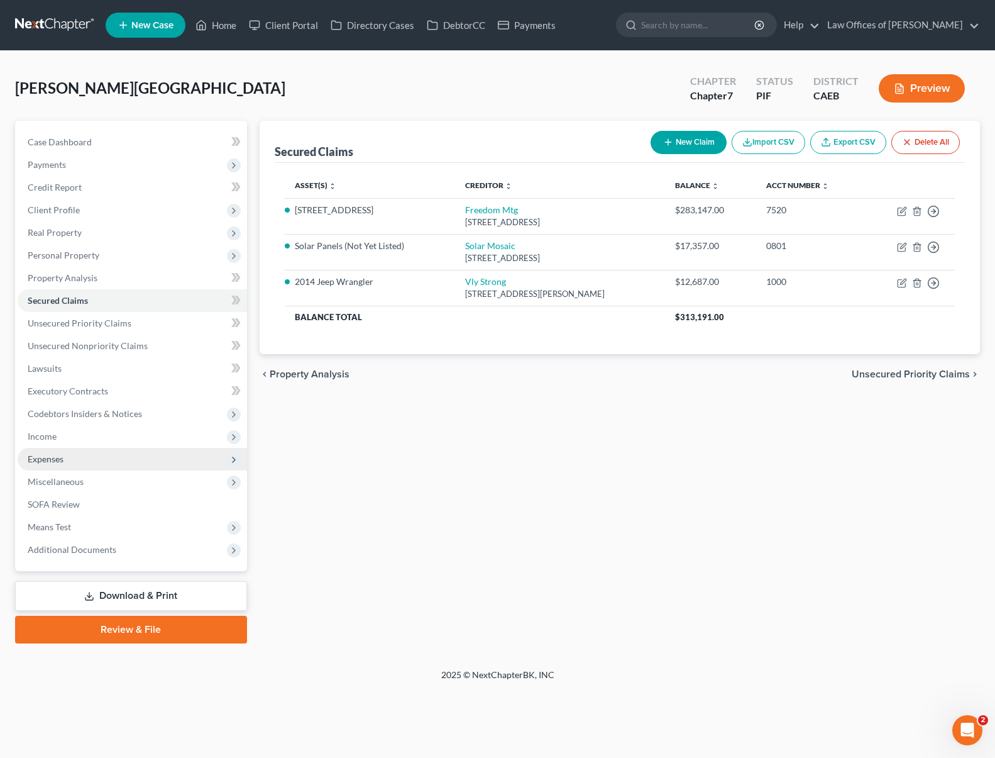
click at [90, 461] on span "Expenses" at bounding box center [132, 459] width 229 height 23
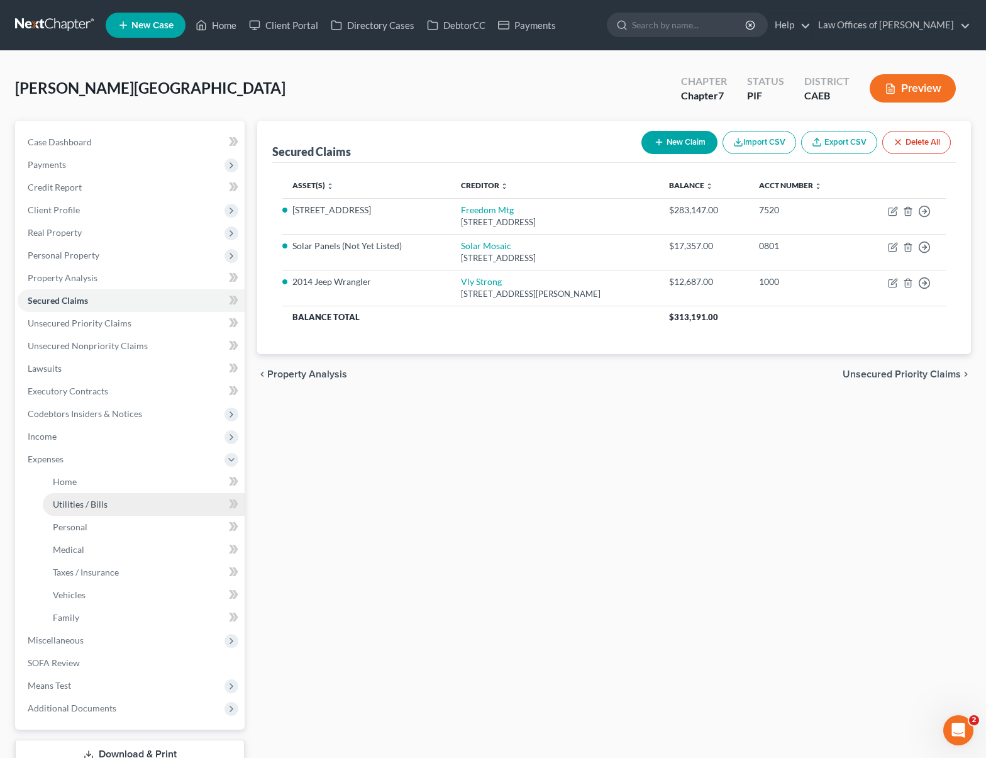
click at [118, 499] on link "Utilities / Bills" at bounding box center [144, 504] width 202 height 23
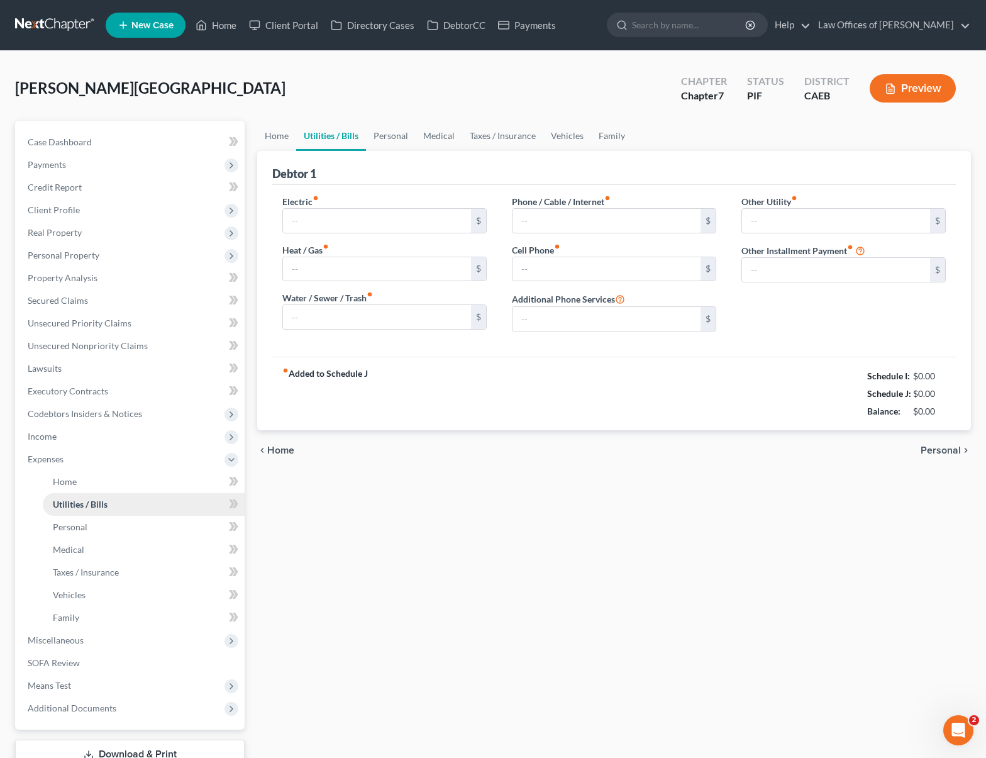
type input "125.00"
type input "110.00"
type input "285.00"
type input "300.00"
click at [780, 268] on input "text" at bounding box center [836, 270] width 188 height 24
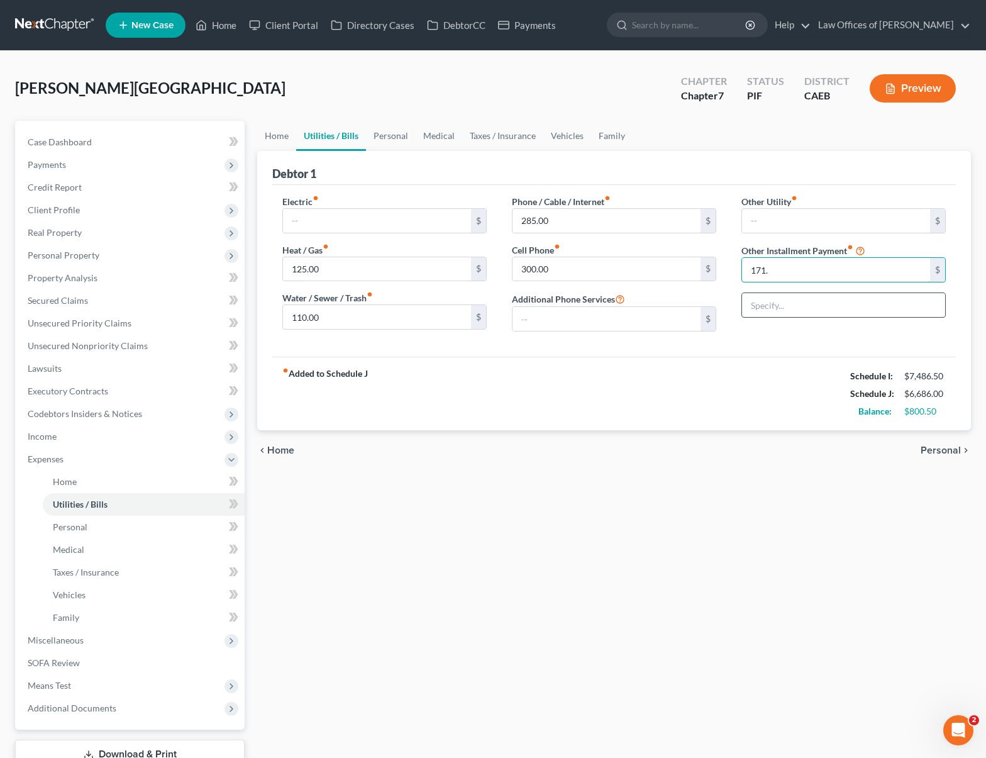
type input "171."
click at [823, 302] on input "text" at bounding box center [843, 305] width 203 height 24
type input "Solar Panels"
click at [343, 272] on input "125.00" at bounding box center [377, 269] width 188 height 24
type input "175"
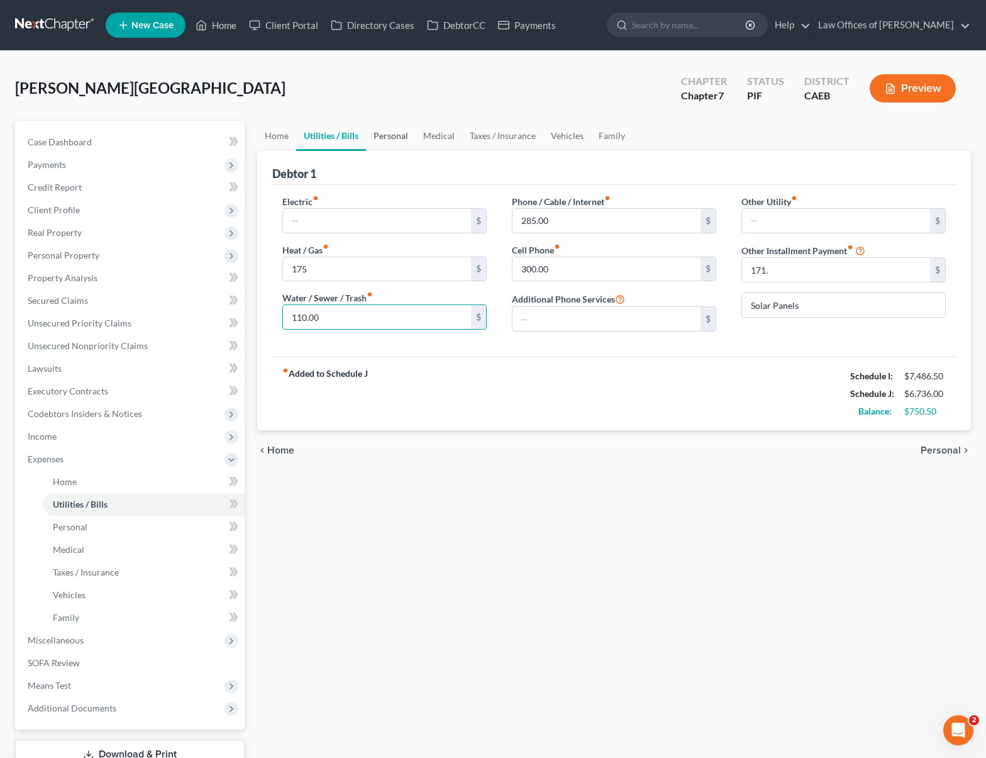
click at [379, 142] on link "Personal" at bounding box center [391, 136] width 50 height 30
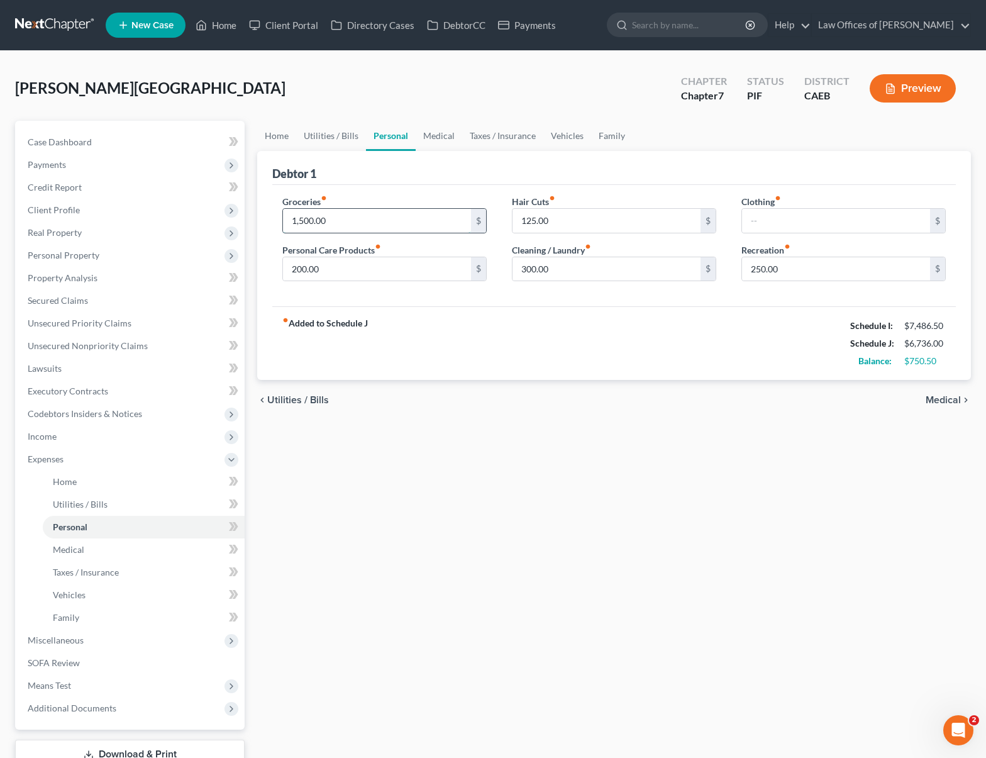
click at [341, 216] on input "1,500.00" at bounding box center [377, 221] width 188 height 24
type input "1,800"
type input "350"
click at [566, 221] on input "125.00" at bounding box center [606, 221] width 188 height 24
click at [277, 138] on link "Home" at bounding box center [276, 136] width 39 height 30
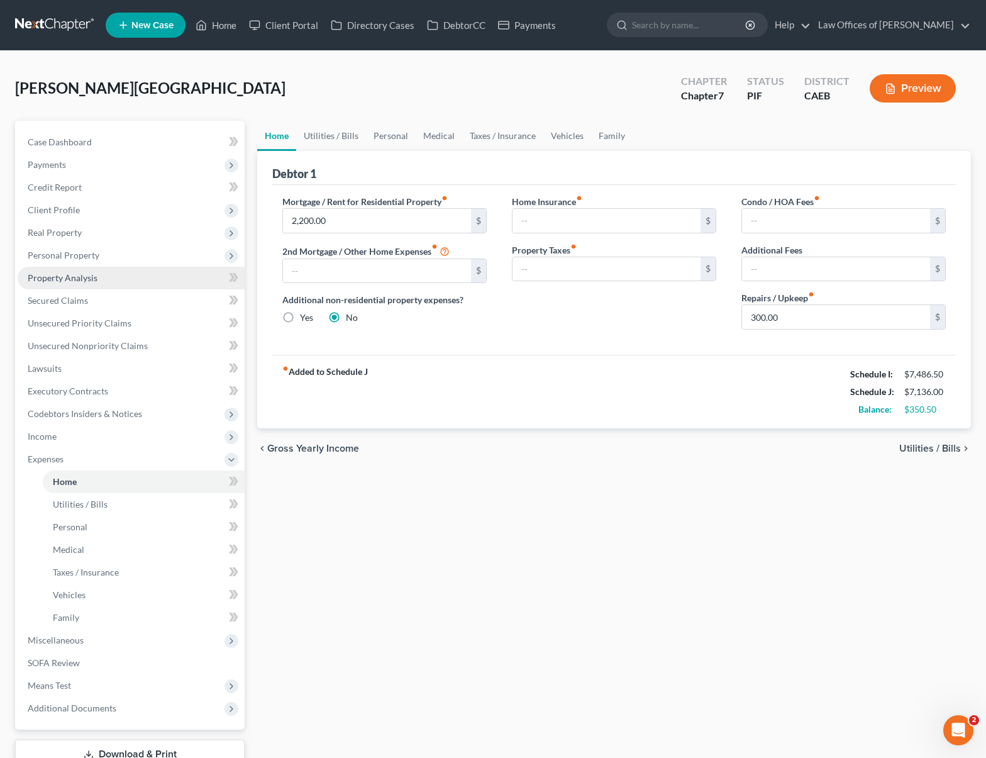
click at [108, 281] on link "Property Analysis" at bounding box center [131, 278] width 227 height 23
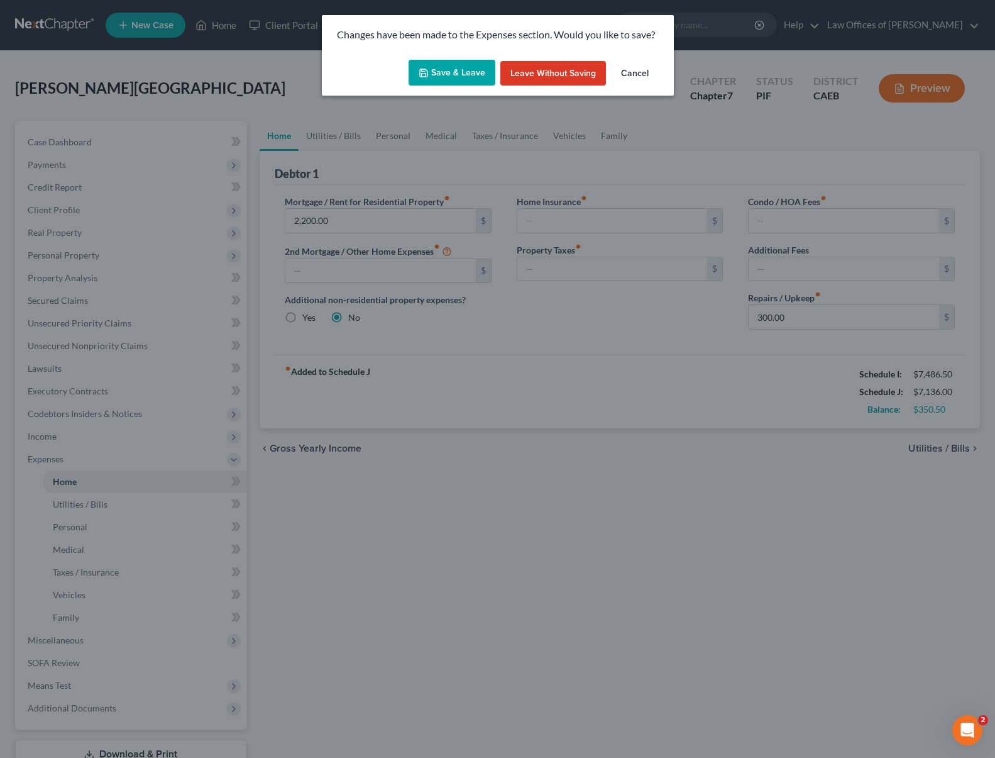
click at [440, 75] on button "Save & Leave" at bounding box center [452, 73] width 87 height 26
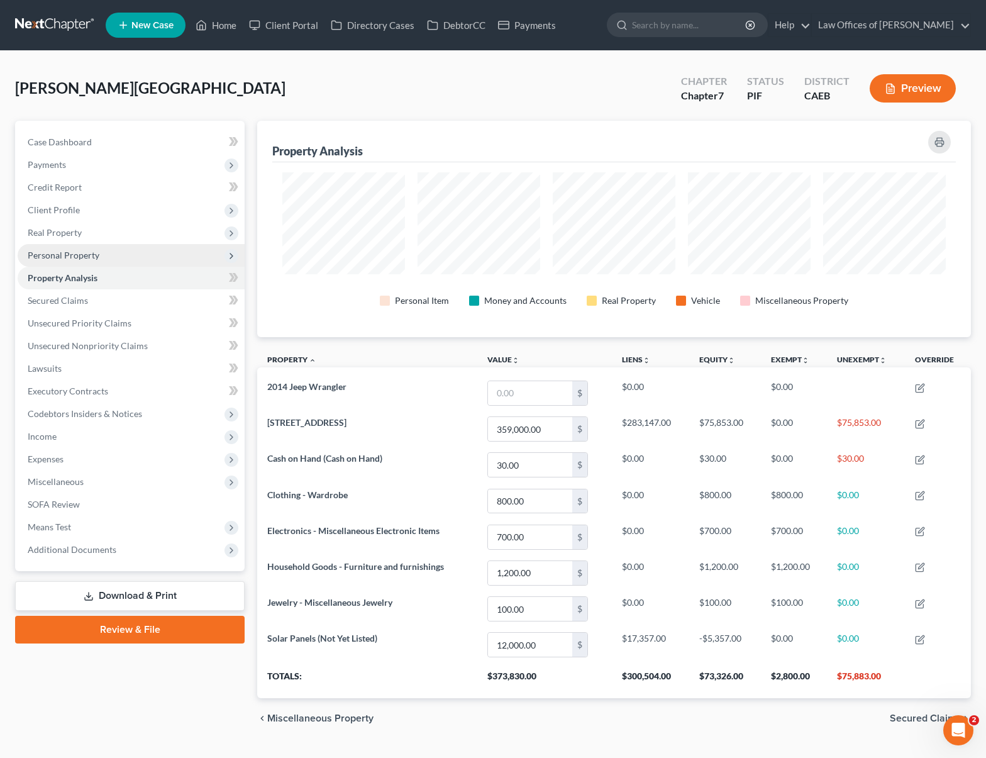
scroll to position [216, 714]
click at [93, 213] on span "Client Profile" at bounding box center [131, 210] width 227 height 23
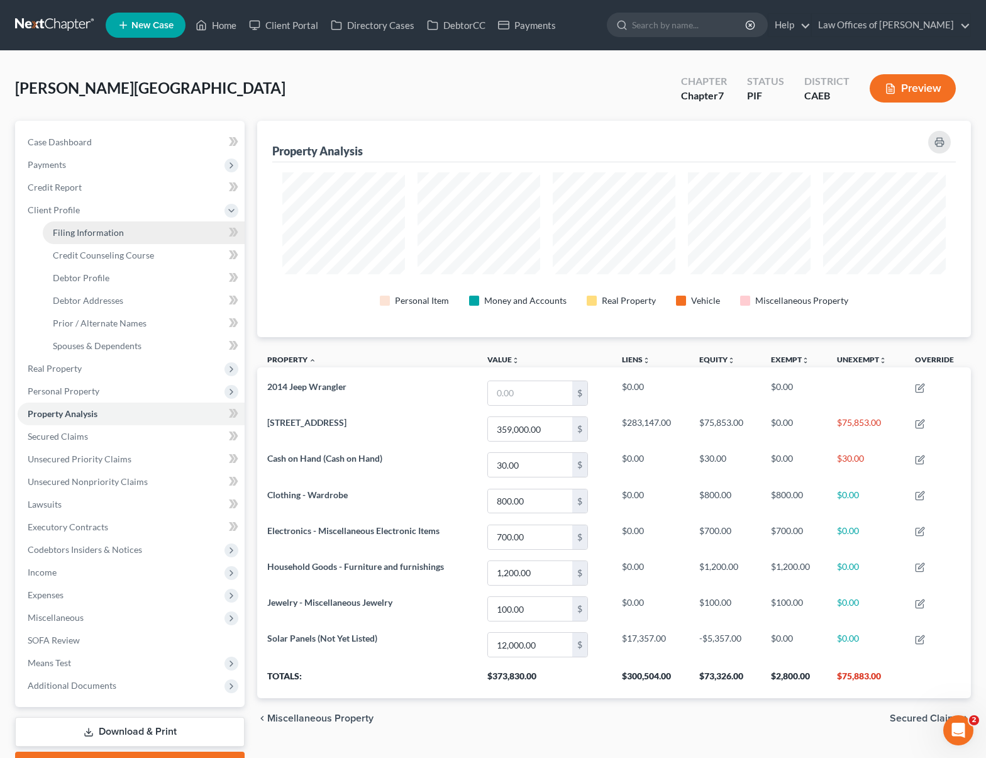
click at [100, 233] on span "Filing Information" at bounding box center [88, 232] width 71 height 11
select select "1"
select select "0"
select select "4"
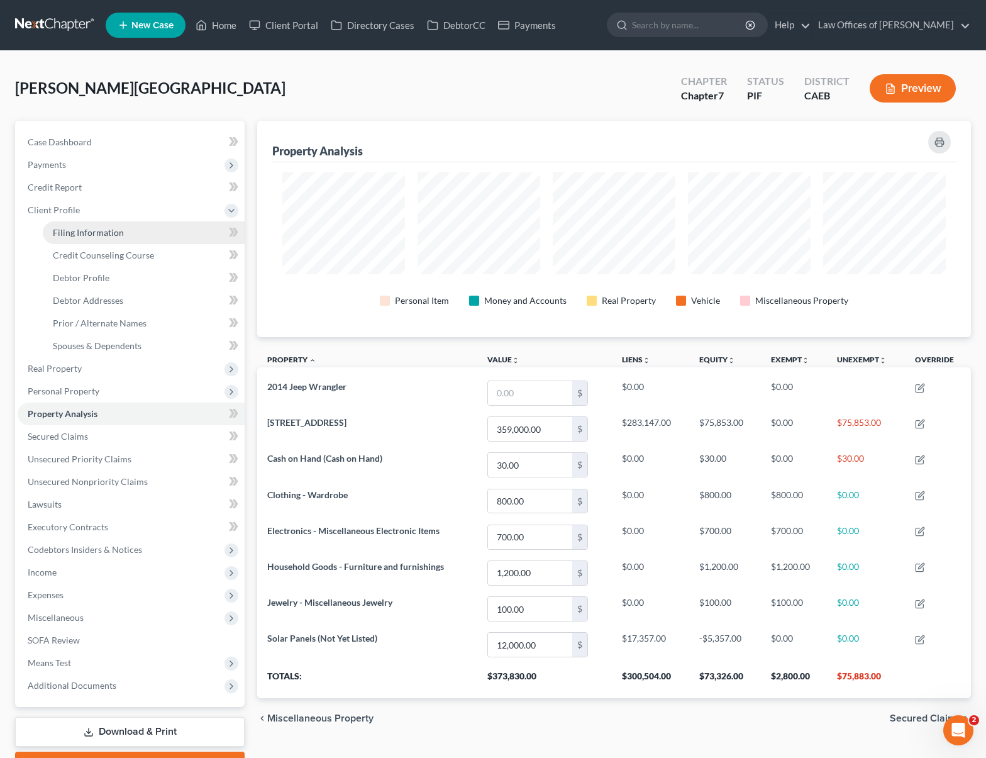
select select "1"
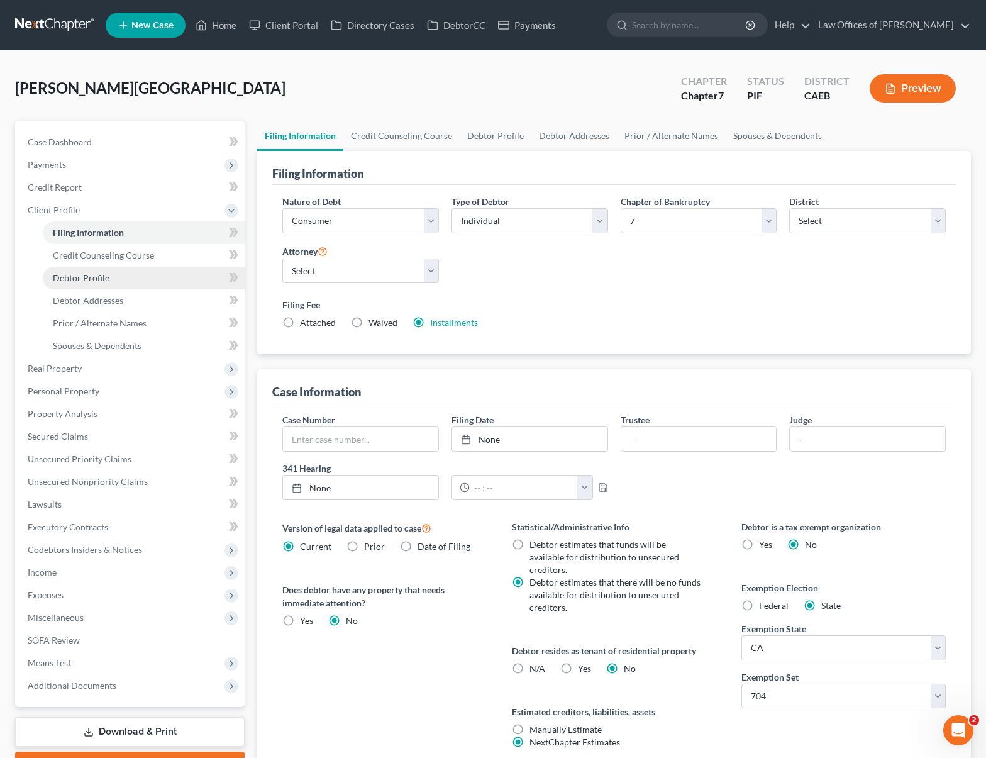
click at [127, 275] on link "Debtor Profile" at bounding box center [144, 278] width 202 height 23
select select "1"
select select "4"
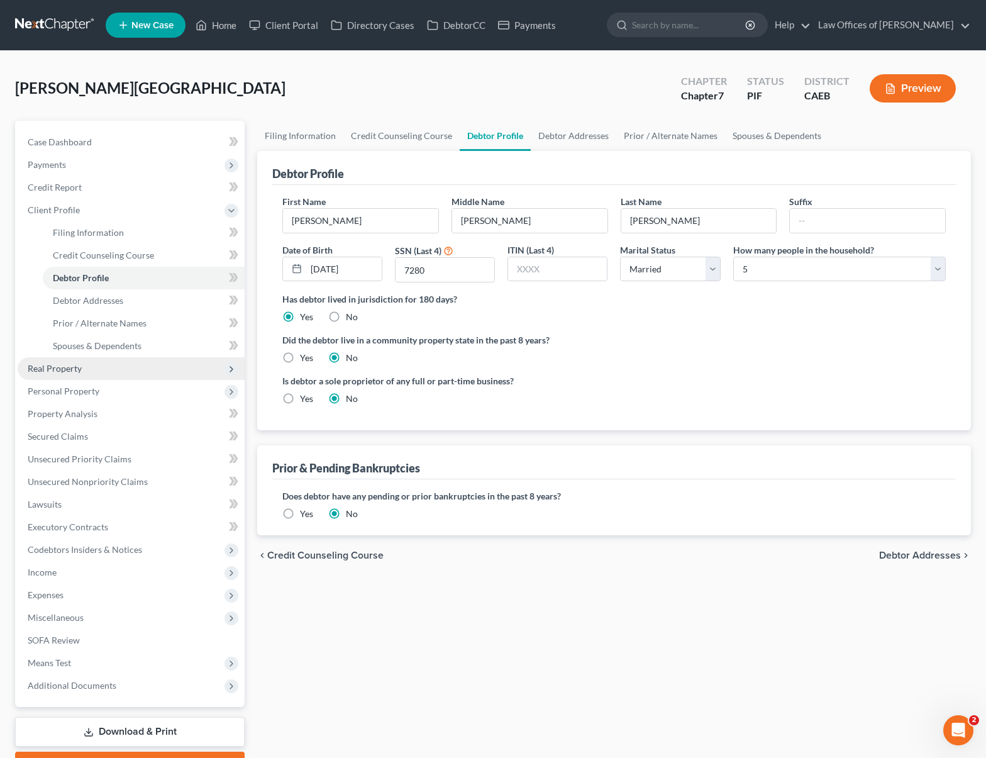
click at [133, 375] on span "Real Property" at bounding box center [131, 368] width 227 height 23
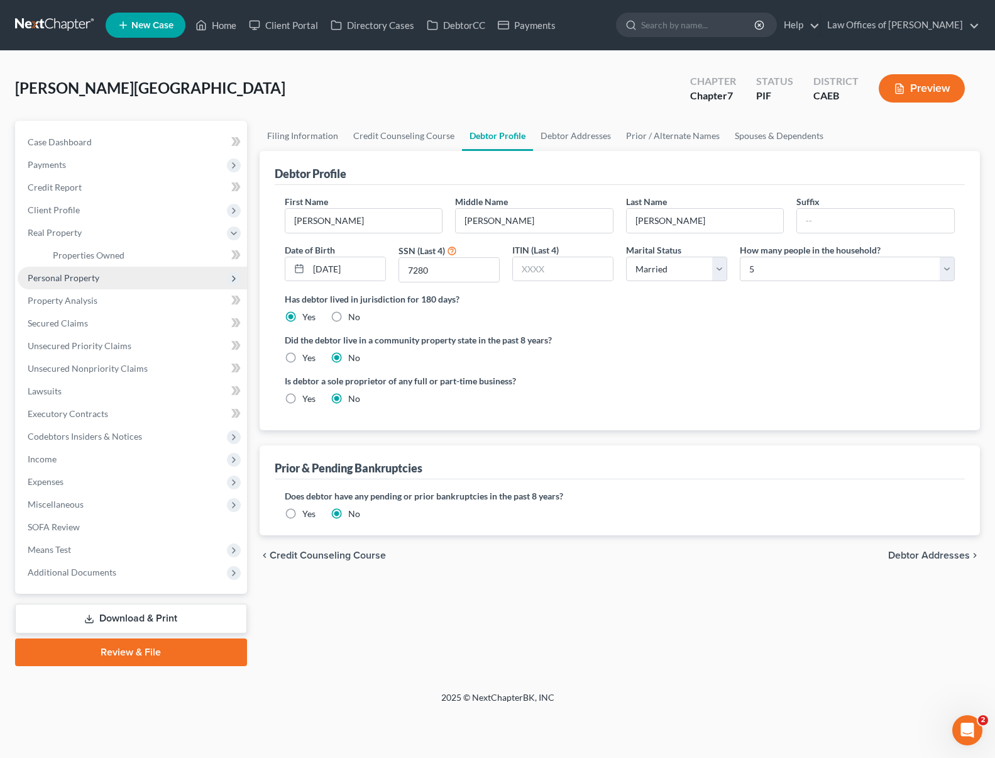
click at [124, 279] on span "Personal Property" at bounding box center [132, 278] width 229 height 23
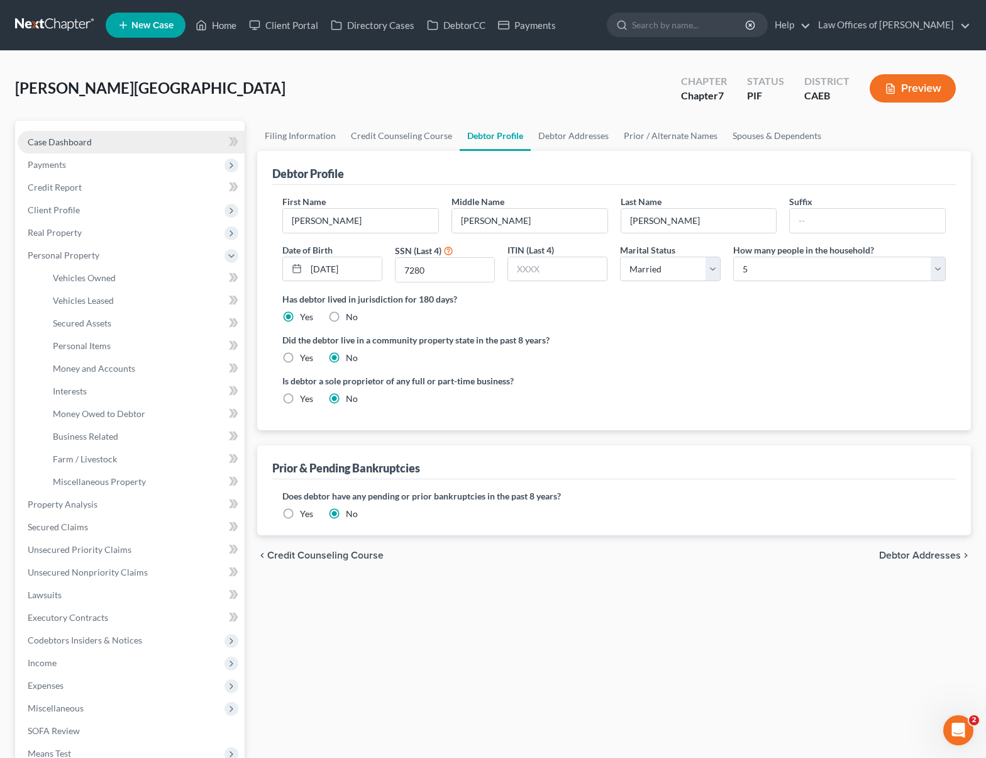
click at [114, 144] on link "Case Dashboard" at bounding box center [131, 142] width 227 height 23
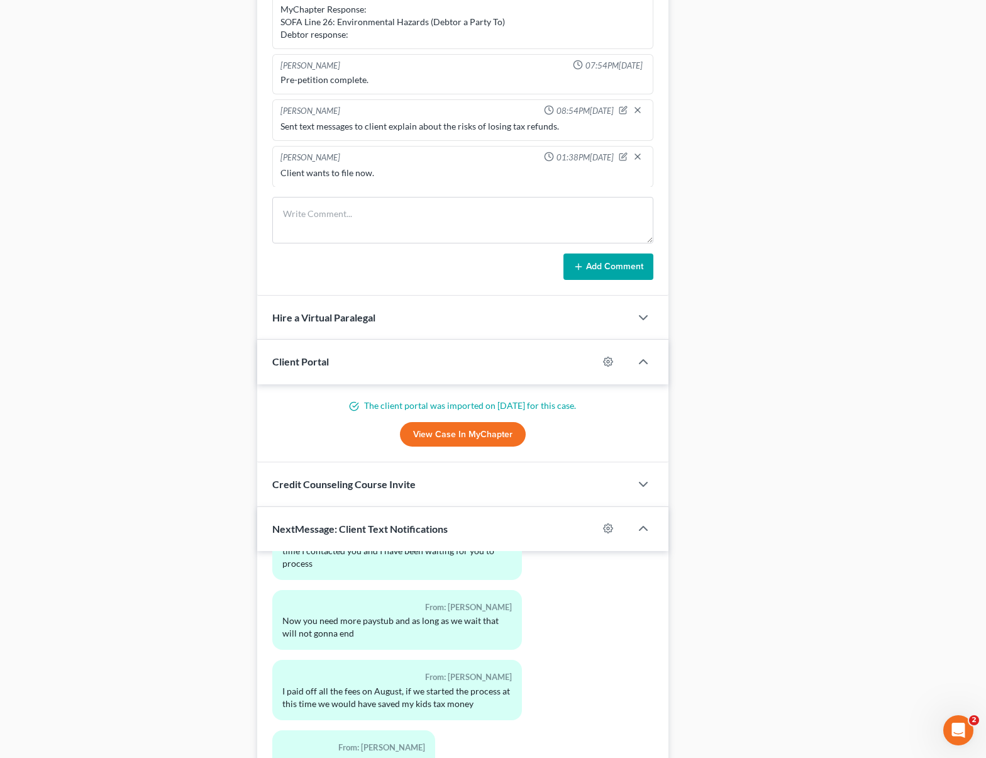
scroll to position [982, 0]
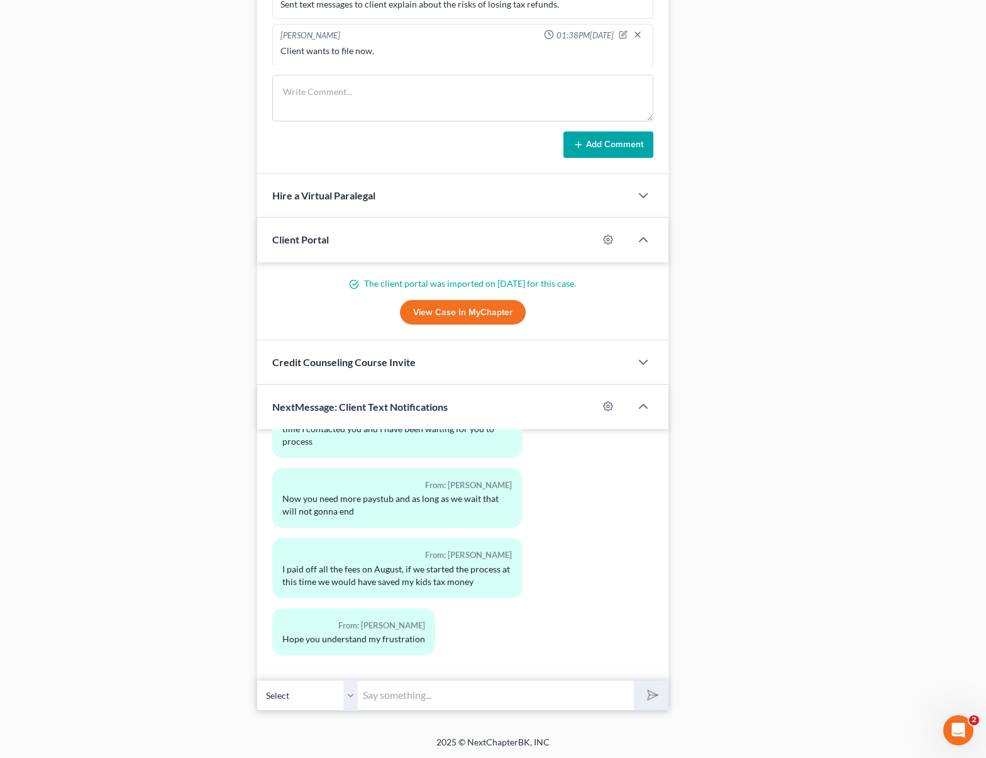
click at [409, 695] on input "text" at bounding box center [496, 695] width 276 height 31
type input "Y"
type input "Please accept our apologies. Your case is almost done, we will email you the pe…"
click at [634, 680] on button "submit" at bounding box center [651, 695] width 35 height 30
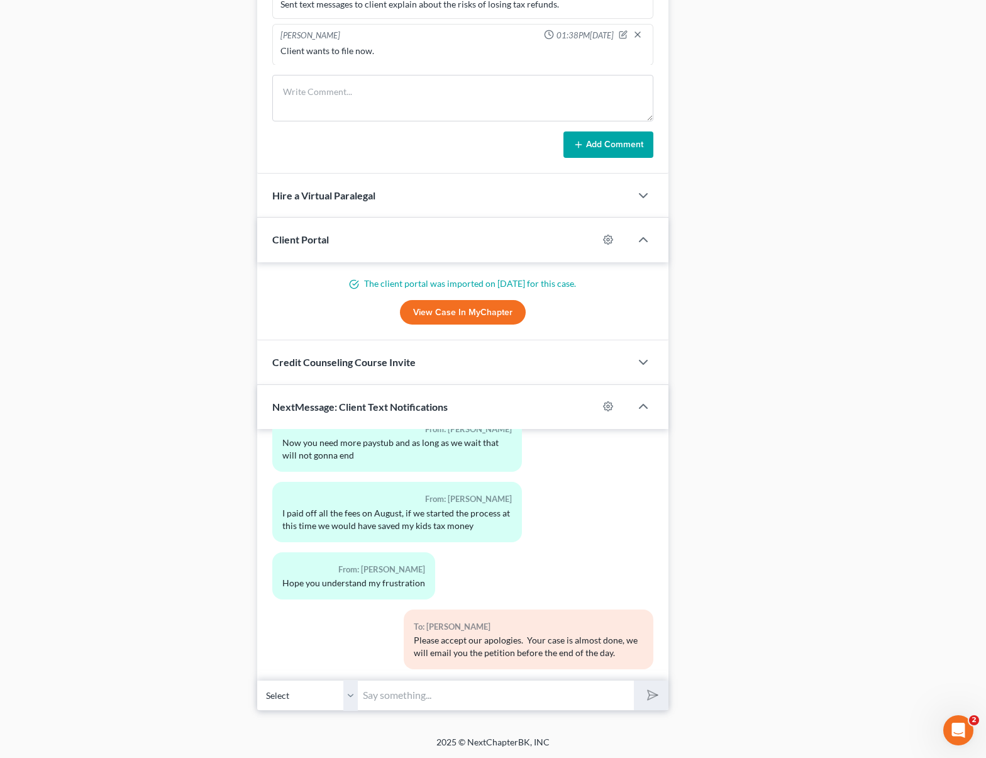
scroll to position [3520, 0]
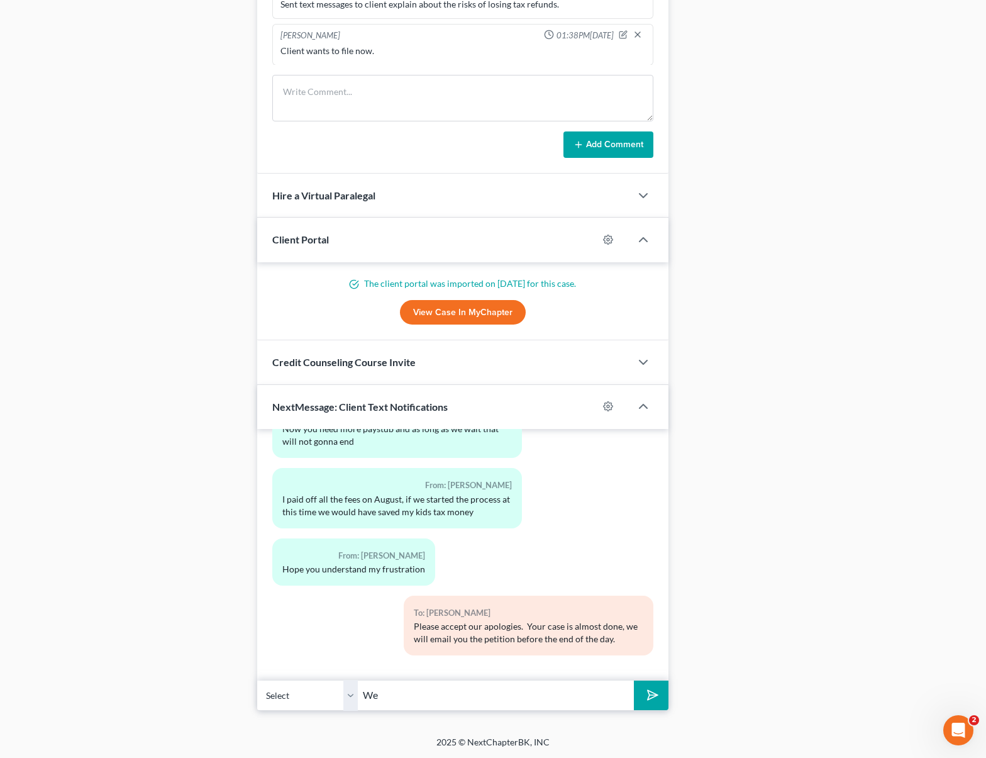
type input "W"
type input "The law requires to have proof of income before the case is filed, that is why …"
click at [634, 680] on button "submit" at bounding box center [651, 695] width 35 height 30
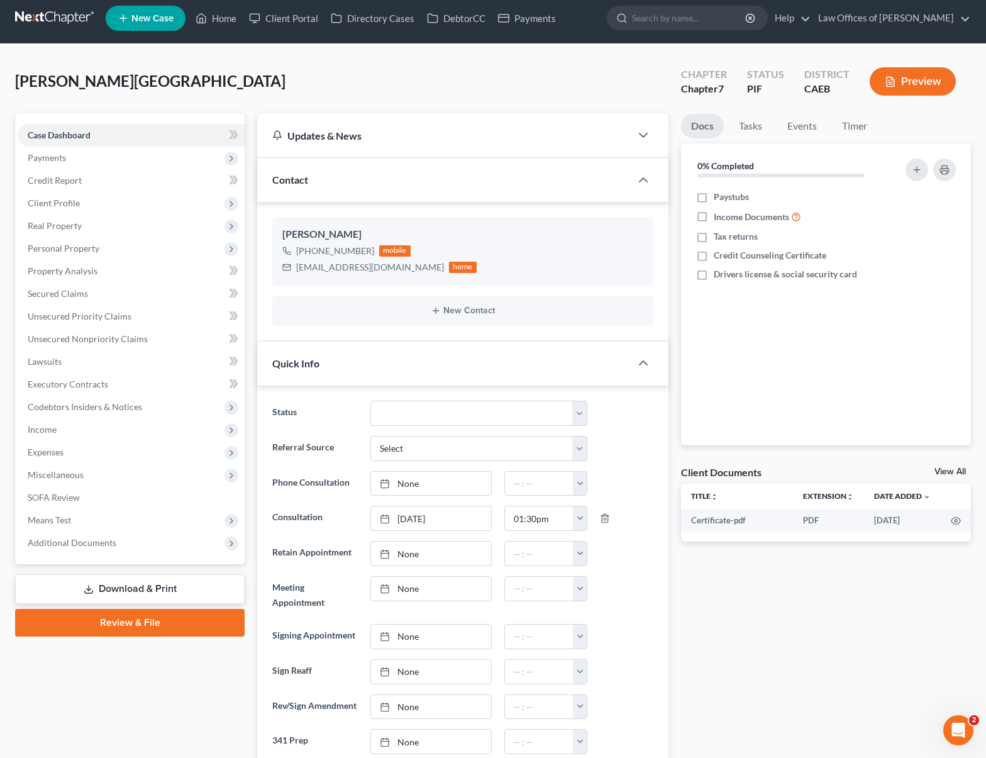
scroll to position [0, 0]
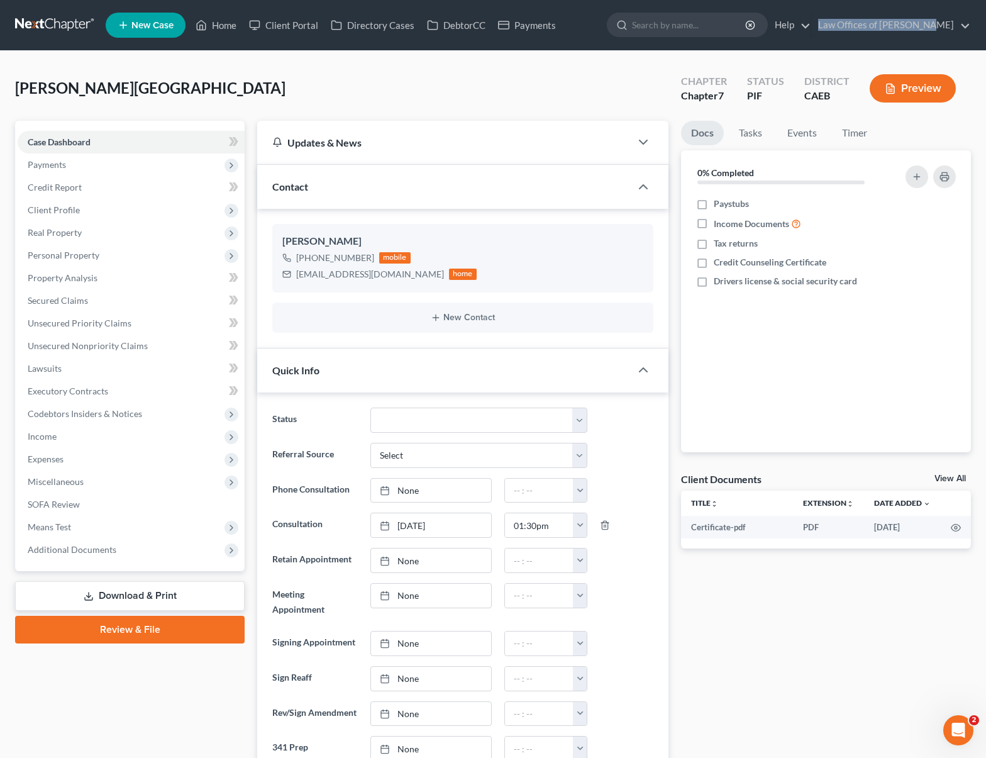
drag, startPoint x: 984, startPoint y: 25, endPoint x: 975, endPoint y: 0, distance: 26.6
click at [975, 0] on nav "Home New Case Client Portal Directory Cases DebtorCC Payments Law Offices of Sc…" at bounding box center [493, 25] width 986 height 50
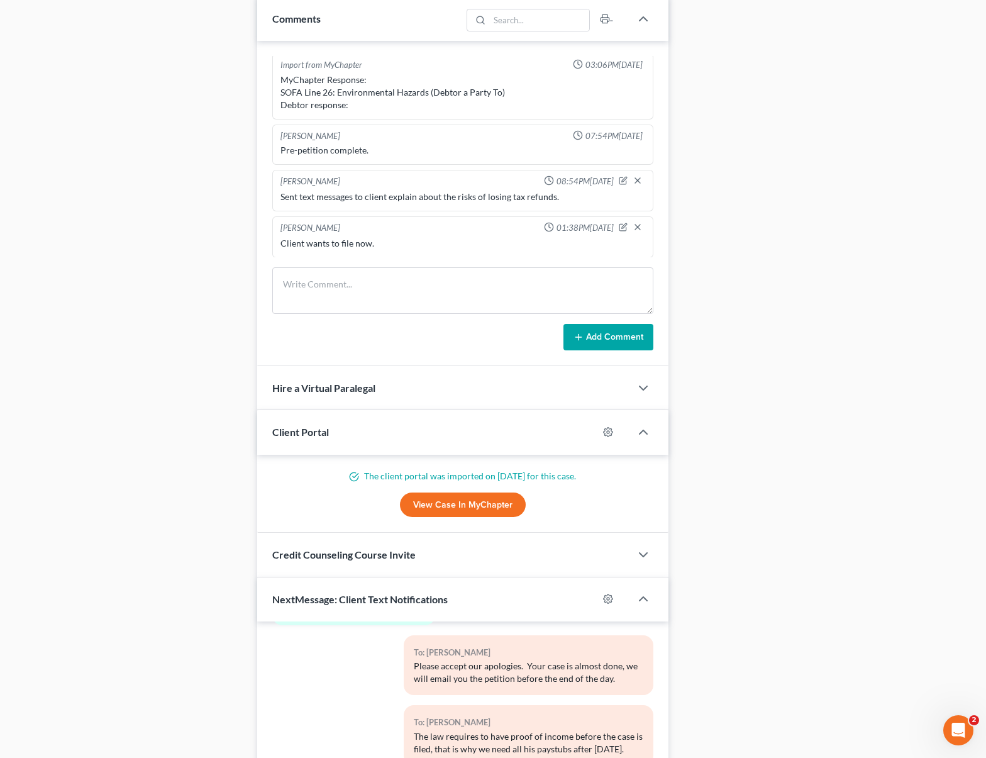
scroll to position [982, 0]
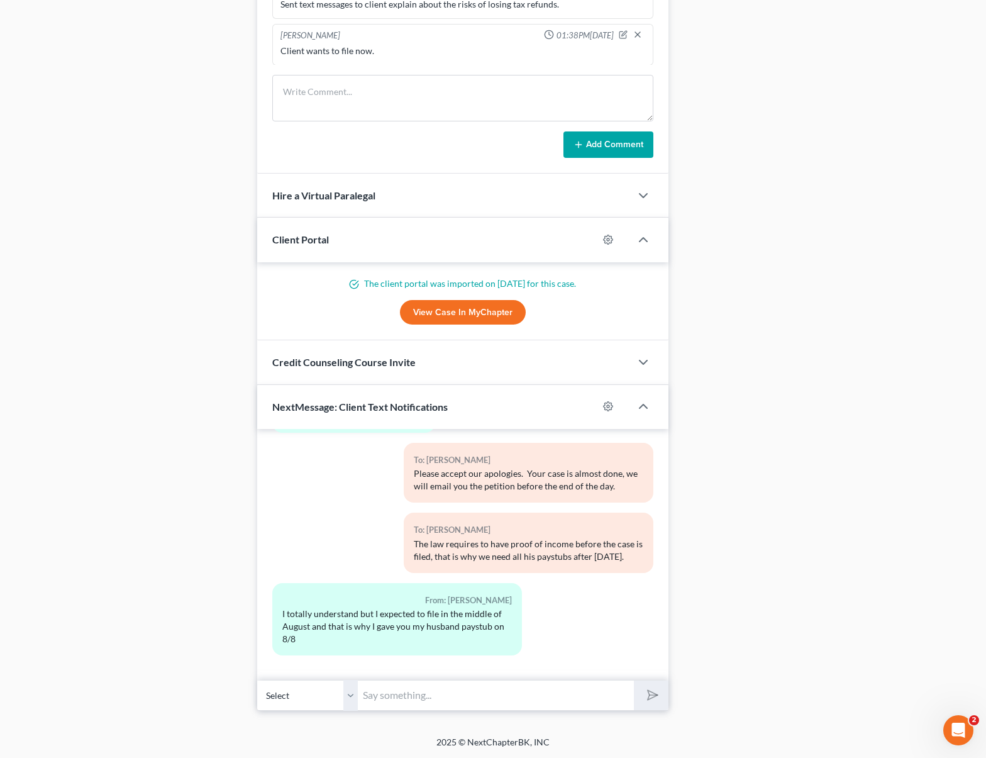
click at [405, 690] on input "text" at bounding box center [496, 695] width 276 height 31
type input "T"
type input "You are right but at the time you brought all the documents we had several case…"
click at [634, 680] on button "submit" at bounding box center [651, 695] width 35 height 30
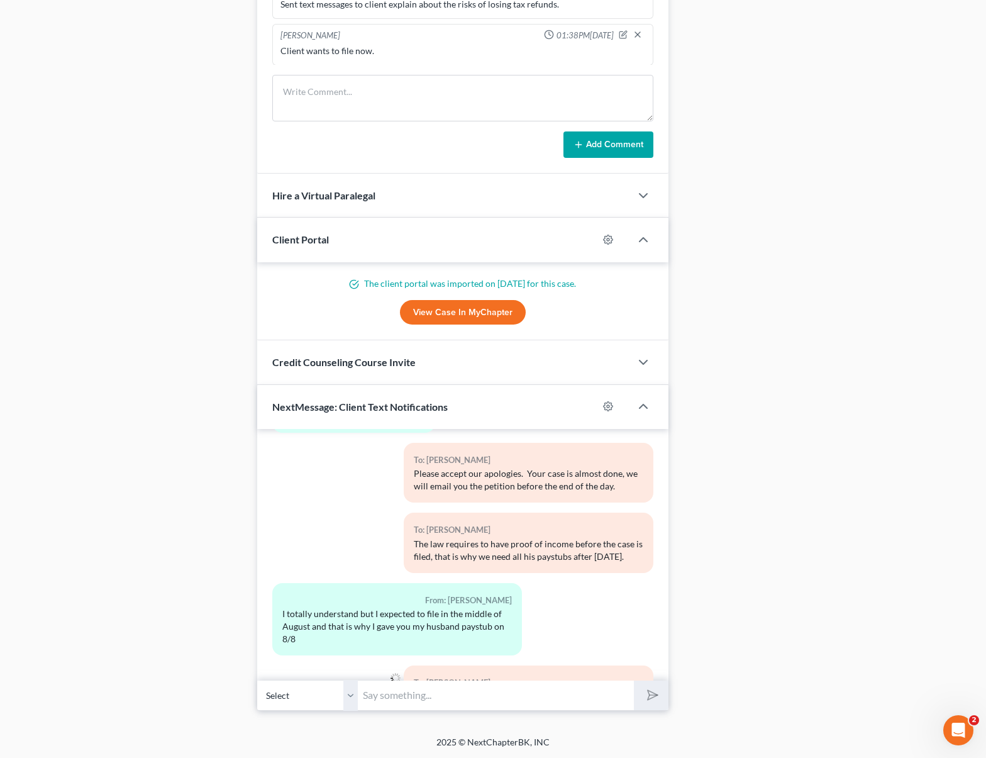
scroll to position [3742, 0]
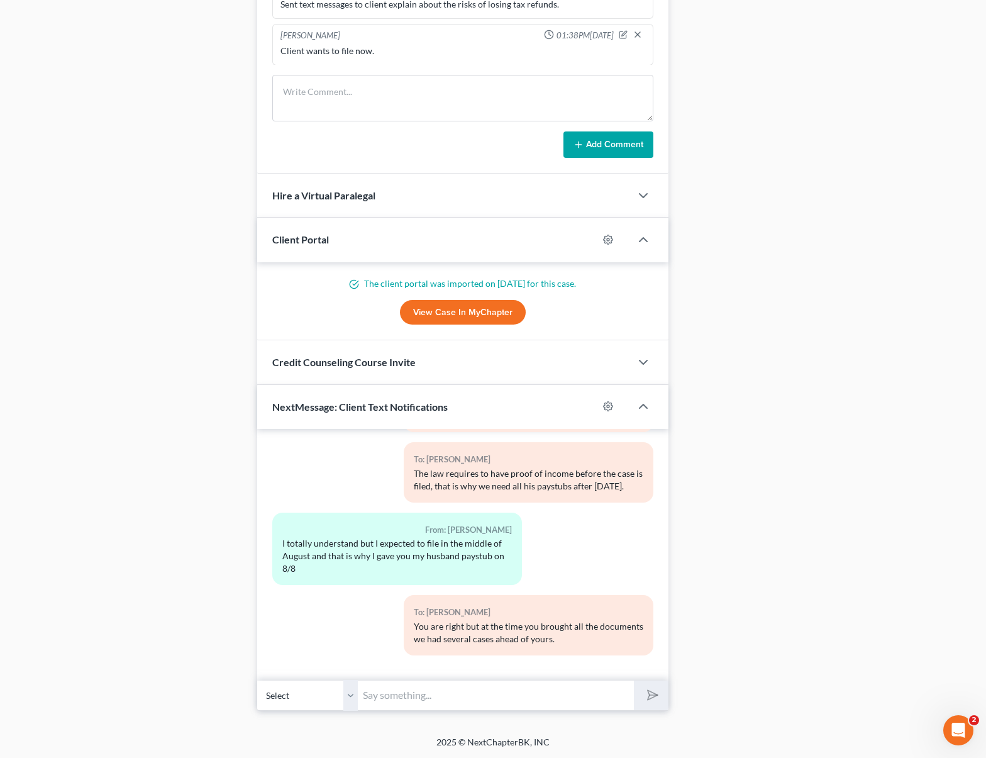
drag, startPoint x: 460, startPoint y: 600, endPoint x: 549, endPoint y: 570, distance: 93.6
click at [460, 595] on div "To: Dalia Mekhail You are right but at the time you brought all the documents w…" at bounding box center [529, 625] width 250 height 60
click at [413, 688] on input "text" at bounding box center [496, 695] width 276 height 31
type input "Sounds good."
click at [634, 680] on button "submit" at bounding box center [651, 695] width 35 height 30
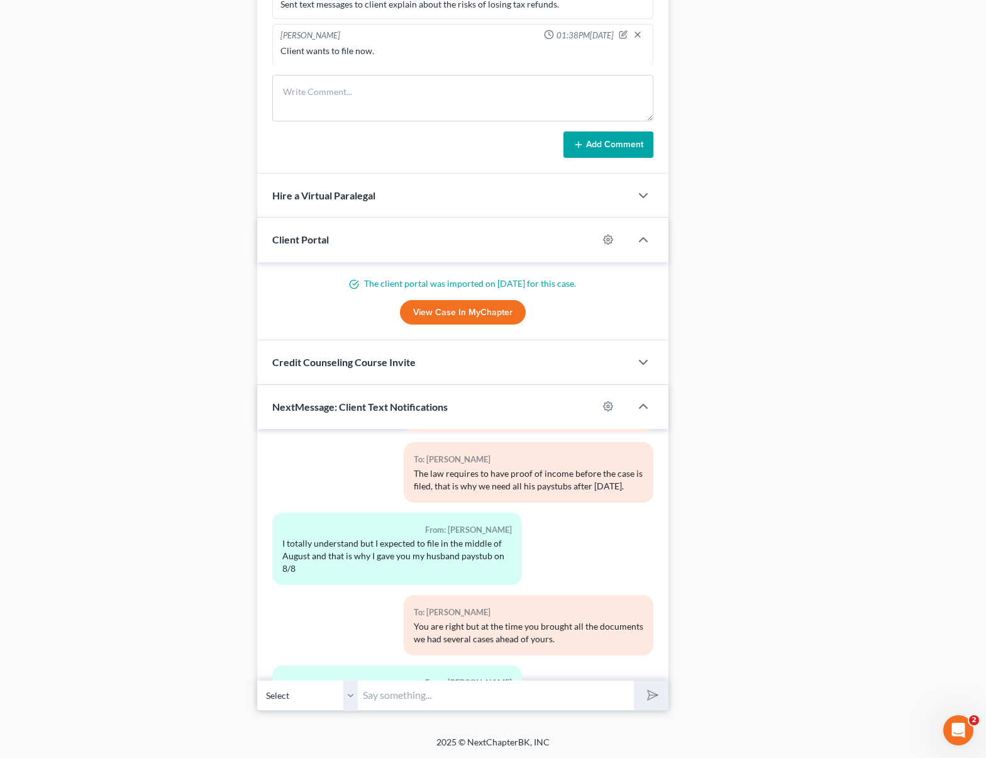
scroll to position [3870, 0]
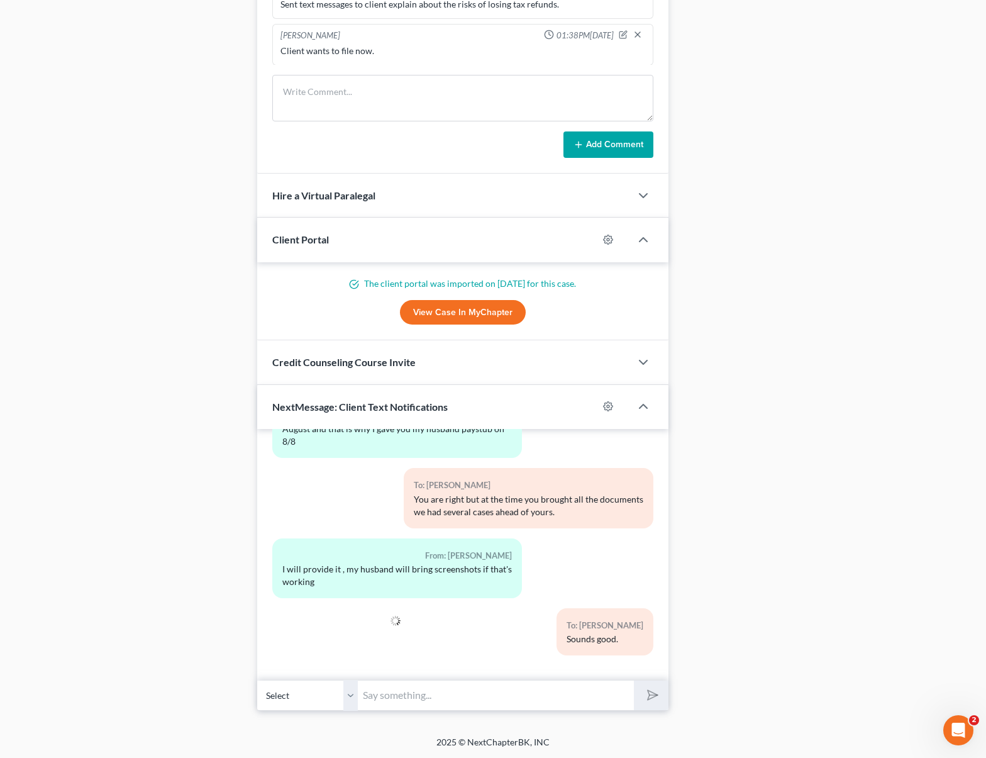
click at [302, 629] on div at bounding box center [331, 636] width 131 height 57
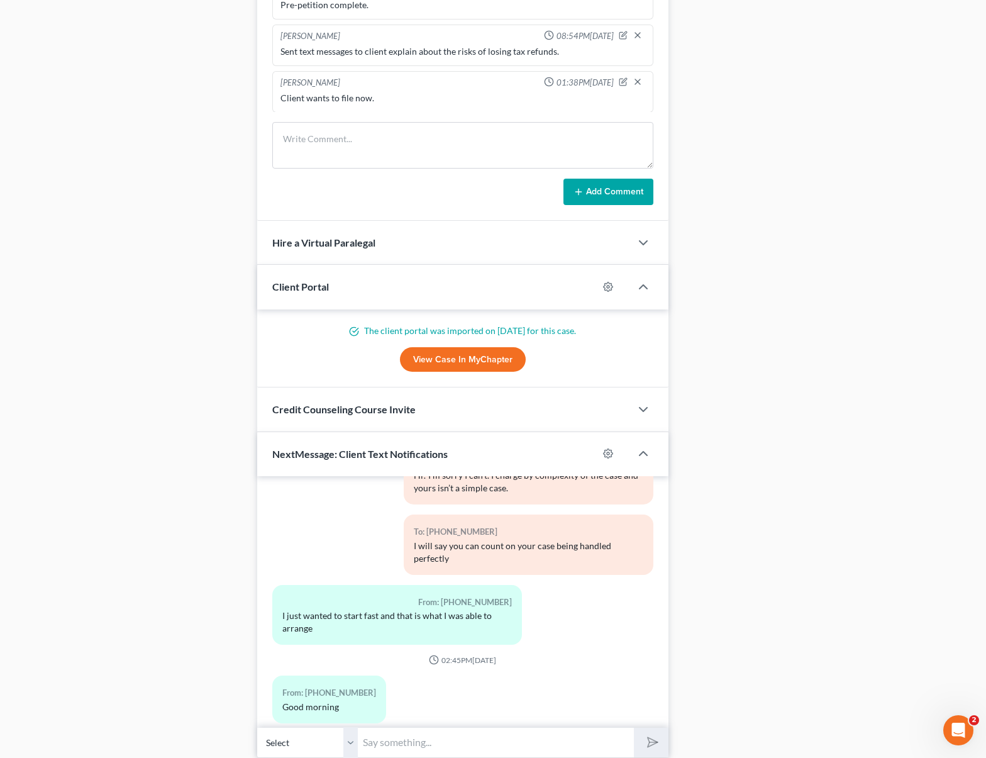
scroll to position [908, 0]
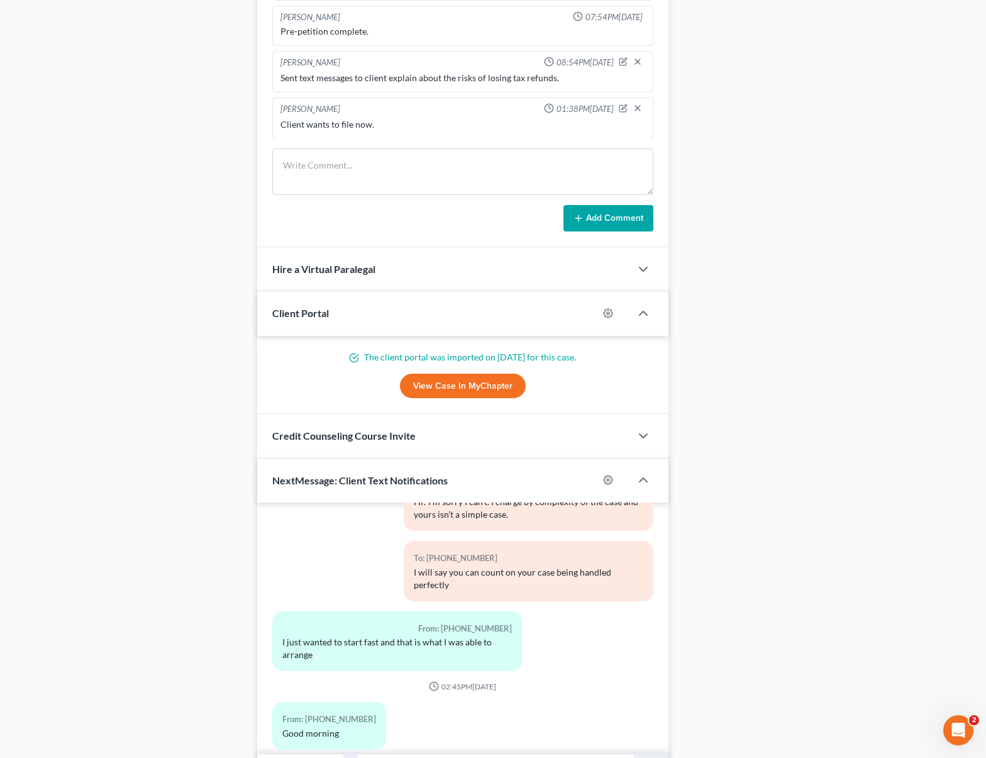
drag, startPoint x: 983, startPoint y: 495, endPoint x: 971, endPoint y: 409, distance: 86.4
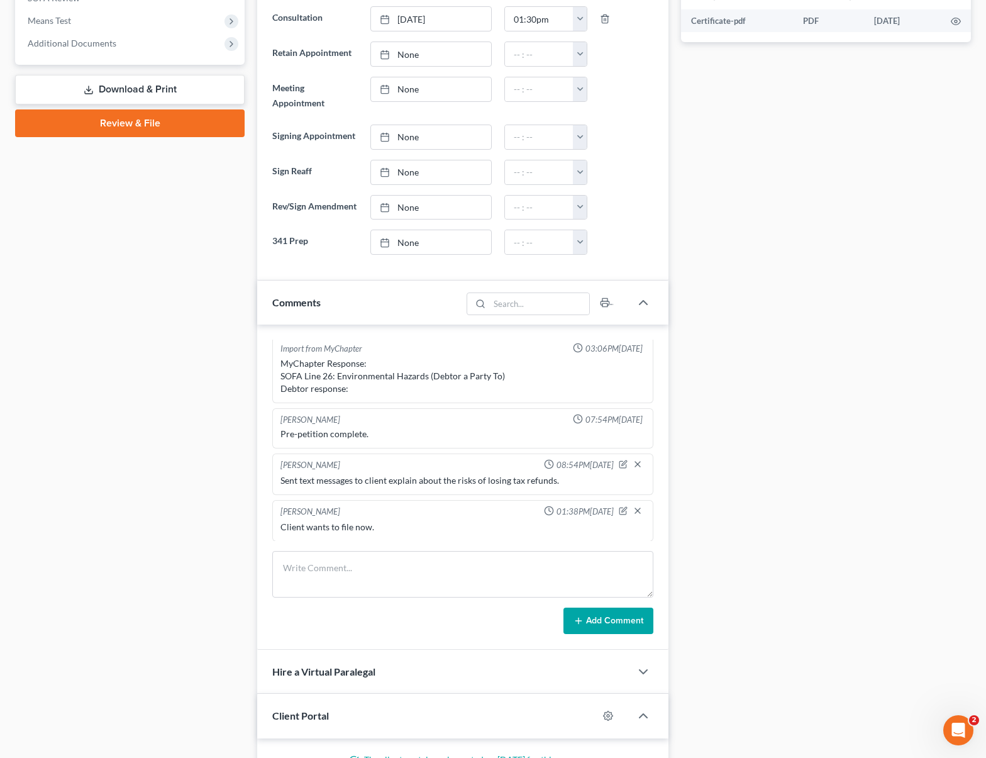
scroll to position [525, 0]
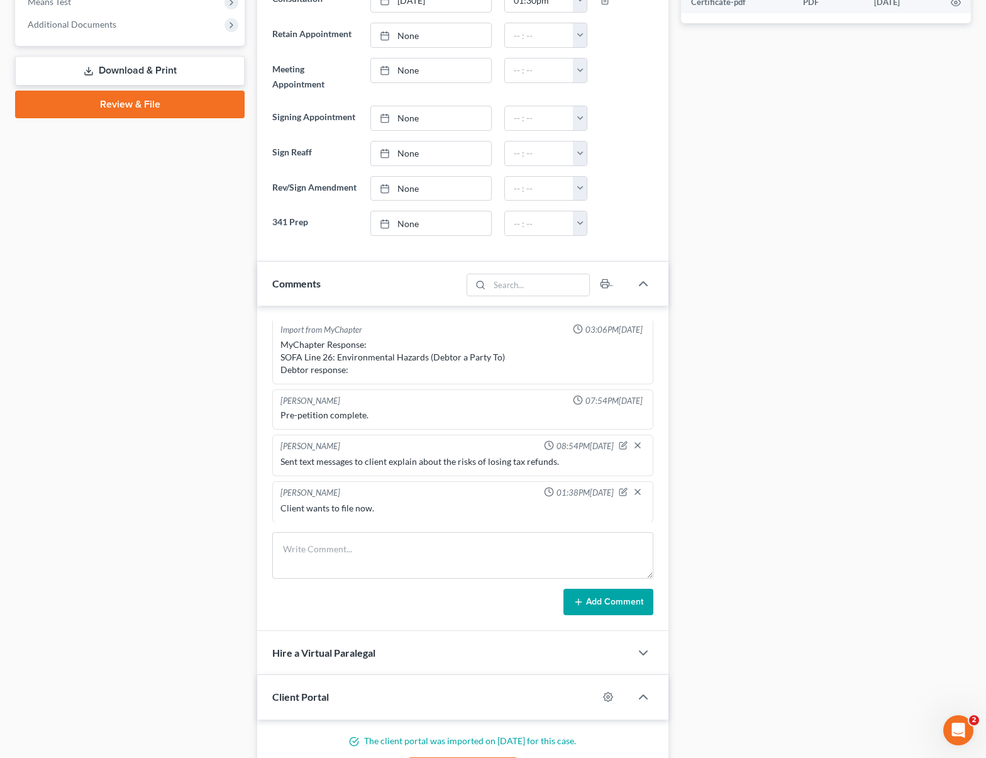
click at [941, 536] on div "Docs Tasks Events Timer 0% Completed Nothing here yet! Paystubs Income Document…" at bounding box center [826, 382] width 302 height 1572
click at [619, 489] on icon "button" at bounding box center [622, 492] width 7 height 7
click at [438, 519] on textarea "Client wants to file now." at bounding box center [462, 525] width 365 height 47
type textarea "Client wants to file now. Missing paystubs from H after [DATE]."
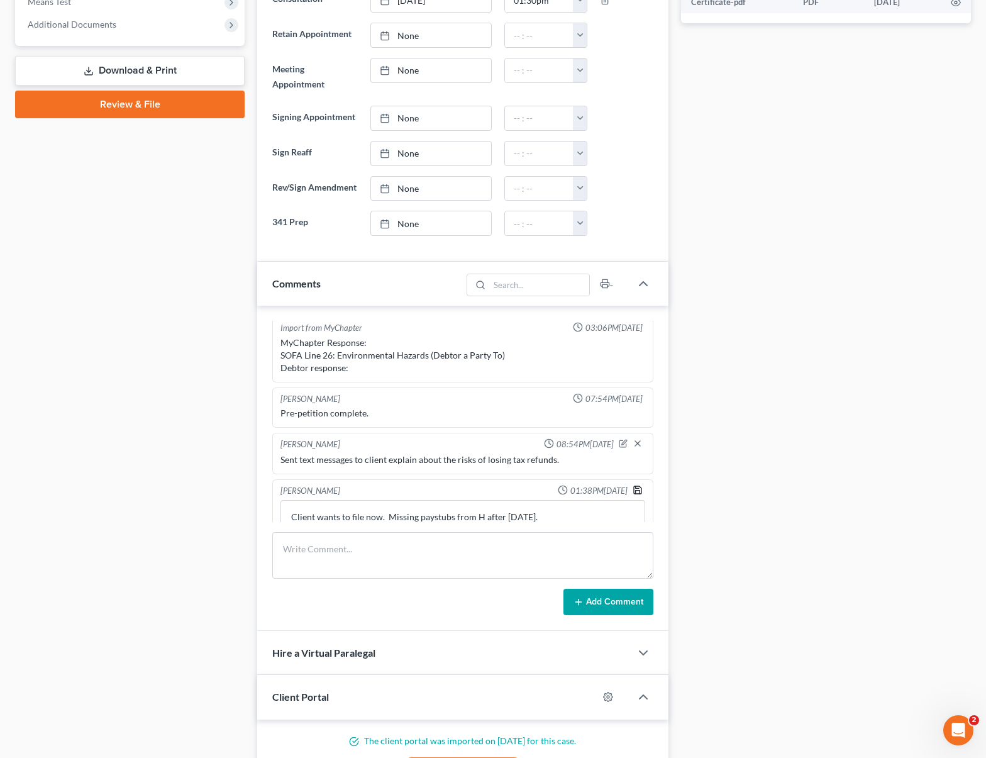
click at [632, 485] on icon "button" at bounding box center [637, 490] width 10 height 10
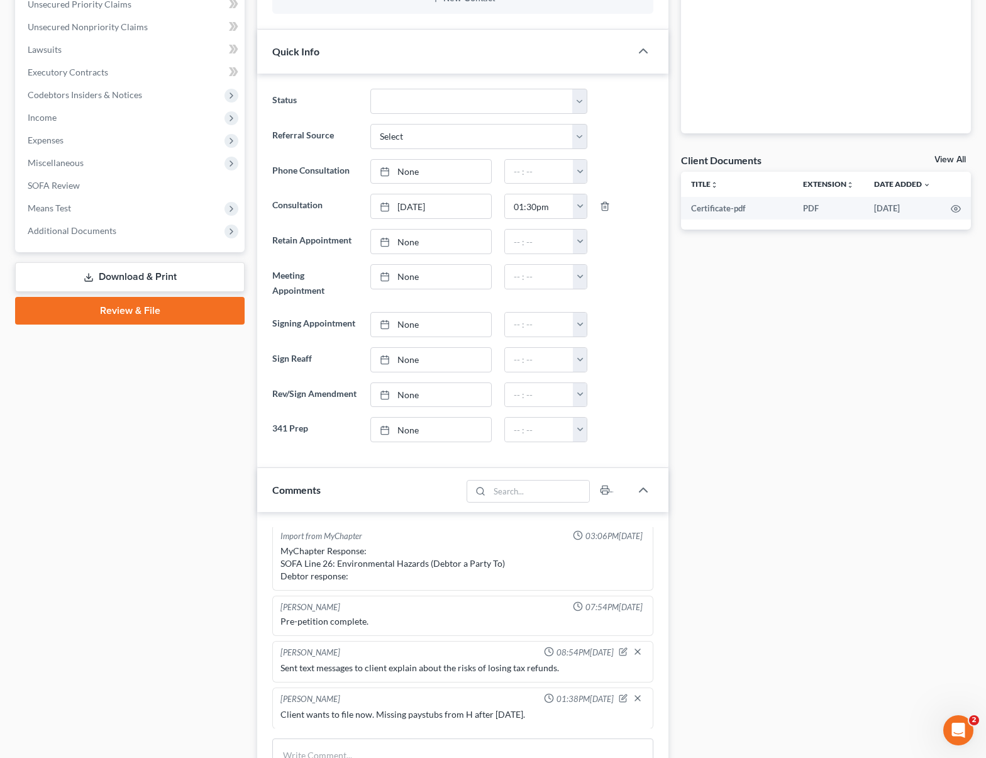
scroll to position [275, 0]
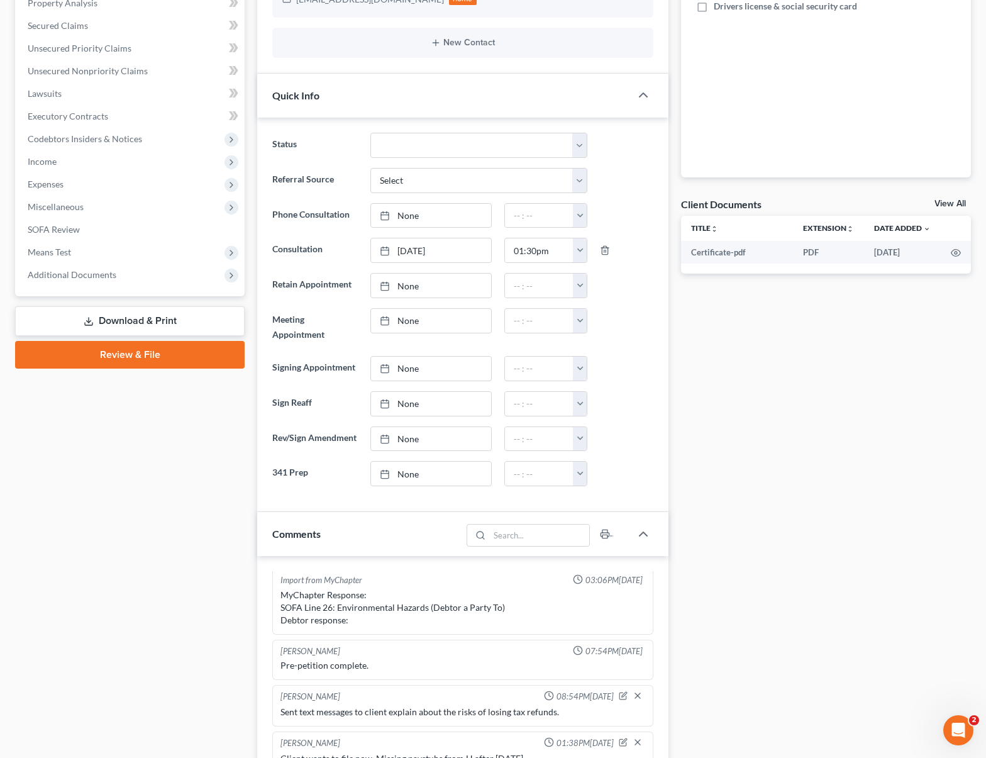
drag, startPoint x: 955, startPoint y: 158, endPoint x: 949, endPoint y: 89, distance: 68.8
click at [949, 89] on div "Nothing here yet! Paystubs Income Documents Tax returns Credit Counseling Certi…" at bounding box center [826, 49] width 290 height 258
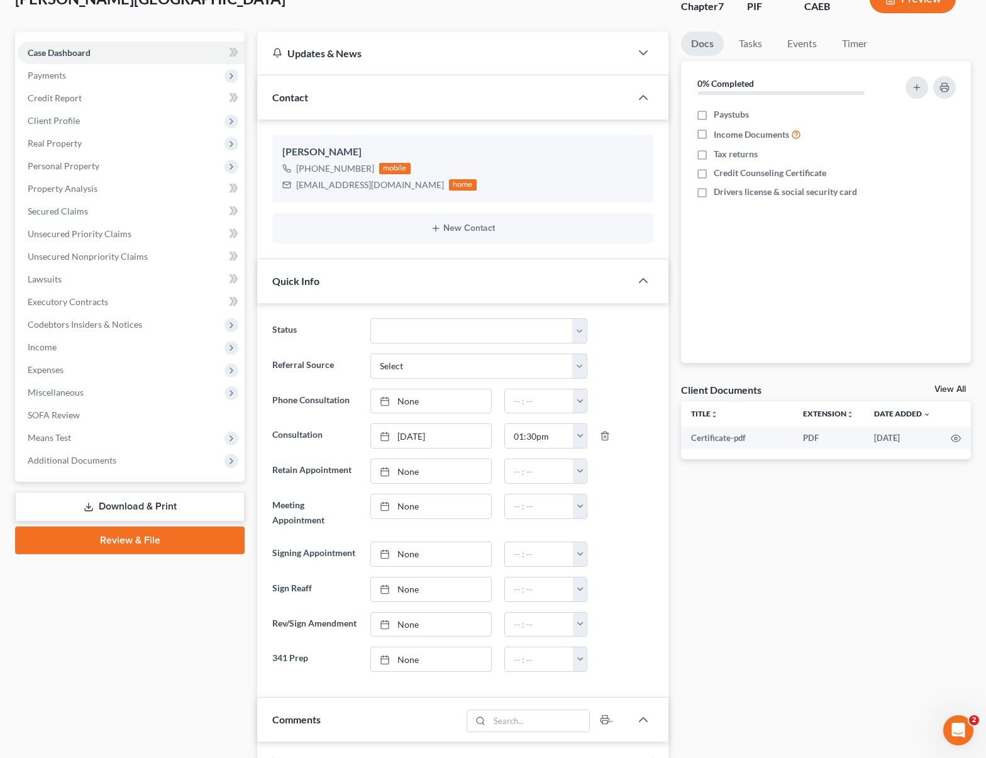
scroll to position [48, 0]
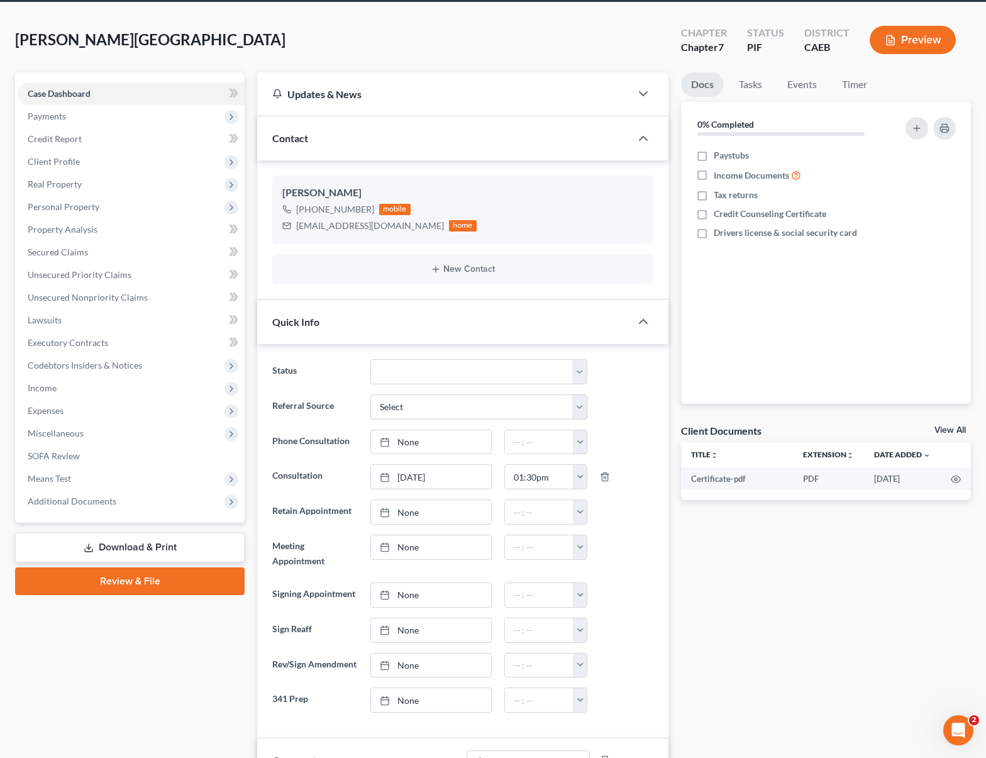
drag, startPoint x: 955, startPoint y: 38, endPoint x: 951, endPoint y: 31, distance: 8.2
click at [951, 31] on button "Preview" at bounding box center [913, 40] width 86 height 28
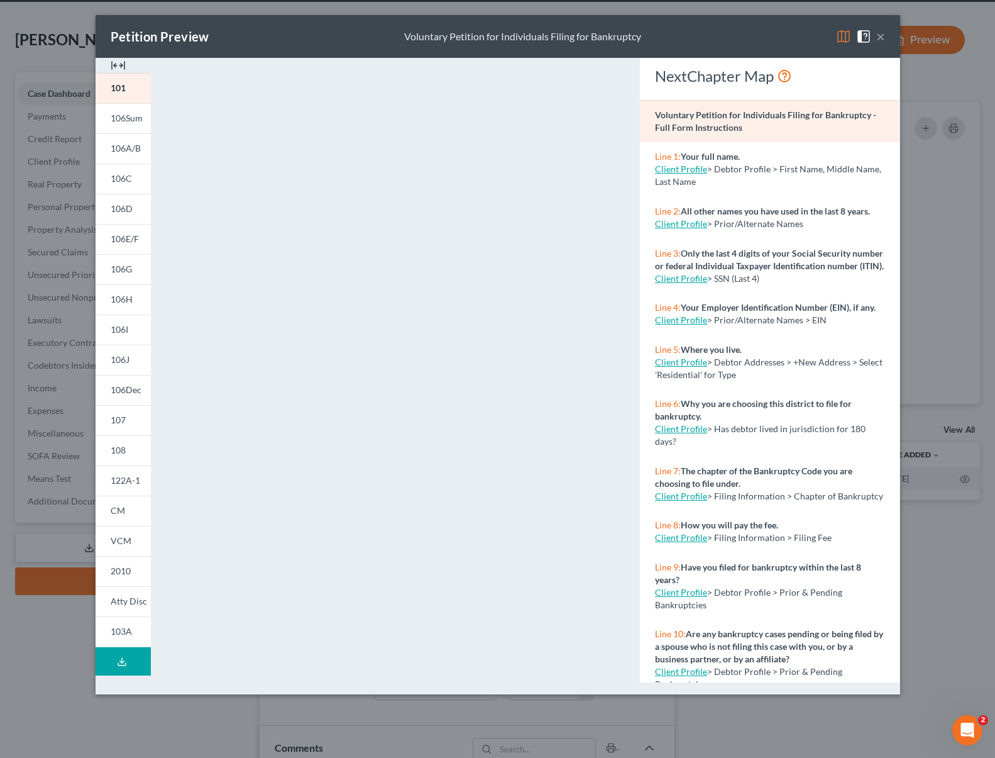
click at [881, 39] on button "×" at bounding box center [880, 36] width 9 height 15
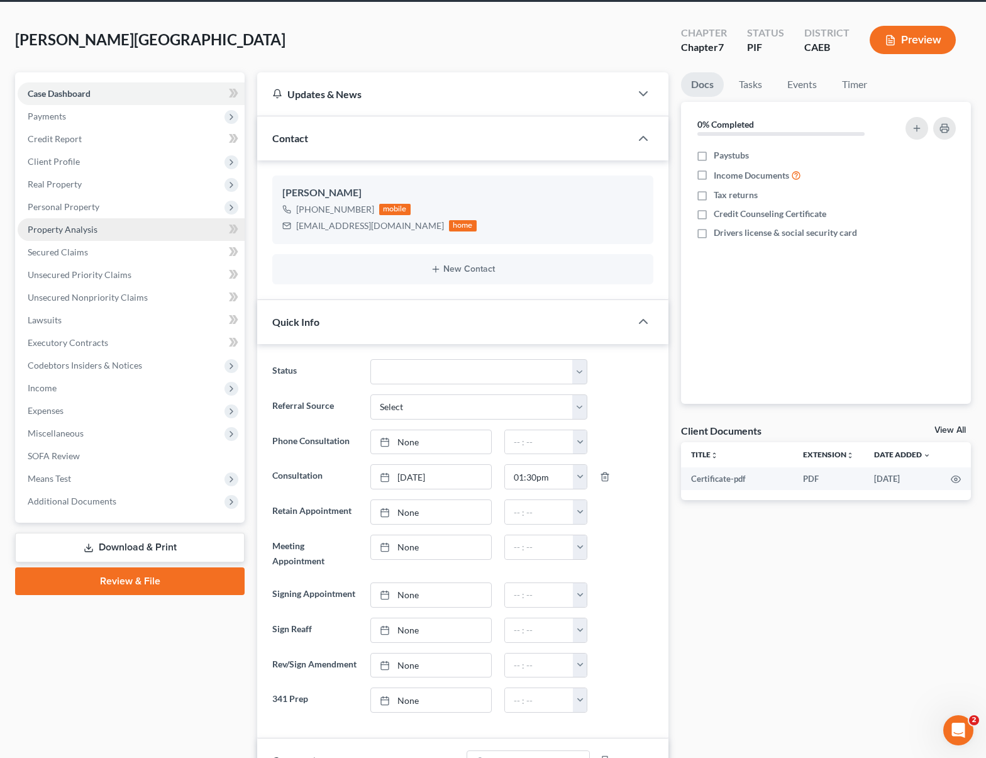
click at [105, 231] on link "Property Analysis" at bounding box center [131, 229] width 227 height 23
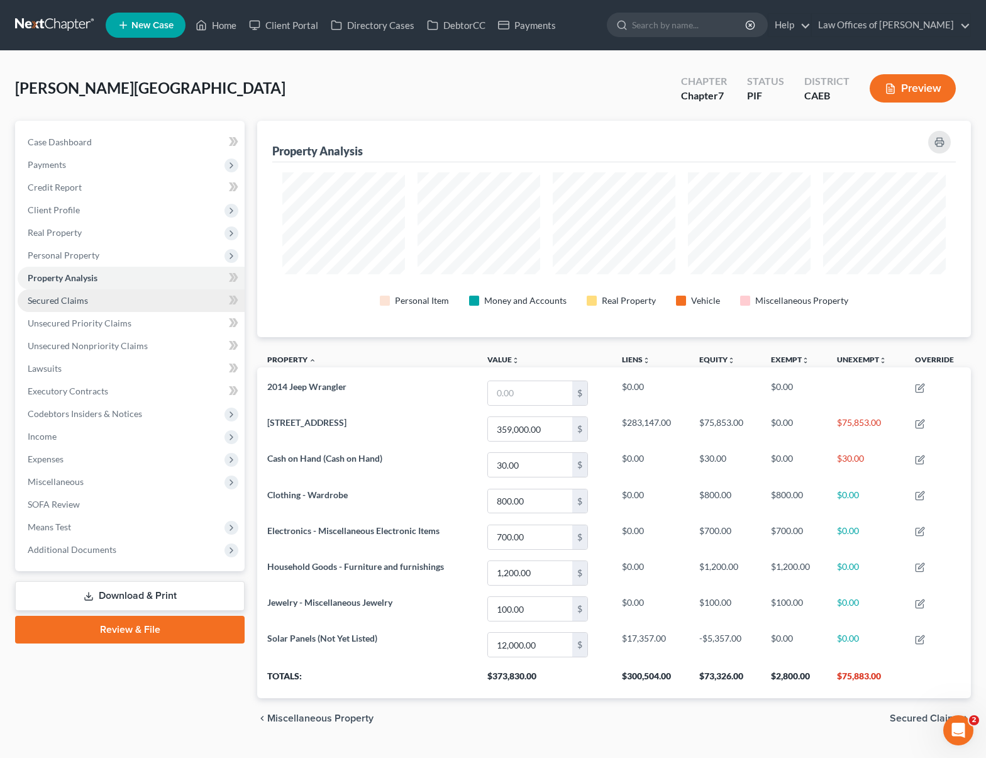
click at [80, 304] on span "Secured Claims" at bounding box center [58, 300] width 60 height 11
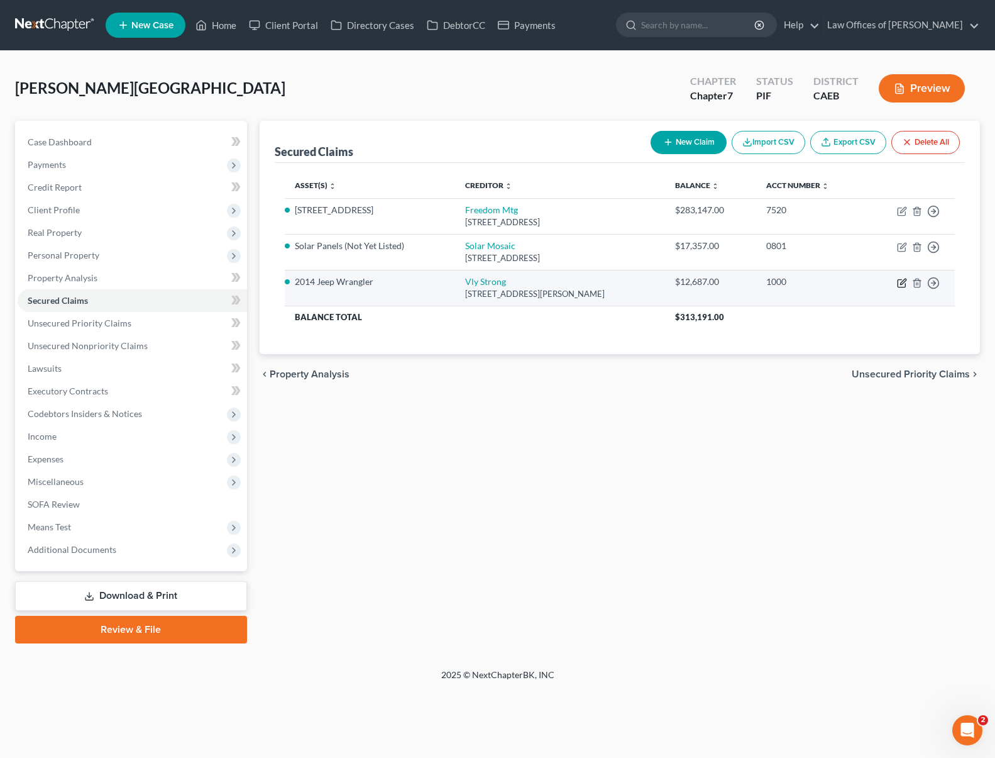
click at [900, 282] on icon "button" at bounding box center [902, 283] width 10 height 10
select select "4"
select select "0"
select select "9"
select select "4"
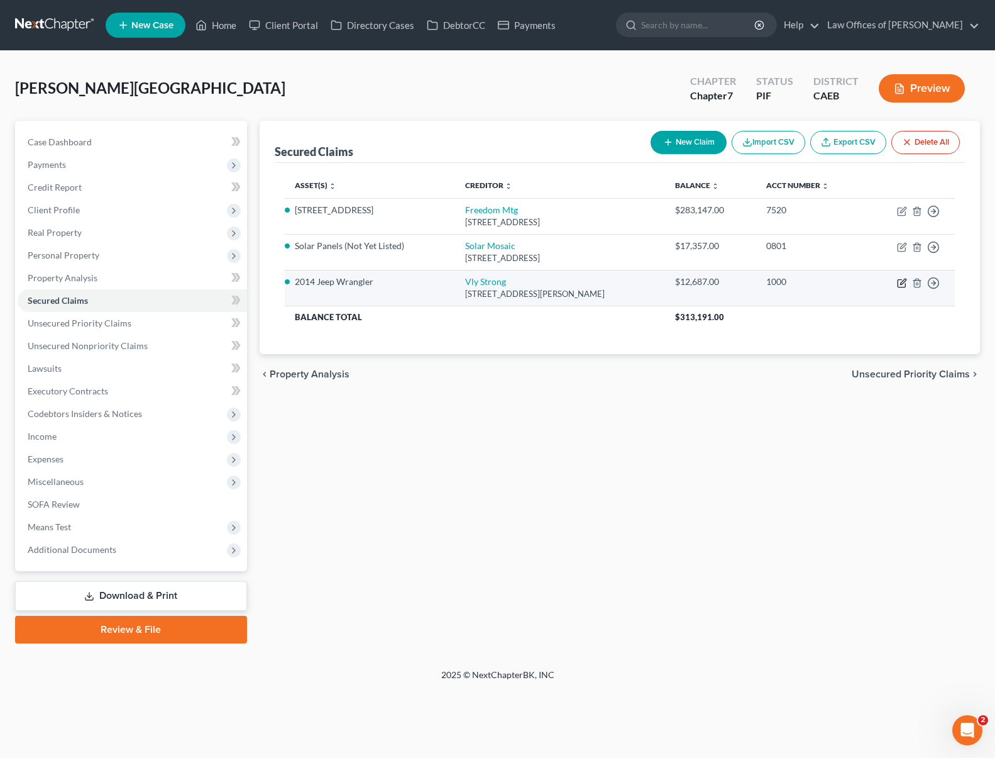
select select "0"
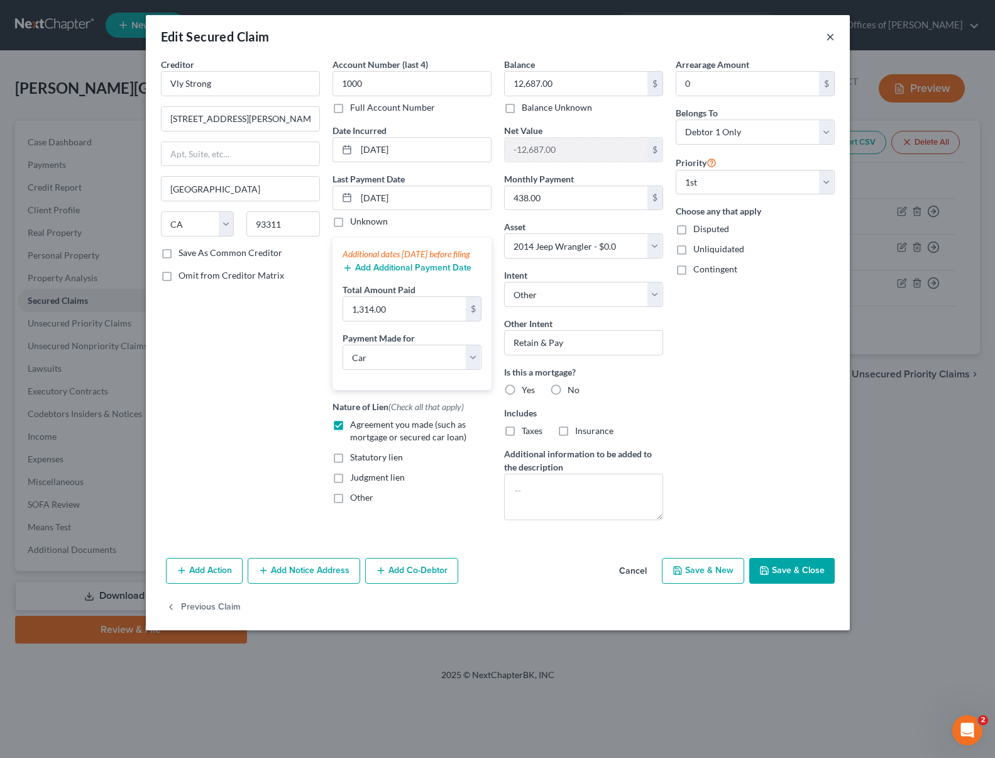
click at [828, 36] on button "×" at bounding box center [830, 36] width 9 height 15
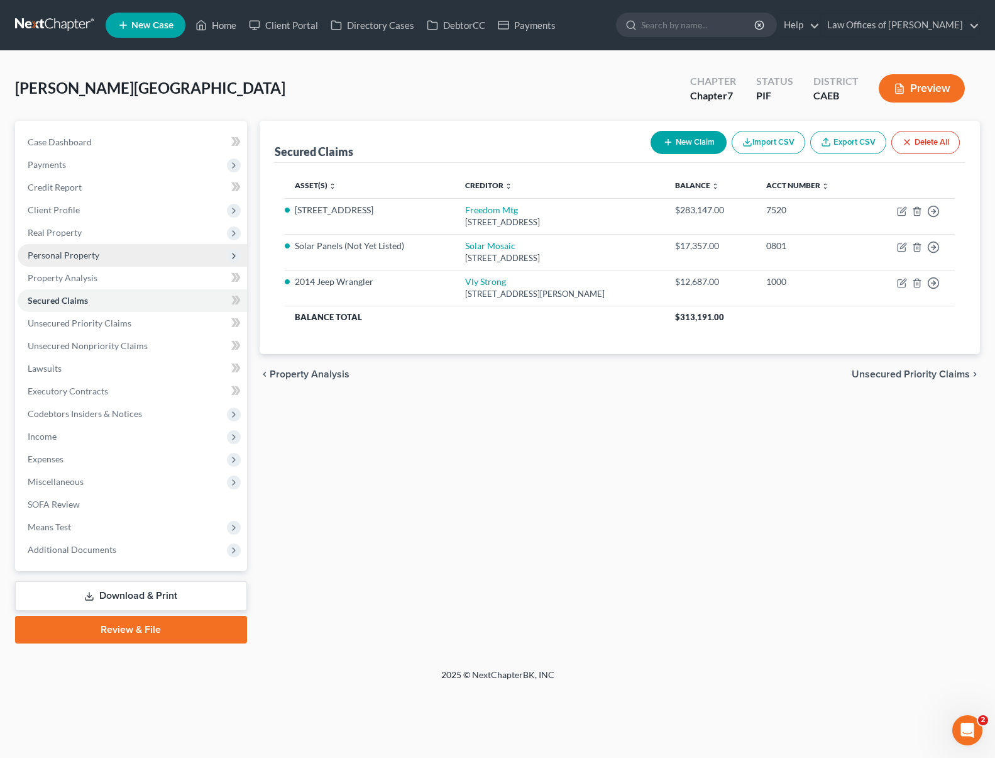
click at [87, 258] on span "Personal Property" at bounding box center [64, 255] width 72 height 11
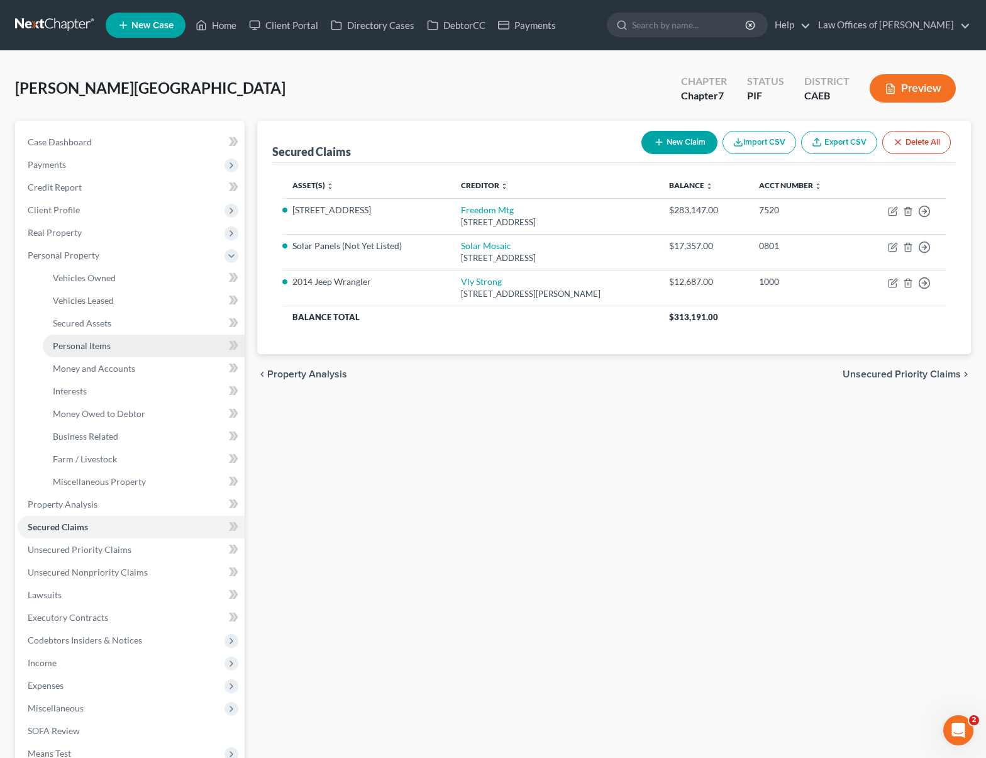
click at [109, 349] on span "Personal Items" at bounding box center [82, 345] width 58 height 11
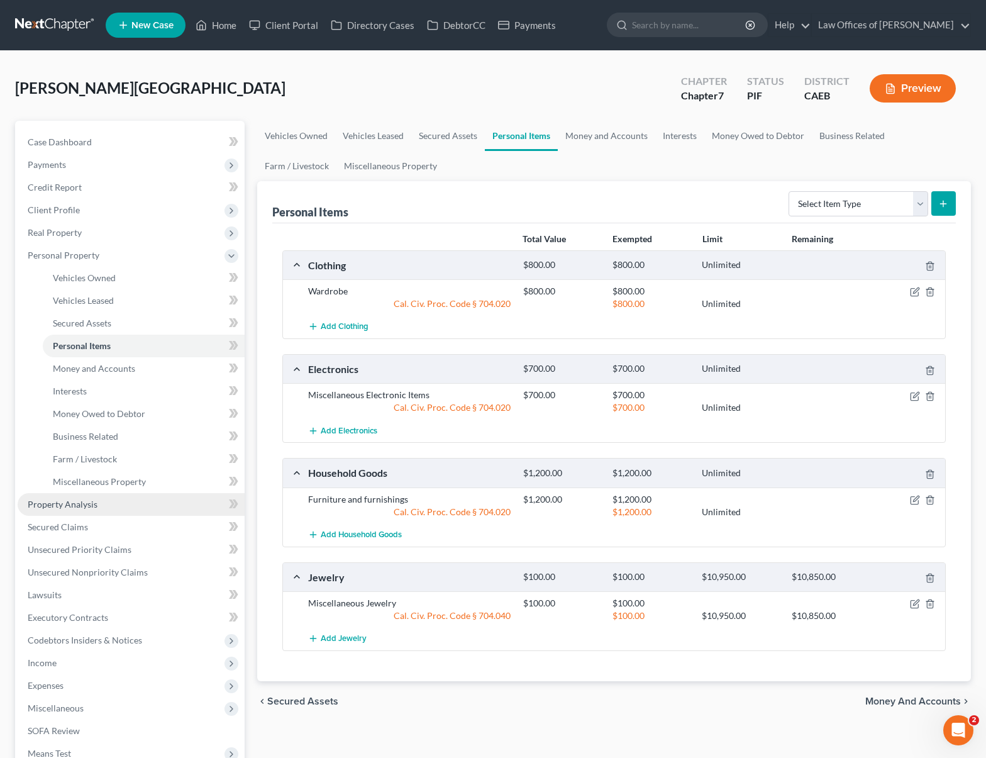
click at [96, 509] on link "Property Analysis" at bounding box center [131, 504] width 227 height 23
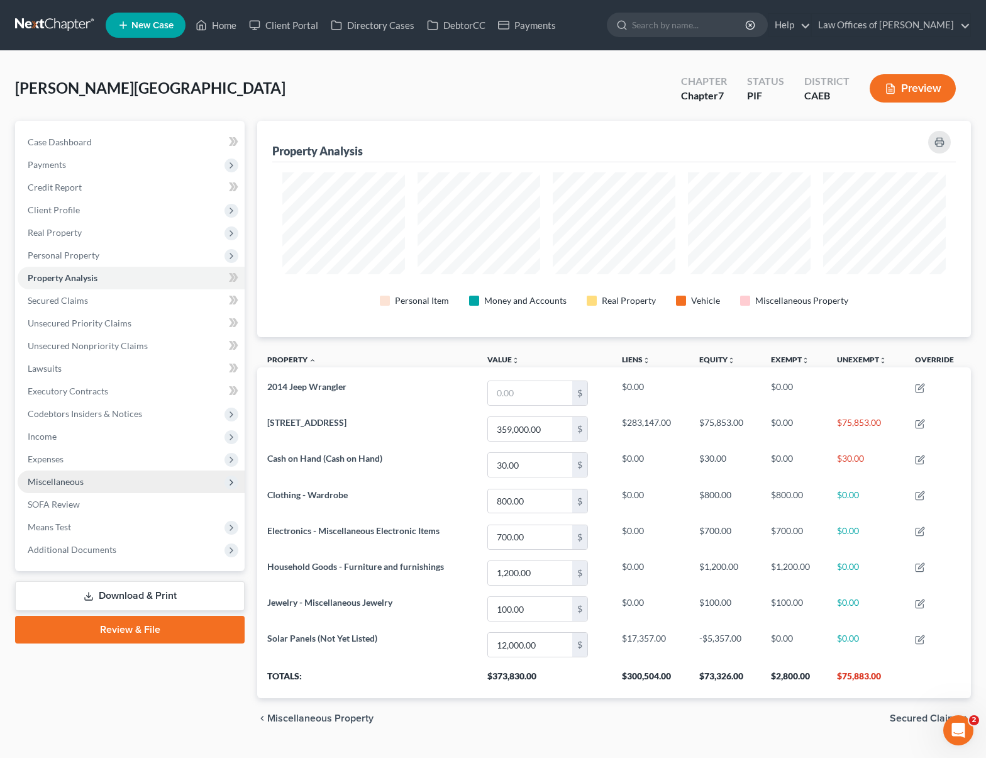
scroll to position [216, 714]
click at [121, 258] on span "Personal Property" at bounding box center [131, 255] width 227 height 23
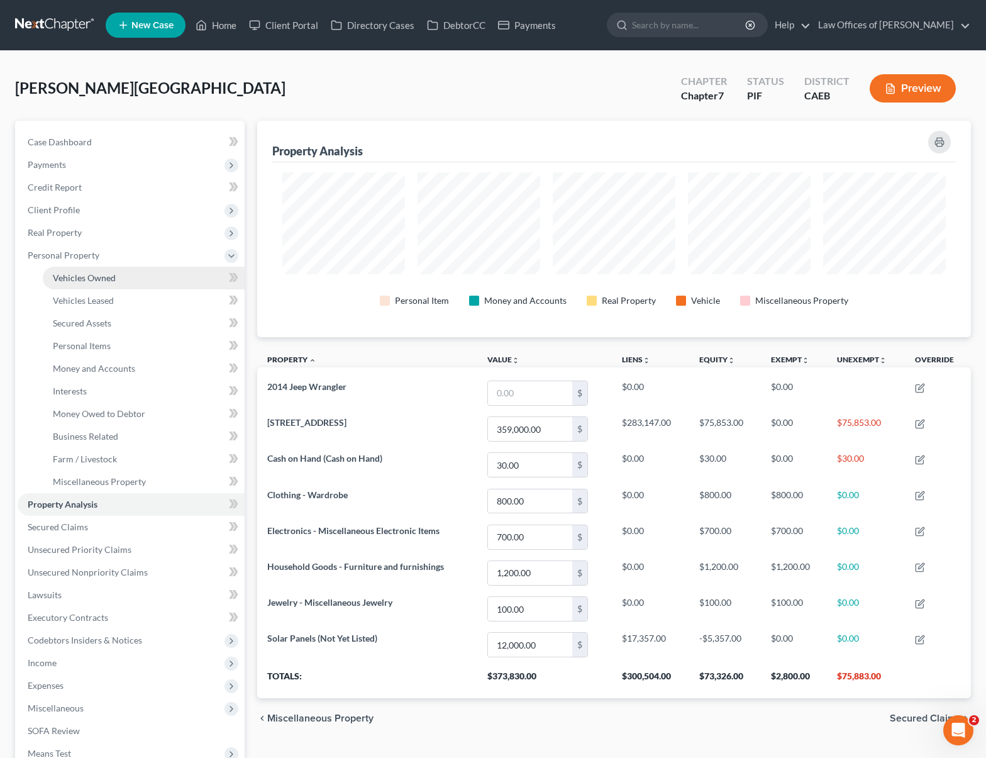
click at [119, 273] on link "Vehicles Owned" at bounding box center [144, 278] width 202 height 23
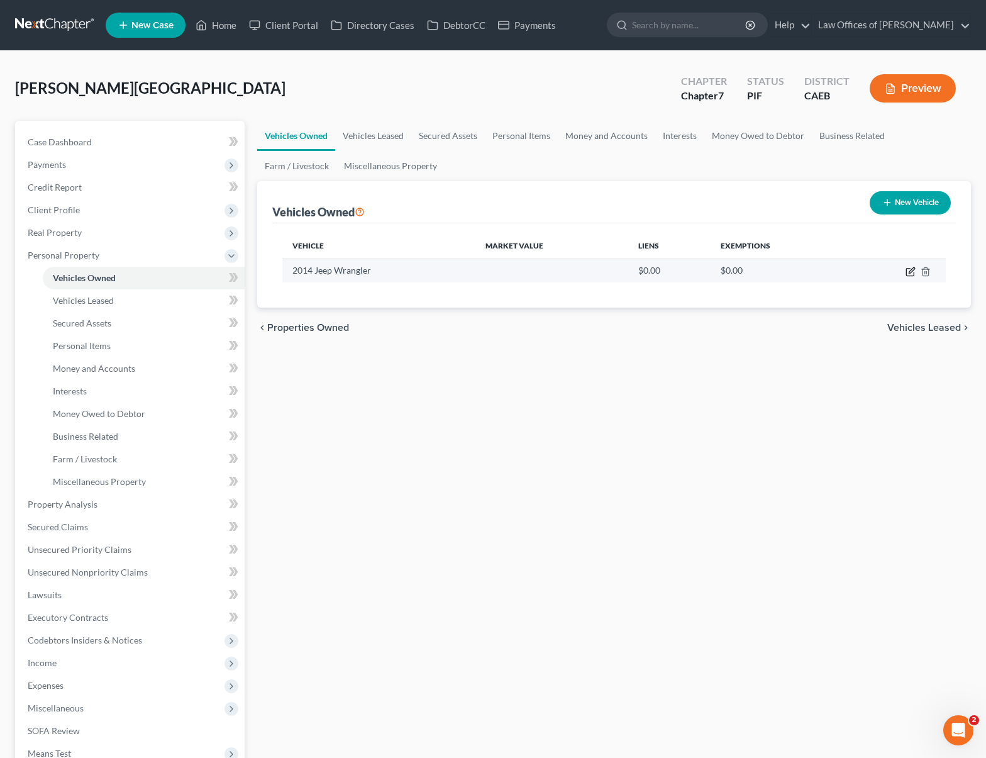
click at [906, 271] on icon "button" at bounding box center [910, 272] width 8 height 8
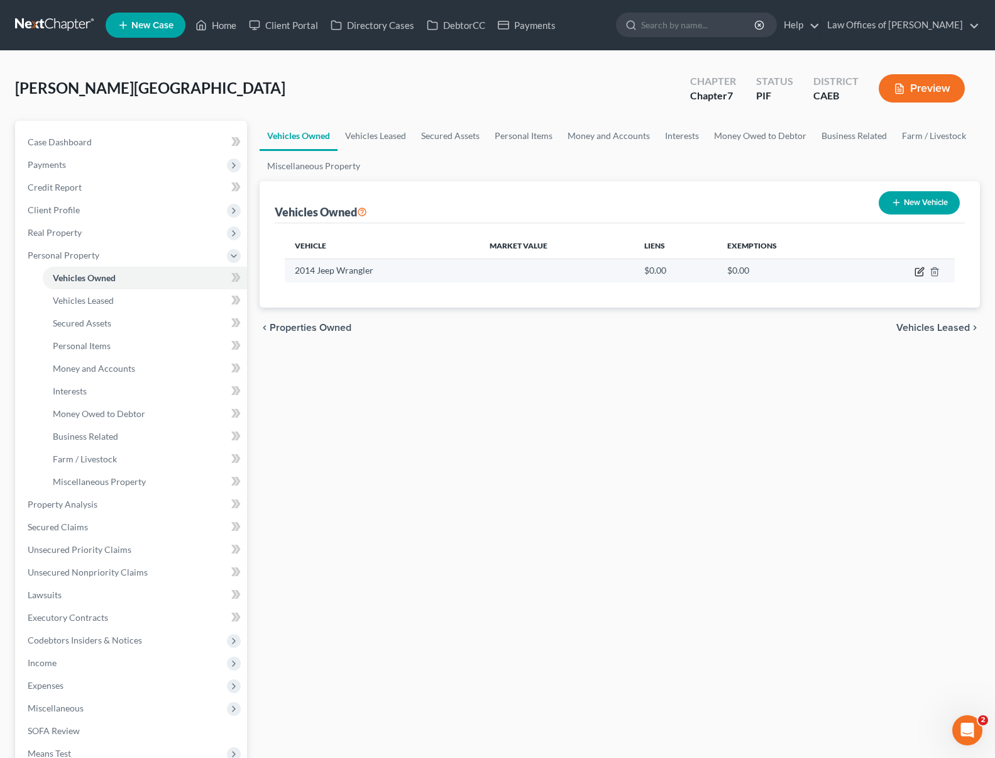
select select "0"
select select "12"
select select "3"
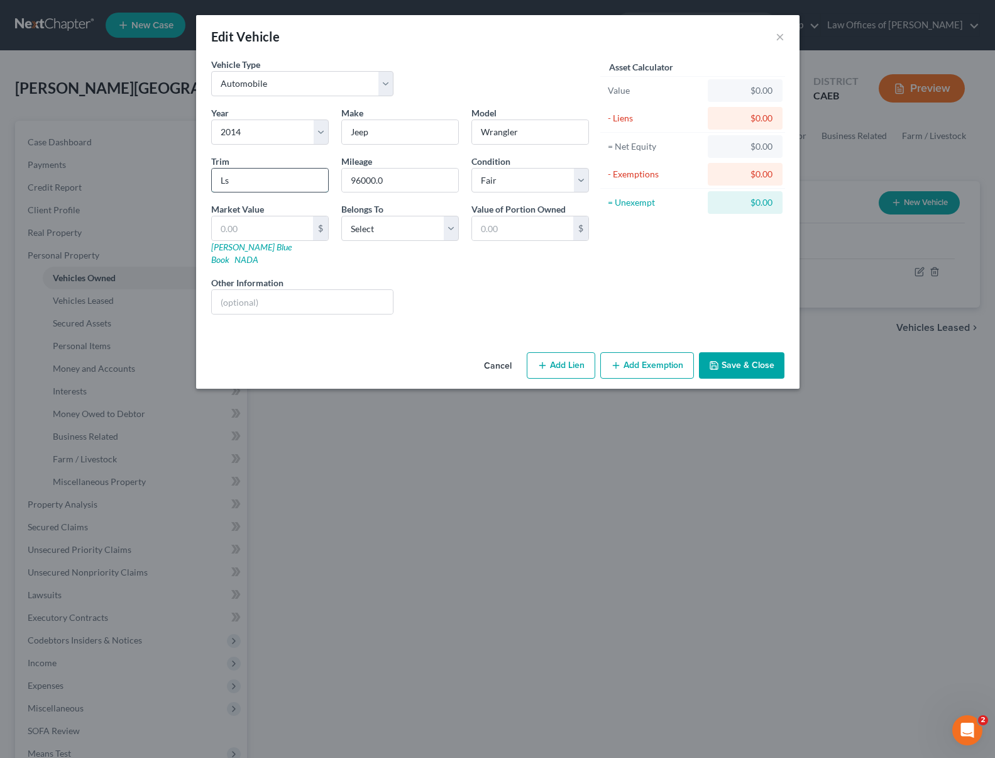
click at [244, 186] on input "Ls" at bounding box center [270, 180] width 116 height 24
drag, startPoint x: 211, startPoint y: 183, endPoint x: 165, endPoint y: 178, distance: 46.2
click at [165, 178] on div "Edit Vehicle × Vehicle Type Select Automobile Truck Trailer Watercraft Aircraft…" at bounding box center [497, 379] width 995 height 758
click at [250, 225] on input "text" at bounding box center [262, 228] width 101 height 24
type input "8"
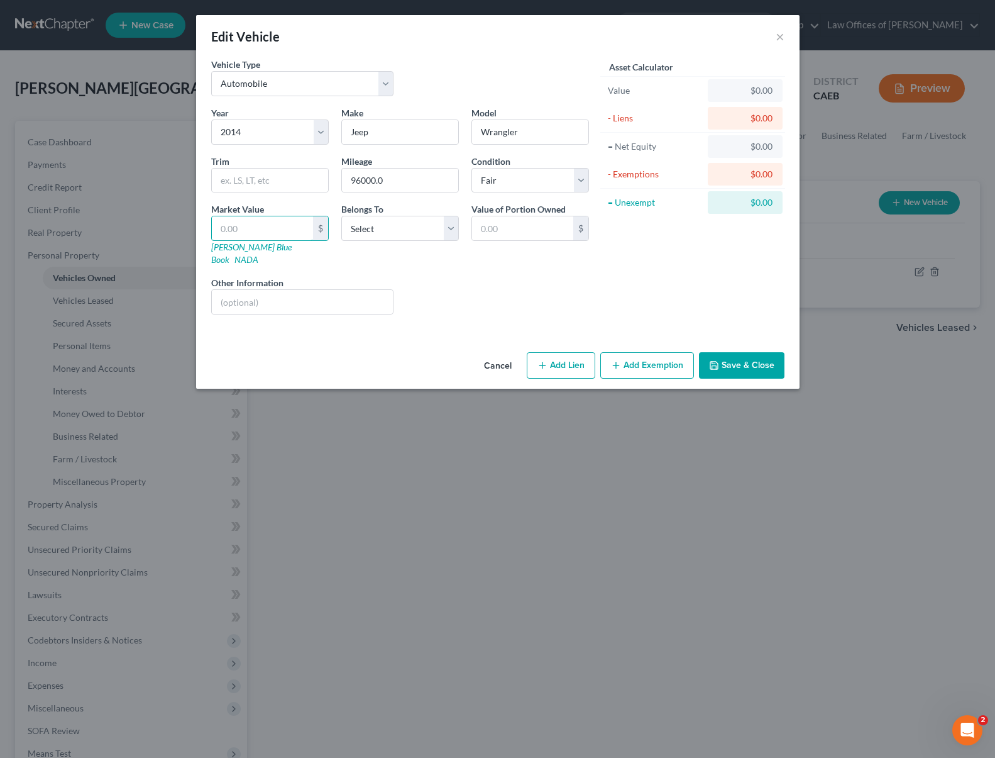
type input "8.00"
type input "89"
type input "89.00"
type input "890"
type input "890.00"
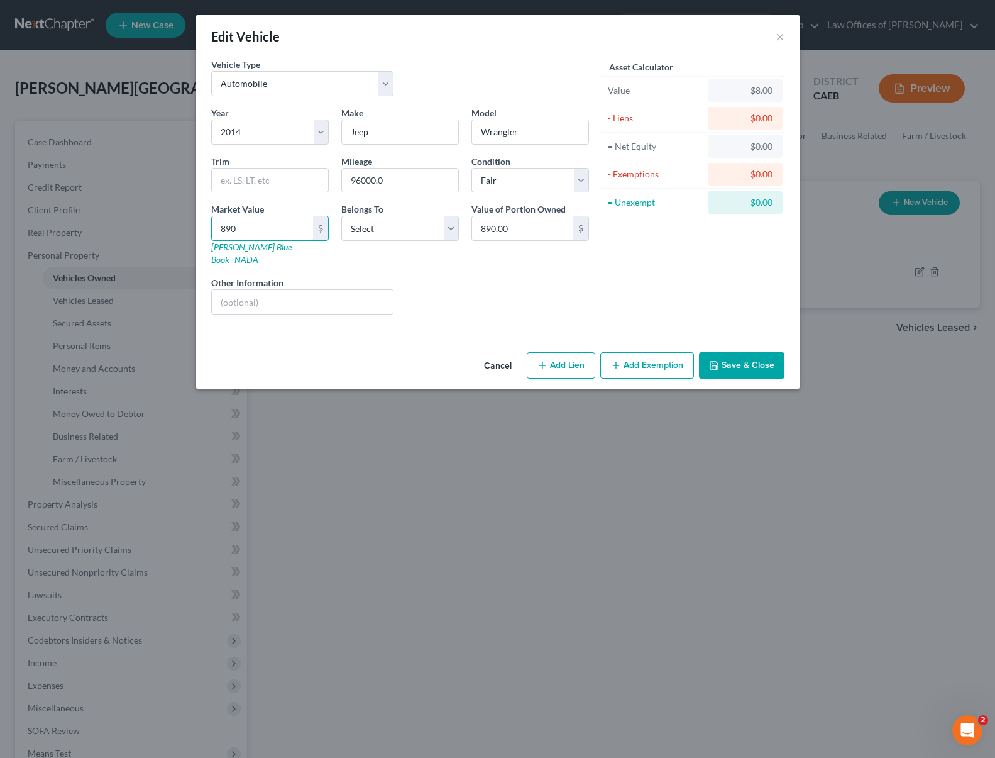
type input "8900"
type input "8,900.00"
type input "8,900"
click at [755, 352] on button "Save & Close" at bounding box center [742, 365] width 86 height 26
click at [445, 229] on select "Select Debtor 1 Only Debtor 2 Only Debtor 1 And Debtor 2 Only At Least One Of T…" at bounding box center [400, 228] width 118 height 25
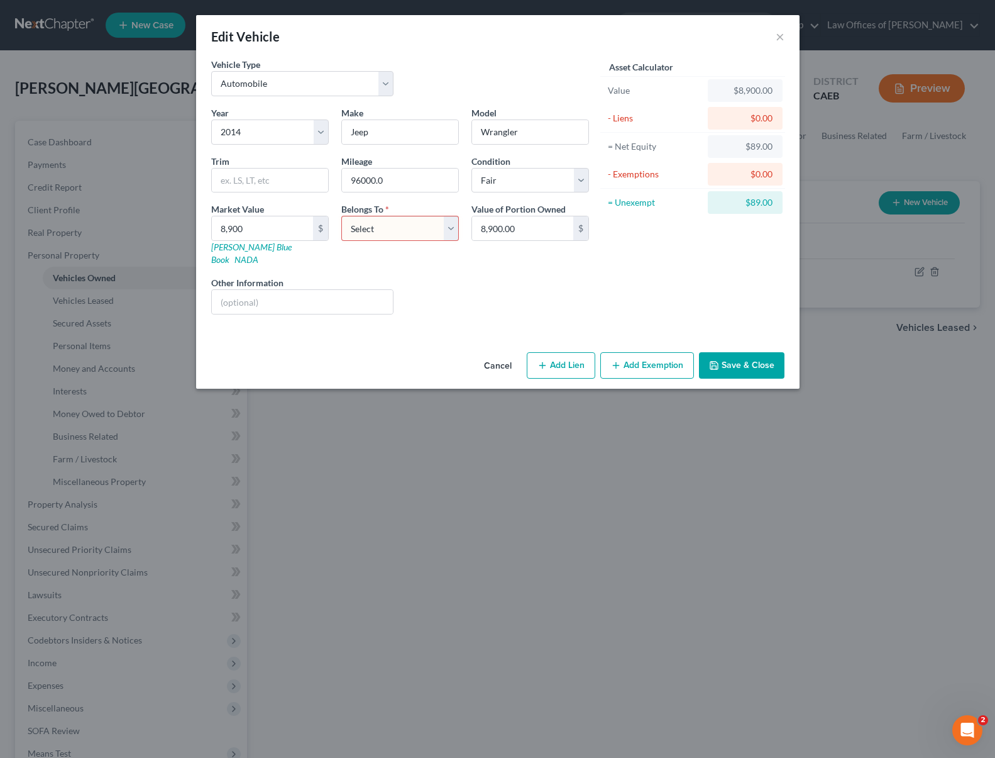
select select "0"
click at [341, 216] on select "Select Debtor 1 Only Debtor 2 Only Debtor 1 And Debtor 2 Only At Least One Of T…" at bounding box center [400, 228] width 118 height 25
click at [748, 353] on button "Save & Close" at bounding box center [742, 365] width 86 height 26
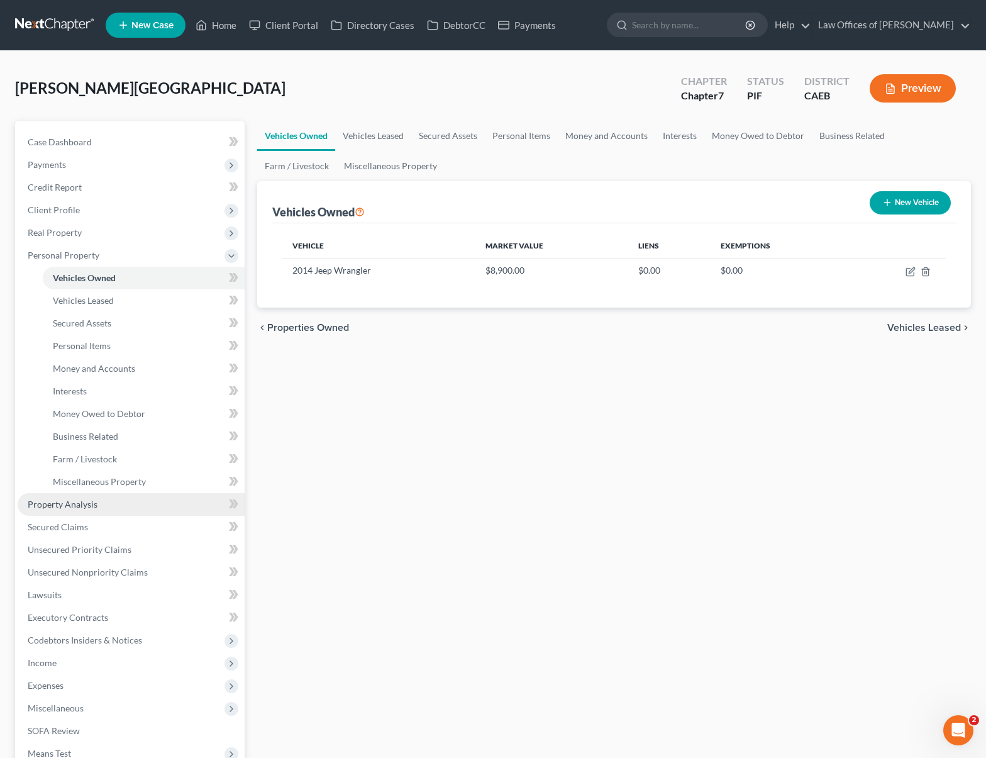
click at [108, 509] on link "Property Analysis" at bounding box center [131, 504] width 227 height 23
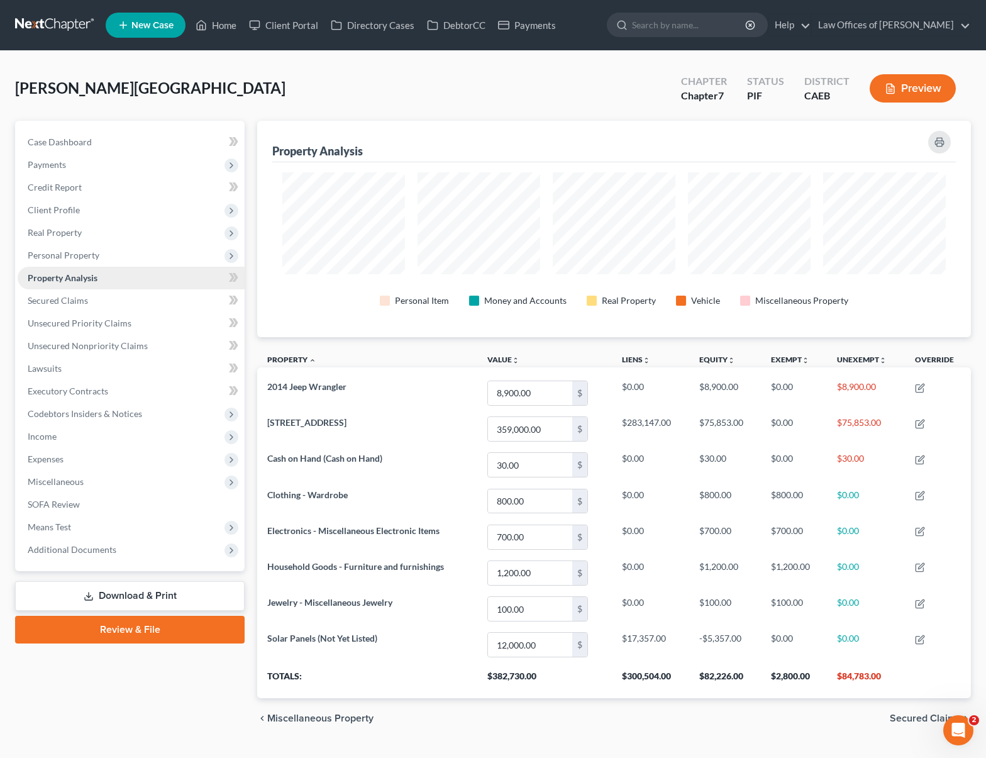
scroll to position [216, 714]
click at [93, 300] on link "Secured Claims" at bounding box center [131, 300] width 227 height 23
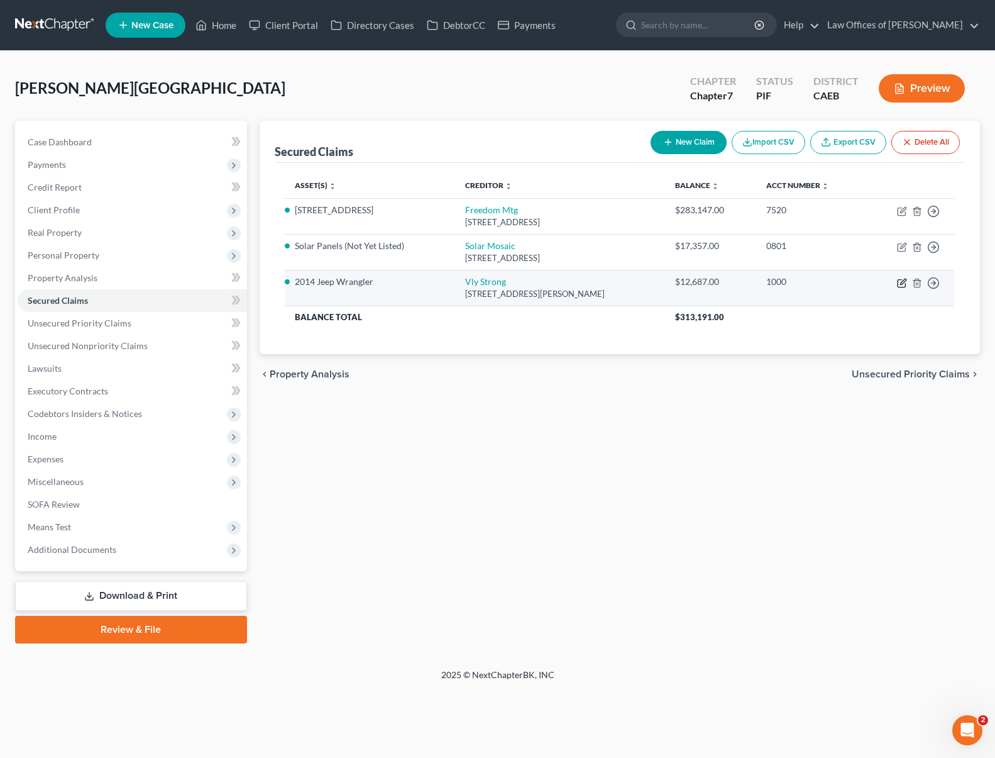
click at [901, 282] on icon "button" at bounding box center [903, 282] width 6 height 6
select select "4"
select select "0"
select select "9"
select select "4"
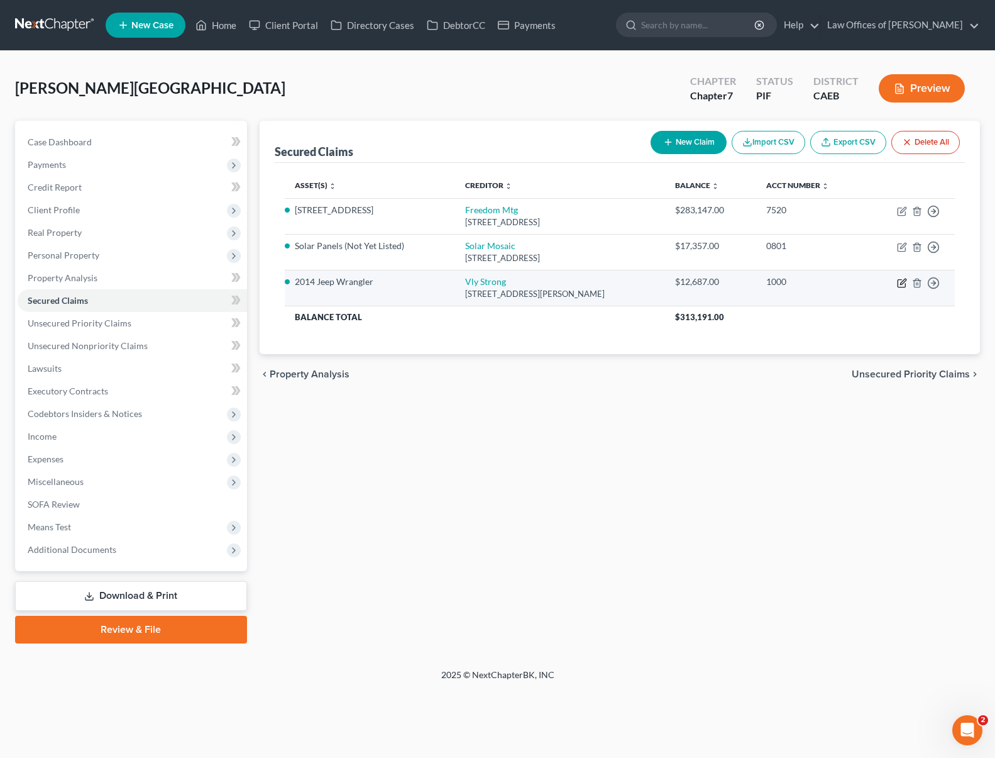
select select "0"
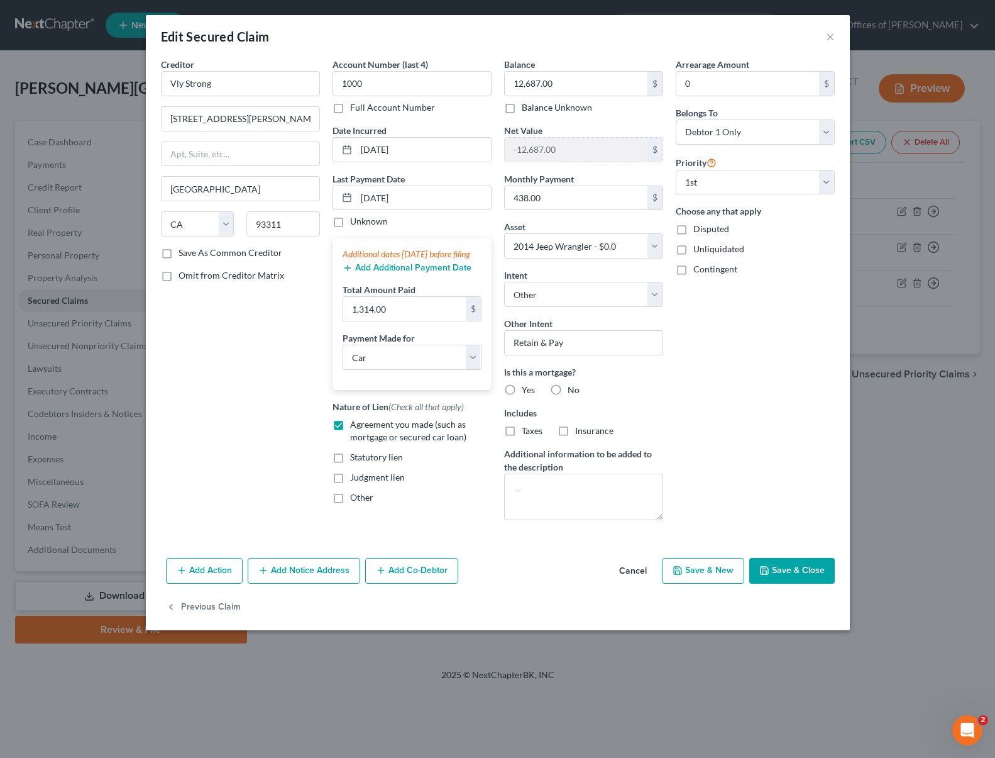
click at [800, 570] on button "Save & Close" at bounding box center [792, 571] width 86 height 26
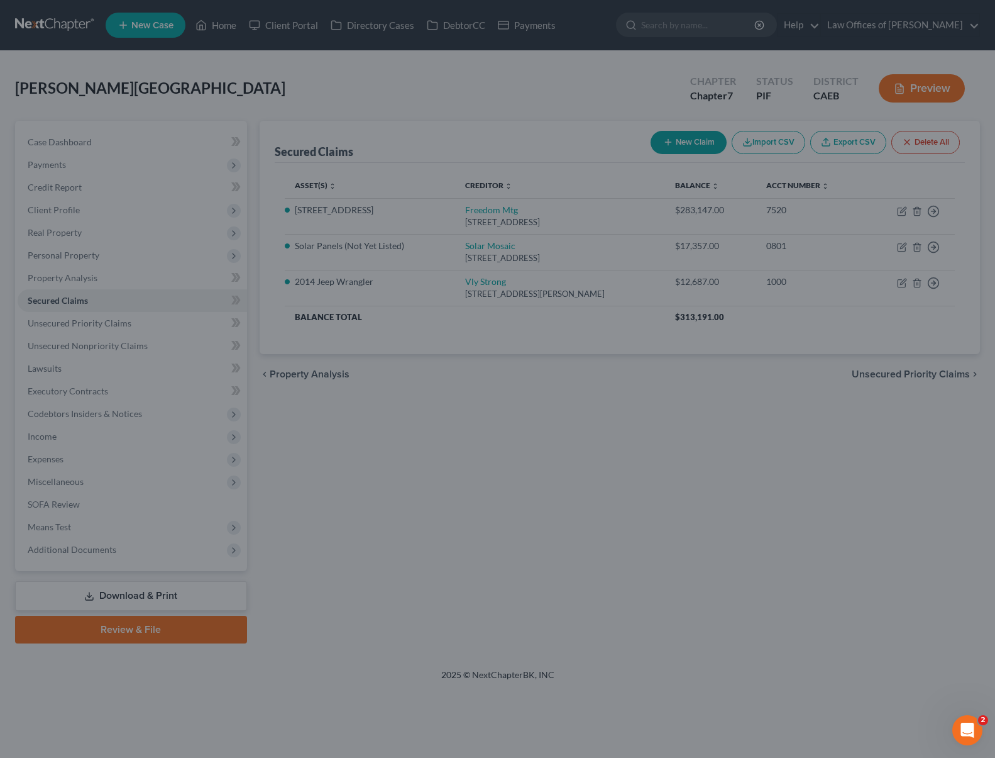
select select "9"
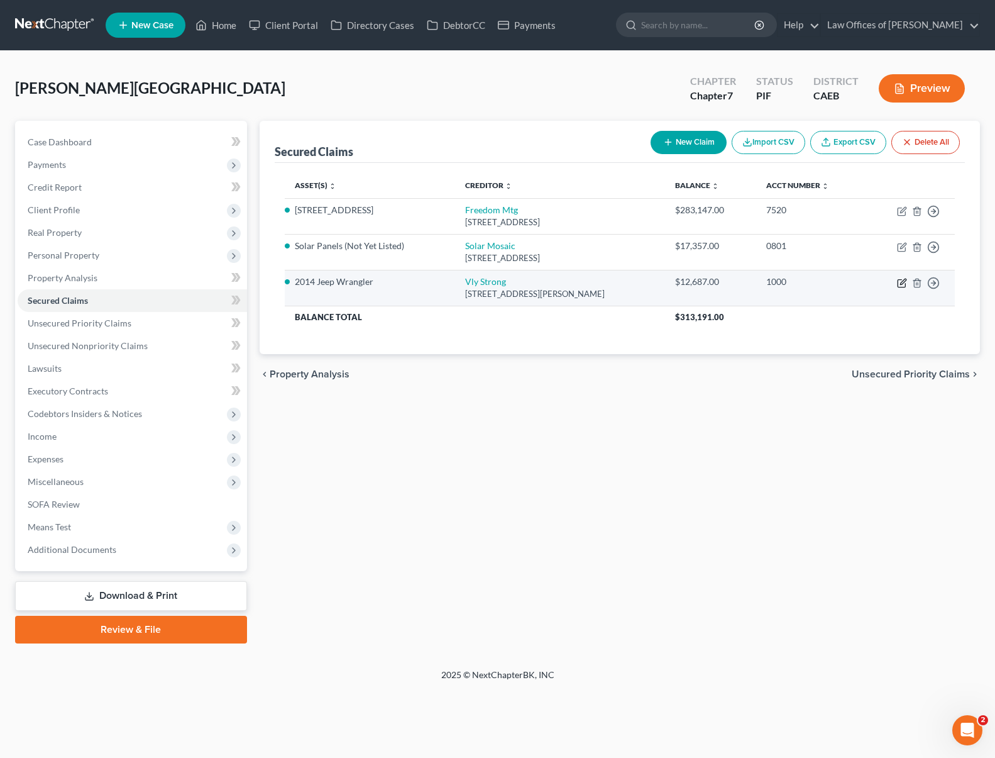
click at [900, 284] on icon "button" at bounding box center [903, 282] width 6 height 6
select select "4"
select select "0"
select select "9"
select select "4"
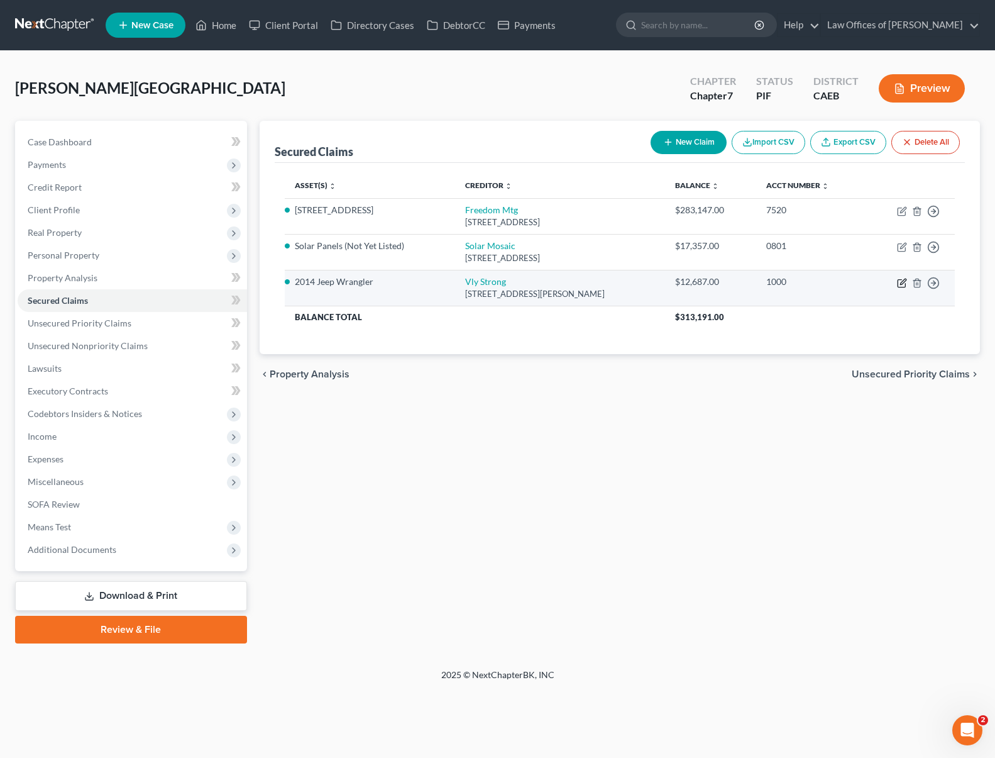
select select "0"
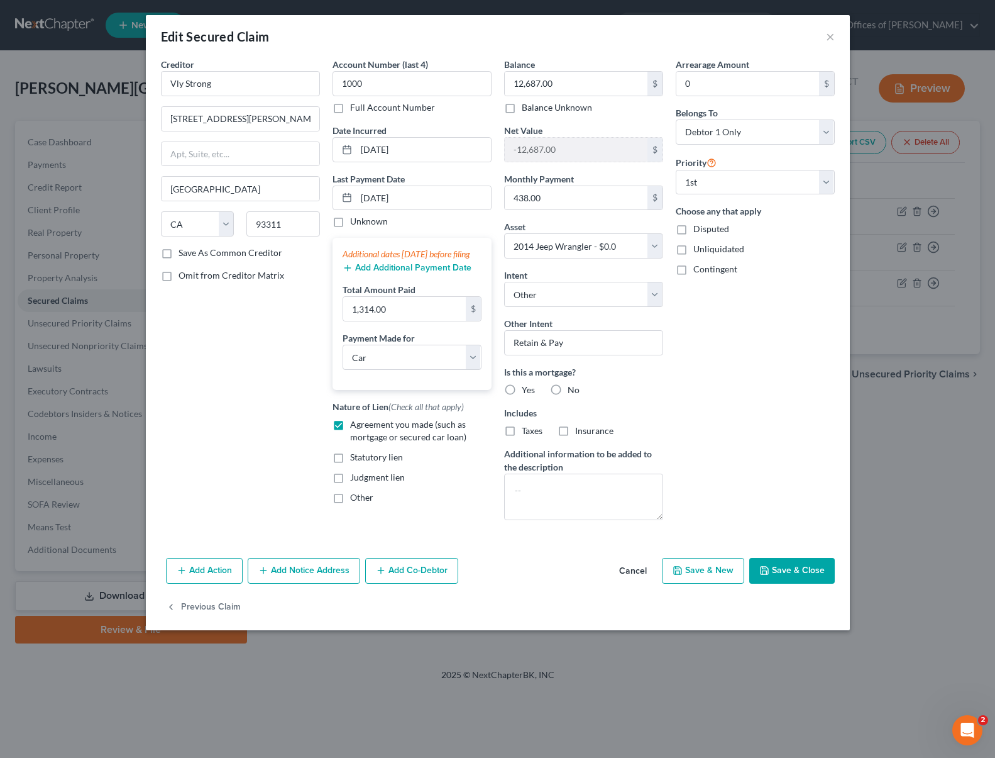
click at [812, 573] on button "Save & Close" at bounding box center [792, 571] width 86 height 26
select select
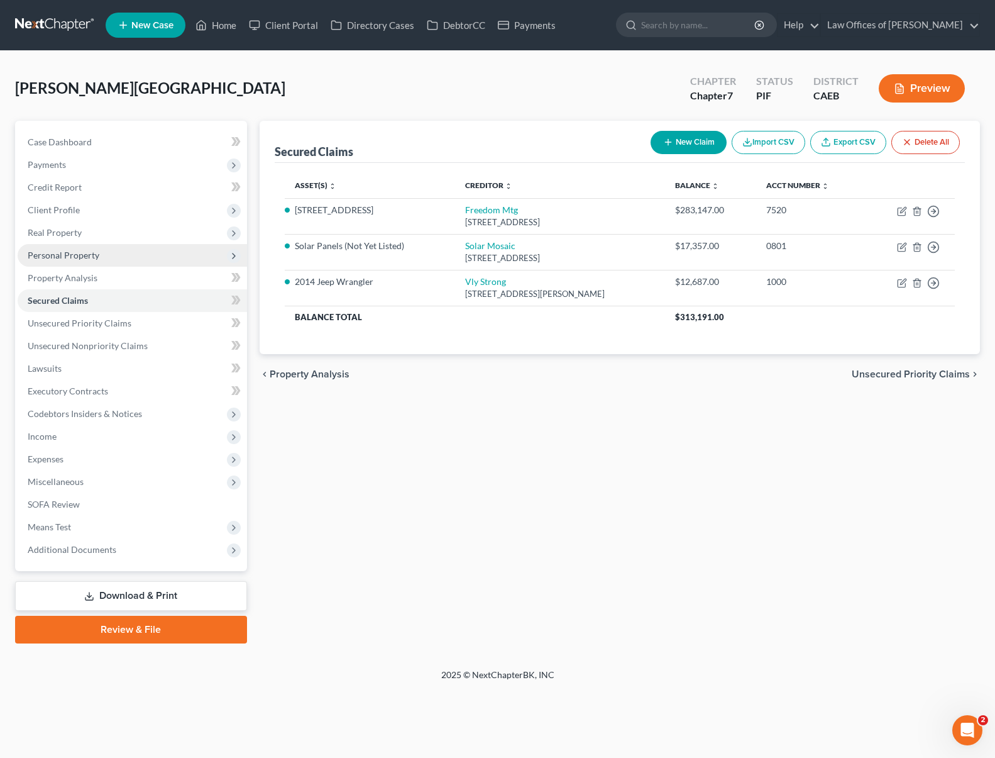
click at [86, 256] on span "Personal Property" at bounding box center [64, 255] width 72 height 11
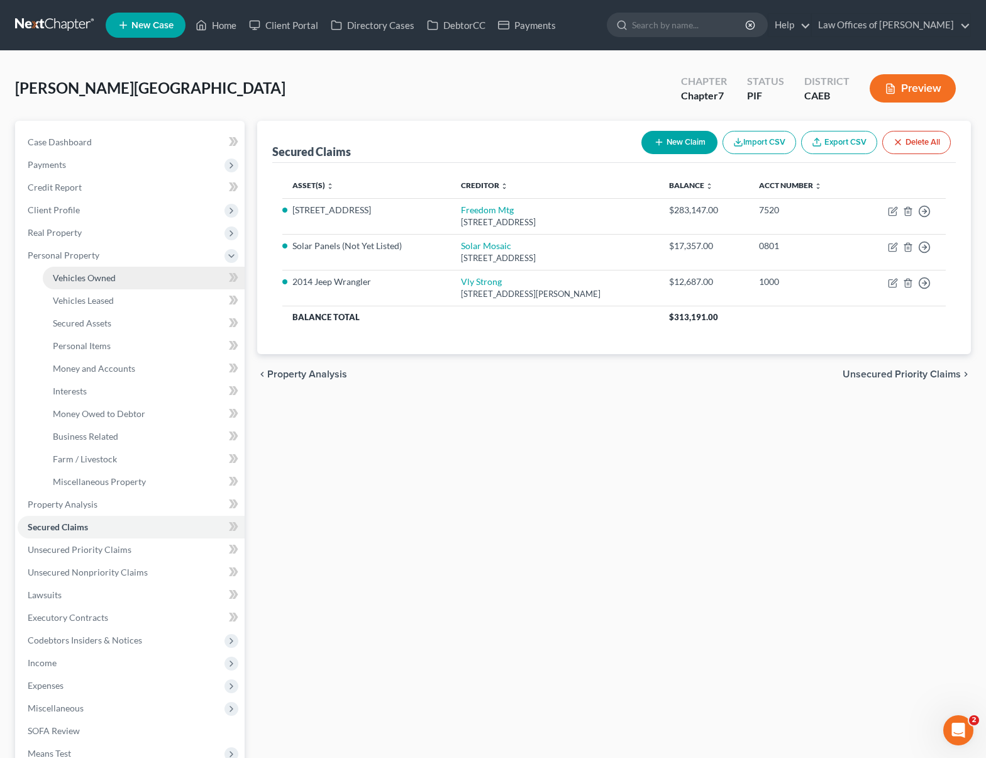
click at [119, 276] on link "Vehicles Owned" at bounding box center [144, 278] width 202 height 23
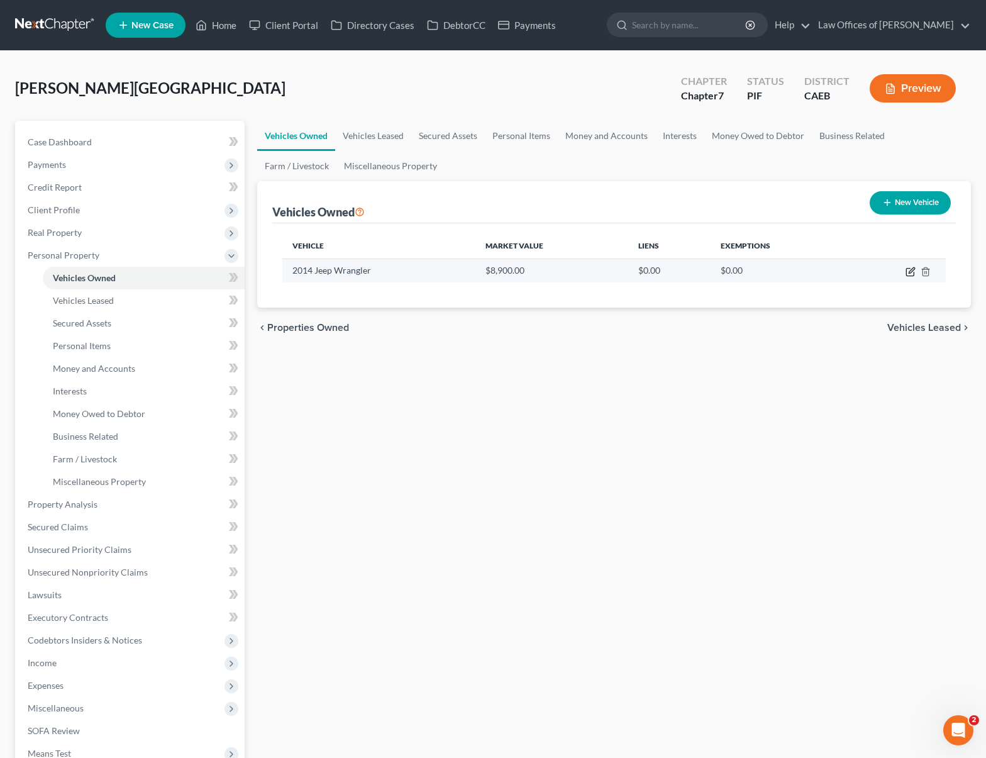
click at [912, 272] on icon "button" at bounding box center [910, 272] width 10 height 10
select select "0"
select select "12"
select select "3"
select select "0"
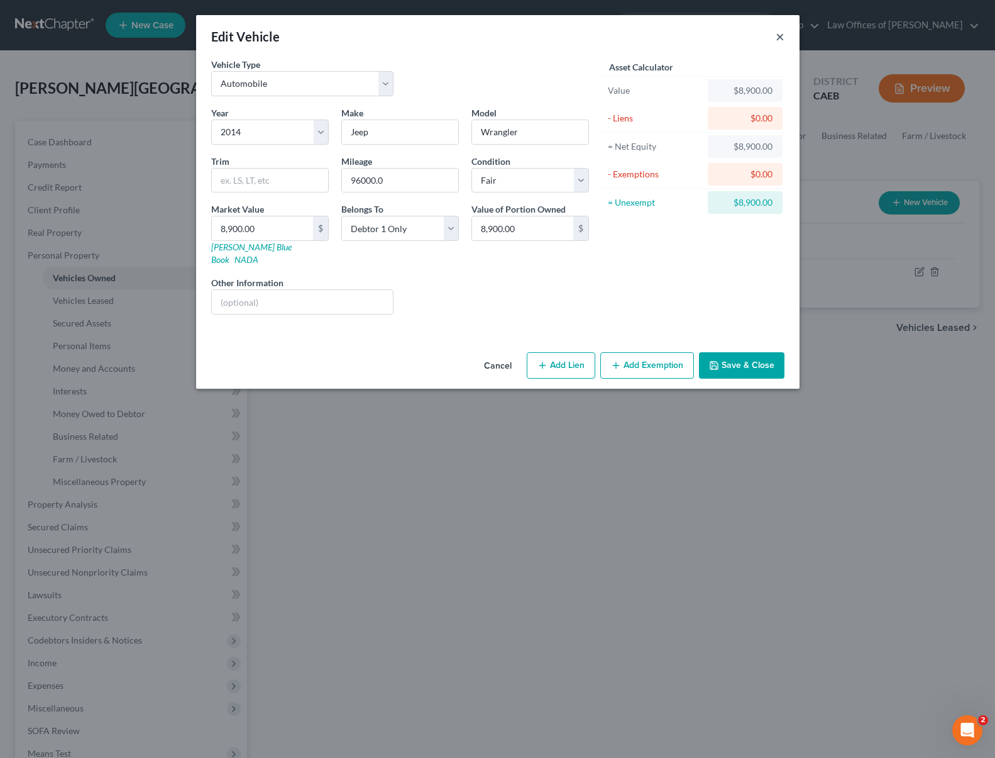
click at [779, 38] on button "×" at bounding box center [780, 36] width 9 height 15
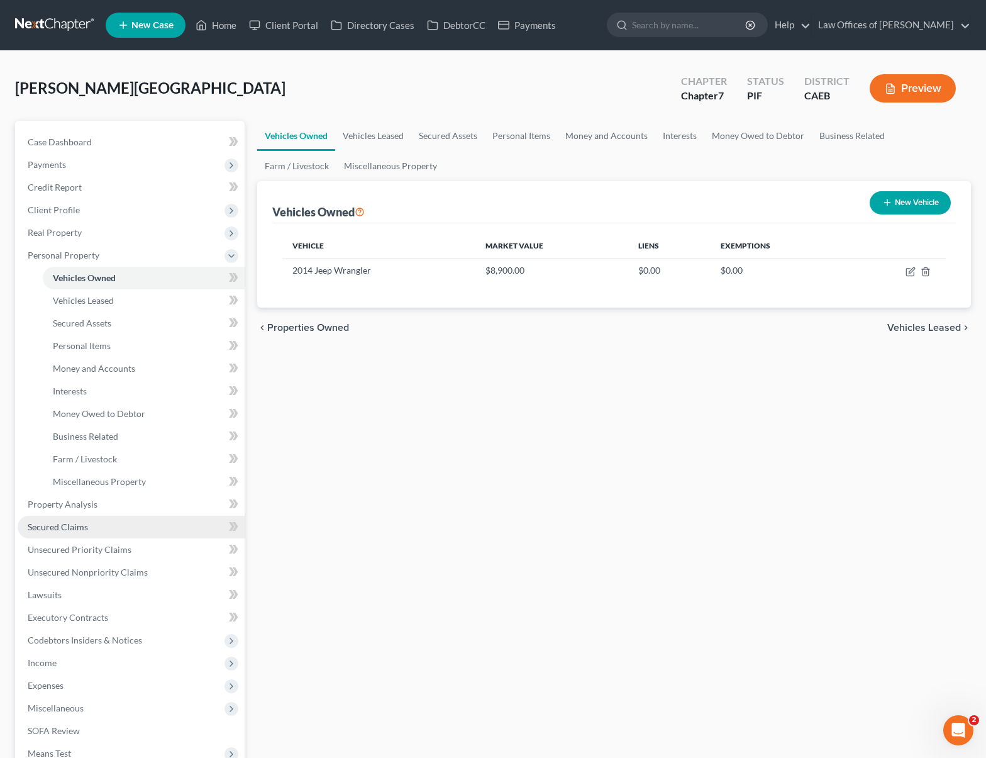
click at [102, 526] on link "Secured Claims" at bounding box center [131, 527] width 227 height 23
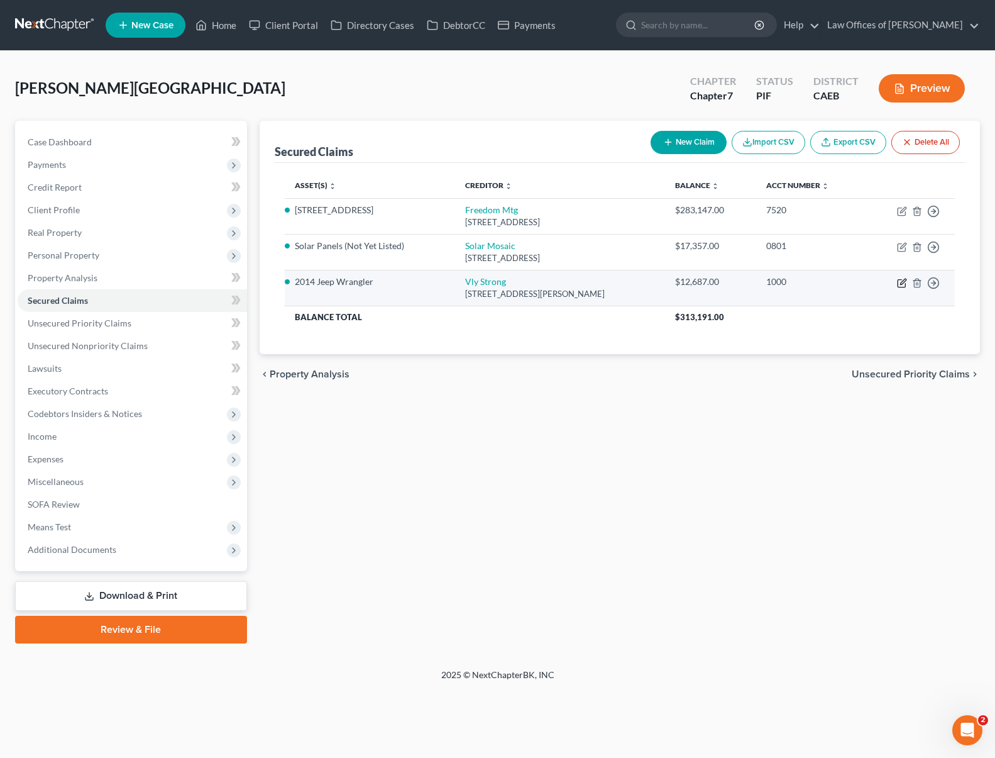
click at [898, 282] on icon "button" at bounding box center [902, 283] width 10 height 10
select select "4"
select select "0"
select select "9"
select select "4"
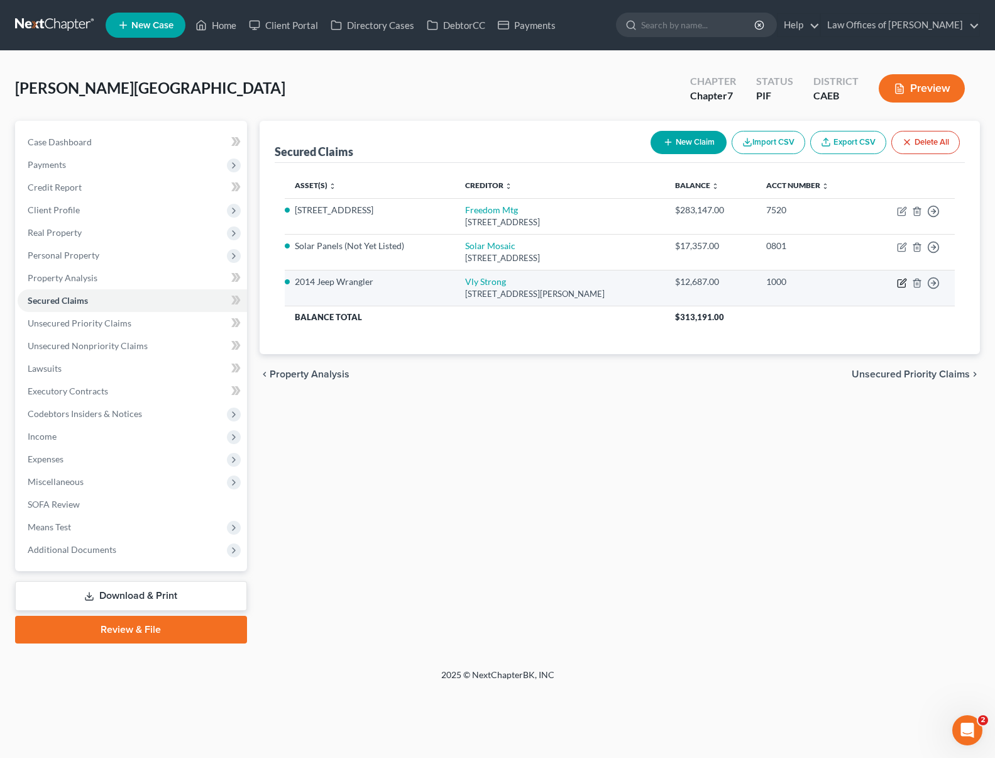
select select "0"
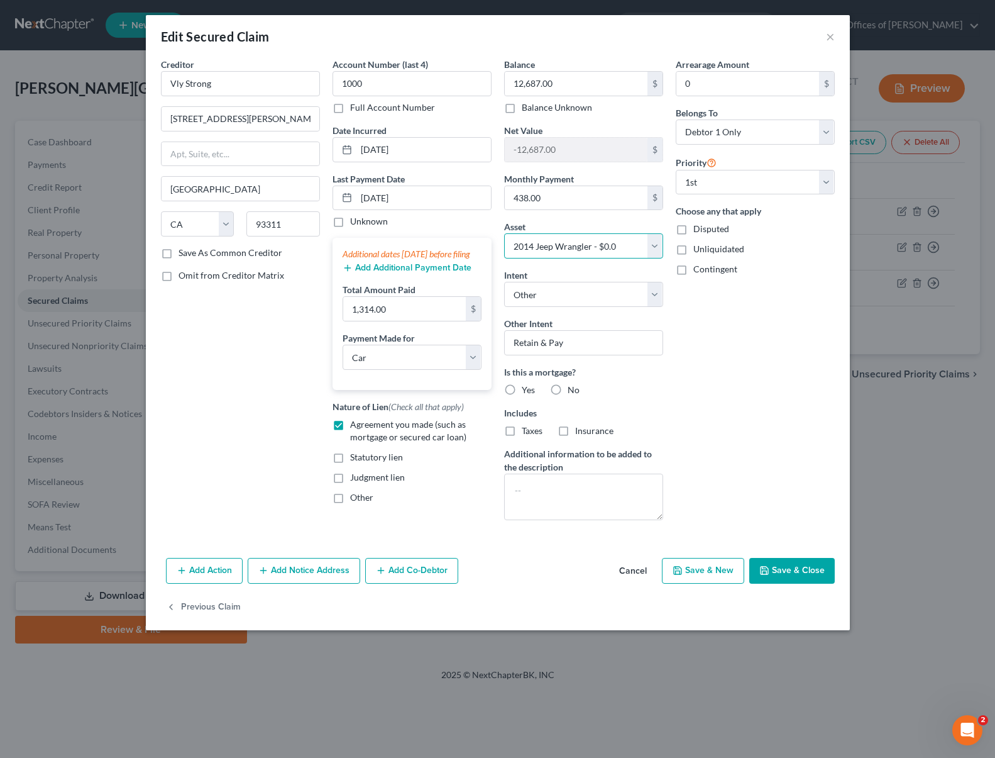
click at [651, 247] on select "Select Other Multiple Assets Household Goods - Furniture and furnishings - $120…" at bounding box center [583, 245] width 159 height 25
select select "8"
click at [504, 233] on select "Select Other Multiple Assets Household Goods - Furniture and furnishings - $120…" at bounding box center [583, 245] width 159 height 25
click at [806, 565] on button "Save & Close" at bounding box center [792, 571] width 86 height 26
select select
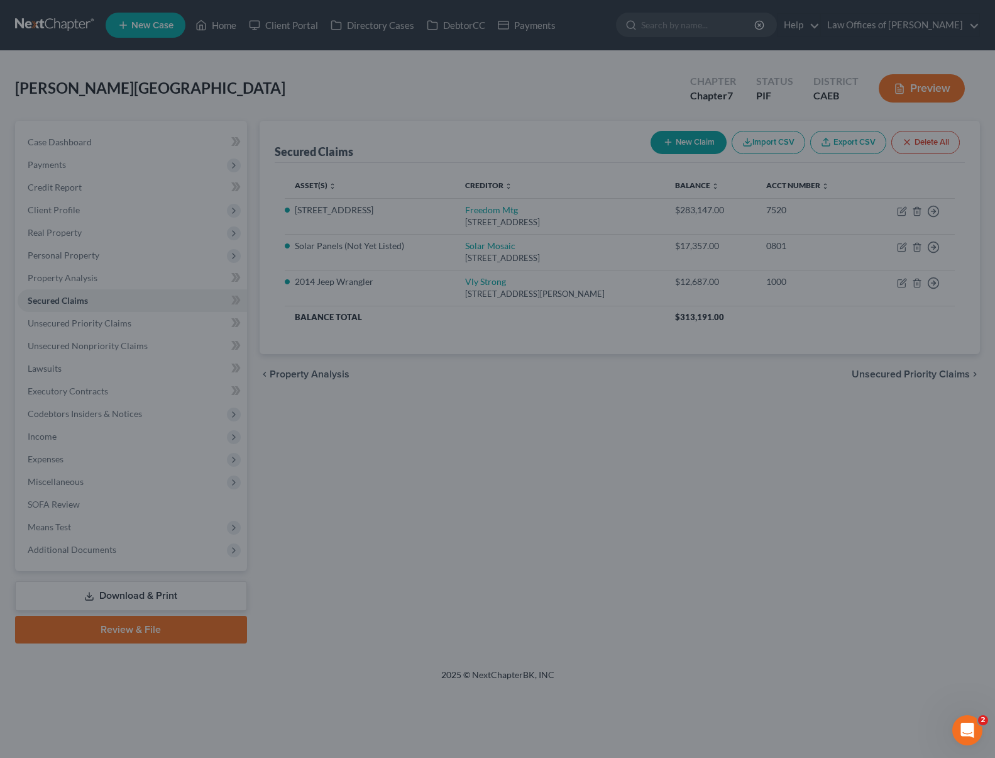
type input "-3,787.00"
select select "8"
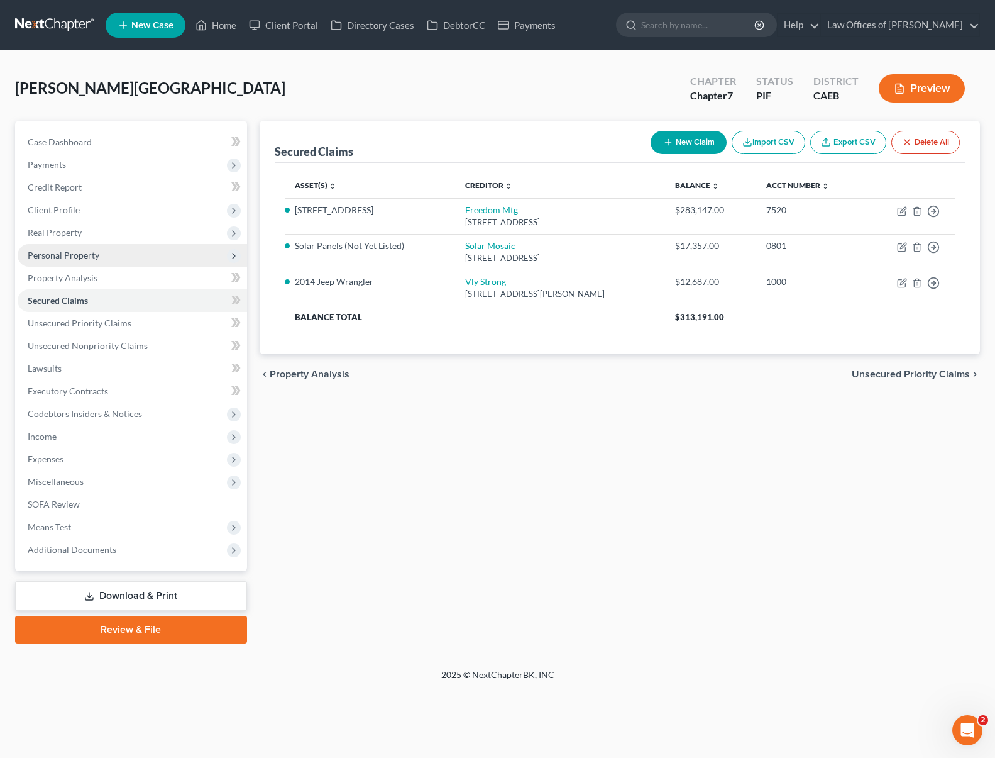
click at [113, 257] on span "Personal Property" at bounding box center [132, 255] width 229 height 23
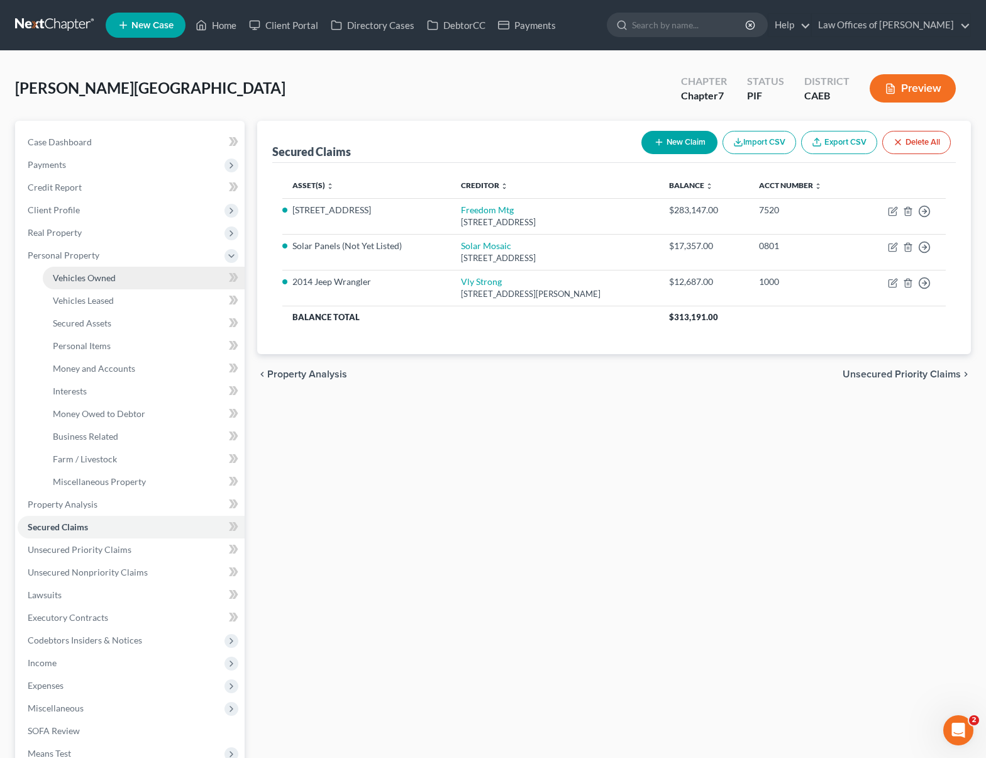
click at [119, 273] on link "Vehicles Owned" at bounding box center [144, 278] width 202 height 23
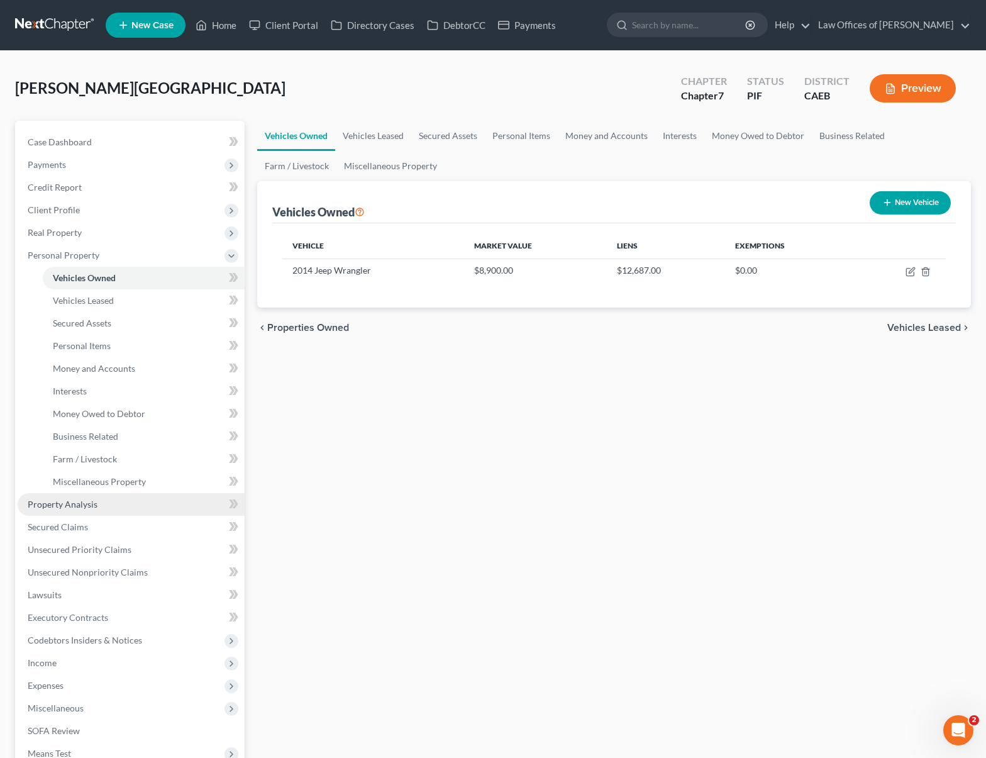
click at [147, 505] on link "Property Analysis" at bounding box center [131, 504] width 227 height 23
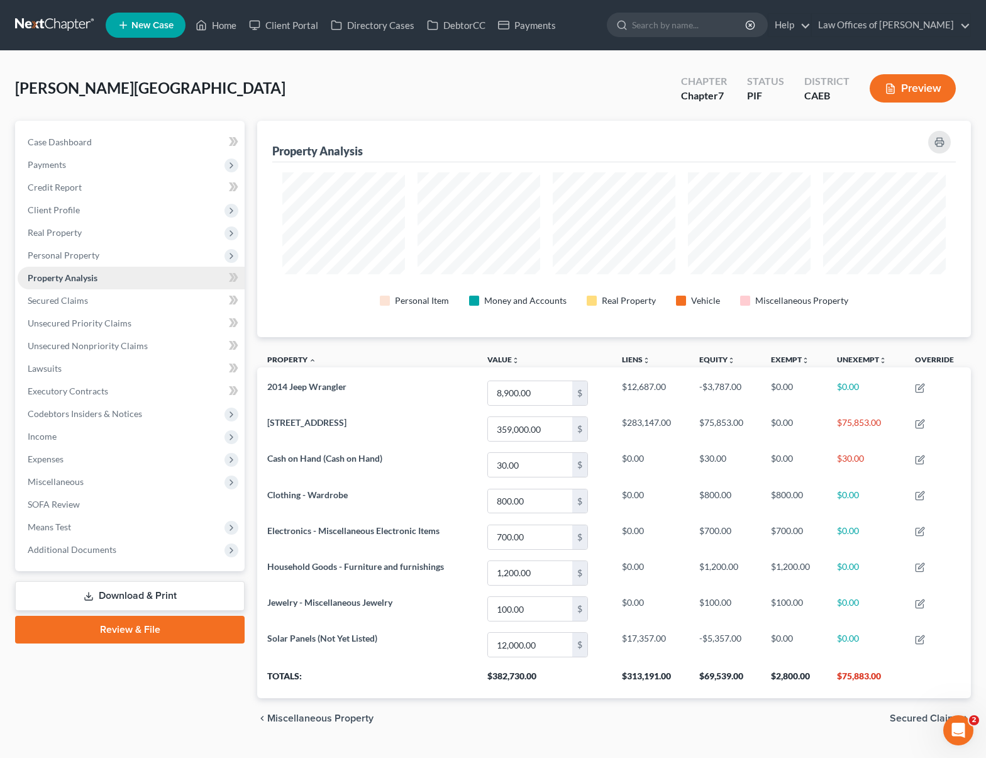
scroll to position [216, 714]
click at [122, 228] on span "Real Property" at bounding box center [131, 232] width 227 height 23
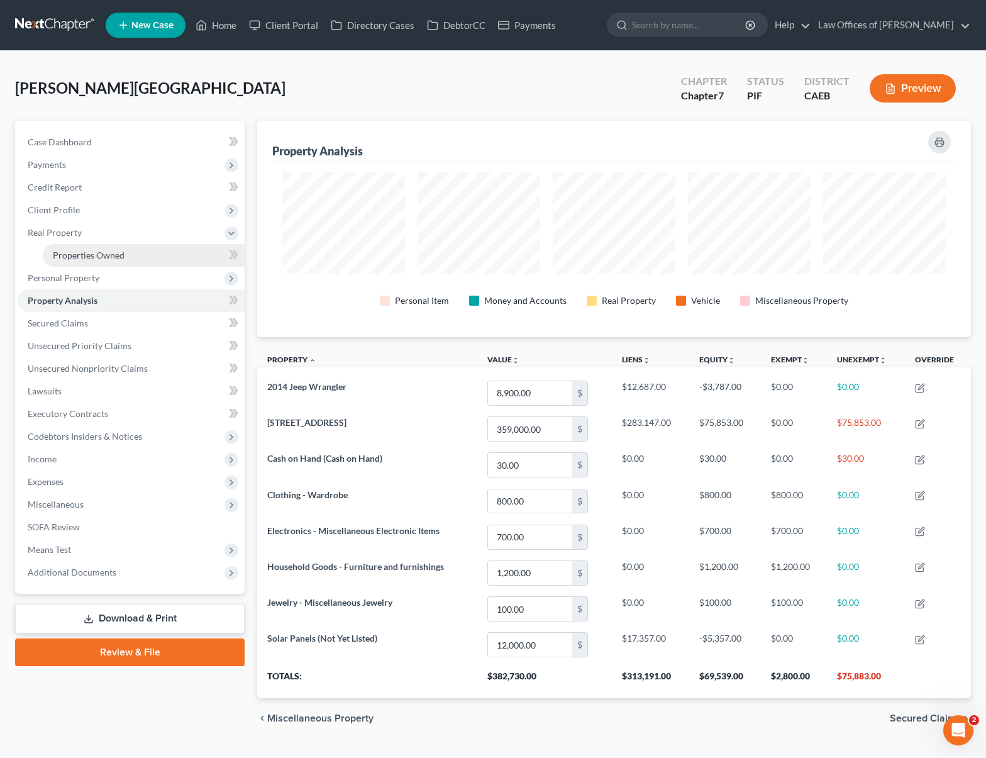
click at [114, 251] on span "Properties Owned" at bounding box center [89, 255] width 72 height 11
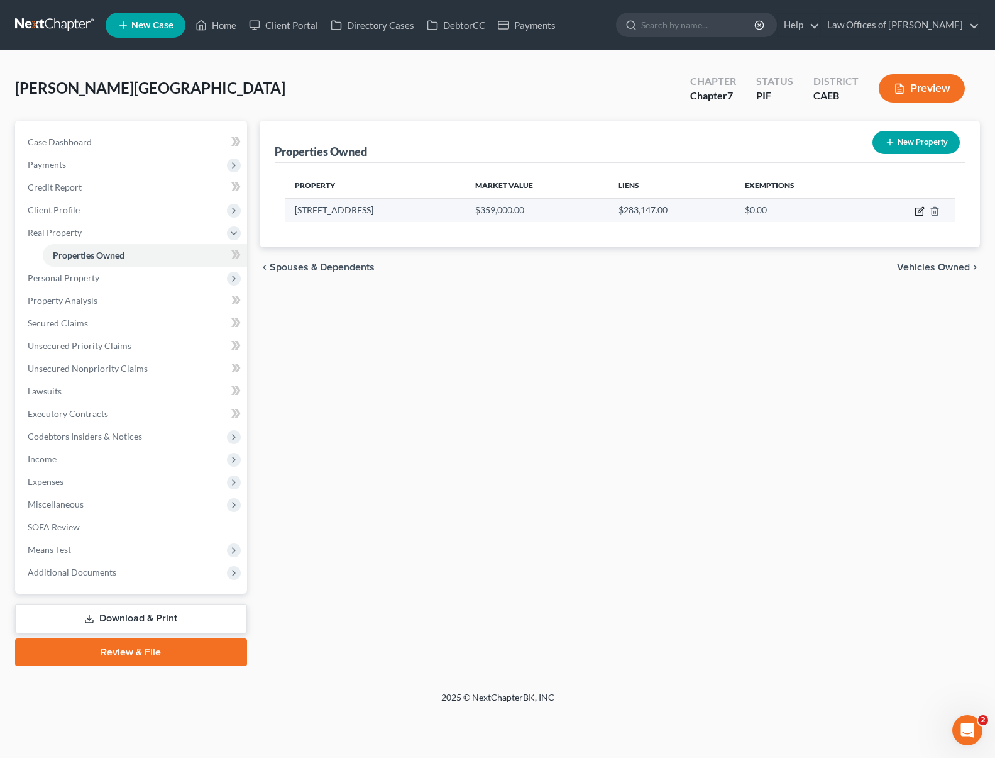
click at [922, 212] on icon "button" at bounding box center [920, 211] width 10 height 10
select select "4"
select select "14"
select select "0"
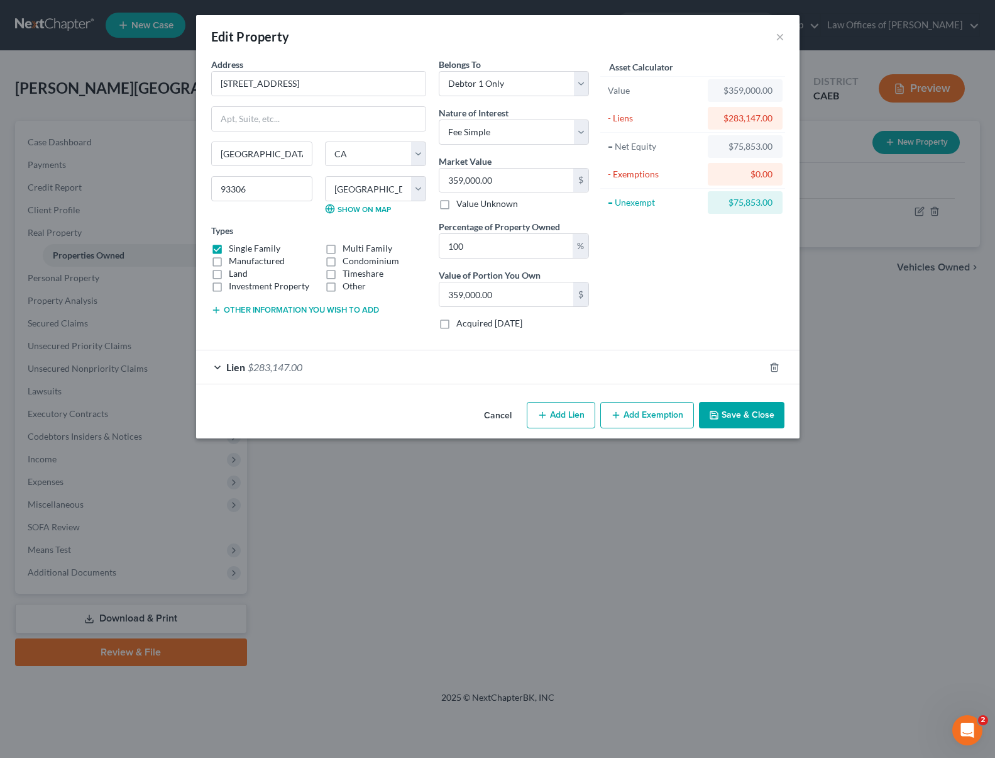
click at [642, 413] on button "Add Exemption" at bounding box center [647, 415] width 94 height 26
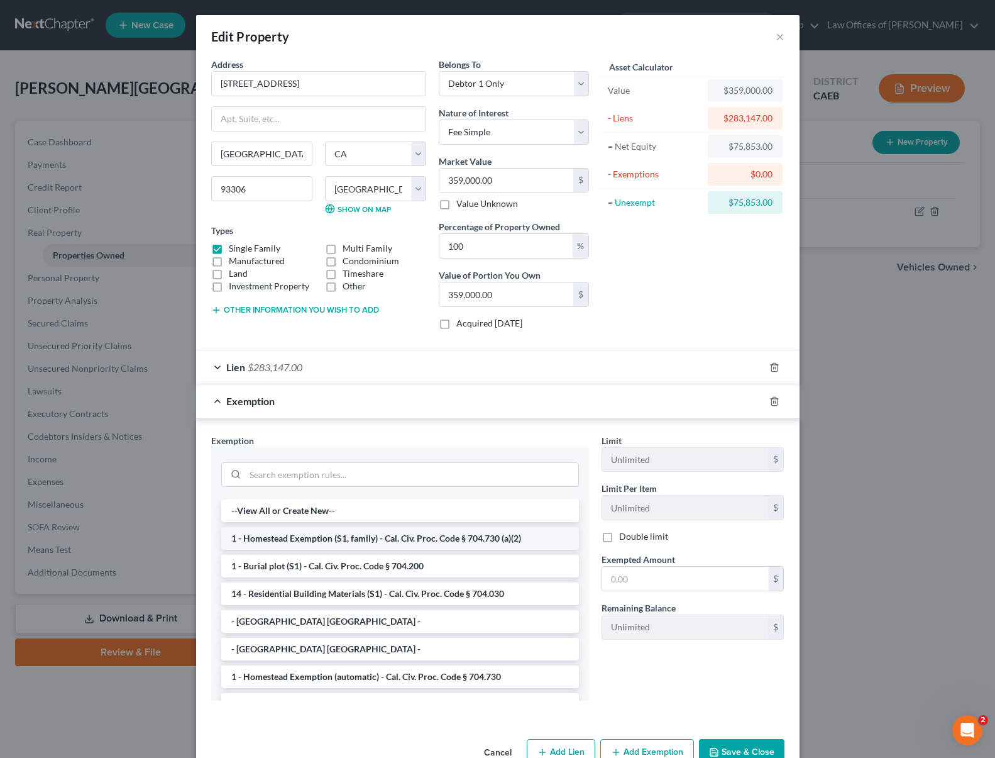
click at [456, 536] on li "1 - Homestead Exemption (S1, family) - Cal. Civ. Proc. Code § 704.730 (a)(2)" at bounding box center [400, 538] width 358 height 23
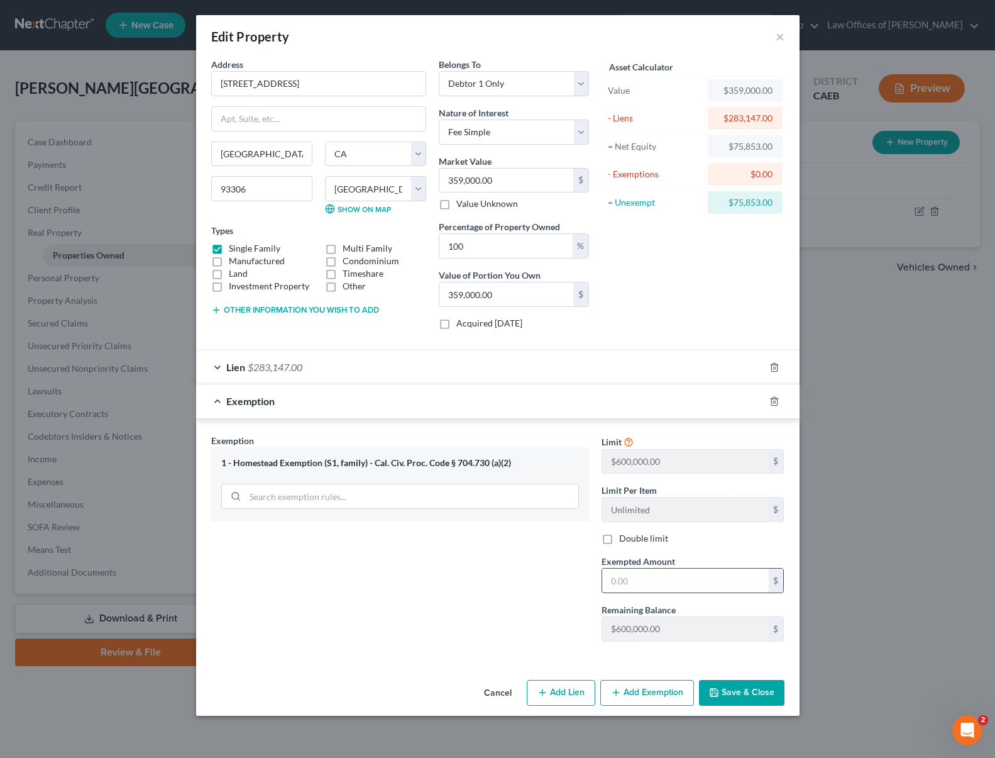
click at [686, 569] on input "text" at bounding box center [685, 580] width 167 height 24
type input "341,000"
click at [741, 693] on button "Save & Close" at bounding box center [742, 693] width 86 height 26
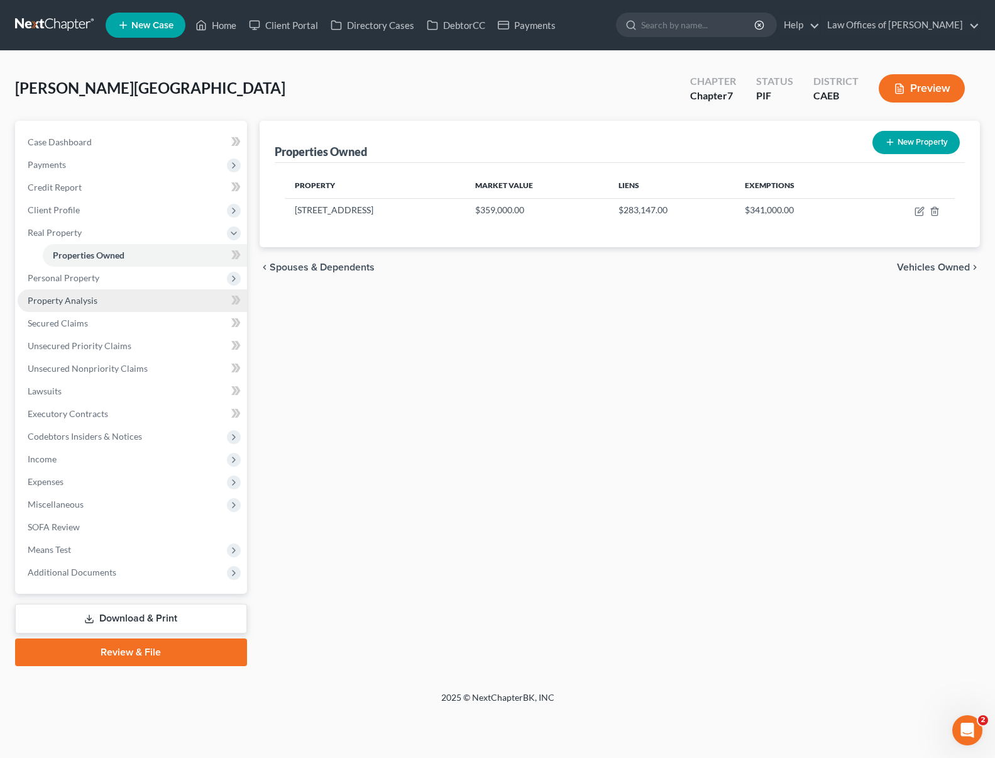
click at [111, 304] on link "Property Analysis" at bounding box center [132, 300] width 229 height 23
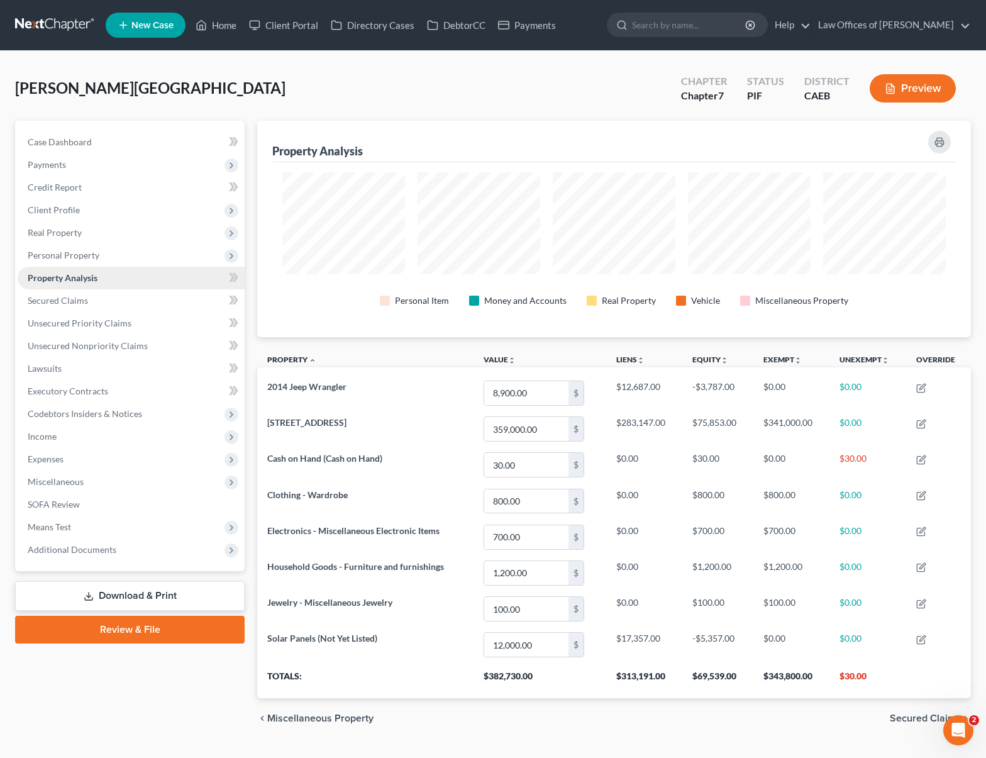
scroll to position [216, 714]
click at [113, 146] on link "Case Dashboard" at bounding box center [131, 142] width 227 height 23
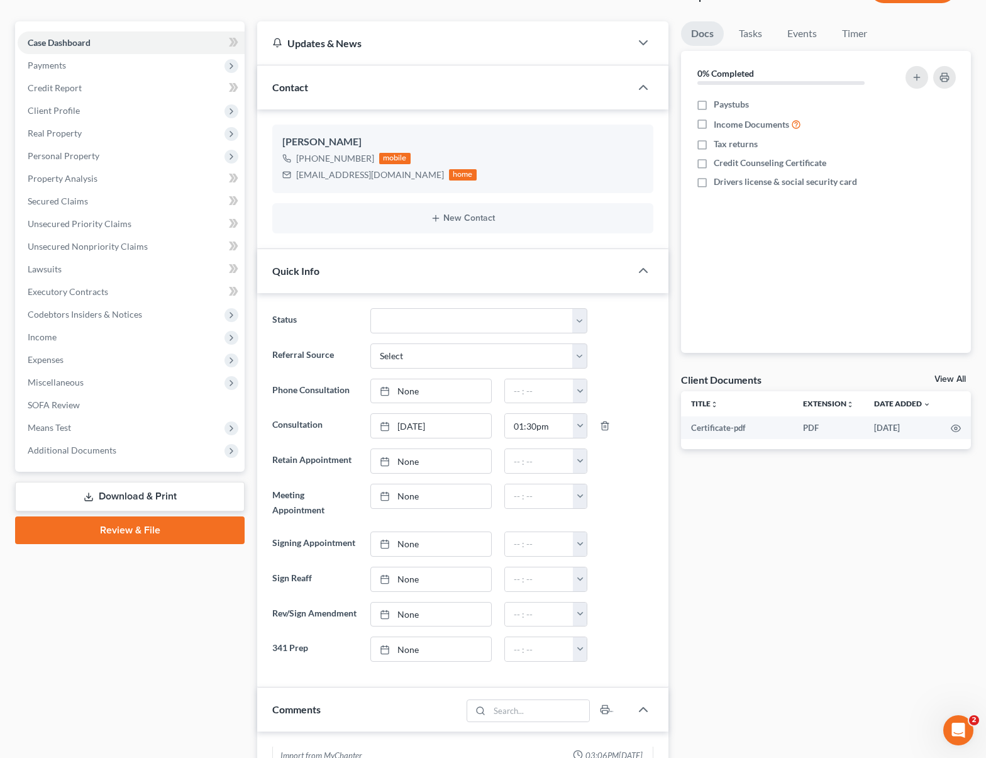
scroll to position [72, 0]
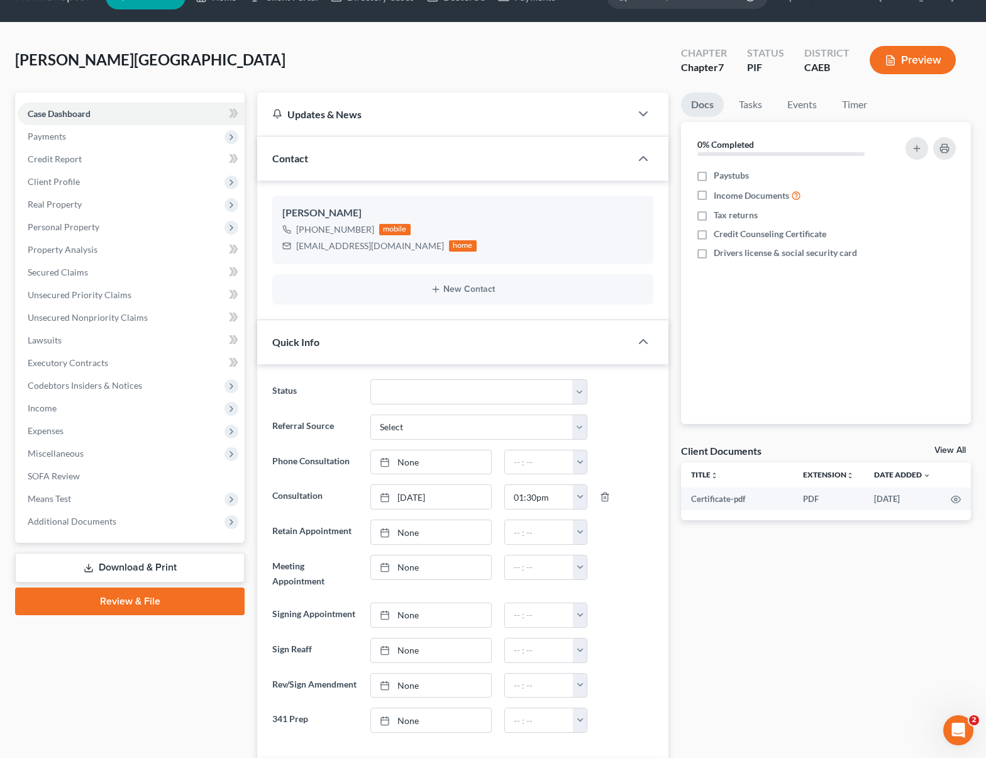
scroll to position [12, 0]
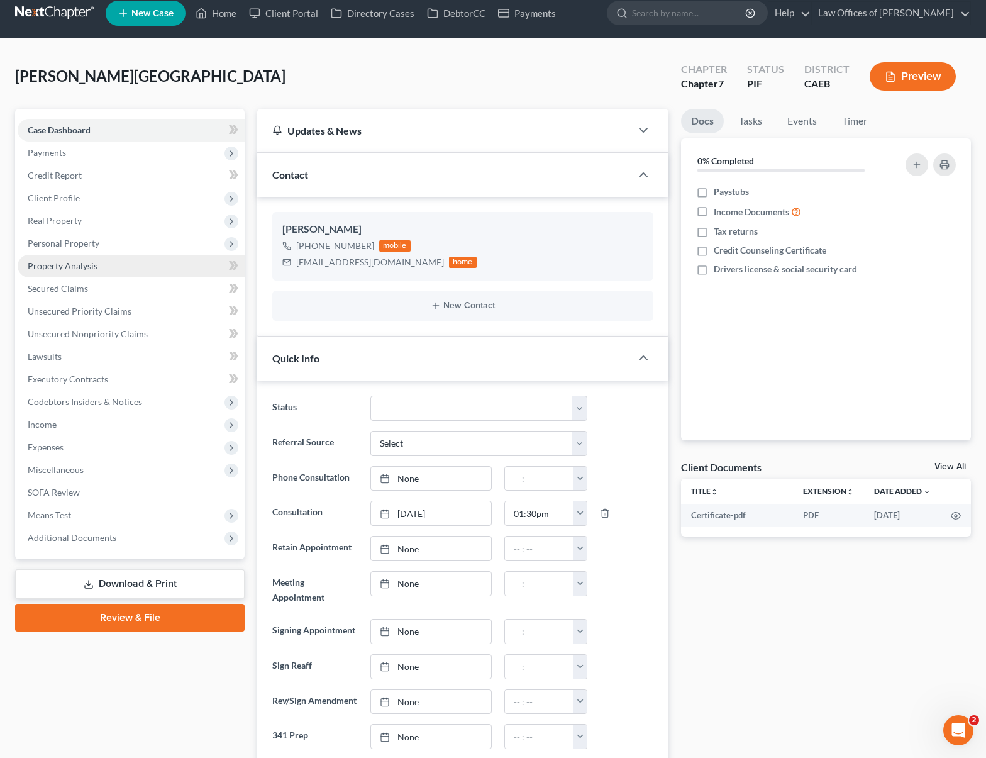
click at [148, 269] on link "Property Analysis" at bounding box center [131, 266] width 227 height 23
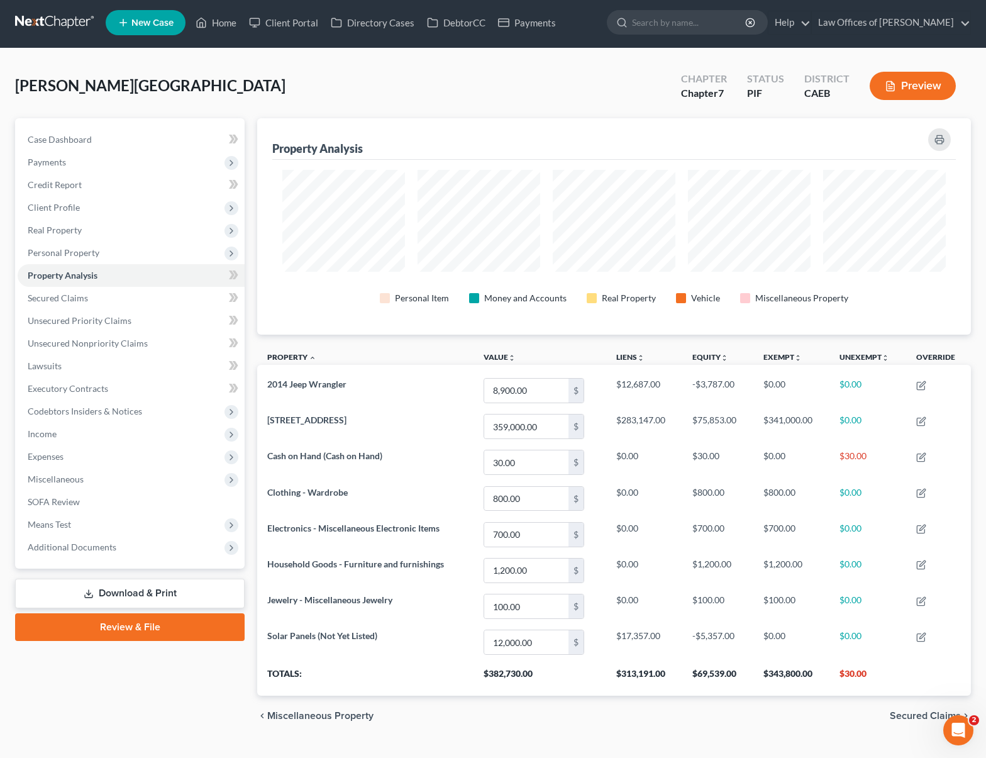
scroll to position [28, 0]
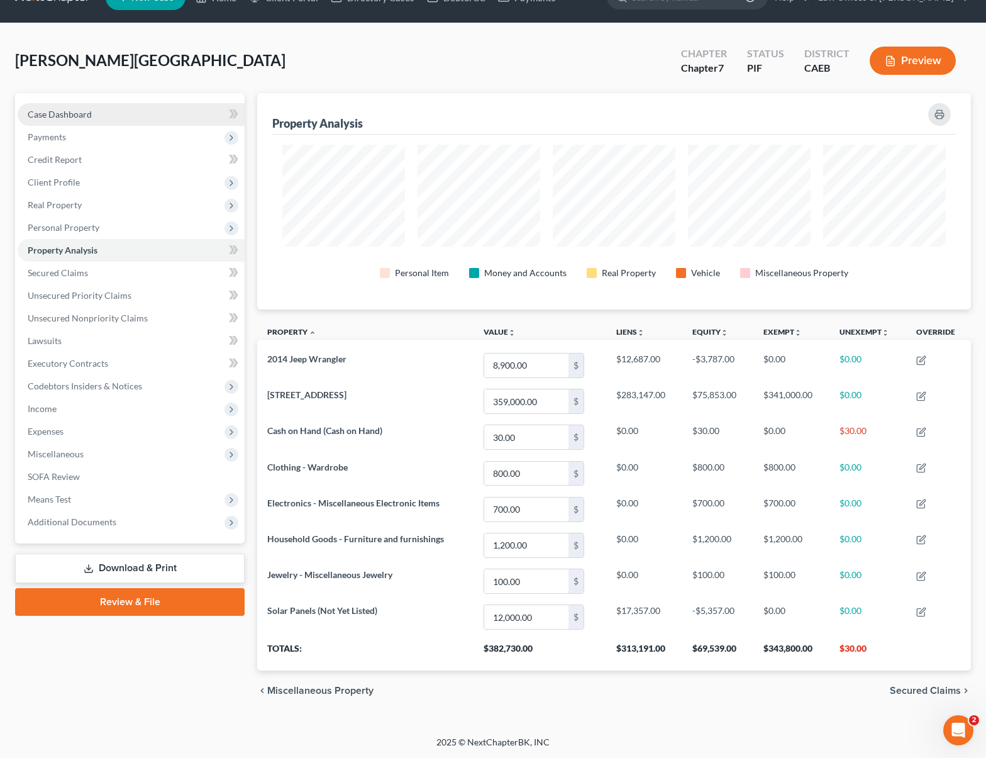
click at [114, 109] on link "Case Dashboard" at bounding box center [131, 114] width 227 height 23
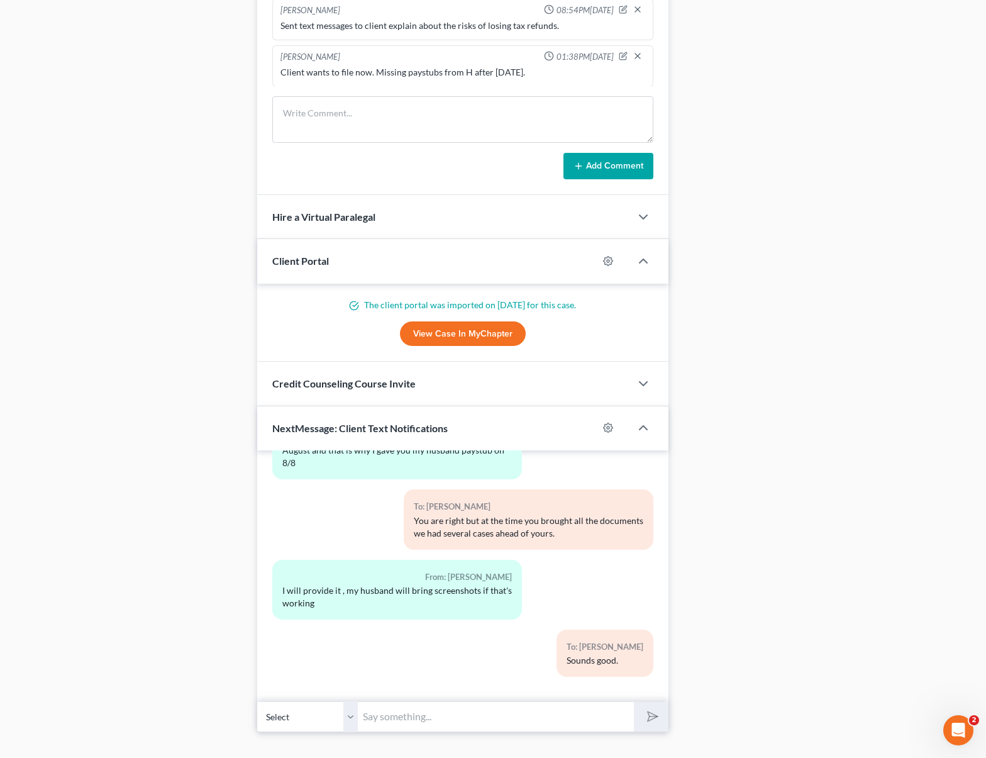
scroll to position [982, 0]
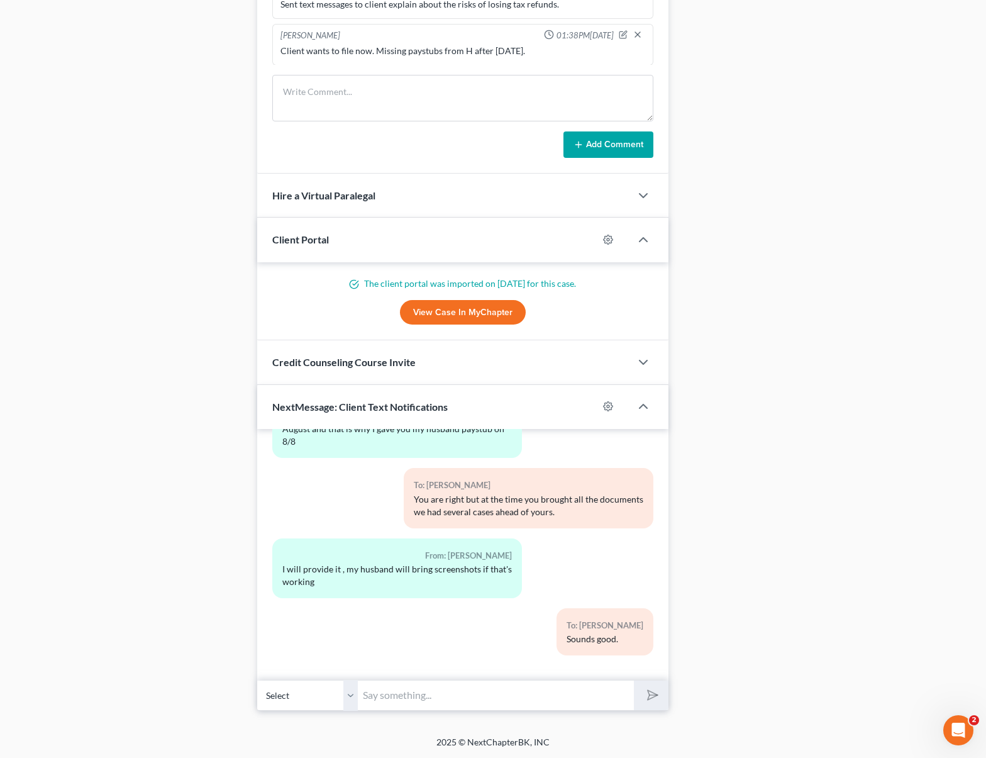
drag, startPoint x: 449, startPoint y: 693, endPoint x: 455, endPoint y: 678, distance: 15.5
click at [450, 691] on input "text" at bounding box center [496, 695] width 276 height 31
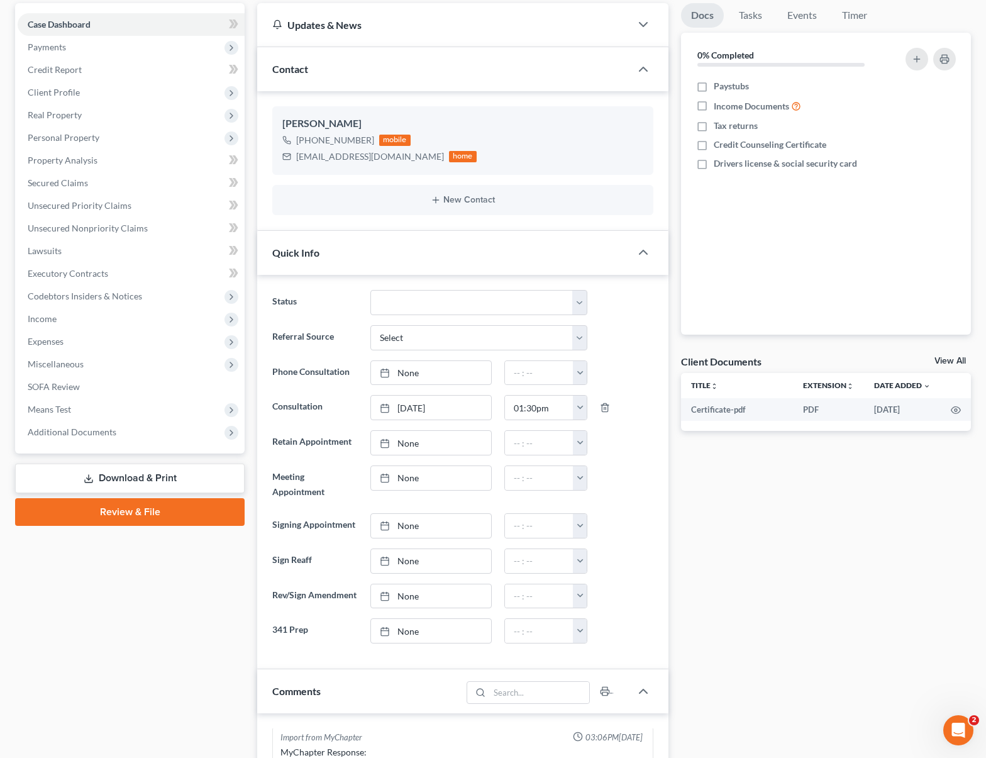
scroll to position [110, 0]
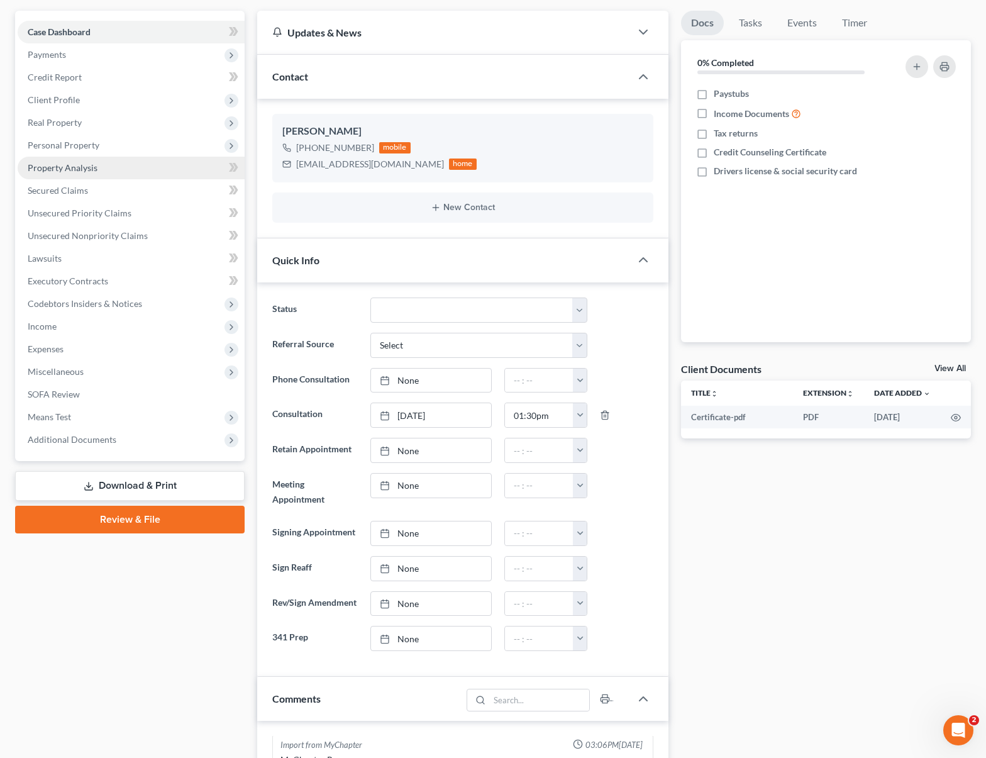
type input "Which"
click at [89, 170] on span "Property Analysis" at bounding box center [63, 167] width 70 height 11
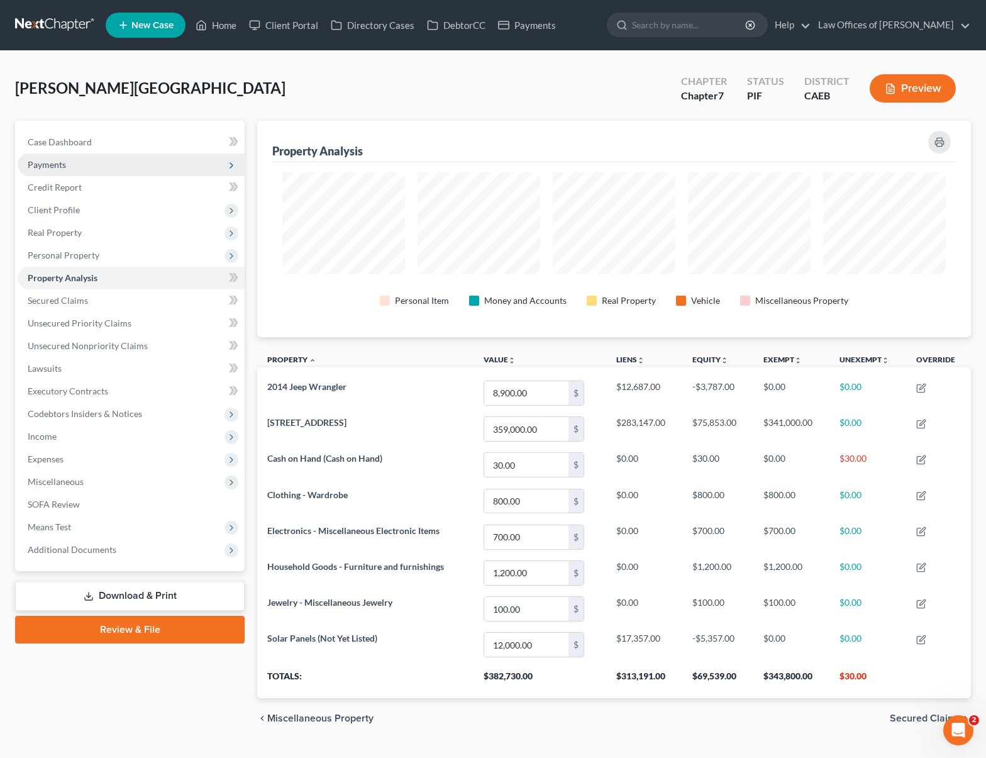
scroll to position [628499, 628002]
click at [105, 145] on link "Case Dashboard" at bounding box center [131, 142] width 227 height 23
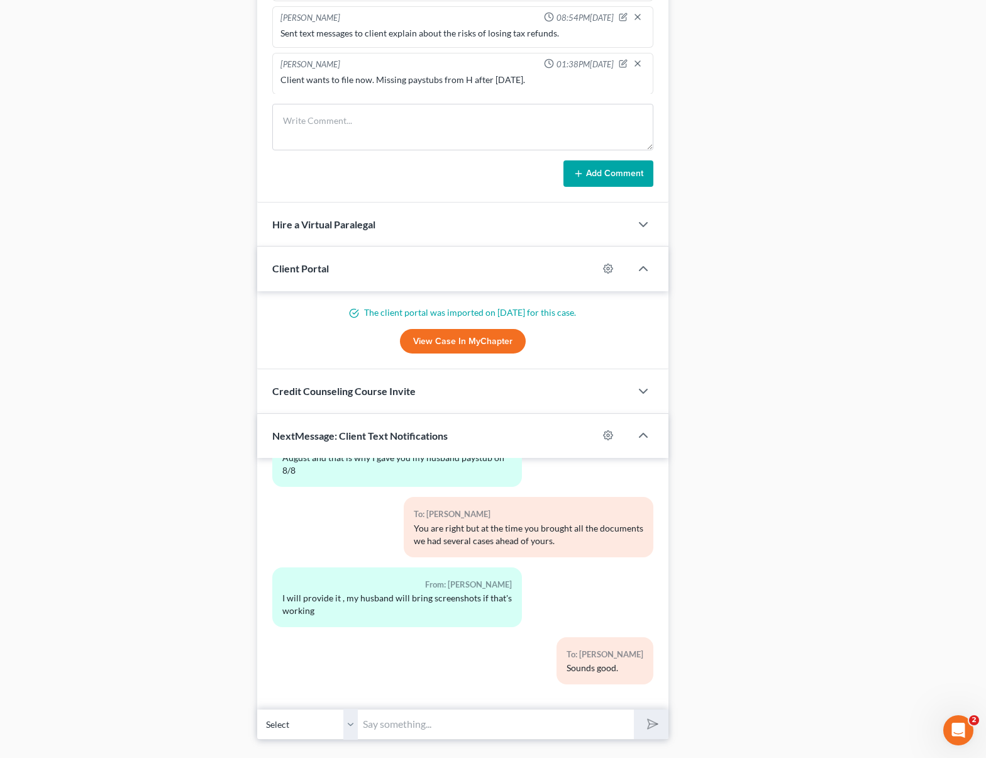
scroll to position [951, 0]
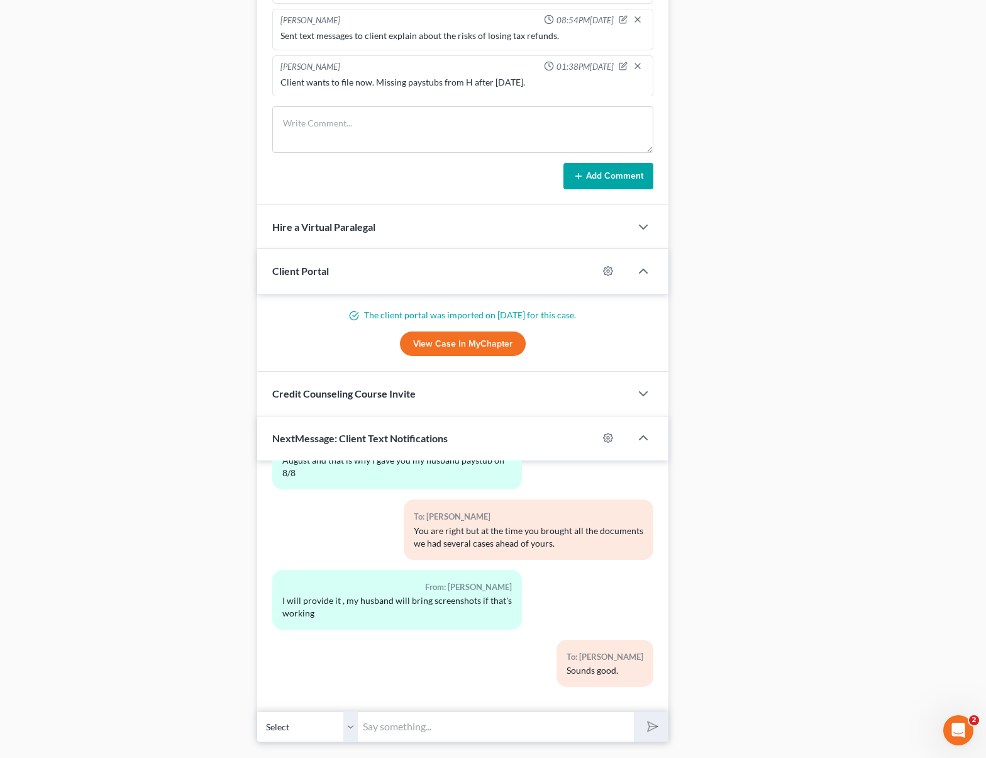
drag, startPoint x: 397, startPoint y: 734, endPoint x: 421, endPoint y: 710, distance: 34.2
click at [395, 734] on input "text" at bounding box center [496, 726] width 276 height 31
type input "Which bank(s) do you bank with ?"
click at [634, 712] on button "submit" at bounding box center [651, 727] width 35 height 30
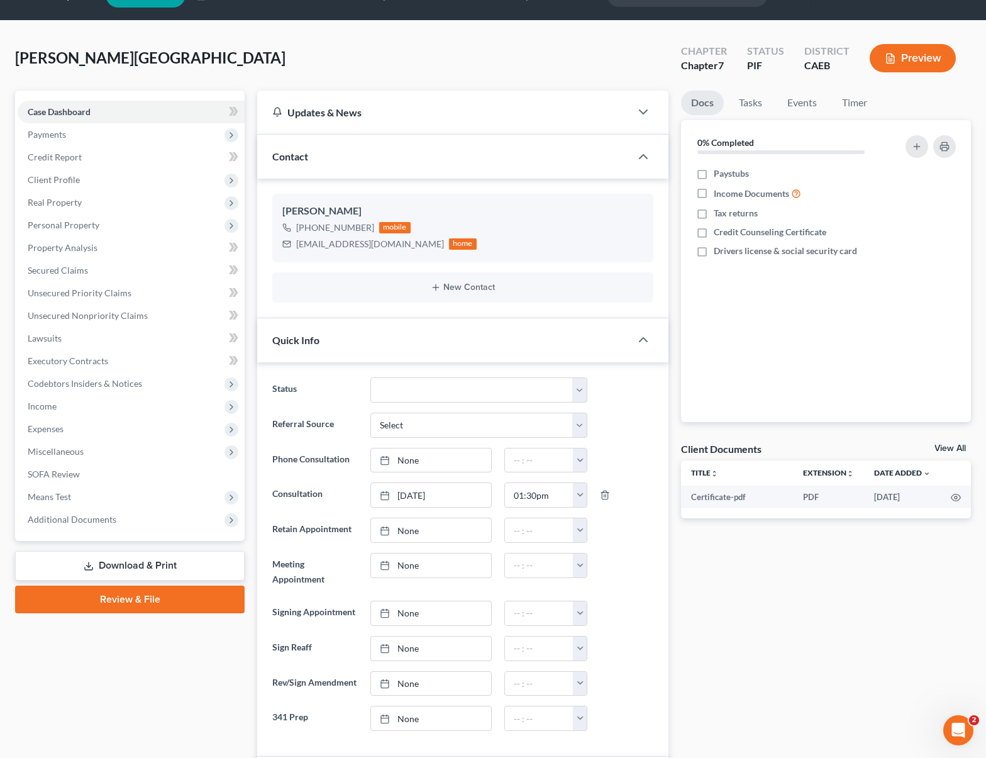
scroll to position [0, 0]
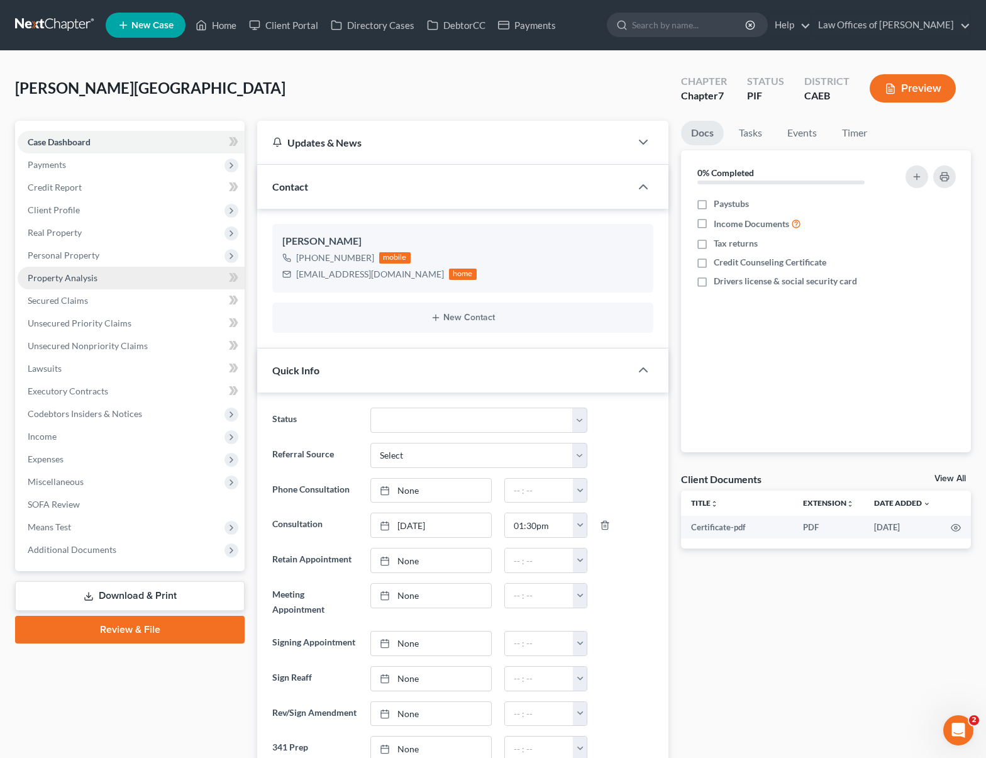
click at [128, 280] on link "Property Analysis" at bounding box center [131, 278] width 227 height 23
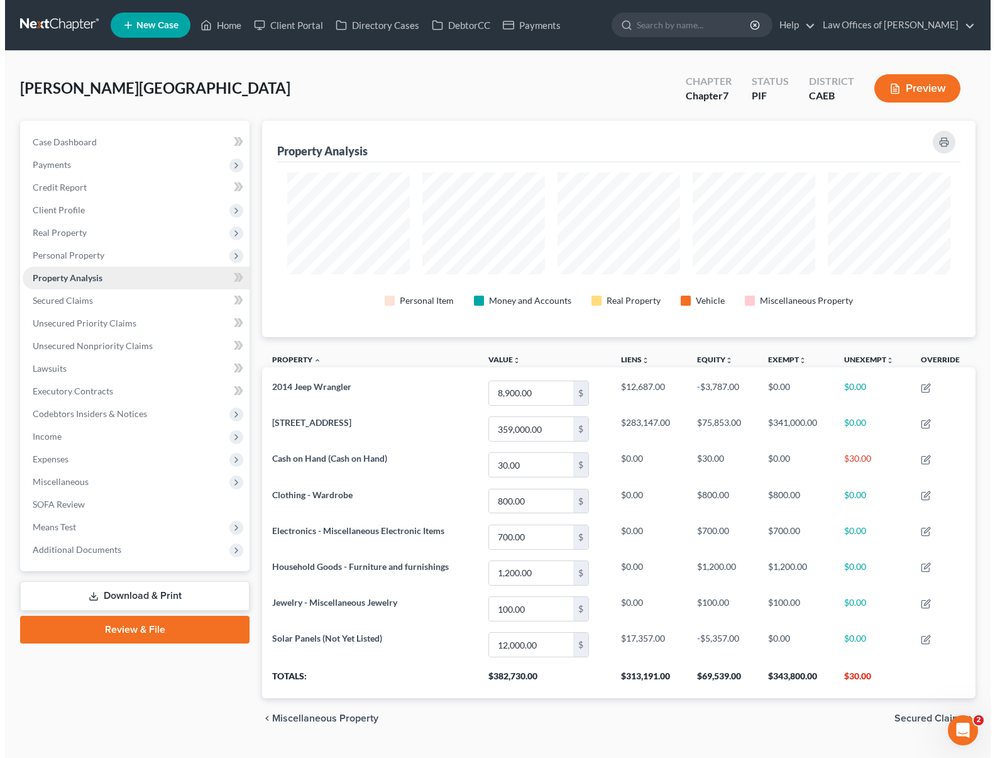
scroll to position [216, 714]
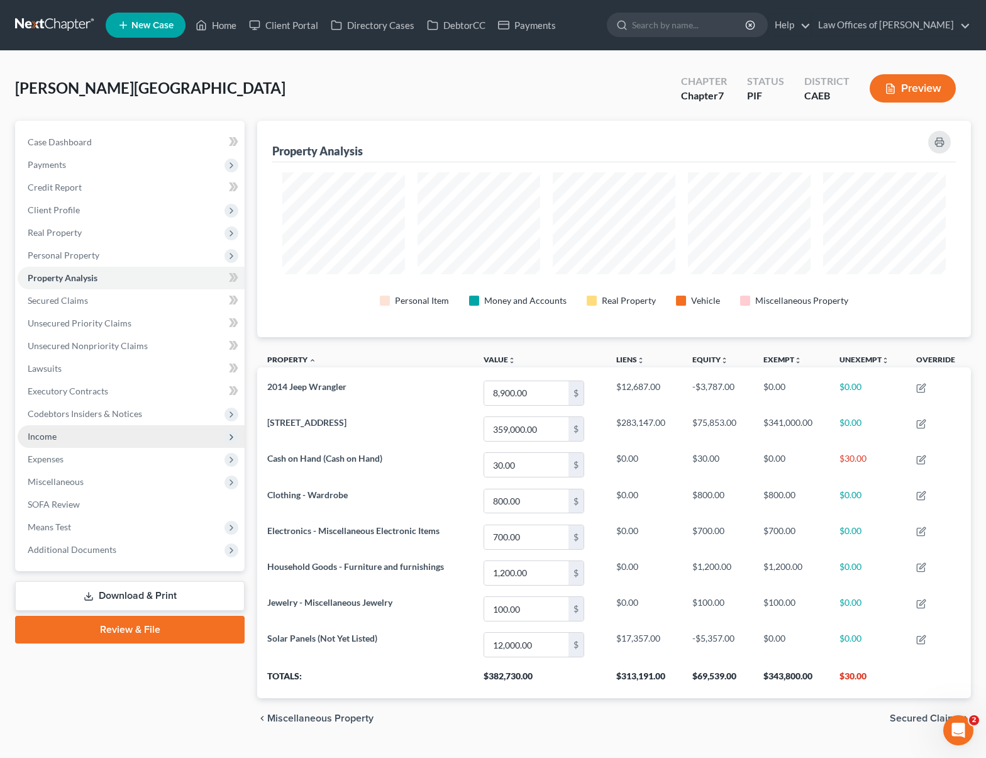
click at [92, 443] on span "Income" at bounding box center [131, 436] width 227 height 23
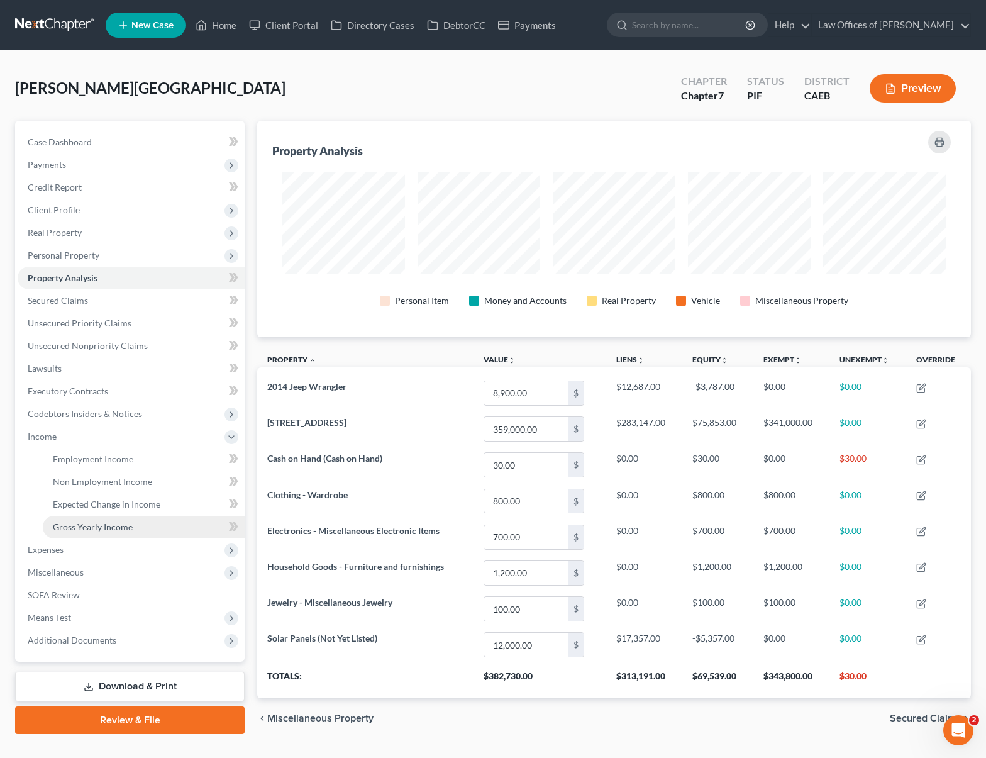
click at [131, 529] on link "Gross Yearly Income" at bounding box center [144, 527] width 202 height 23
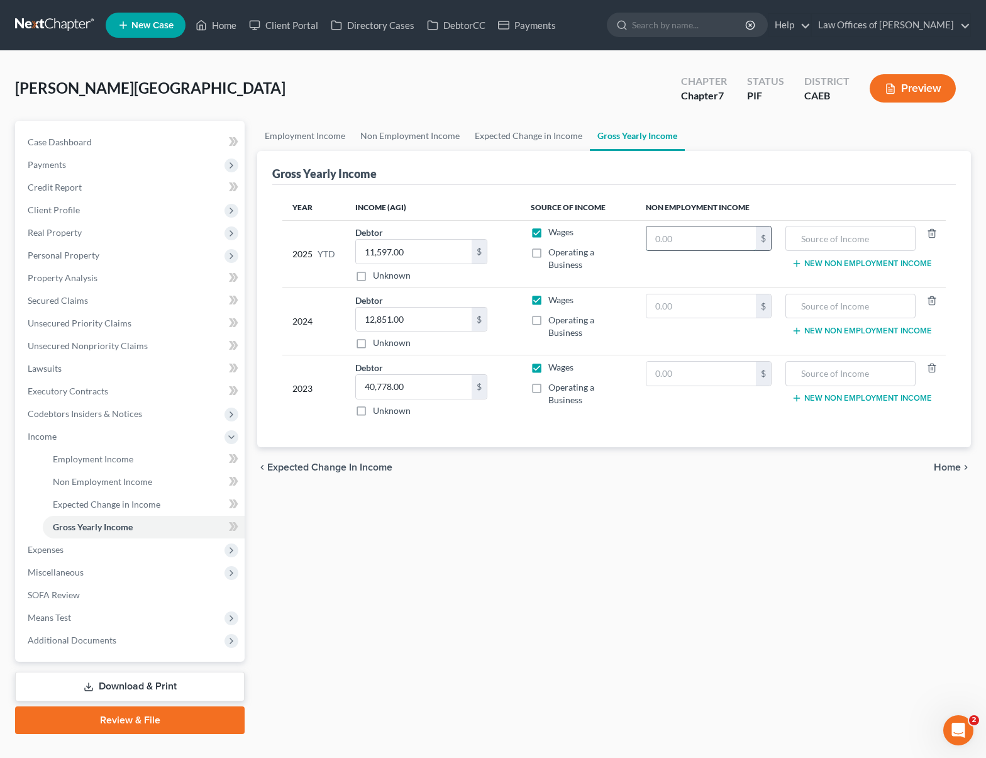
click at [697, 241] on input "text" at bounding box center [700, 238] width 109 height 24
type input "7,560"
type input "SS"
drag, startPoint x: 719, startPoint y: 311, endPoint x: 712, endPoint y: 294, distance: 17.5
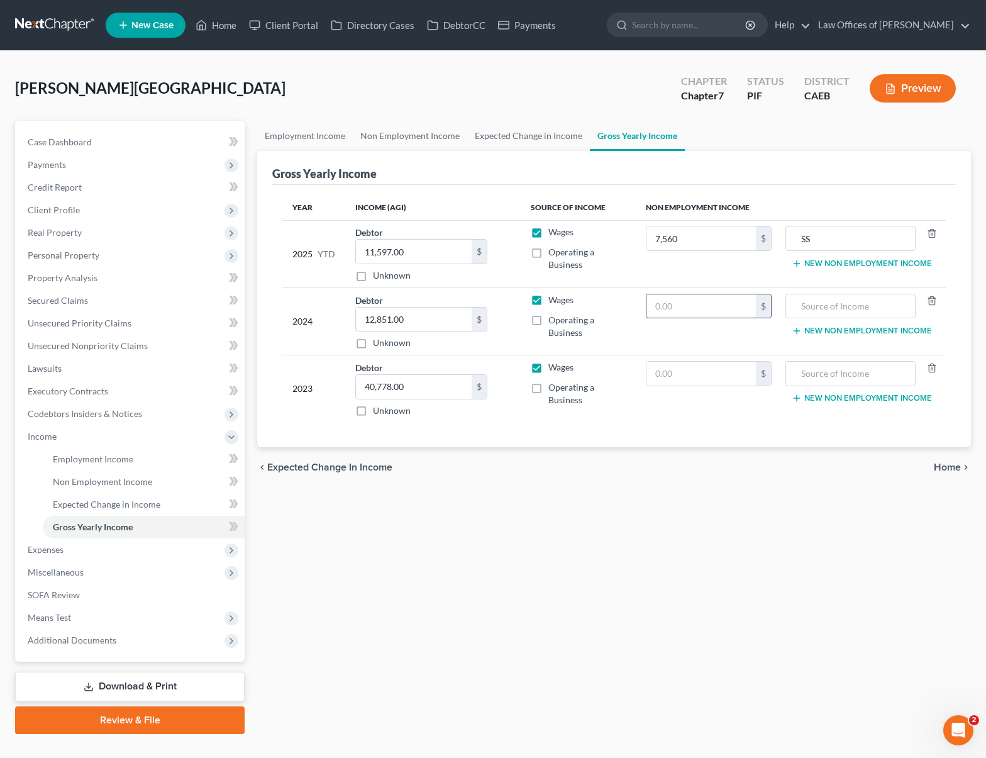
click at [715, 301] on input "text" at bounding box center [700, 306] width 109 height 24
type input "9,072"
type input "SS"
drag, startPoint x: 693, startPoint y: 373, endPoint x: 704, endPoint y: 374, distance: 10.7
click at [693, 374] on input "text" at bounding box center [700, 374] width 109 height 24
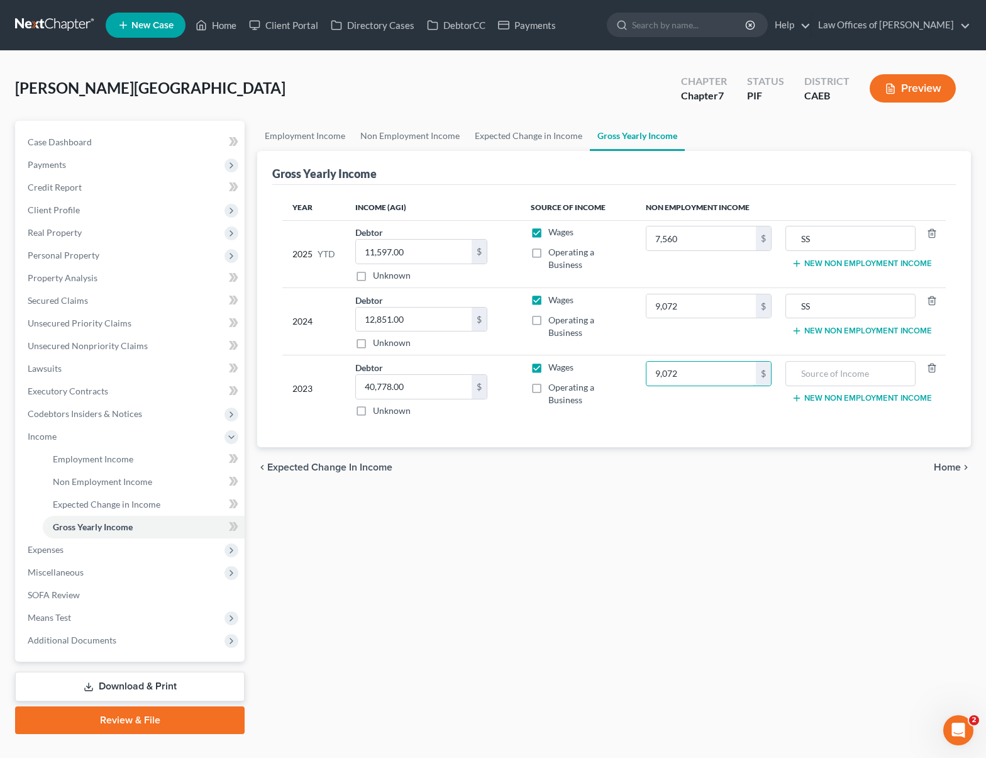
type input "9,072"
type input "SS"
click at [612, 609] on div "Employment Income Non Employment Income Expected Change in Income Gross Yearly …" at bounding box center [614, 427] width 726 height 613
click at [175, 684] on link "Download & Print" at bounding box center [129, 686] width 229 height 30
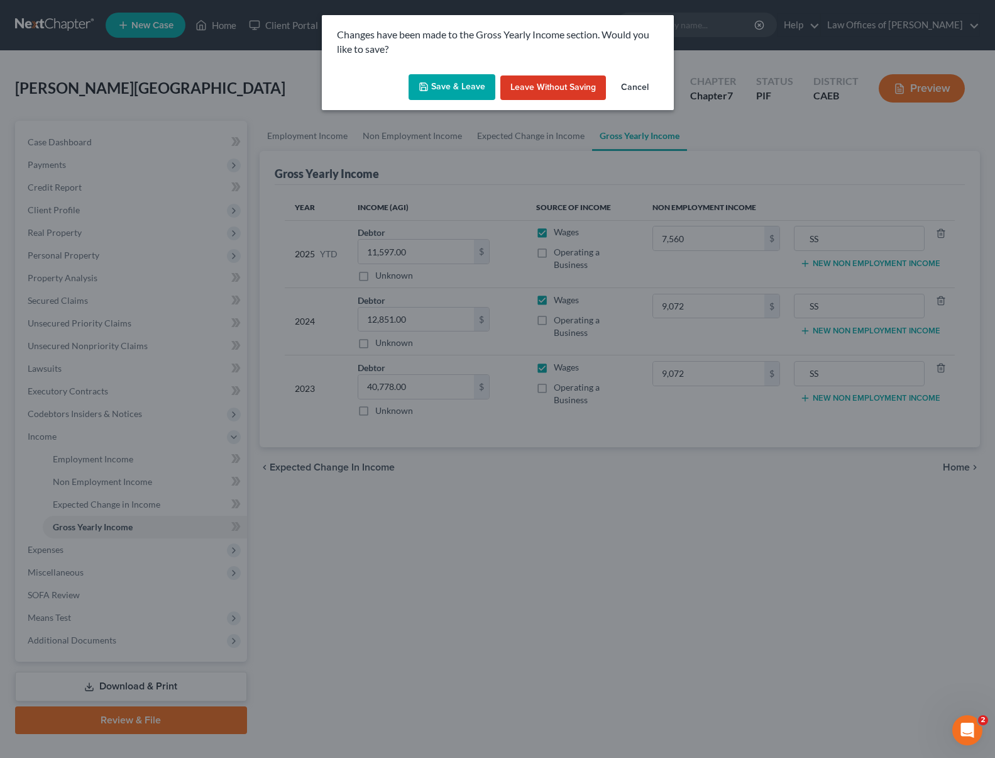
click at [425, 89] on icon "button" at bounding box center [424, 87] width 10 height 10
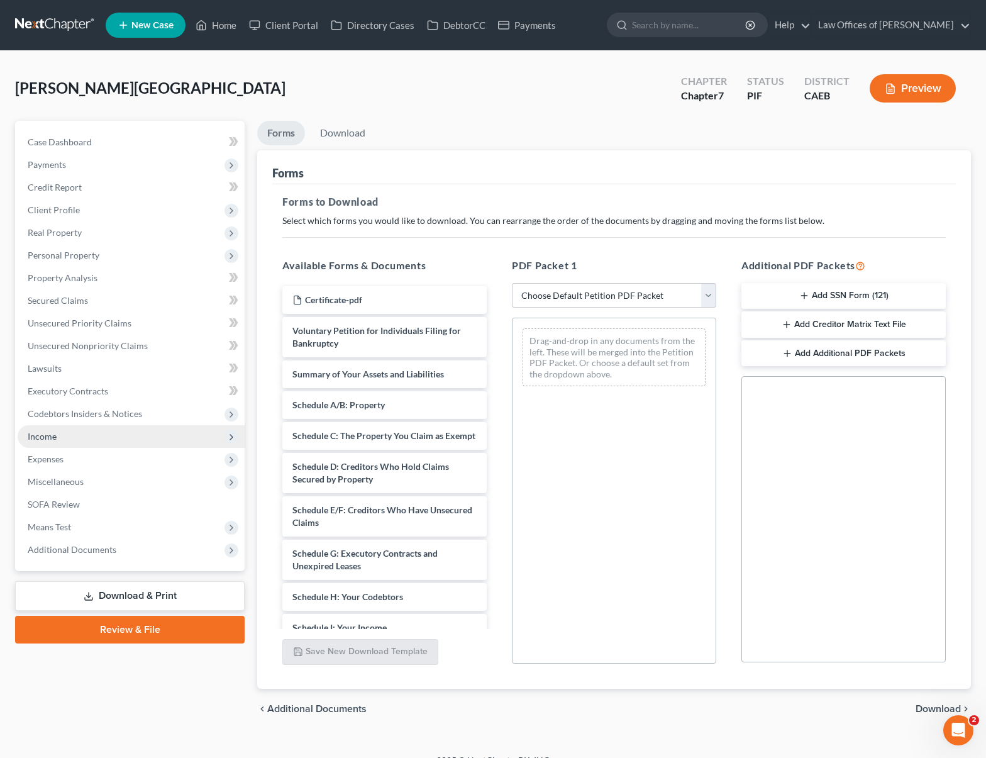
click at [78, 436] on span "Income" at bounding box center [131, 436] width 227 height 23
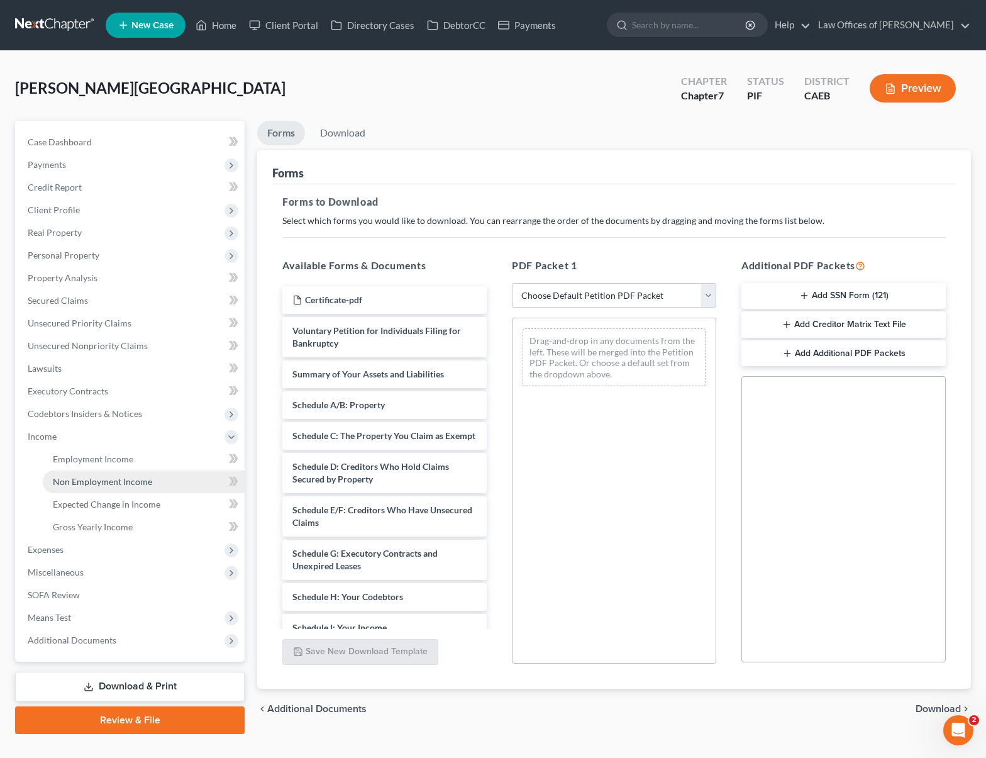
click at [108, 482] on span "Non Employment Income" at bounding box center [102, 481] width 99 height 11
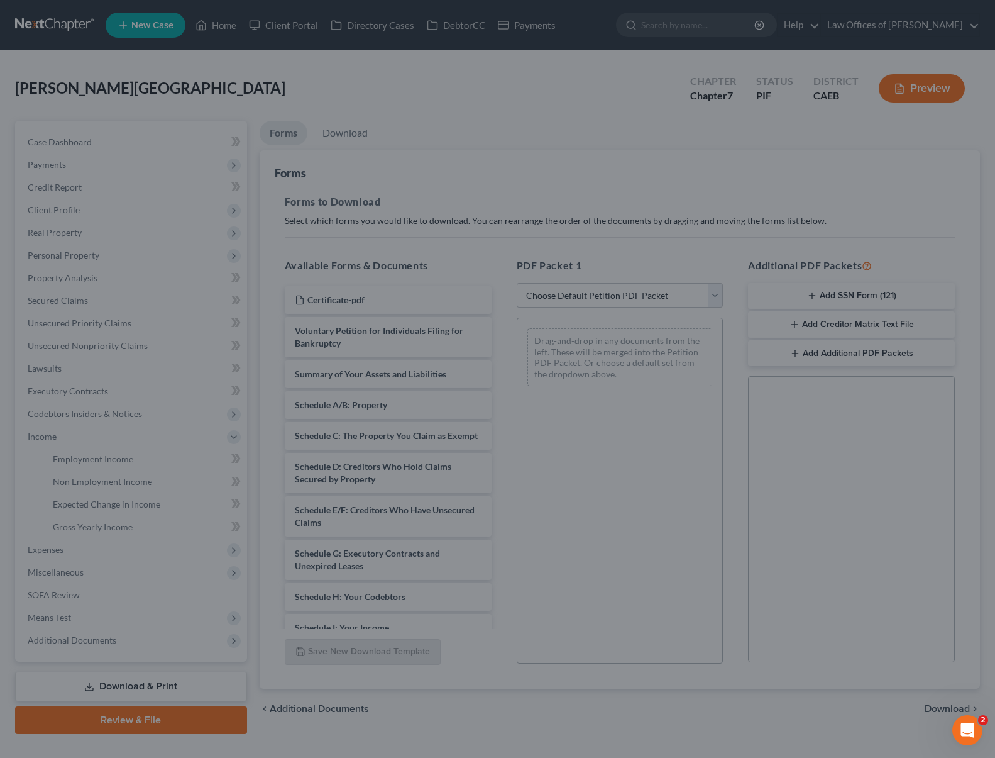
click at [218, 30] on div at bounding box center [497, 379] width 995 height 758
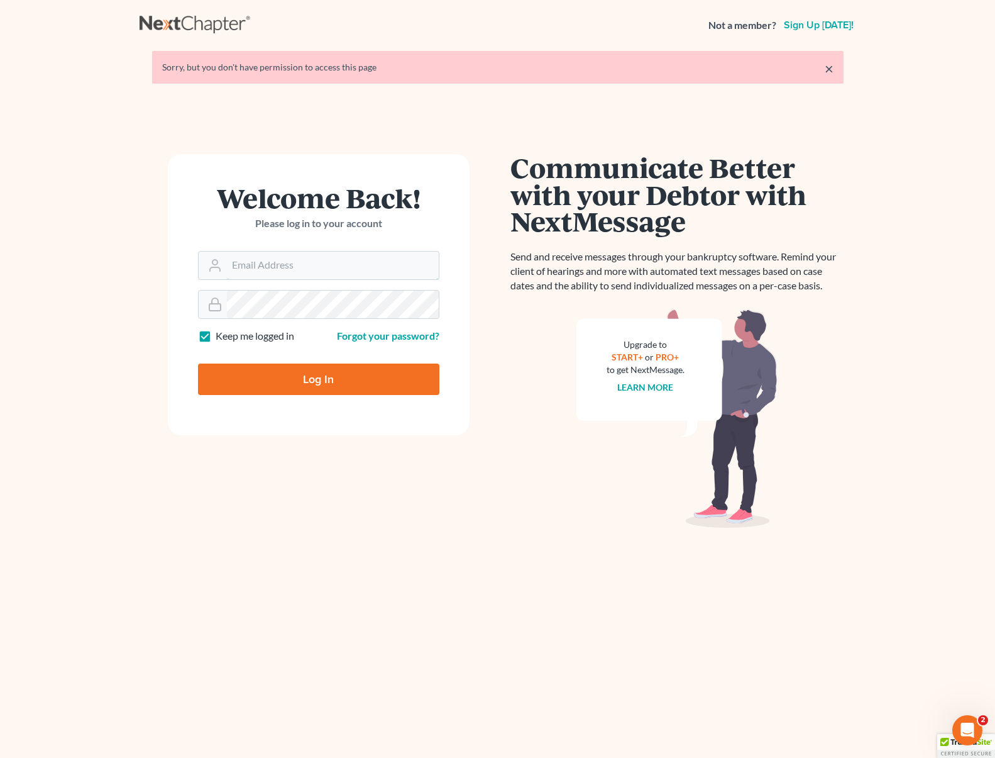
type input "[EMAIL_ADDRESS][DOMAIN_NAME]"
click at [314, 379] on input "Log In" at bounding box center [318, 378] width 241 height 31
type input "Thinking..."
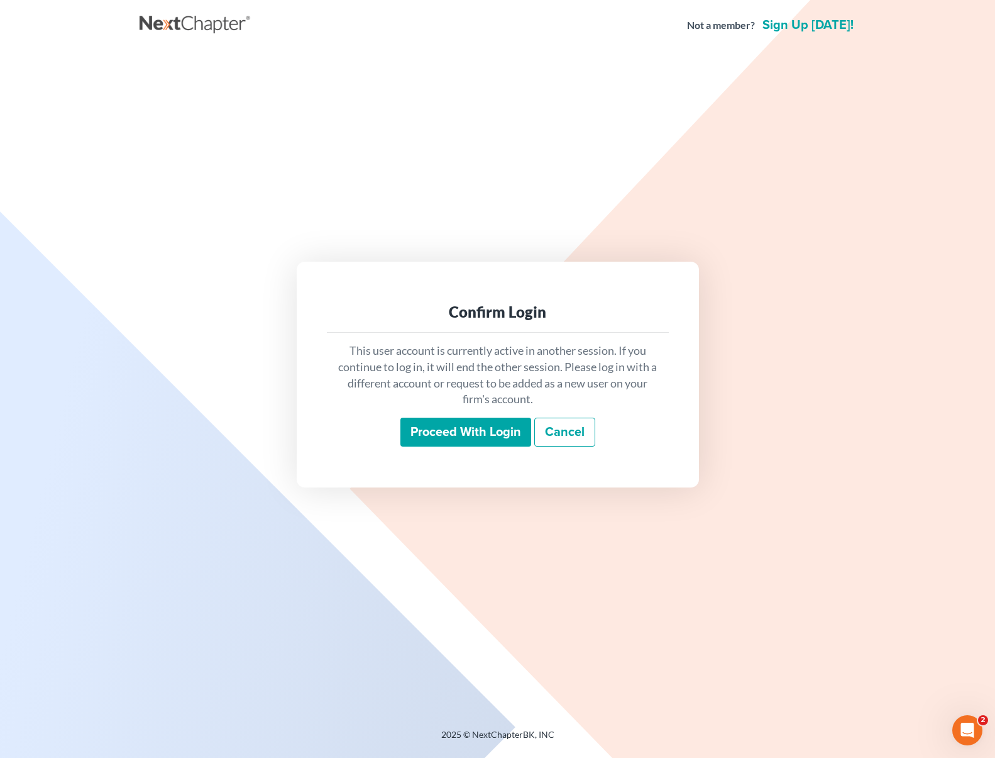
click at [521, 434] on input "Proceed with login" at bounding box center [465, 431] width 131 height 29
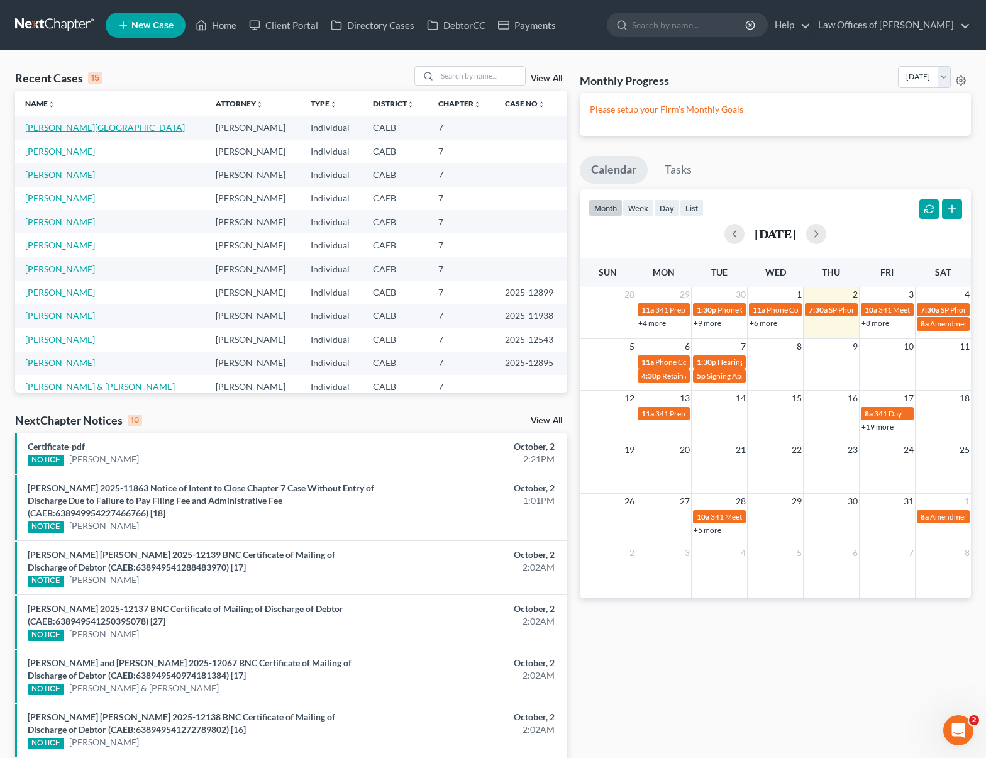
click at [73, 131] on link "[PERSON_NAME][GEOGRAPHIC_DATA]" at bounding box center [105, 127] width 160 height 11
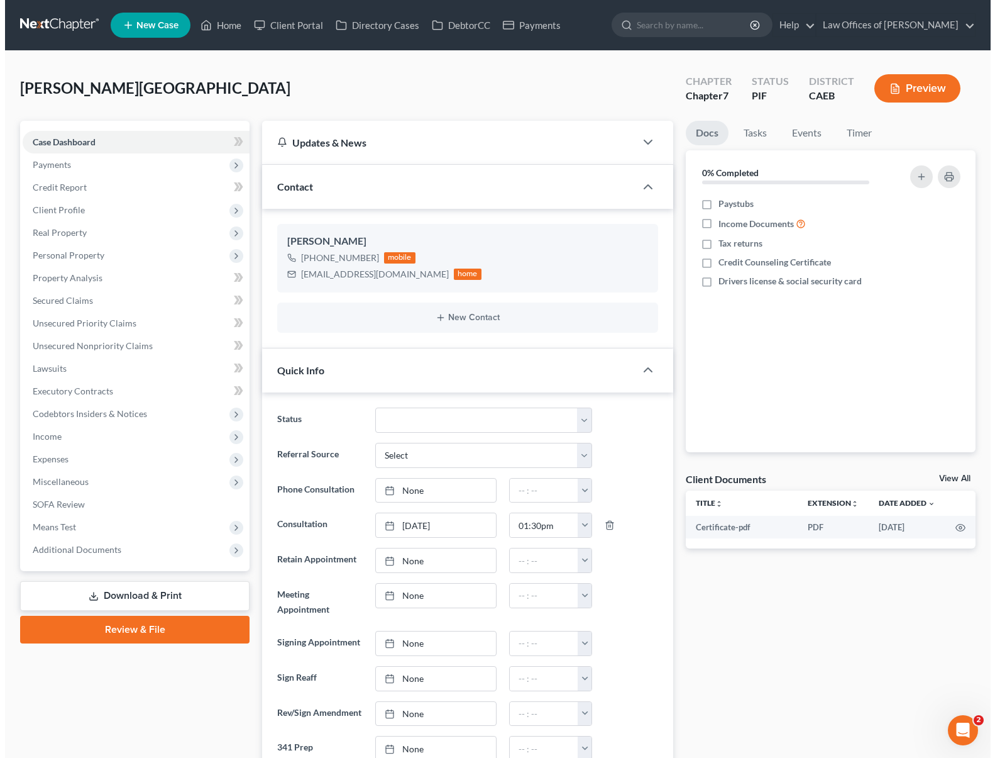
scroll to position [3948, 0]
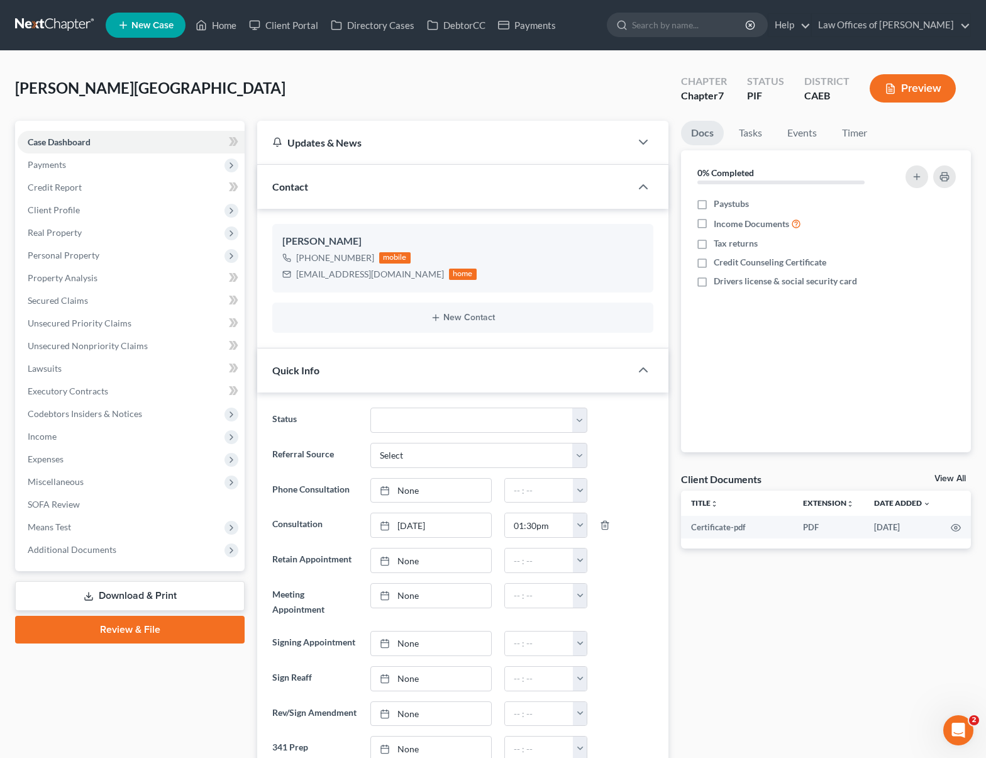
click at [175, 590] on link "Download & Print" at bounding box center [129, 596] width 229 height 30
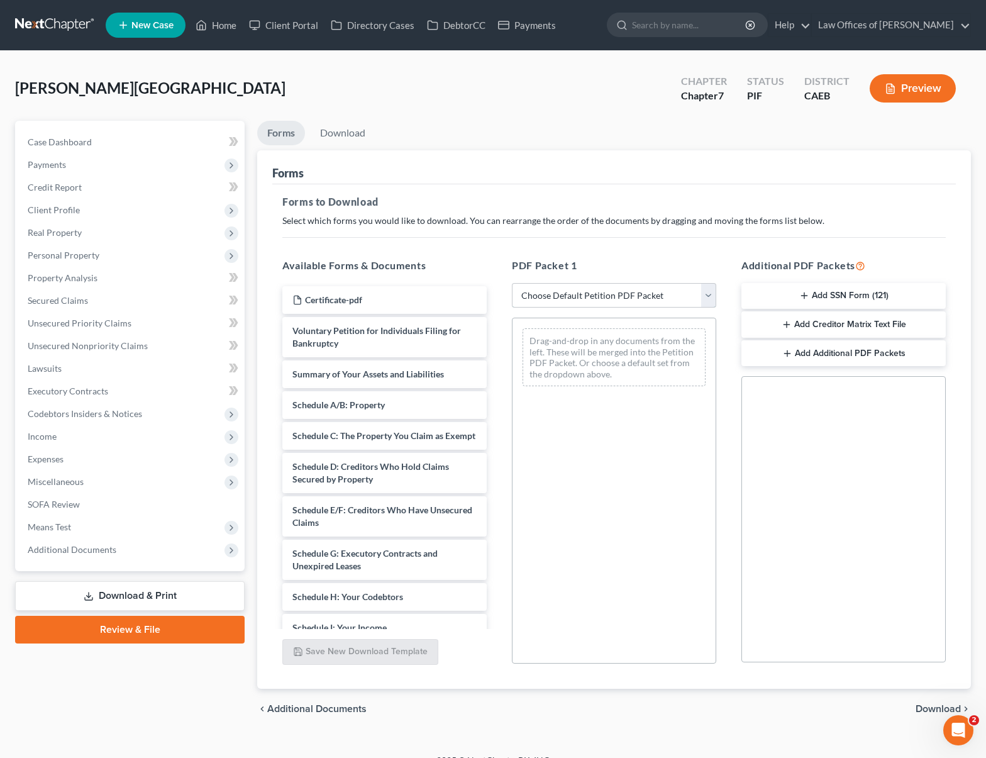
click at [707, 295] on select "Choose Default Petition PDF Packet Complete Bankruptcy Petition (all forms and …" at bounding box center [614, 295] width 204 height 25
select select "4"
click at [512, 283] on select "Choose Default Petition PDF Packet Complete Bankruptcy Petition (all forms and …" at bounding box center [614, 295] width 204 height 25
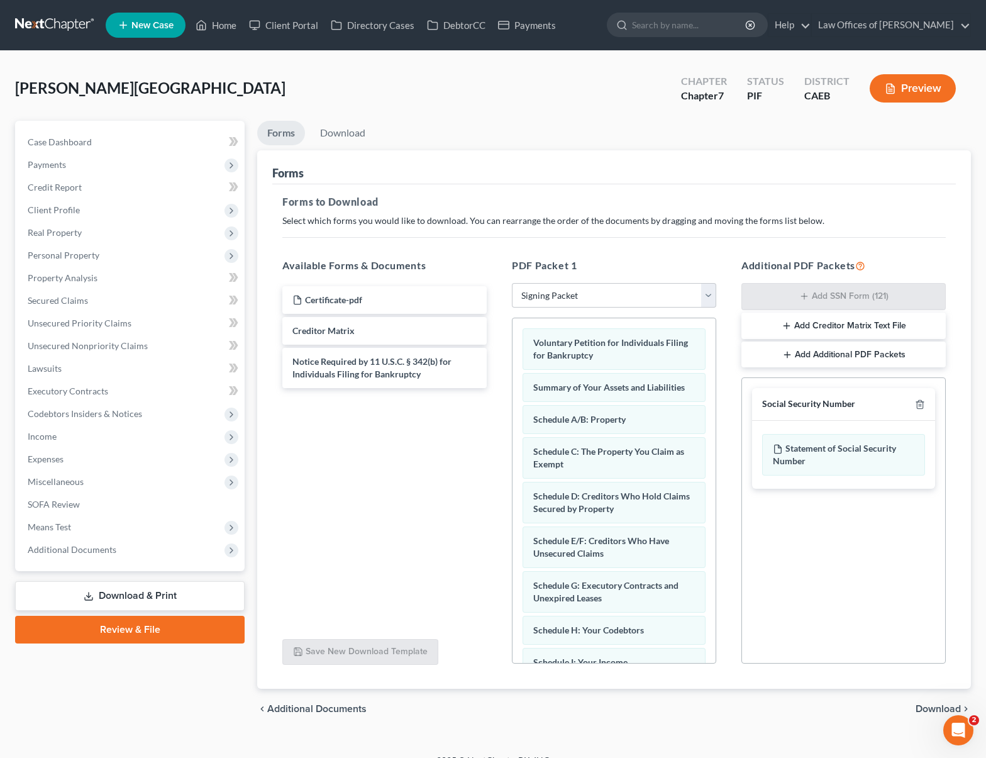
click at [925, 708] on span "Download" at bounding box center [937, 709] width 45 height 10
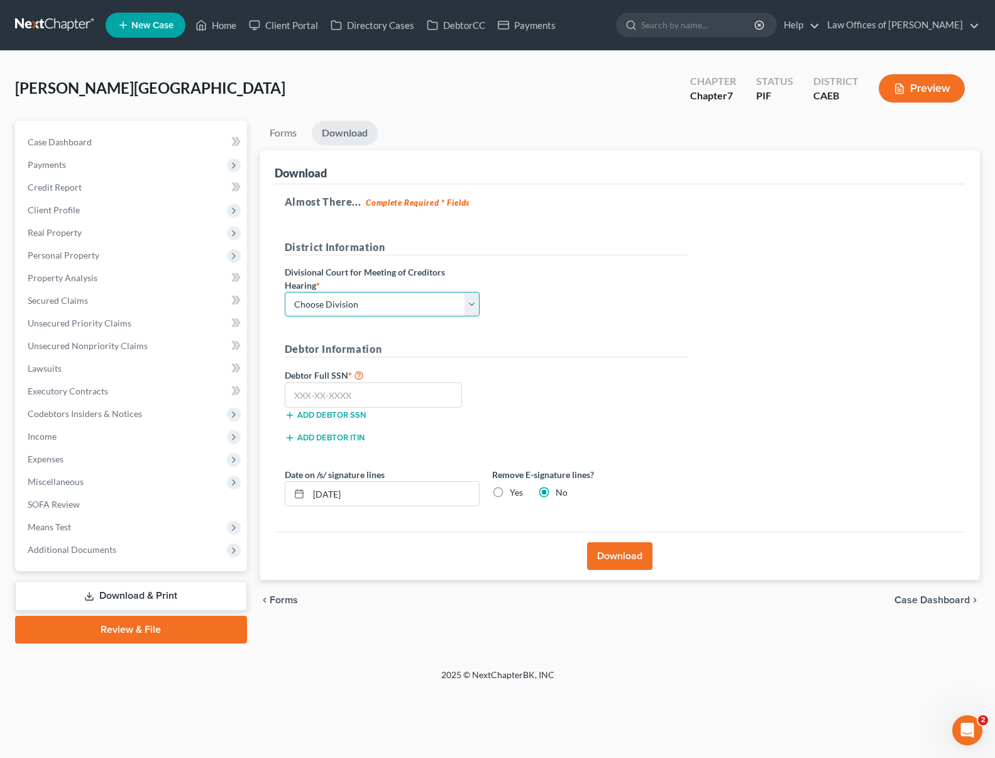
click at [470, 302] on select "Choose Division Fresno Modesto [GEOGRAPHIC_DATA]" at bounding box center [382, 304] width 195 height 25
select select "0"
click at [285, 292] on select "Choose Division Fresno Modesto [GEOGRAPHIC_DATA]" at bounding box center [382, 304] width 195 height 25
click at [388, 402] on input "text" at bounding box center [374, 394] width 178 height 25
type input "742-34-7280"
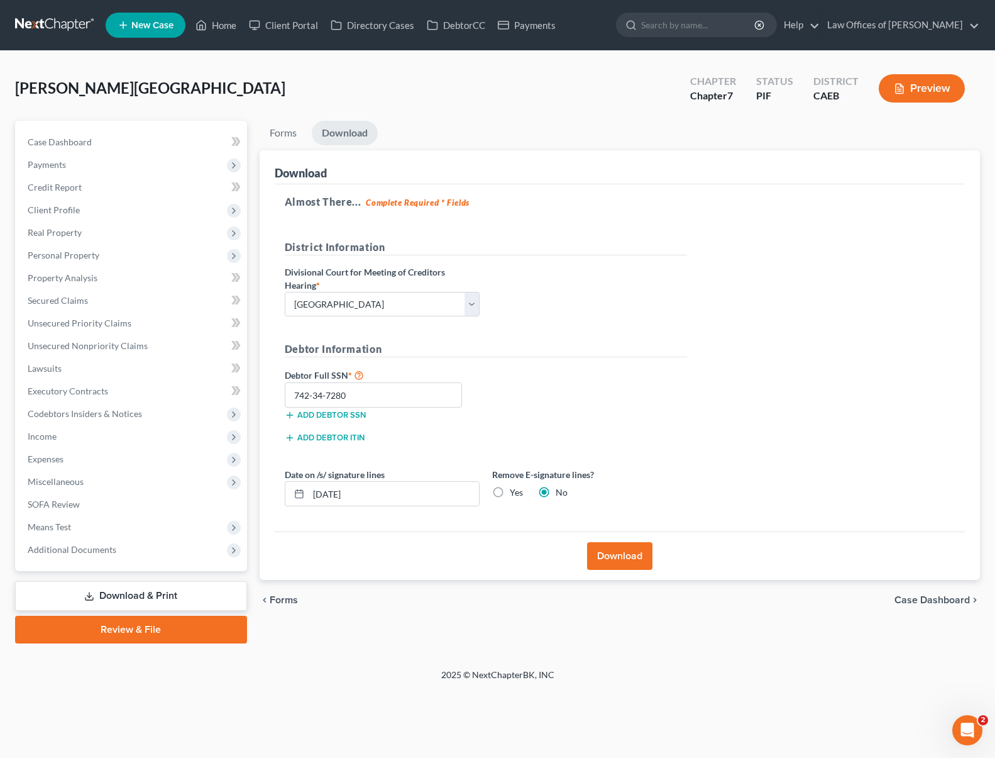
click at [616, 558] on button "Download" at bounding box center [619, 556] width 65 height 28
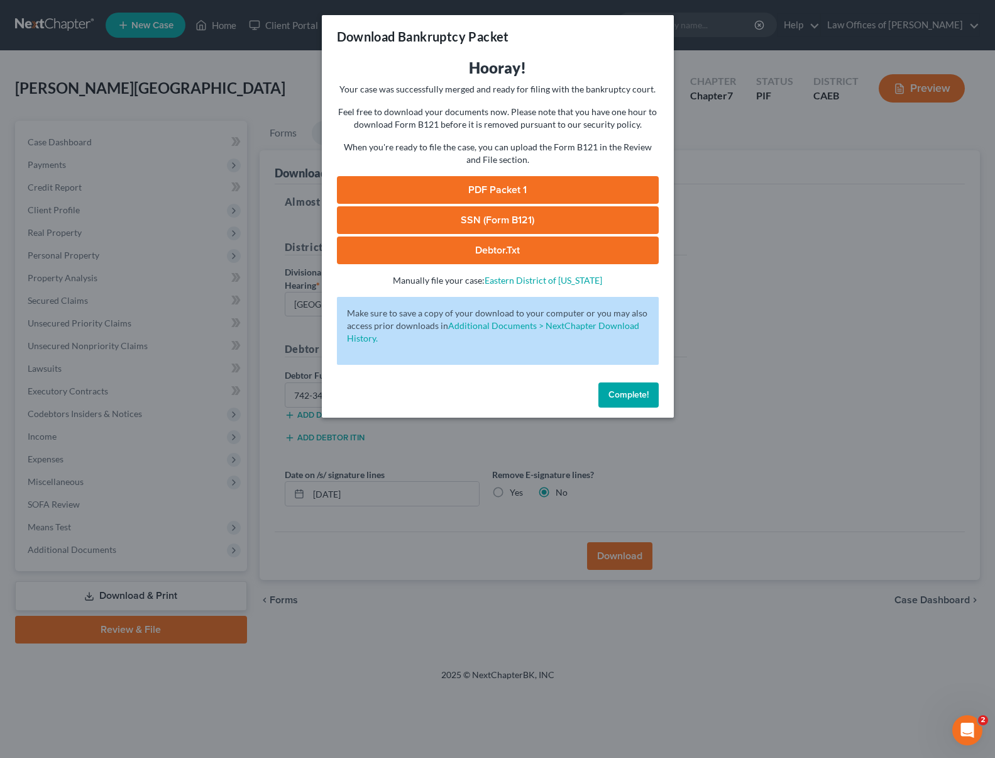
click at [511, 222] on link "SSN (Form B121)" at bounding box center [498, 220] width 322 height 28
click at [526, 189] on link "PDF Packet 1" at bounding box center [498, 190] width 322 height 28
